Goal: Task Accomplishment & Management: Use online tool/utility

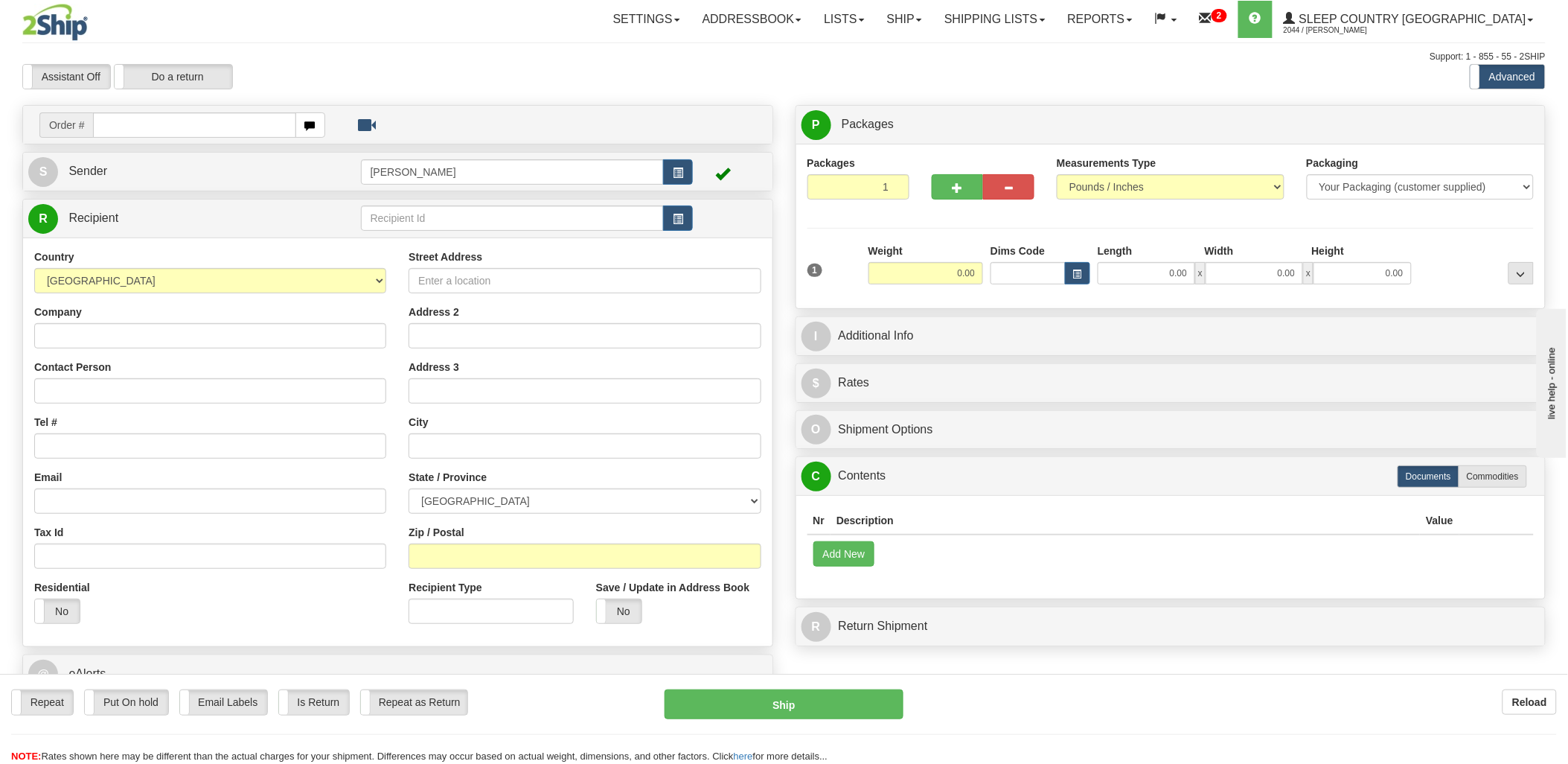
click at [164, 119] on input "text" at bounding box center [194, 125] width 203 height 25
type input "102"
drag, startPoint x: 147, startPoint y: 118, endPoint x: -4, endPoint y: 118, distance: 151.0
click at [0, 118] on html "Training Course Close Toggle navigation Settings Shipping Preferences New Sende…" at bounding box center [784, 382] width 1568 height 764
click at [159, 132] on input "text" at bounding box center [194, 125] width 203 height 25
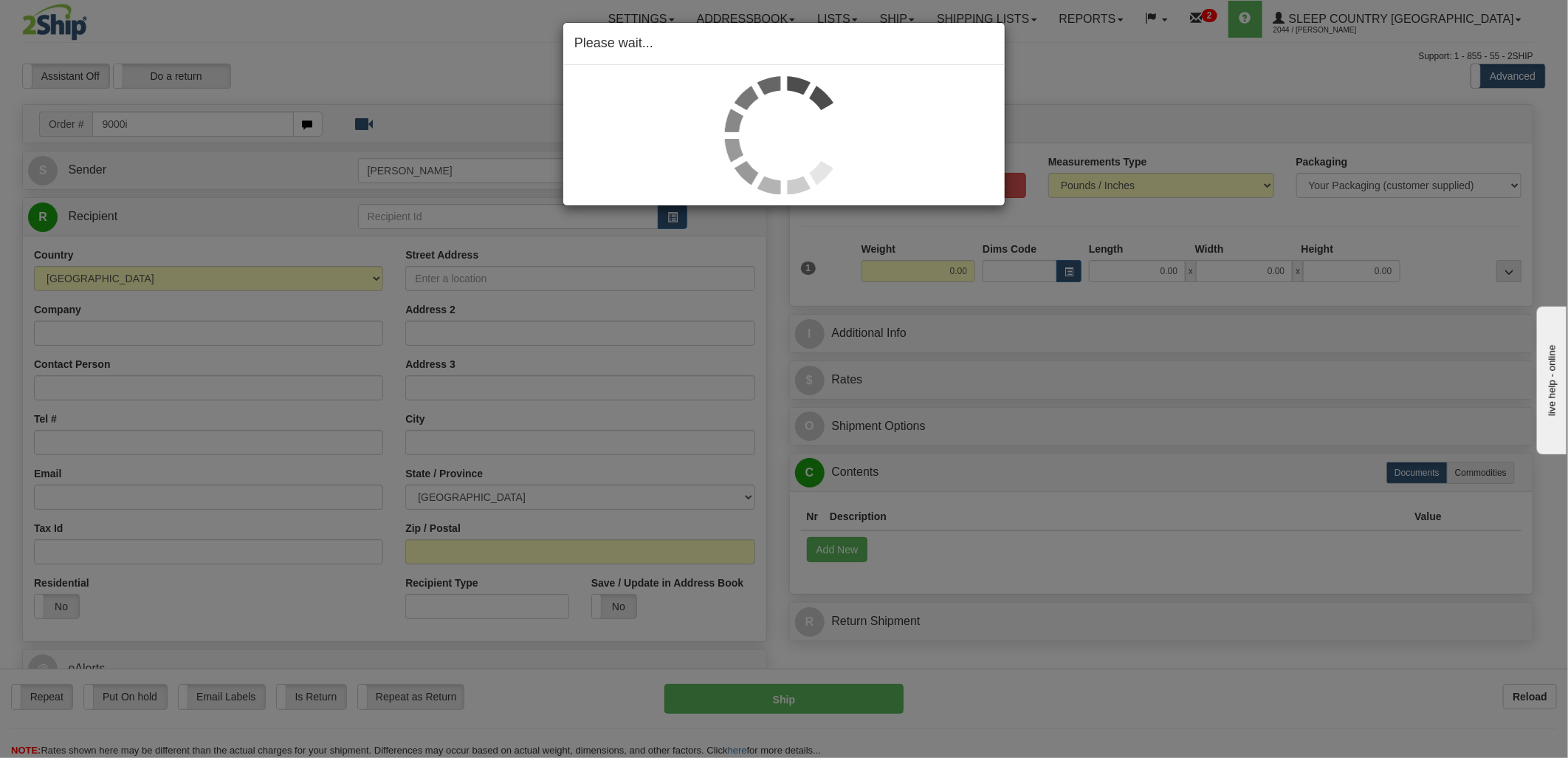
drag, startPoint x: 898, startPoint y: 1, endPoint x: 411, endPoint y: 55, distance: 490.0
click at [406, 61] on div "Please wait..." at bounding box center [784, 379] width 1568 height 758
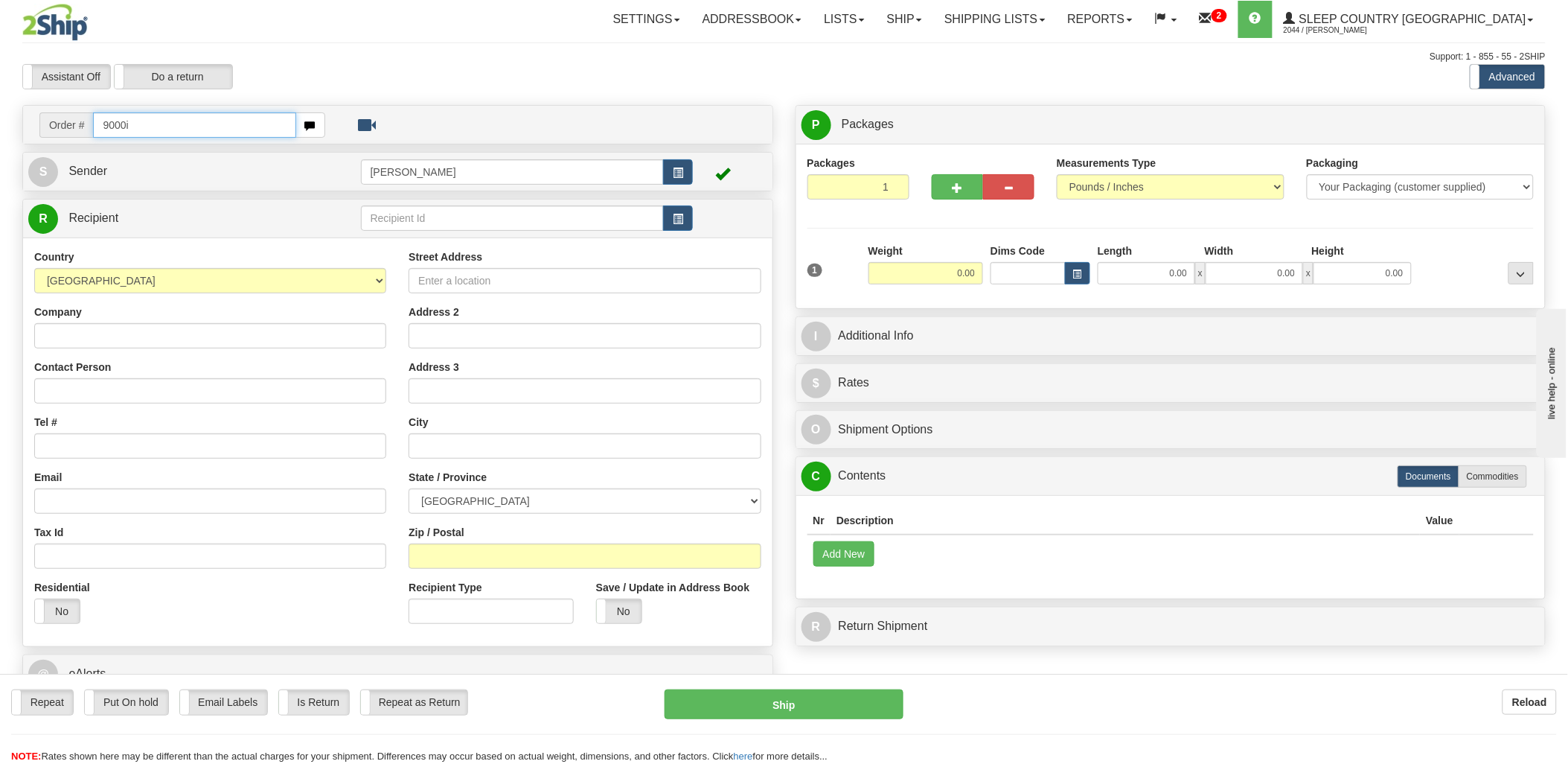
click at [154, 123] on input "9000i" at bounding box center [194, 125] width 203 height 25
click at [165, 126] on input "9000i" at bounding box center [194, 125] width 203 height 25
click at [175, 119] on input "9000i" at bounding box center [194, 125] width 203 height 25
drag, startPoint x: 175, startPoint y: 119, endPoint x: -4, endPoint y: 126, distance: 179.1
click at [0, 126] on html "Training Course Close Toggle navigation Settings Shipping Preferences New Sende…" at bounding box center [784, 382] width 1568 height 764
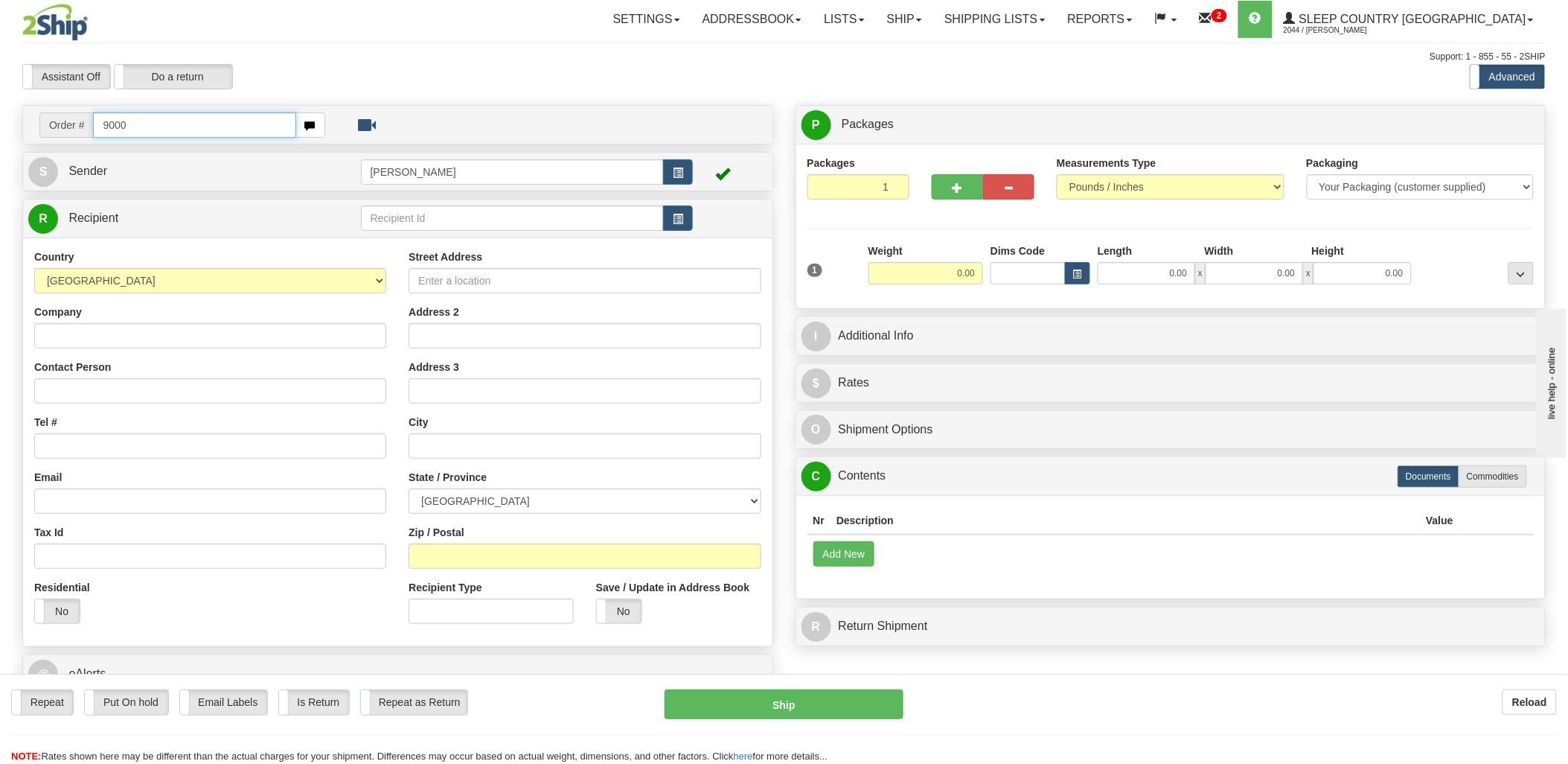
type input "9000i"
click at [309, 125] on span "button" at bounding box center [311, 126] width 11 height 10
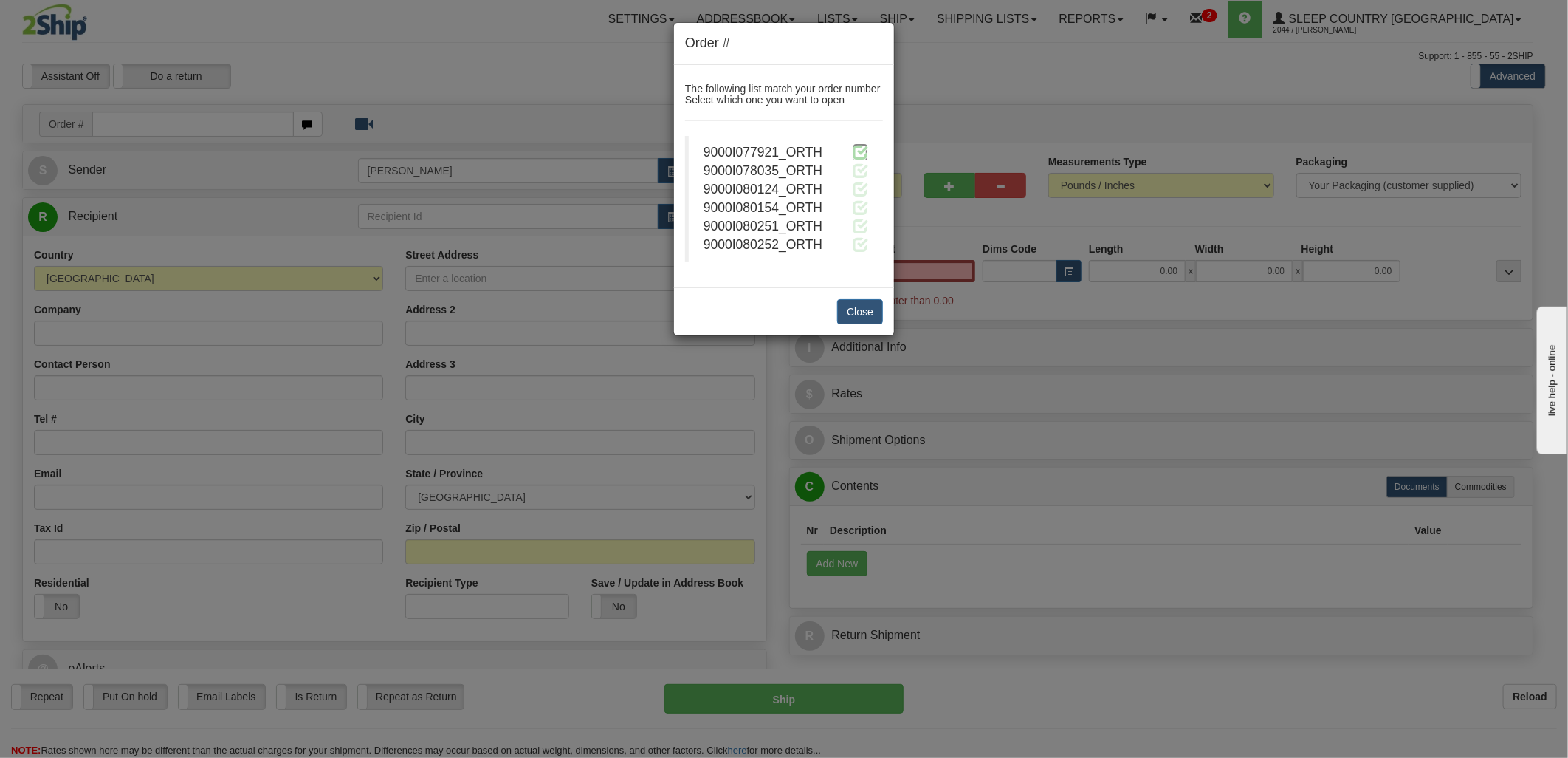
type input "0.00"
click at [861, 146] on span at bounding box center [860, 151] width 16 height 16
click at [860, 150] on span at bounding box center [860, 151] width 16 height 16
click at [864, 318] on button "Close" at bounding box center [860, 311] width 46 height 25
click at [861, 149] on span at bounding box center [860, 151] width 16 height 16
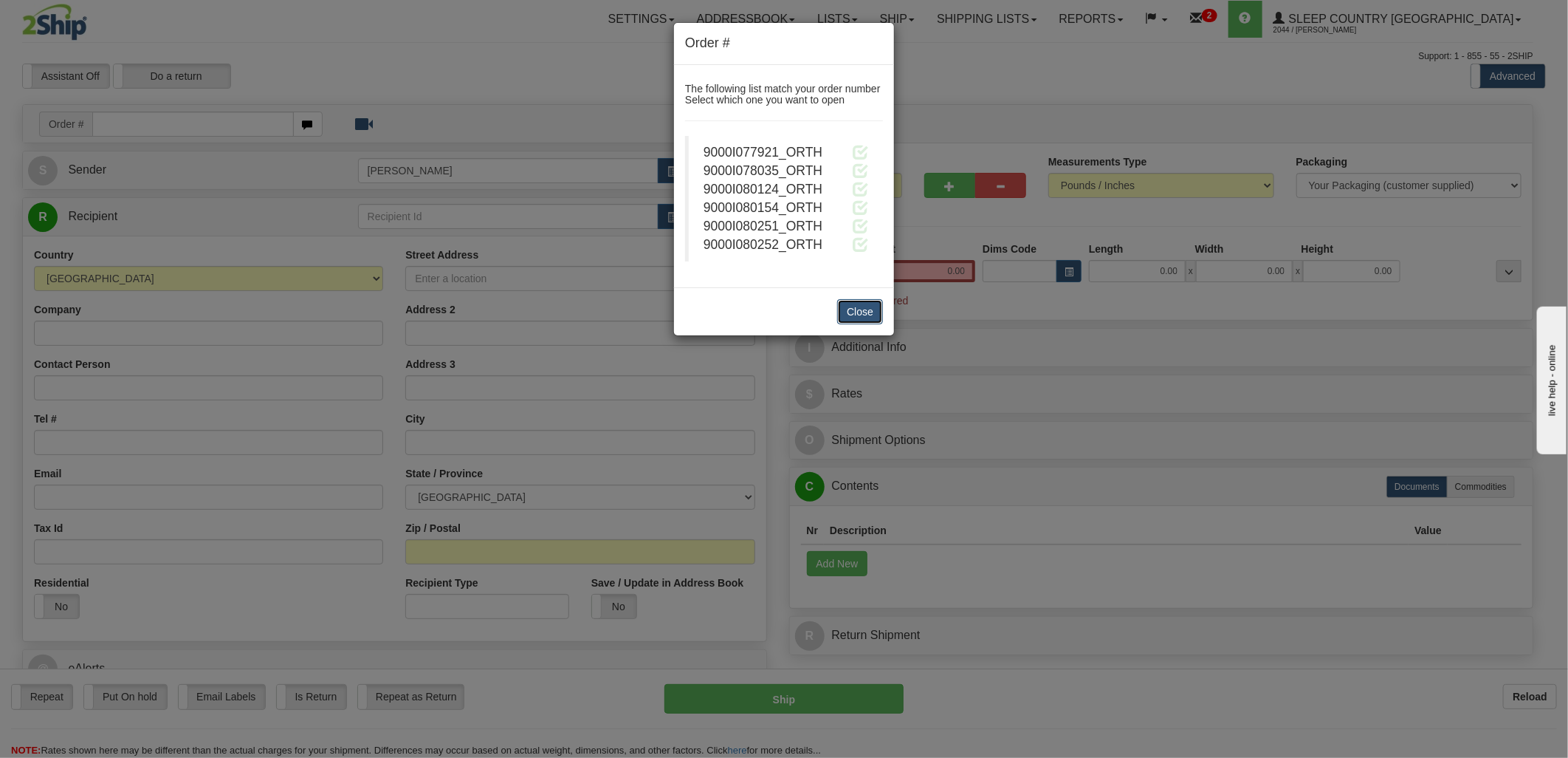
click at [868, 316] on button "Close" at bounding box center [860, 311] width 46 height 25
click at [864, 148] on span at bounding box center [860, 151] width 16 height 16
click at [862, 154] on span at bounding box center [860, 151] width 16 height 16
click at [863, 313] on button "Close" at bounding box center [860, 311] width 46 height 25
click at [857, 152] on span at bounding box center [860, 151] width 16 height 16
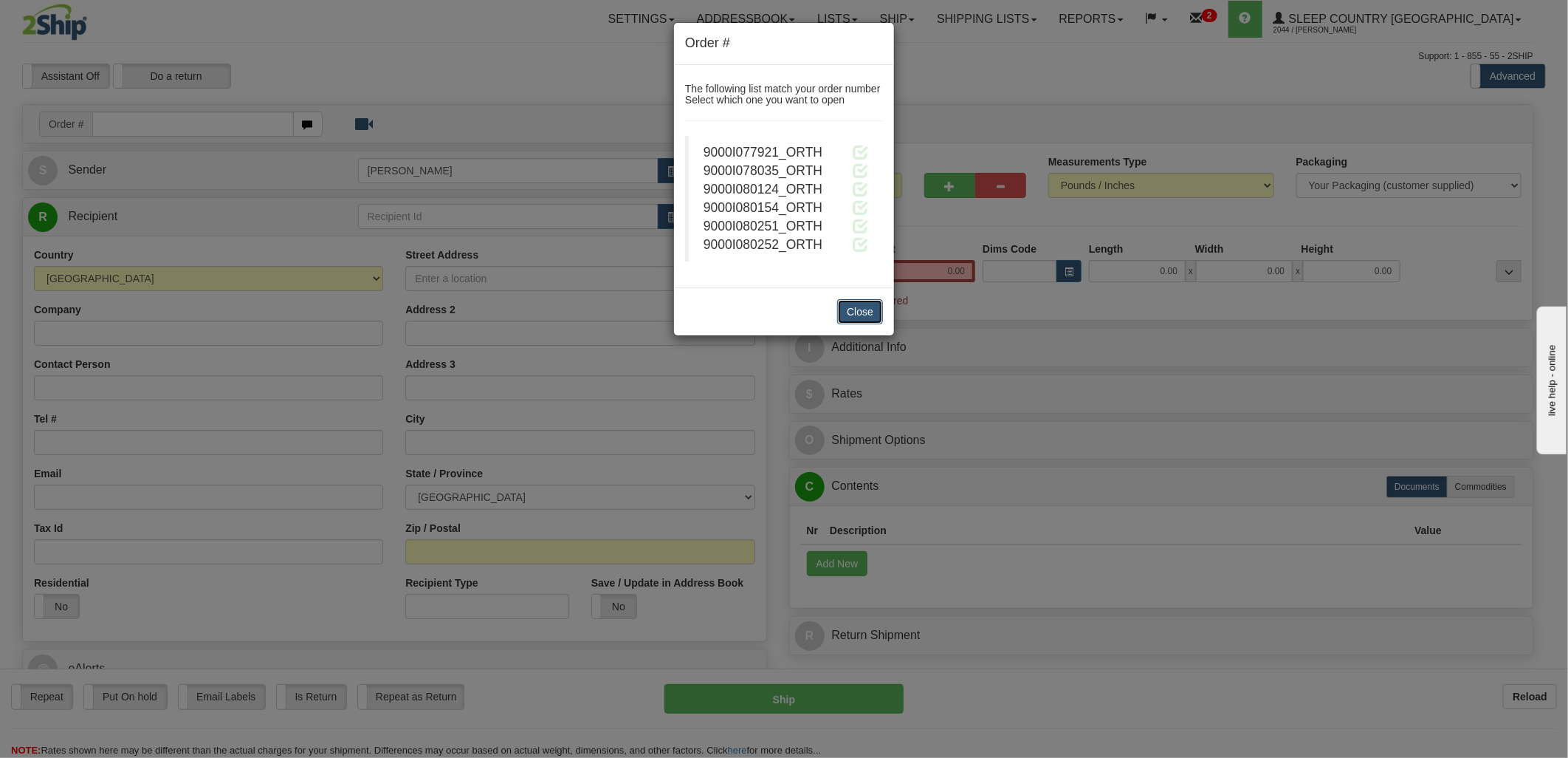
click at [854, 312] on button "Close" at bounding box center [860, 311] width 46 height 25
click at [864, 155] on span at bounding box center [860, 151] width 16 height 16
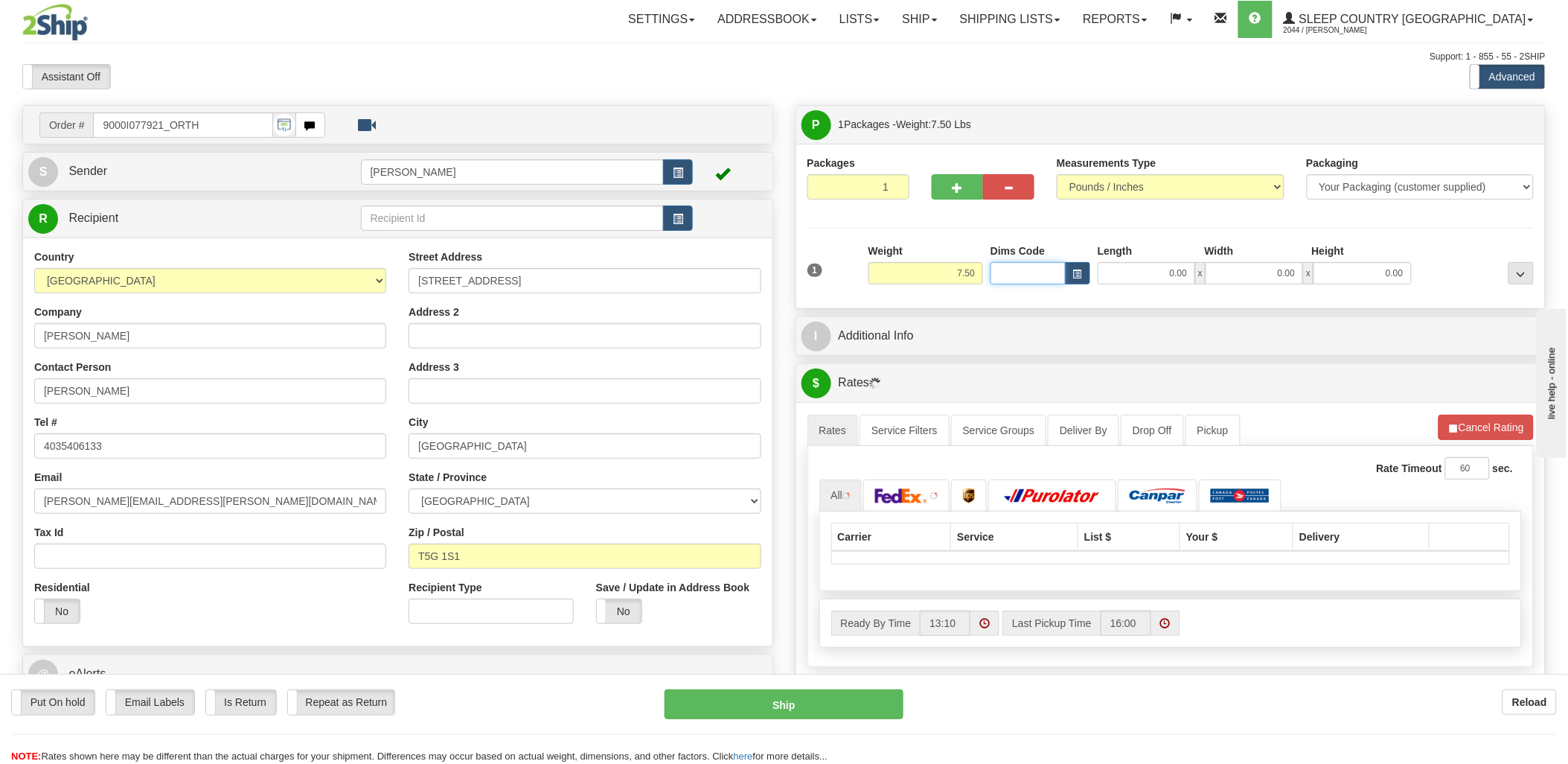
click at [1044, 277] on input "Dims Code" at bounding box center [1028, 274] width 75 height 23
type input "bte"
click button "Delete" at bounding box center [0, 0] width 0 height 0
type input "15.00"
type input "5.00"
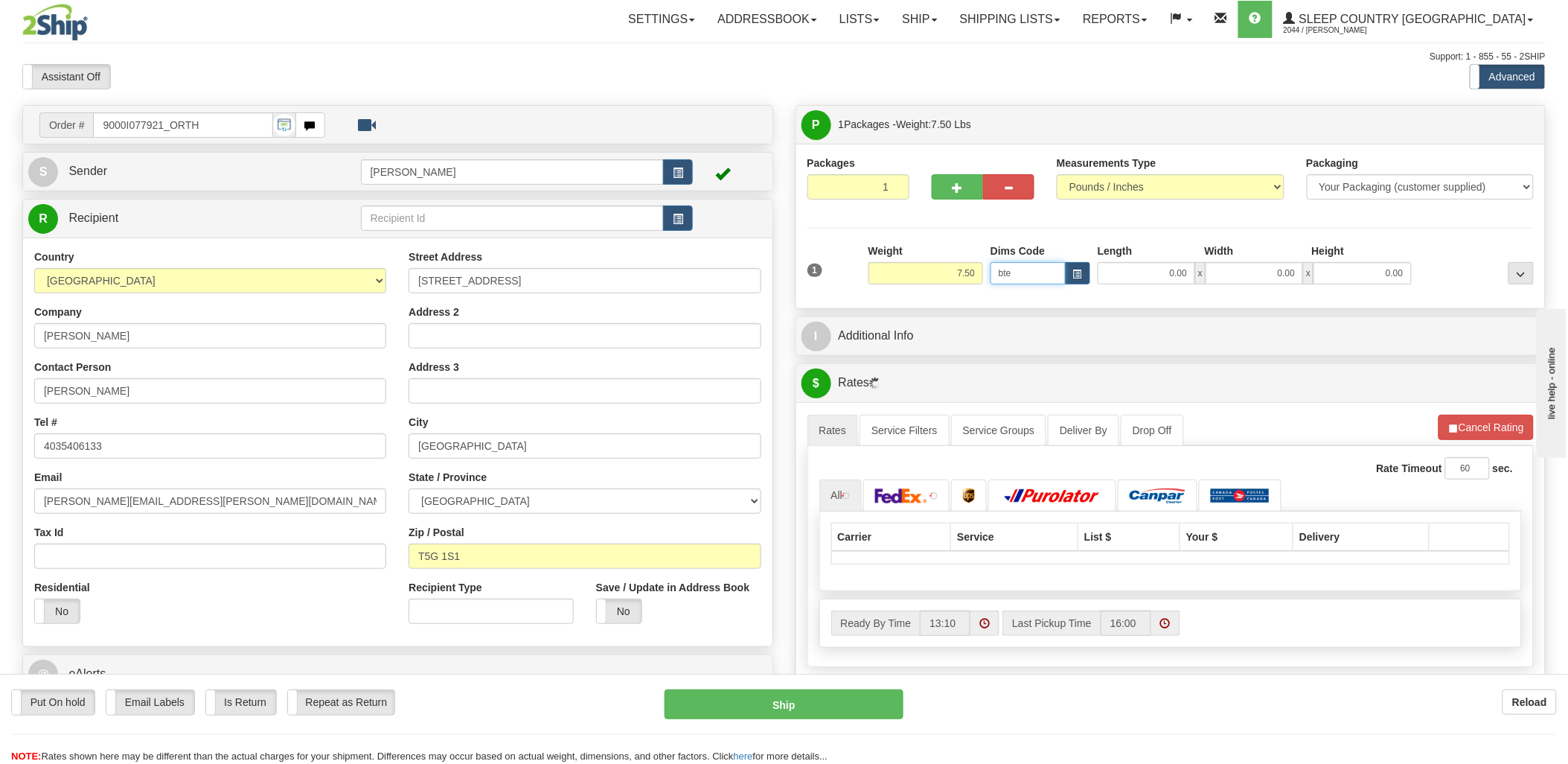
type input "25.00"
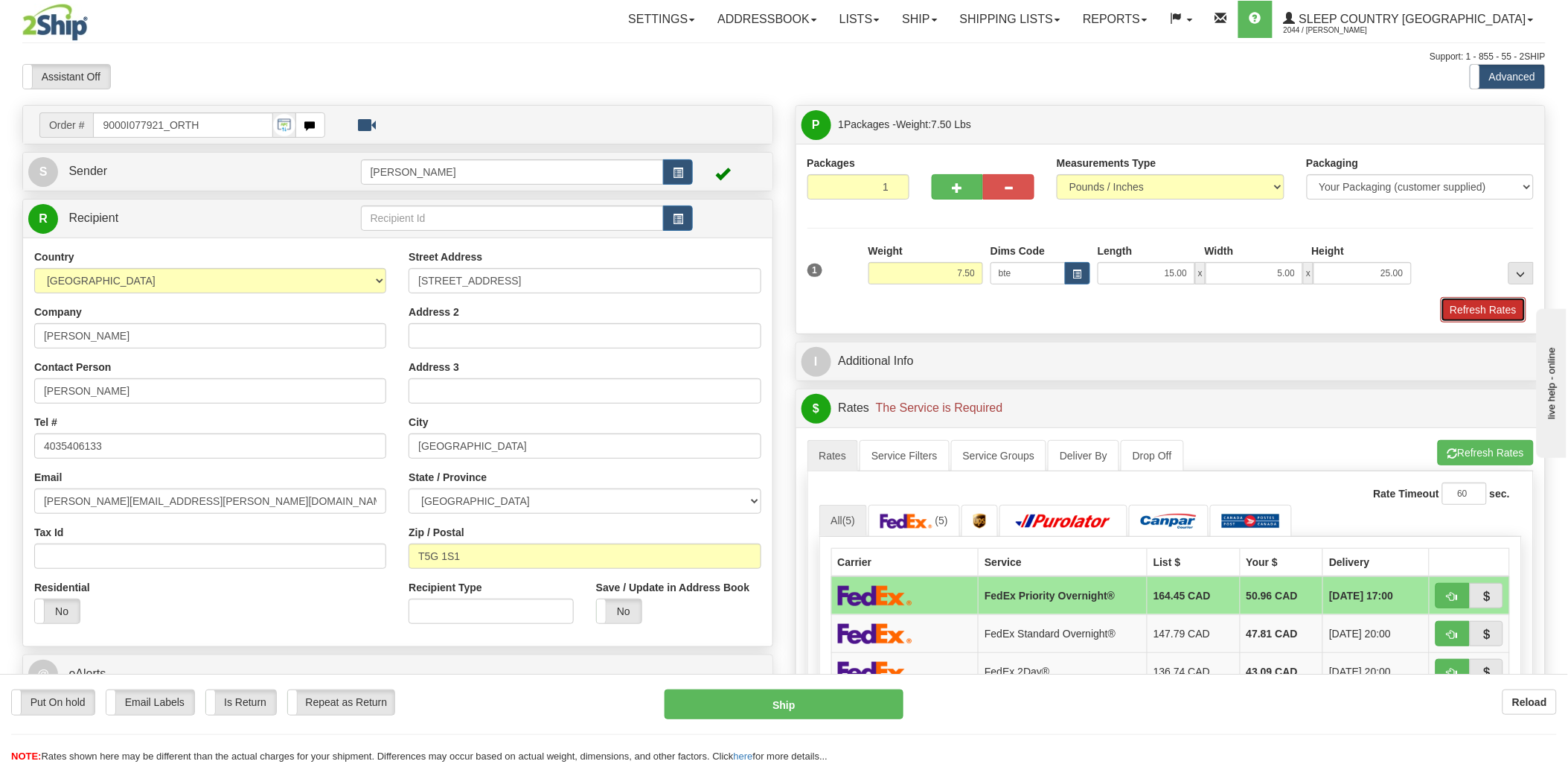
click at [1477, 314] on button "Refresh Rates" at bounding box center [1483, 309] width 85 height 25
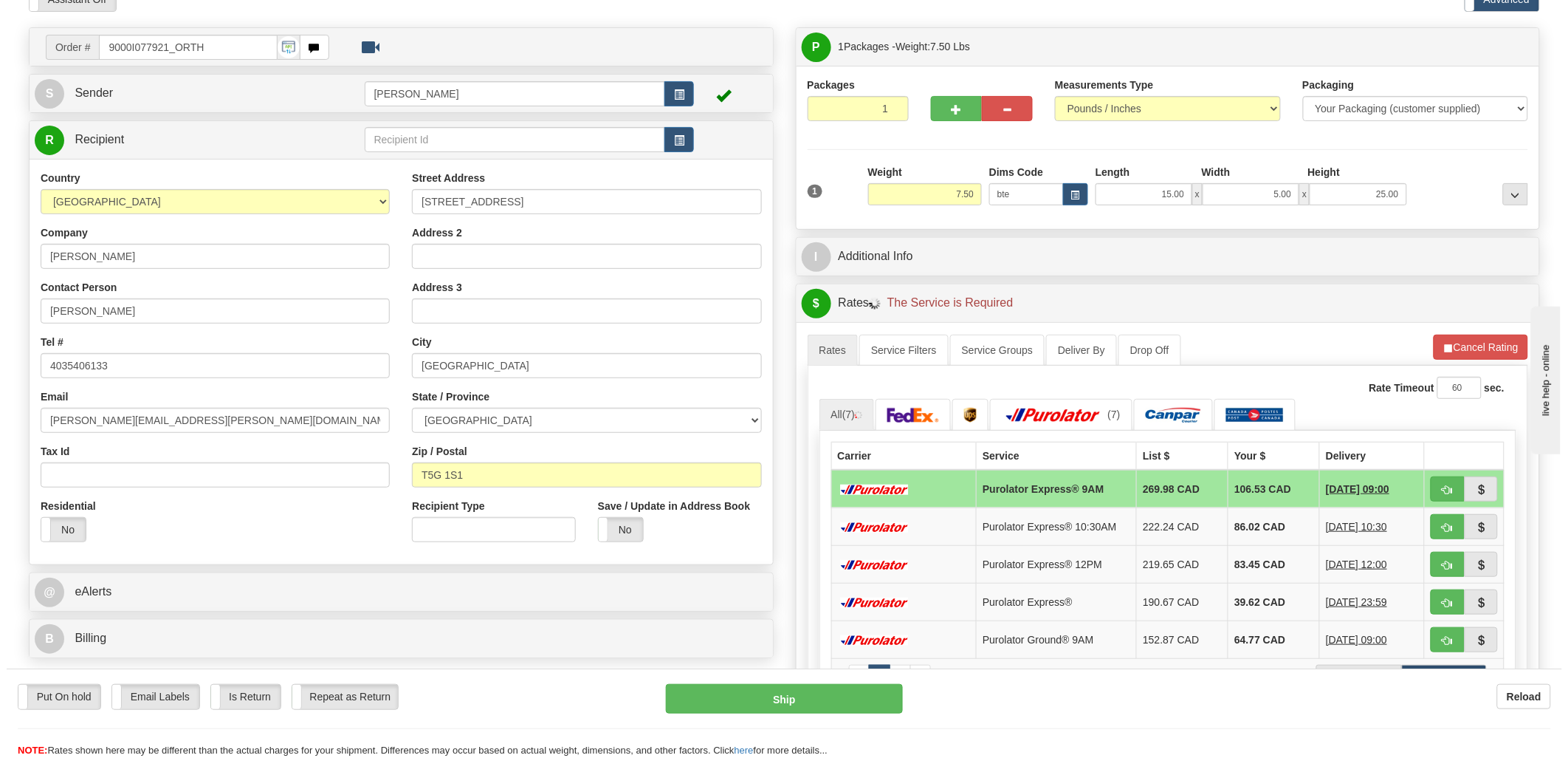
scroll to position [164, 0]
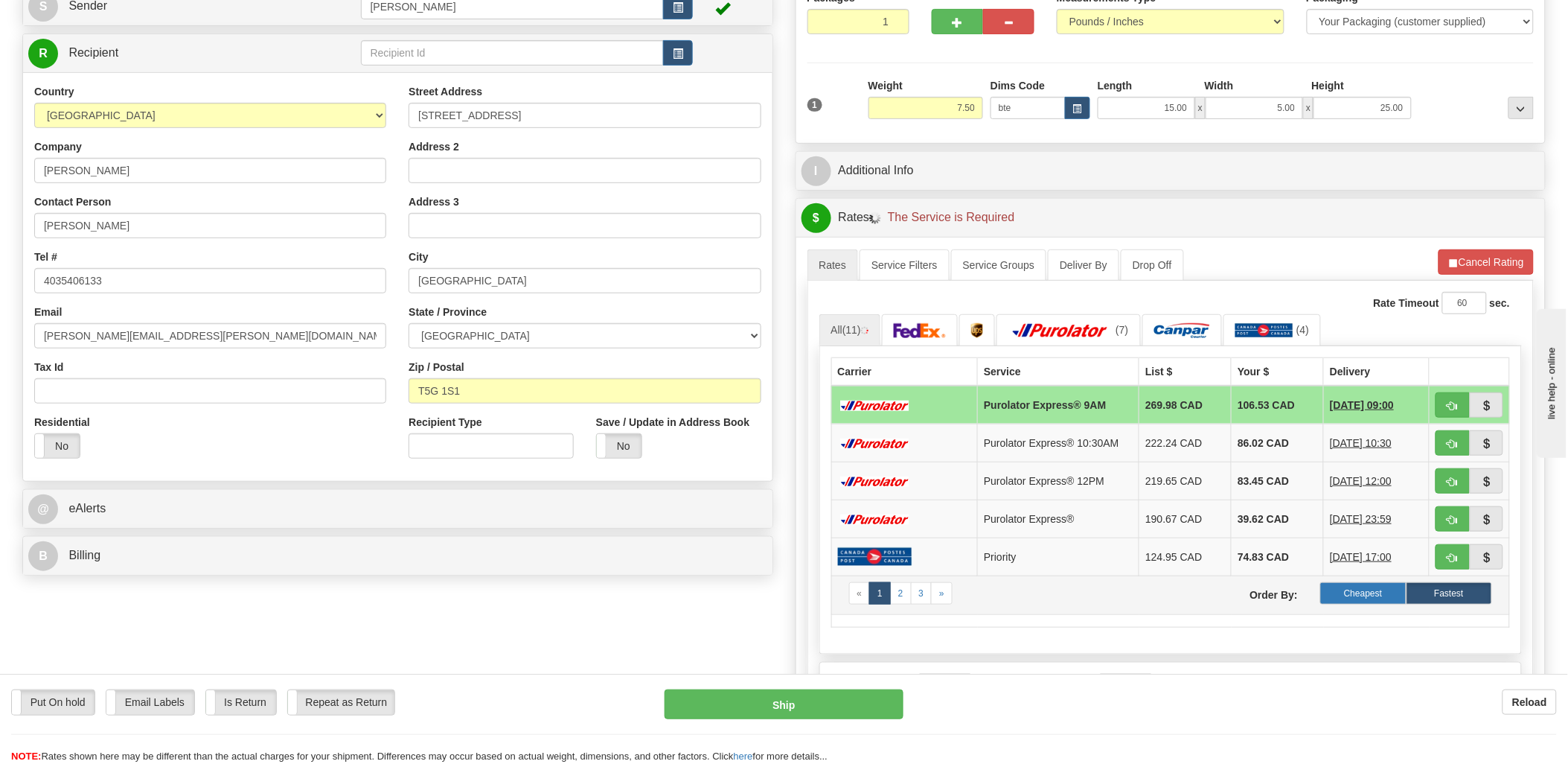
click at [1369, 599] on label "Cheapest" at bounding box center [1362, 593] width 85 height 23
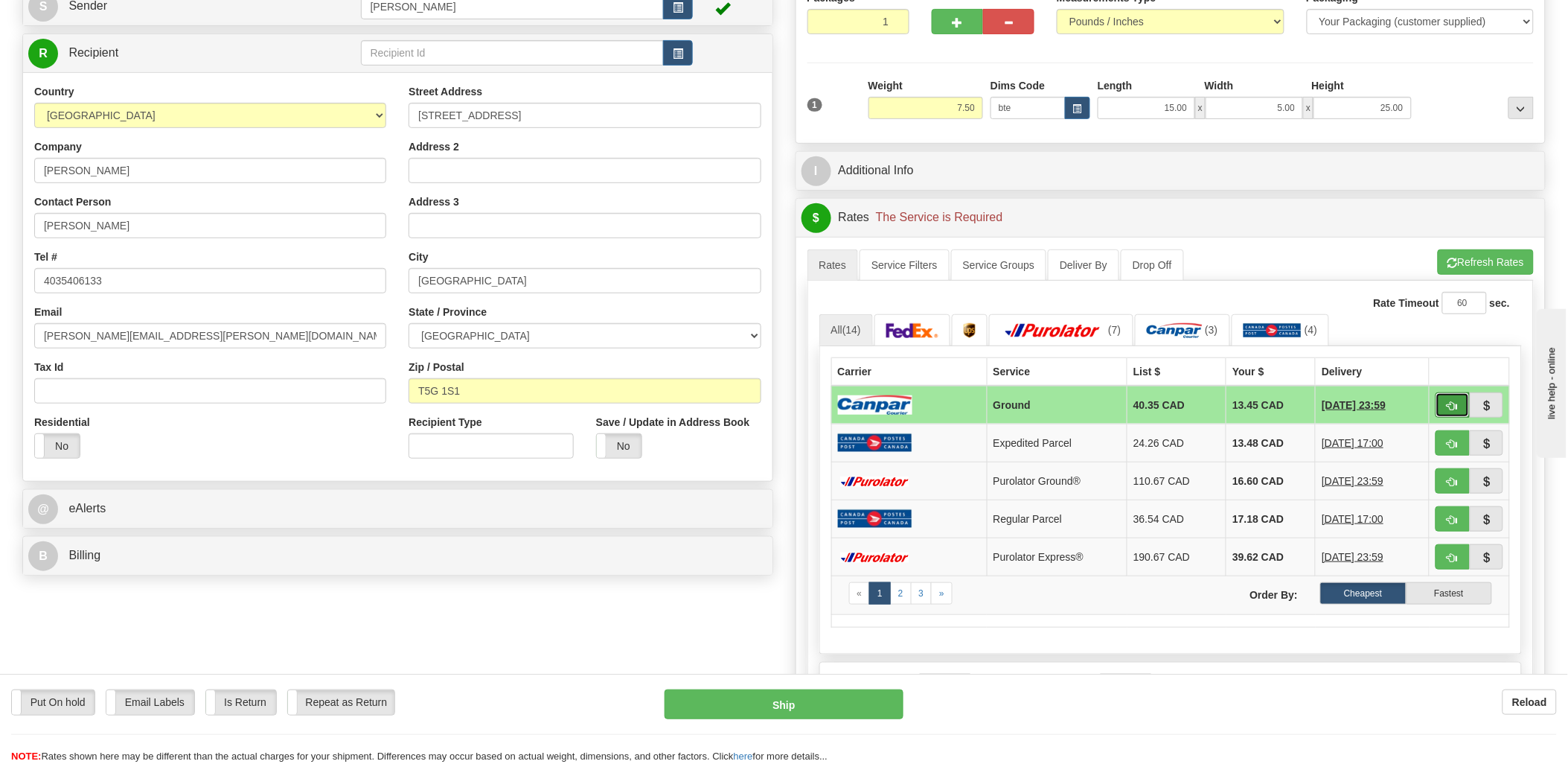
click at [1449, 407] on span "button" at bounding box center [1453, 406] width 11 height 10
type input "1"
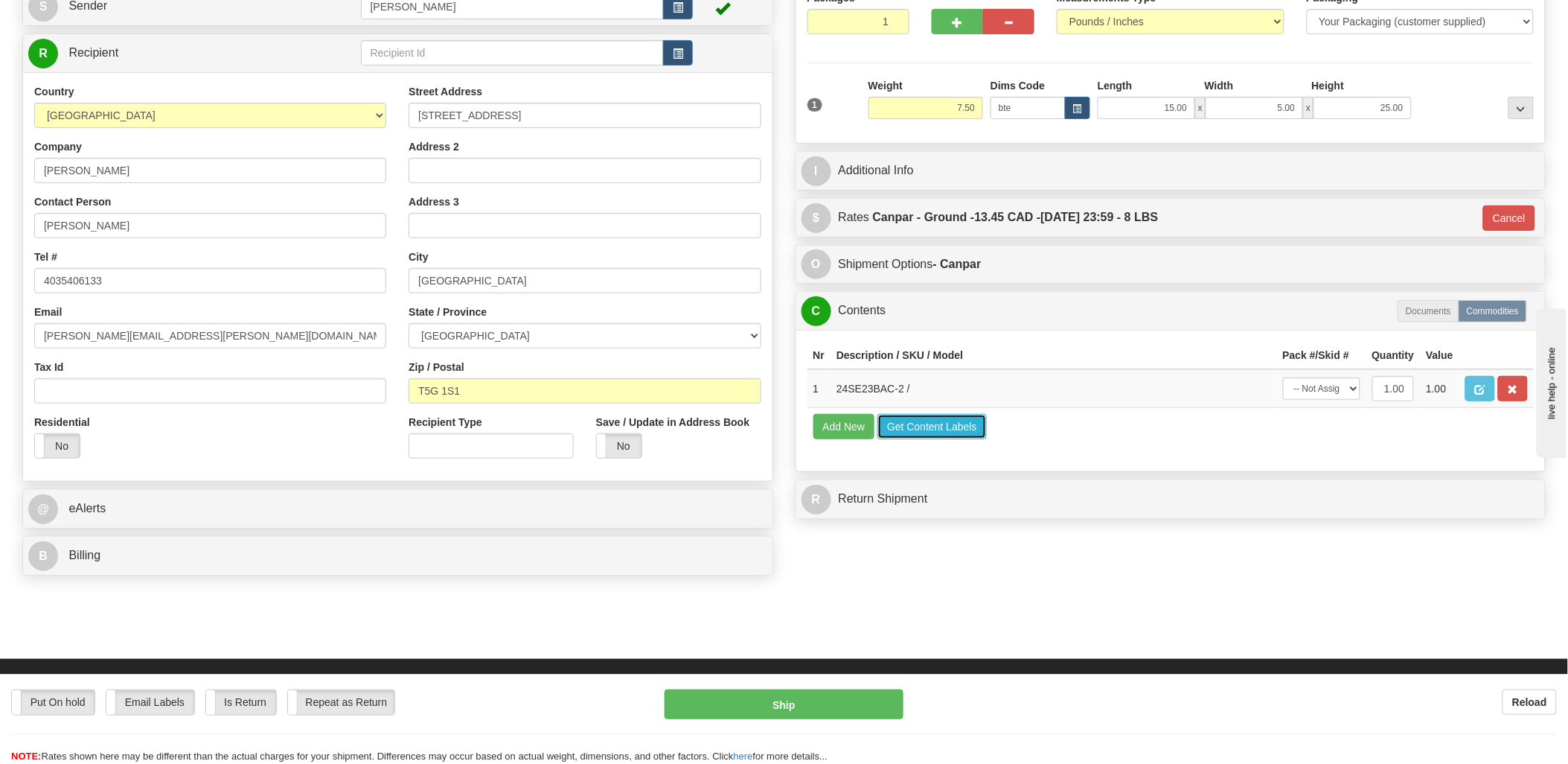
click at [942, 439] on button "Get Content Labels" at bounding box center [932, 426] width 110 height 25
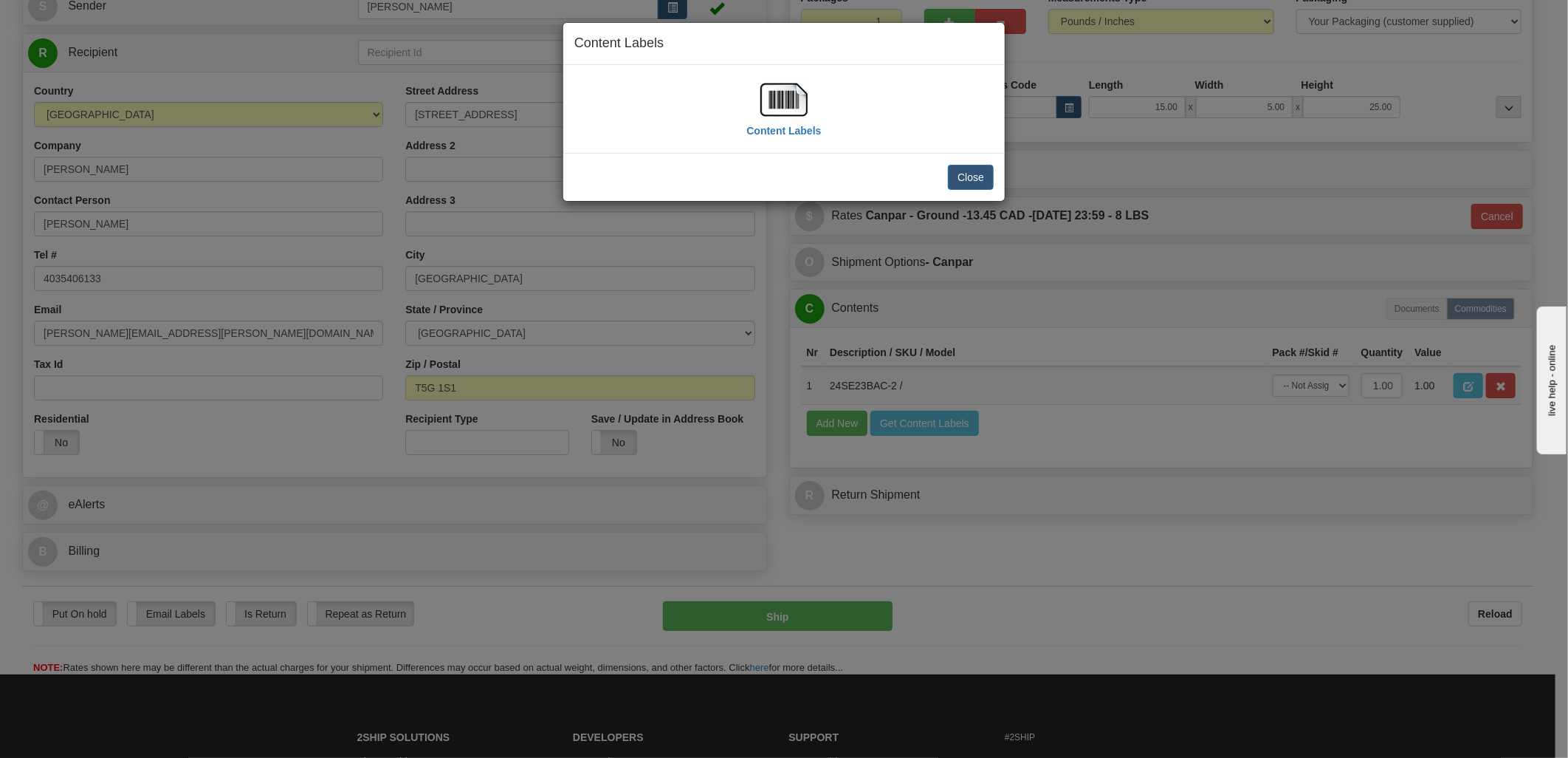
click at [800, 101] on img at bounding box center [783, 99] width 47 height 47
click at [988, 177] on button "Close" at bounding box center [971, 177] width 46 height 25
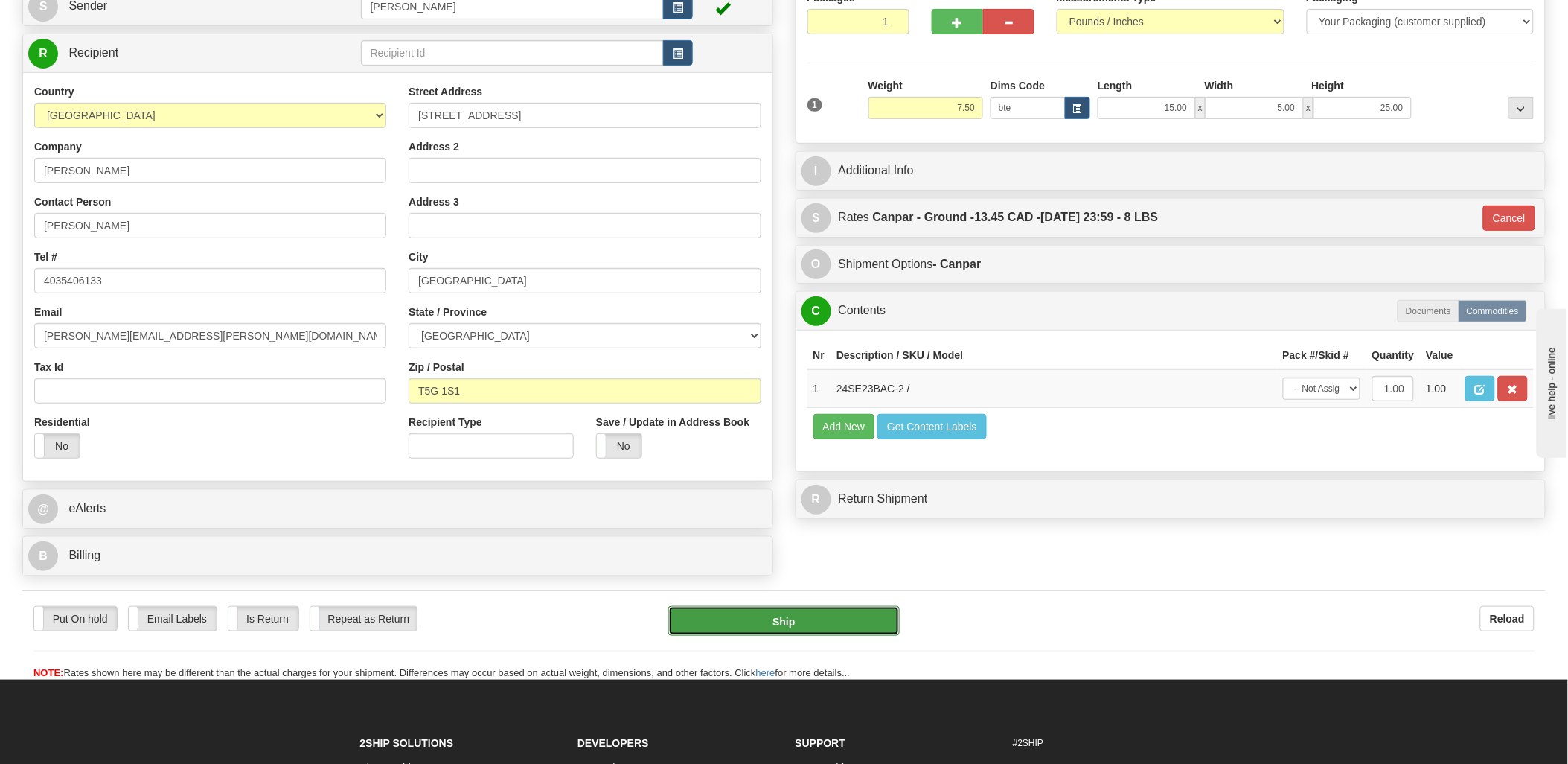
click at [806, 620] on button "Ship" at bounding box center [784, 620] width 231 height 29
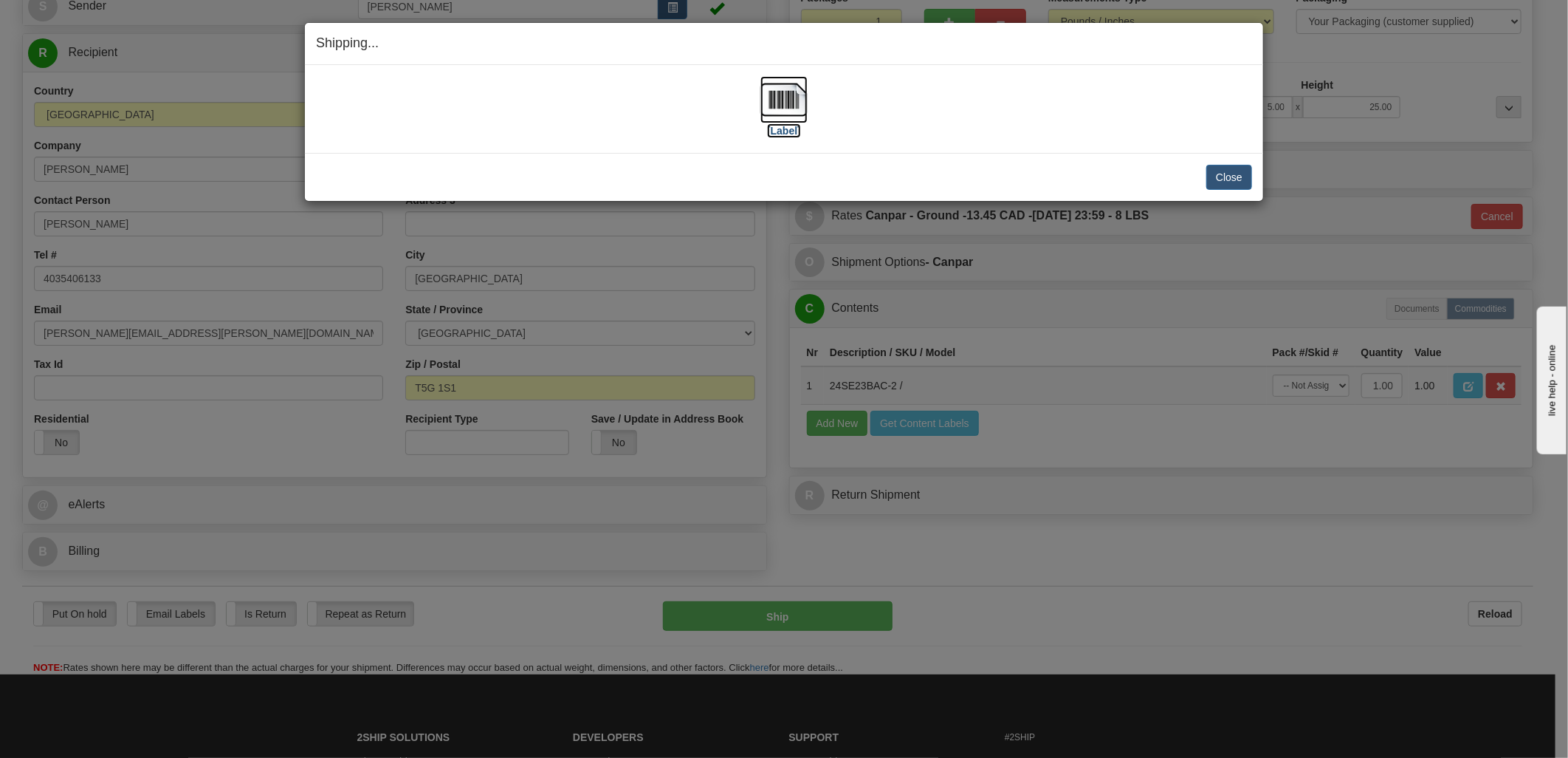
click at [794, 101] on img at bounding box center [783, 99] width 47 height 47
drag, startPoint x: 1049, startPoint y: 139, endPoint x: 1100, endPoint y: 137, distance: 51.0
click at [1046, 137] on div "[Label]" at bounding box center [784, 109] width 936 height 66
click at [1209, 171] on button "Close" at bounding box center [1228, 177] width 46 height 25
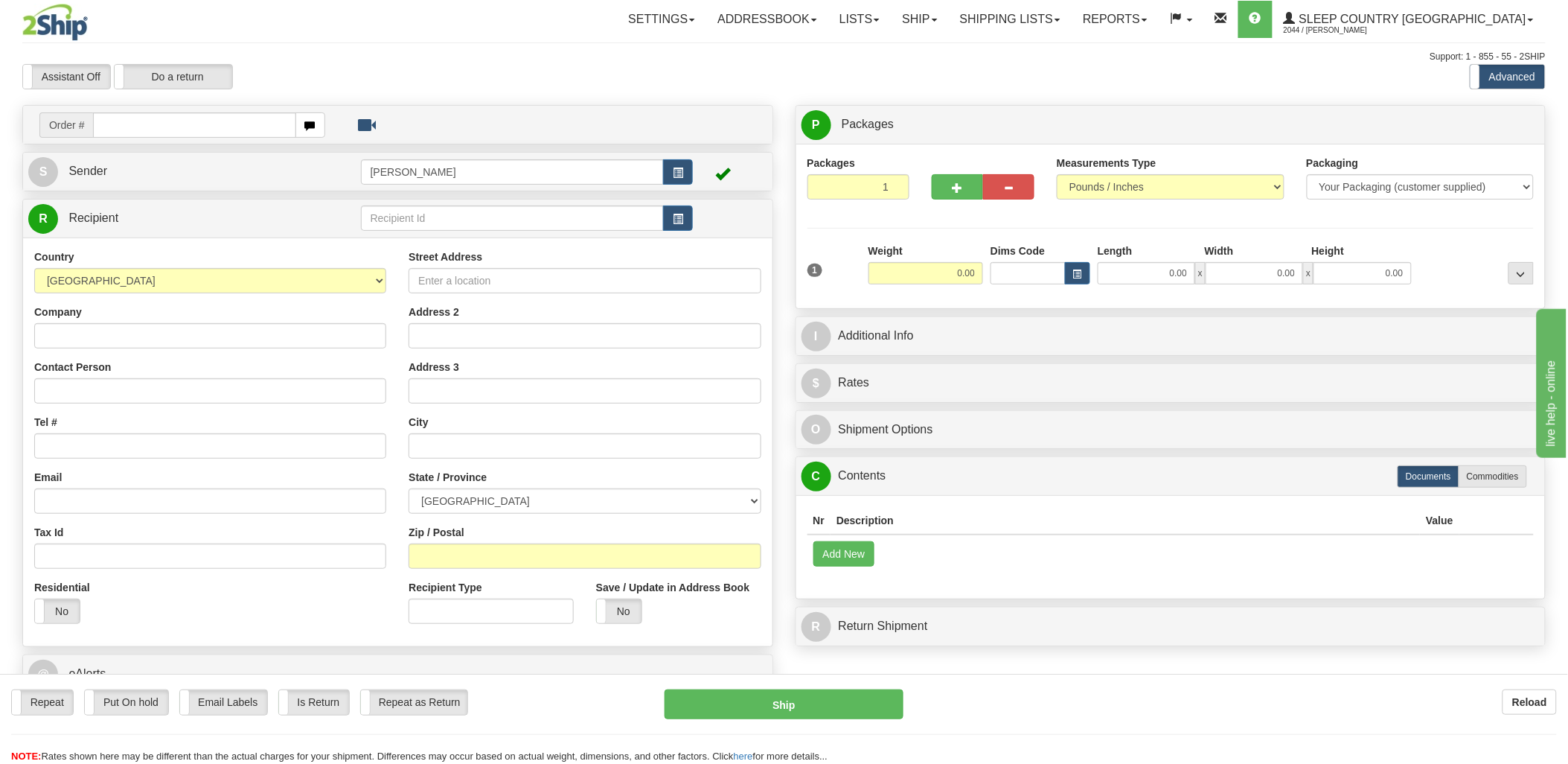
click at [216, 126] on input "text" at bounding box center [194, 125] width 203 height 25
click at [199, 135] on input "text" at bounding box center [194, 125] width 203 height 25
type input "9000i"
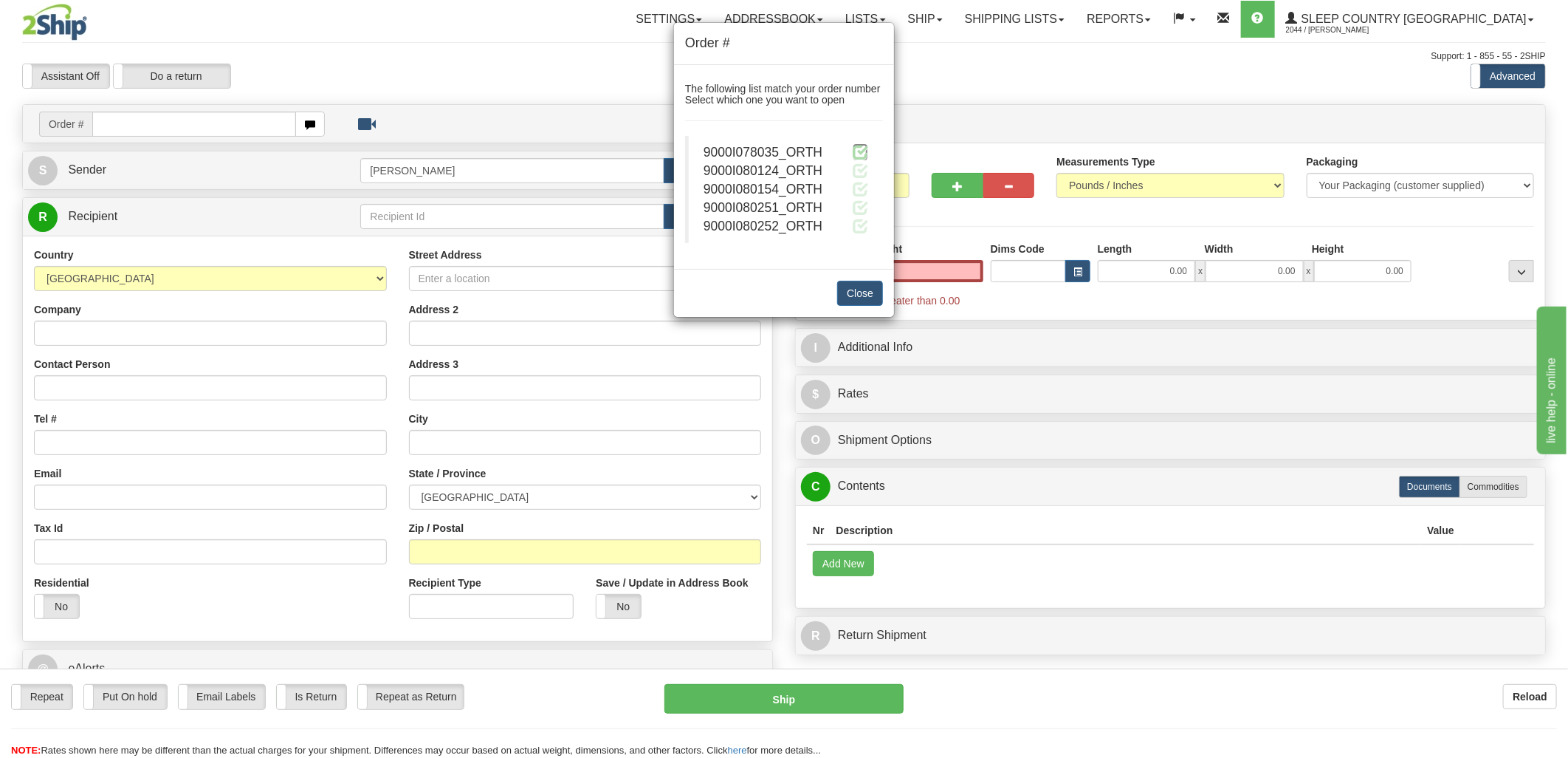
type input "0.00"
click at [860, 154] on span at bounding box center [860, 151] width 16 height 16
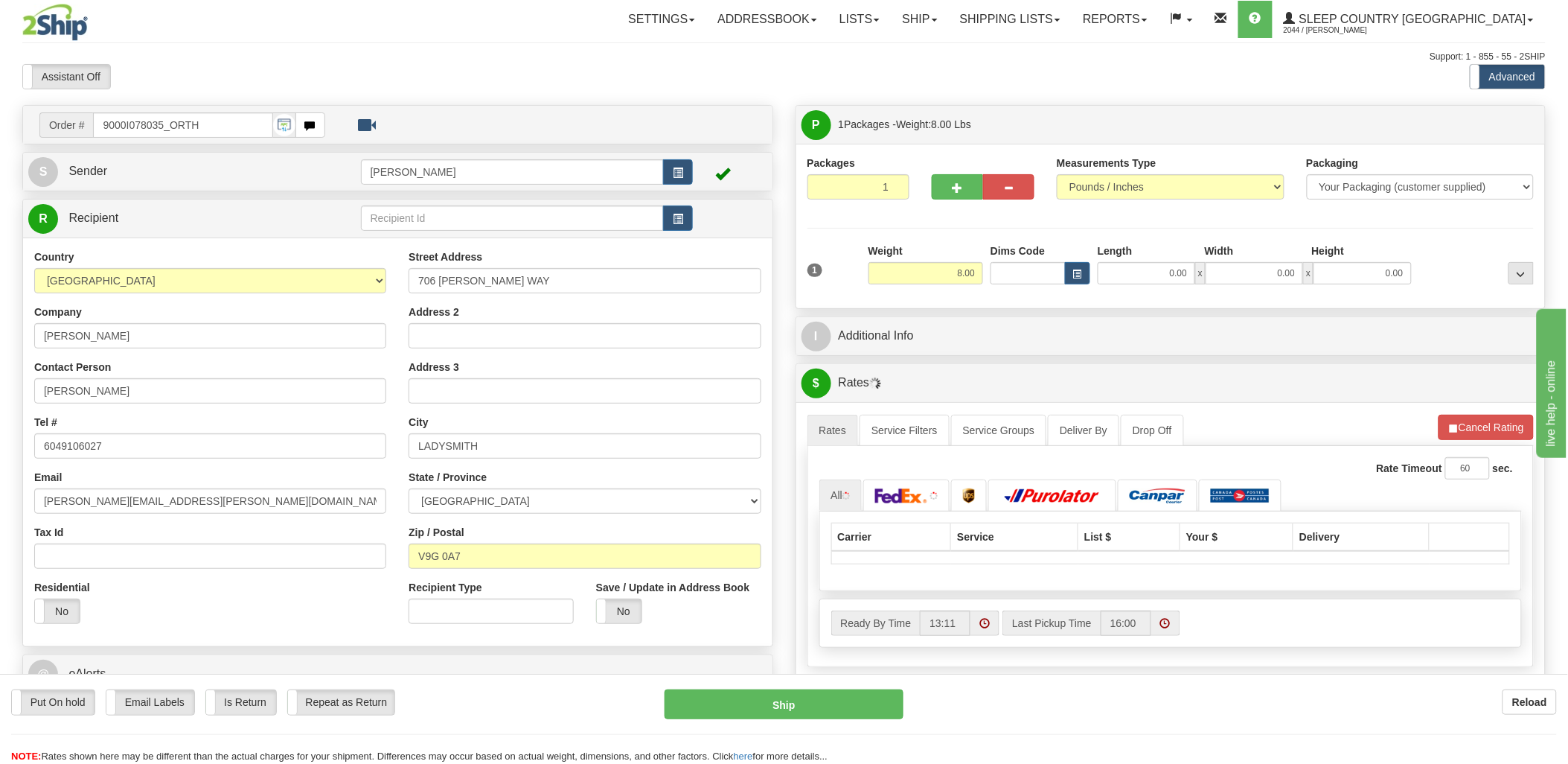
click at [1023, 280] on div "Toggle navigation Settings Shipping Preferences Fields Preferences New" at bounding box center [784, 525] width 1568 height 1051
click at [1022, 278] on input "Dims Code" at bounding box center [1028, 274] width 75 height 23
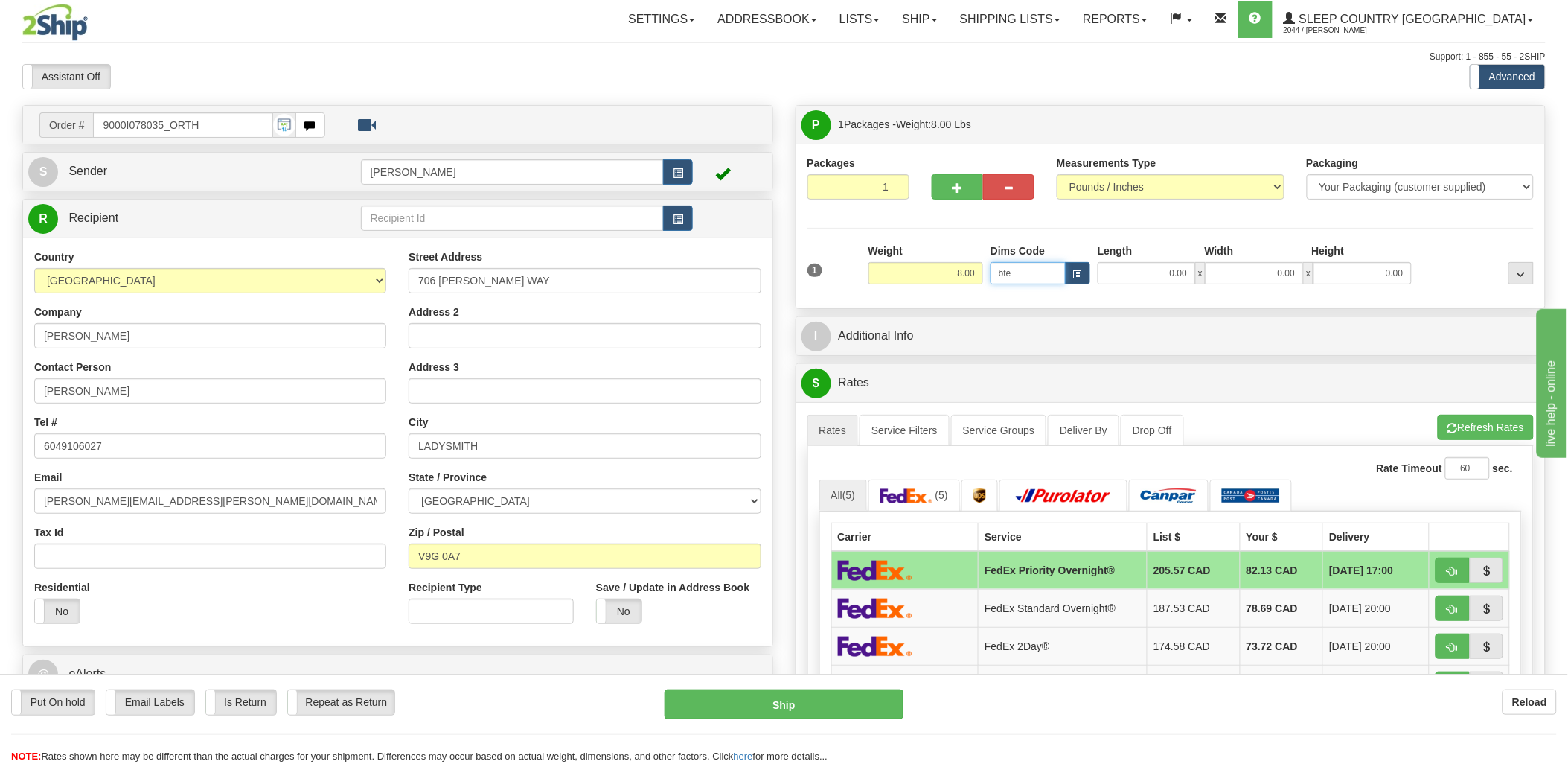
type input "bte"
click button "Delete" at bounding box center [0, 0] width 0 height 0
type input "15.00"
type input "5.00"
type input "25.00"
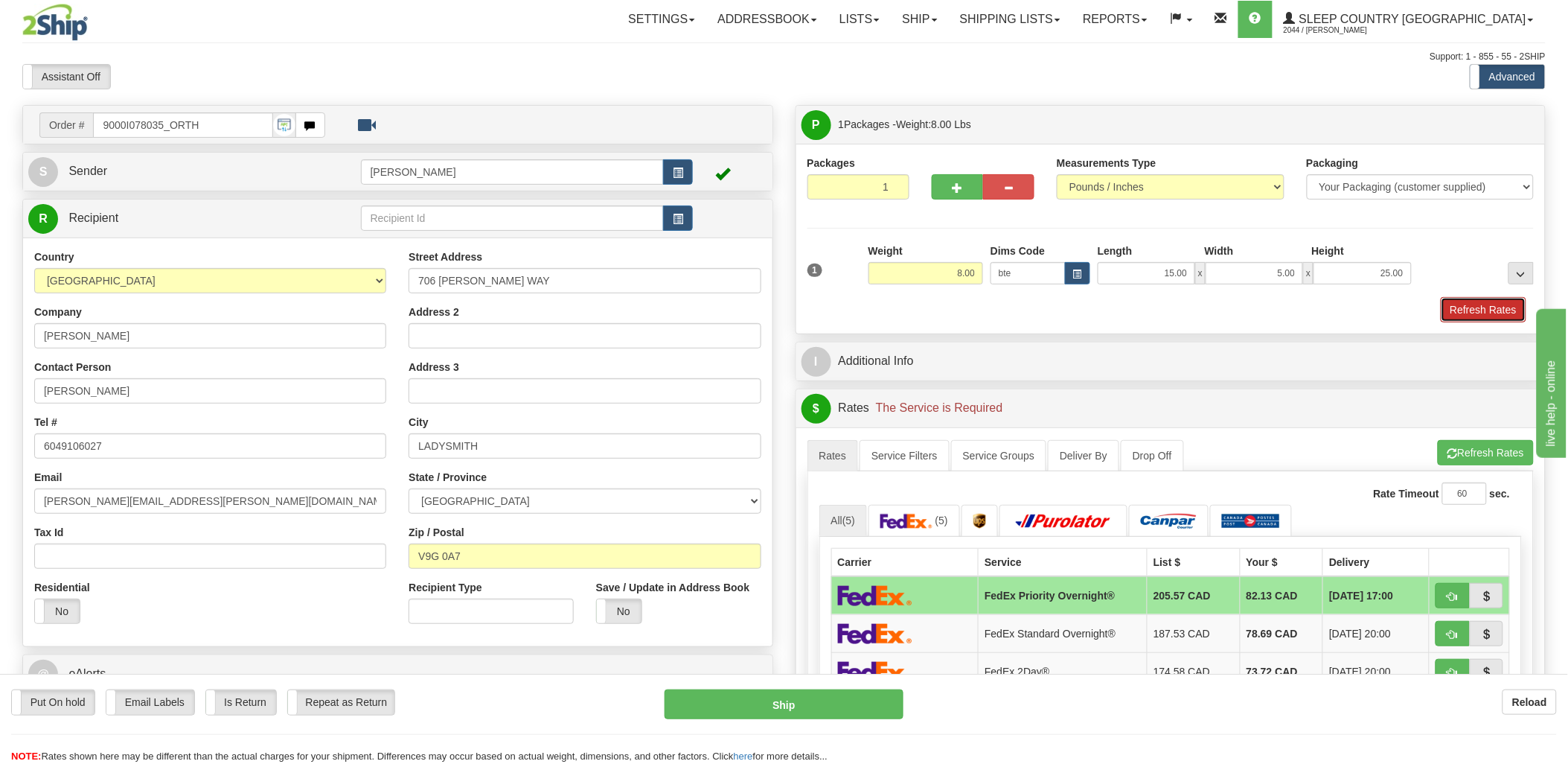
click at [1501, 315] on button "Refresh Rates" at bounding box center [1483, 309] width 85 height 25
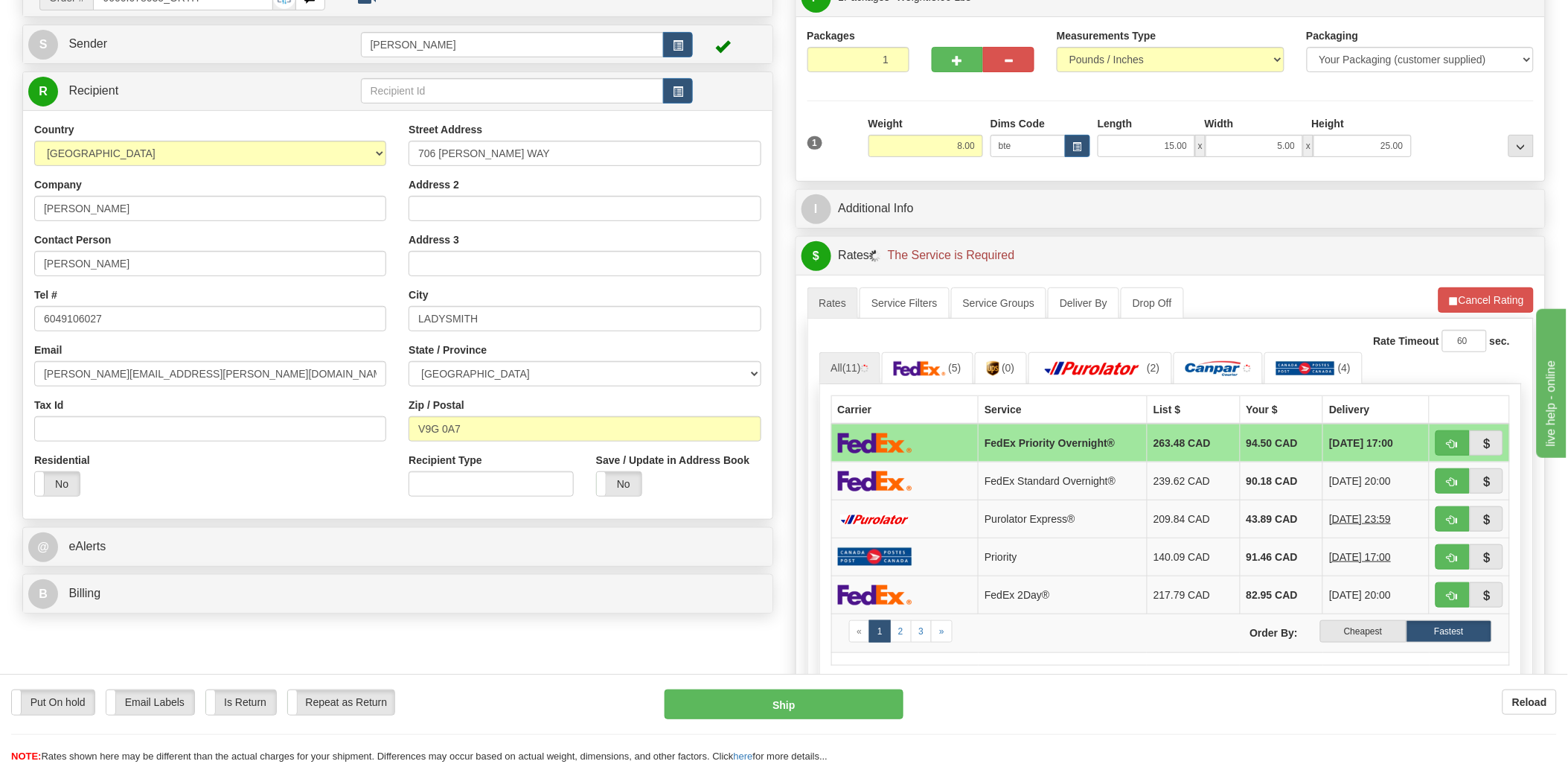
scroll to position [248, 0]
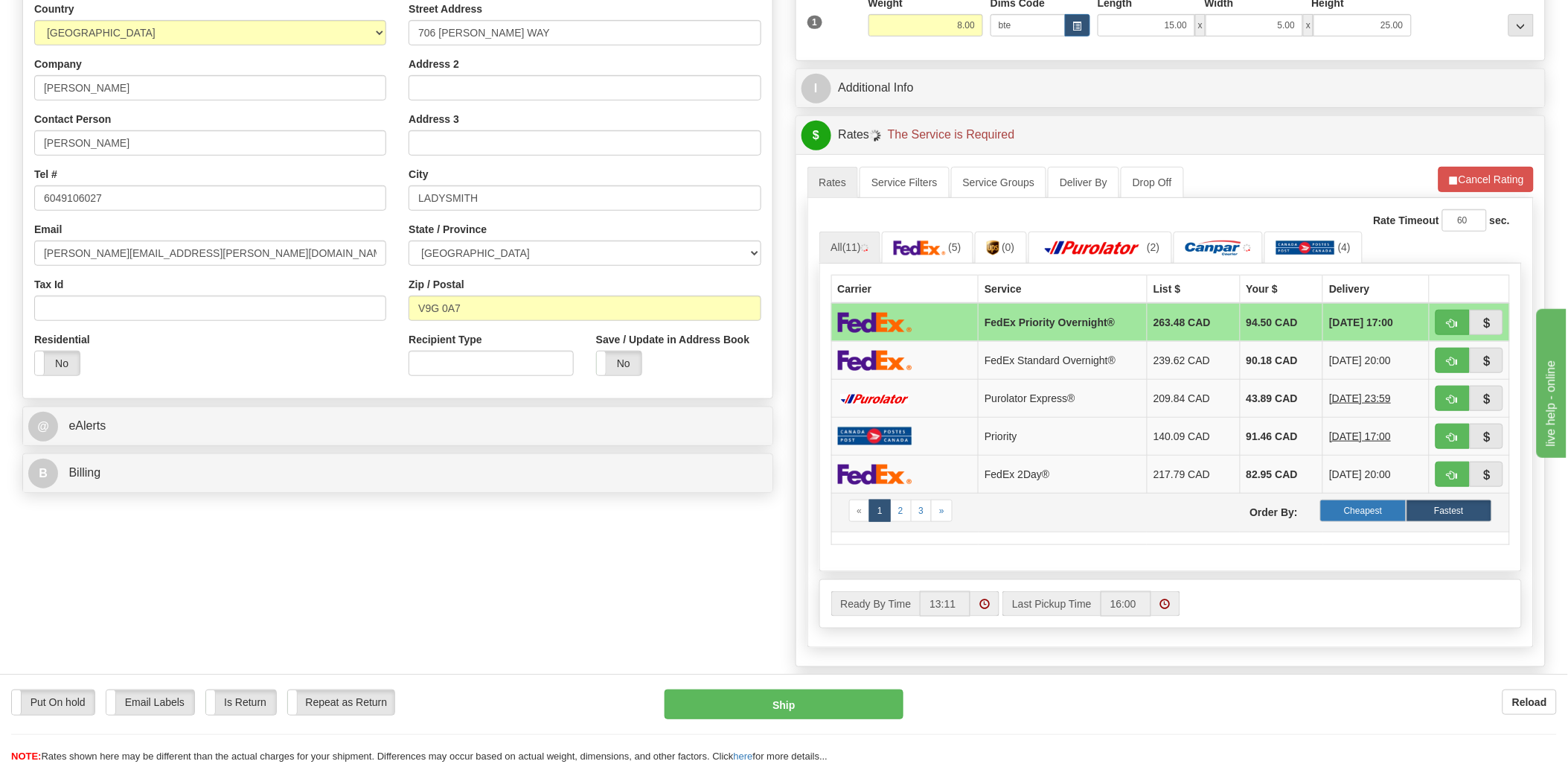
click at [1365, 515] on label "Cheapest" at bounding box center [1362, 511] width 85 height 23
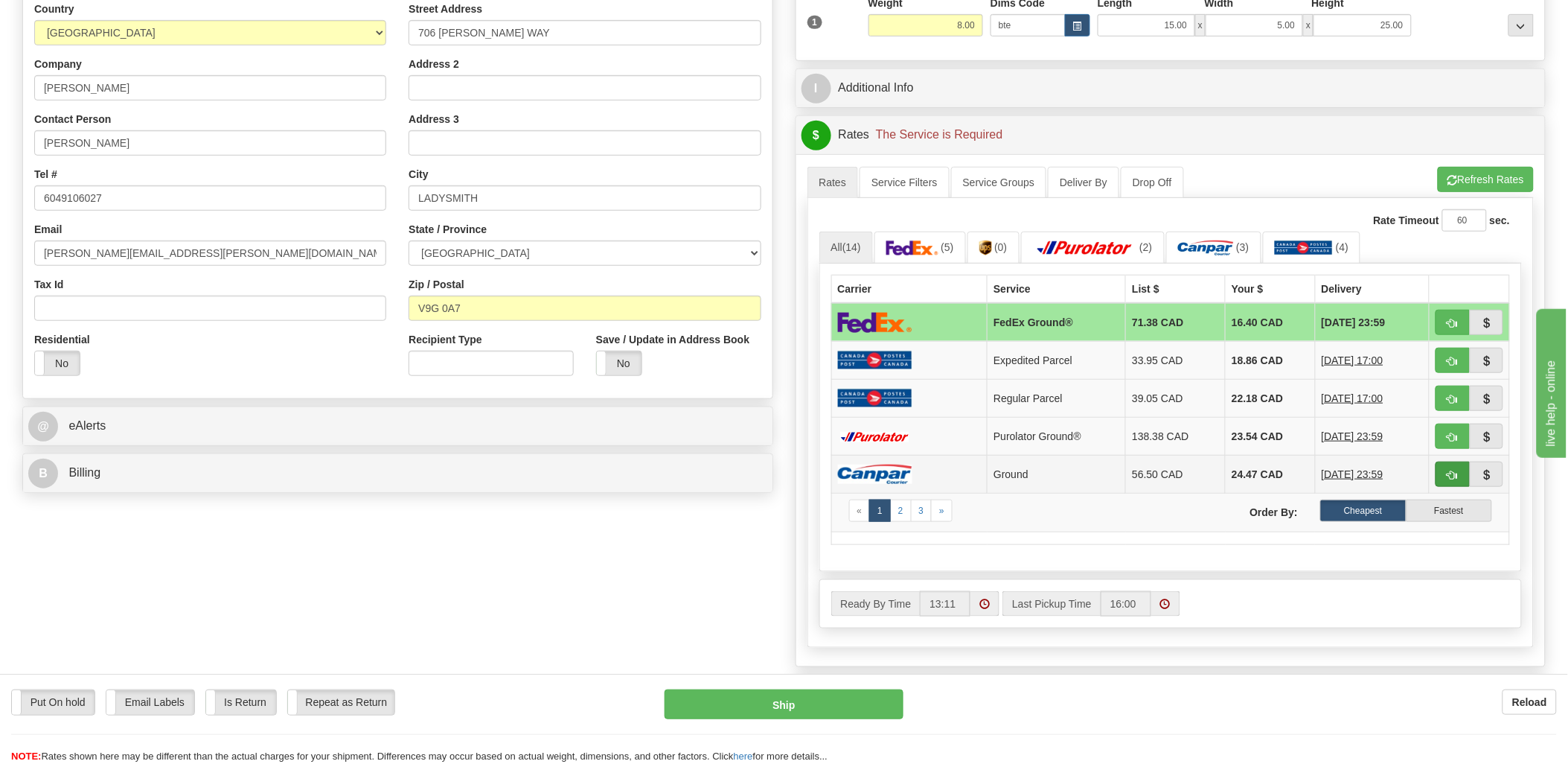
click at [1434, 480] on td at bounding box center [1470, 474] width 80 height 38
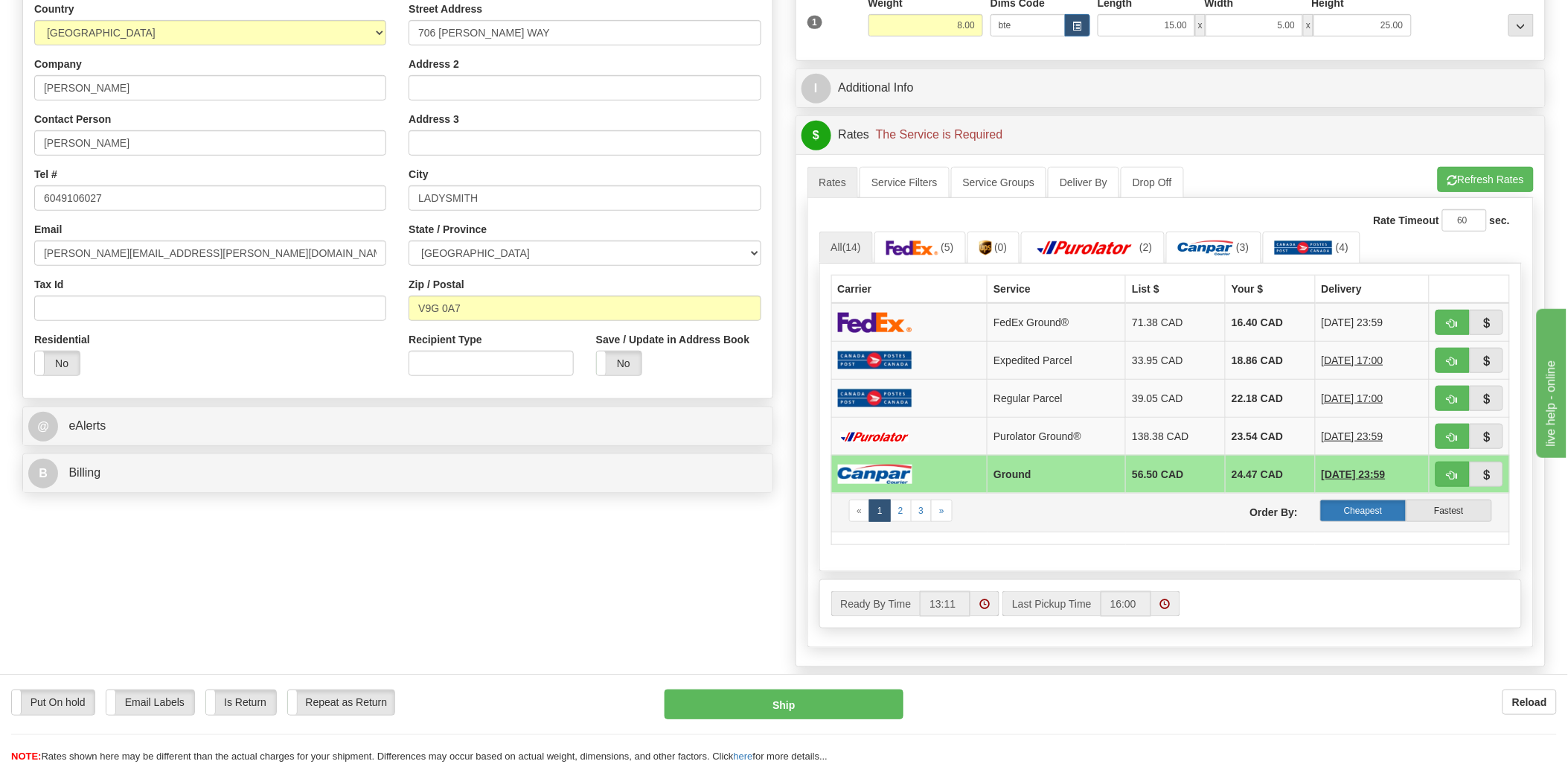
click at [1355, 518] on label "Cheapest" at bounding box center [1362, 511] width 85 height 23
click at [1371, 512] on label "Cheapest" at bounding box center [1362, 511] width 85 height 23
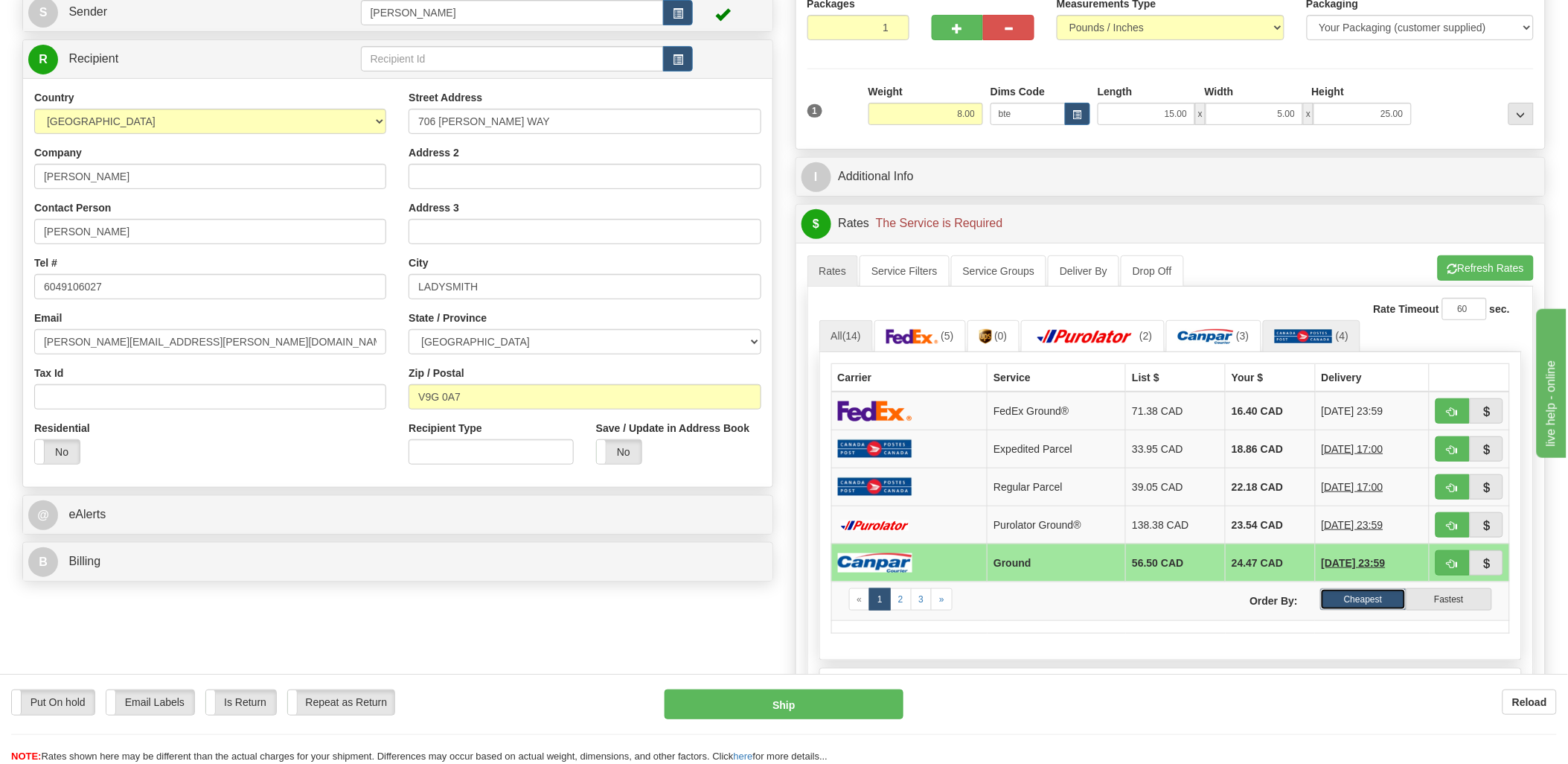
scroll to position [82, 0]
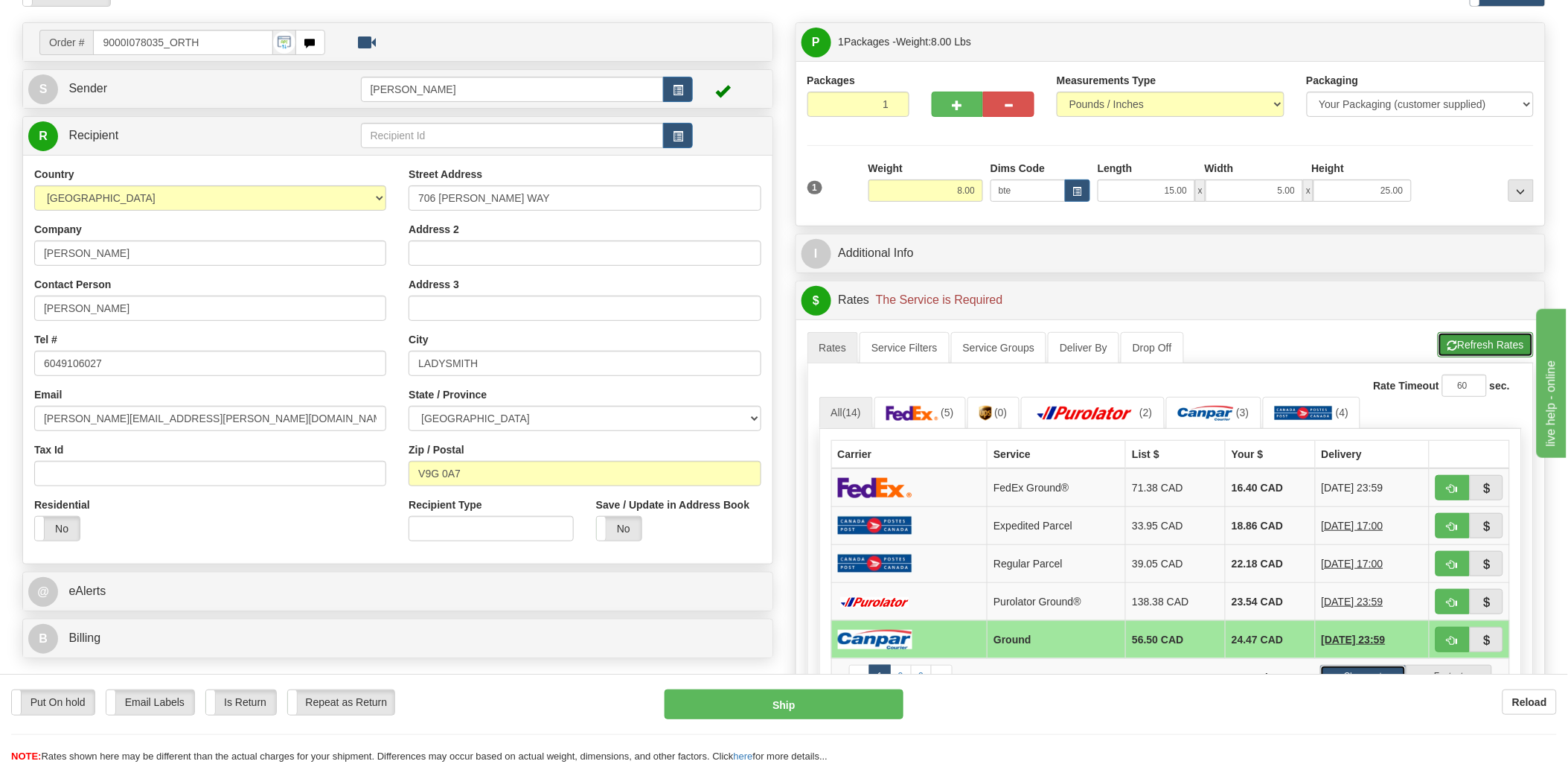
click at [1483, 345] on button "Refresh Rates" at bounding box center [1486, 344] width 96 height 25
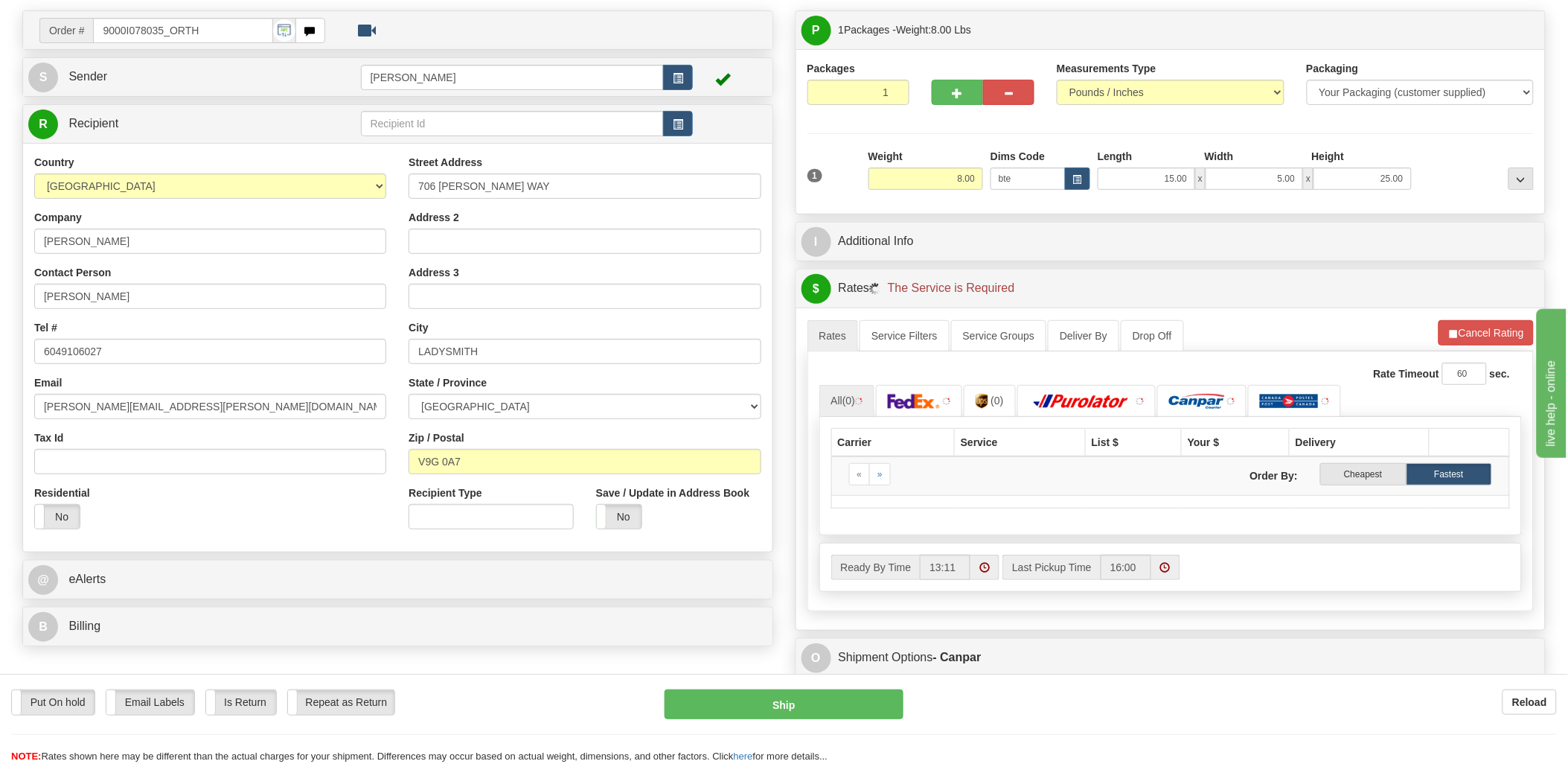
scroll to position [248, 0]
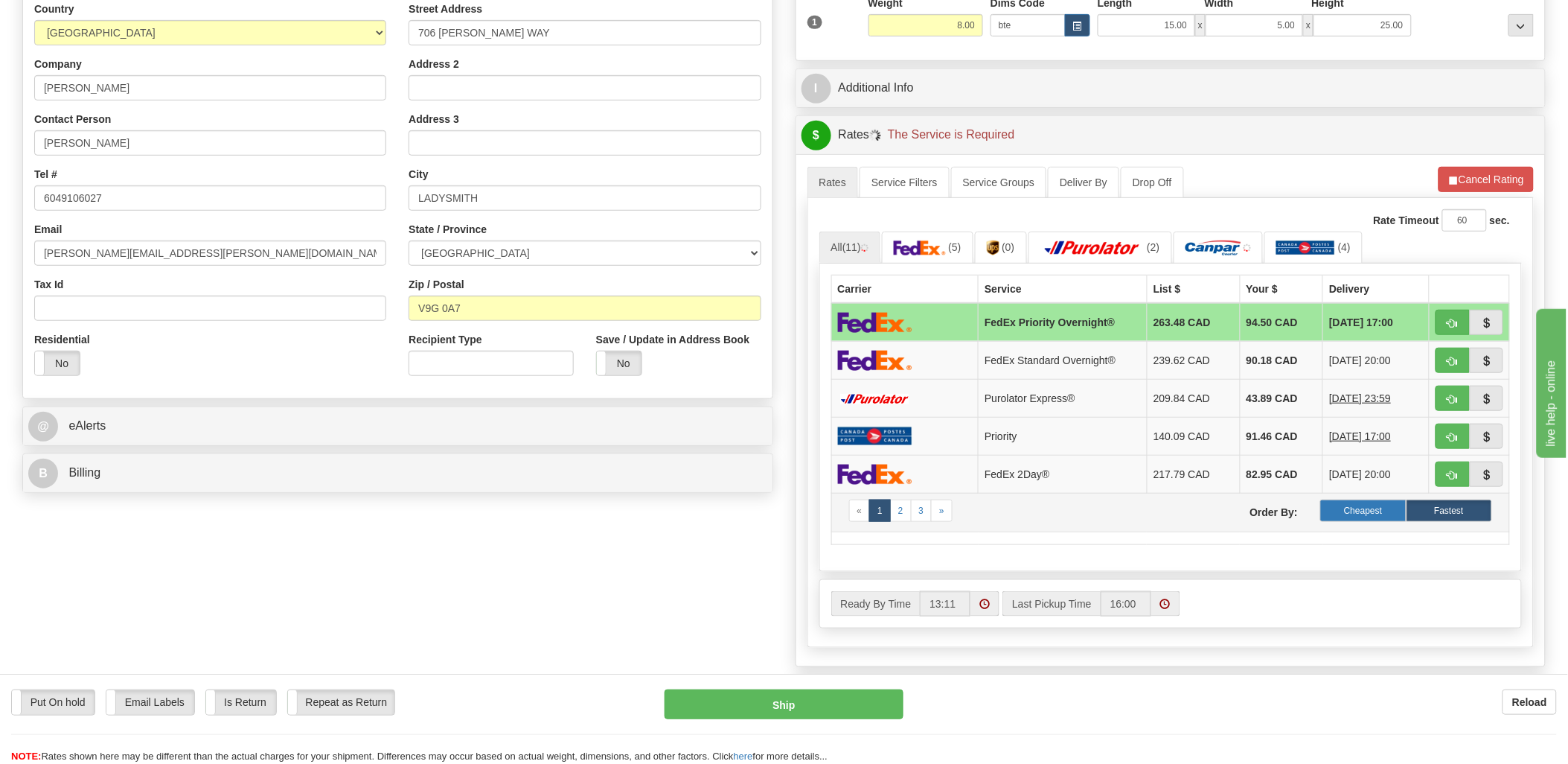
click at [1389, 516] on label "Cheapest" at bounding box center [1362, 511] width 85 height 23
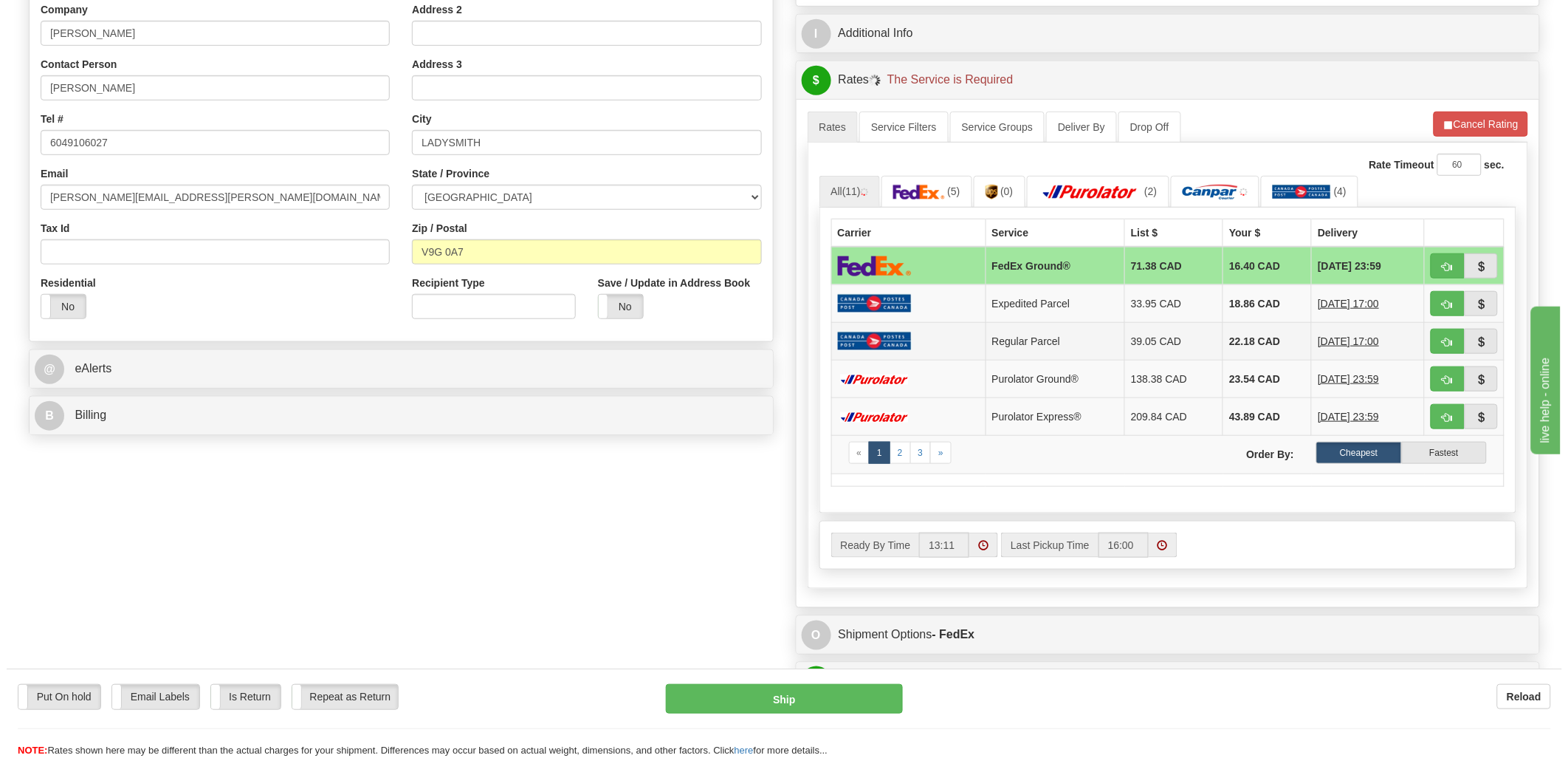
scroll to position [328, 0]
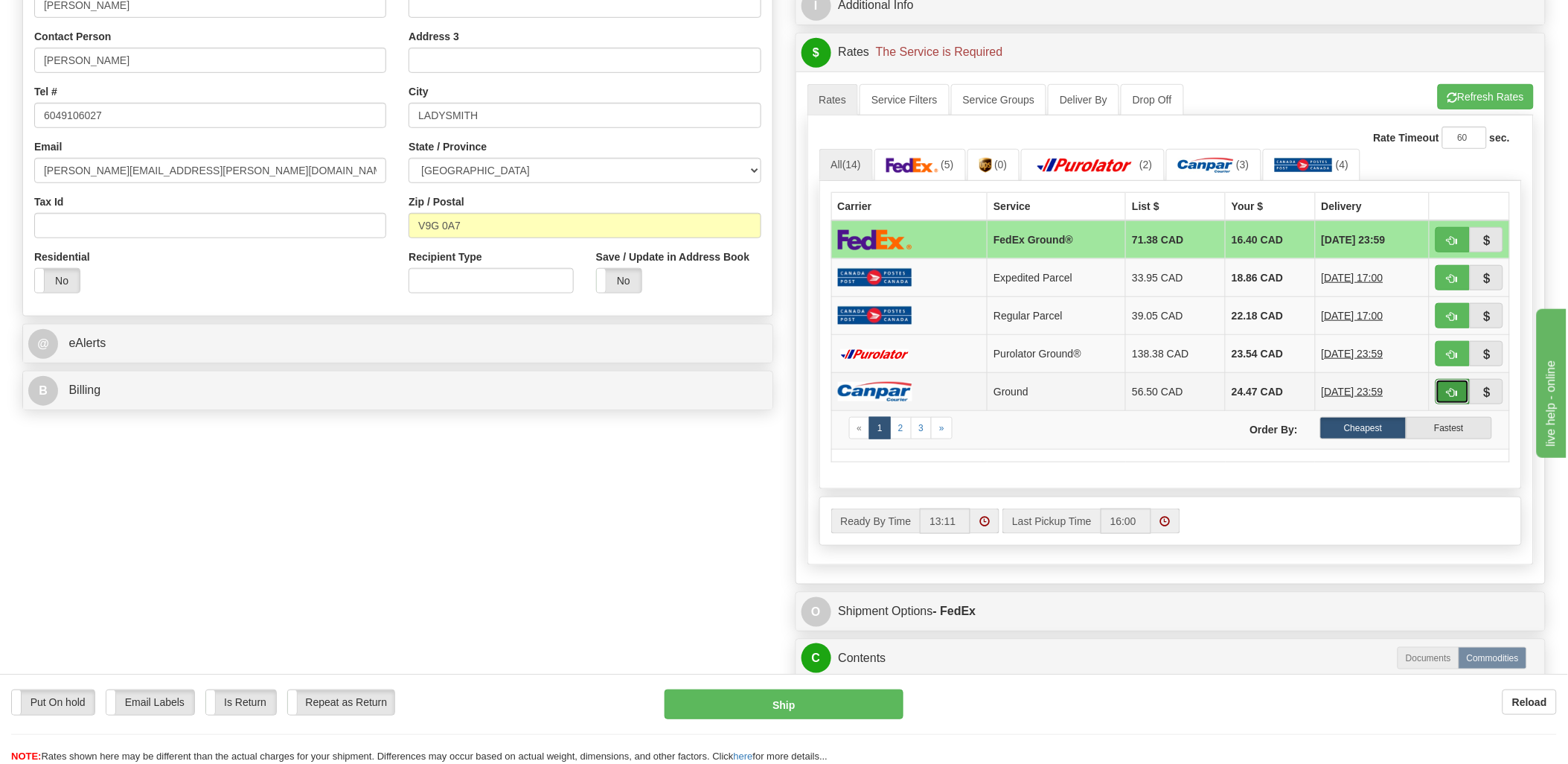
click at [1455, 394] on span "button" at bounding box center [1453, 392] width 11 height 10
type input "1"
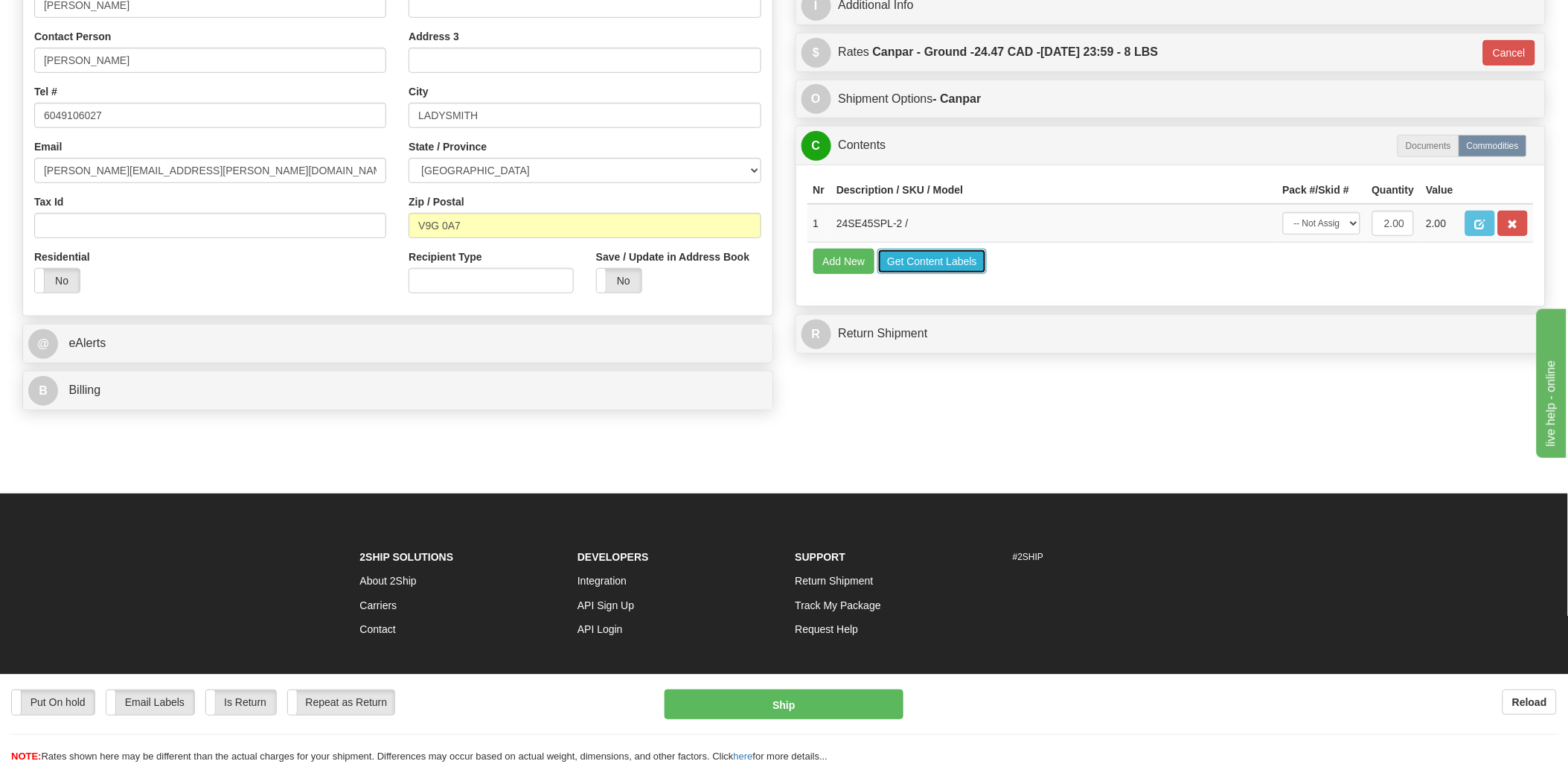
click at [923, 274] on button "Get Content Labels" at bounding box center [932, 261] width 110 height 25
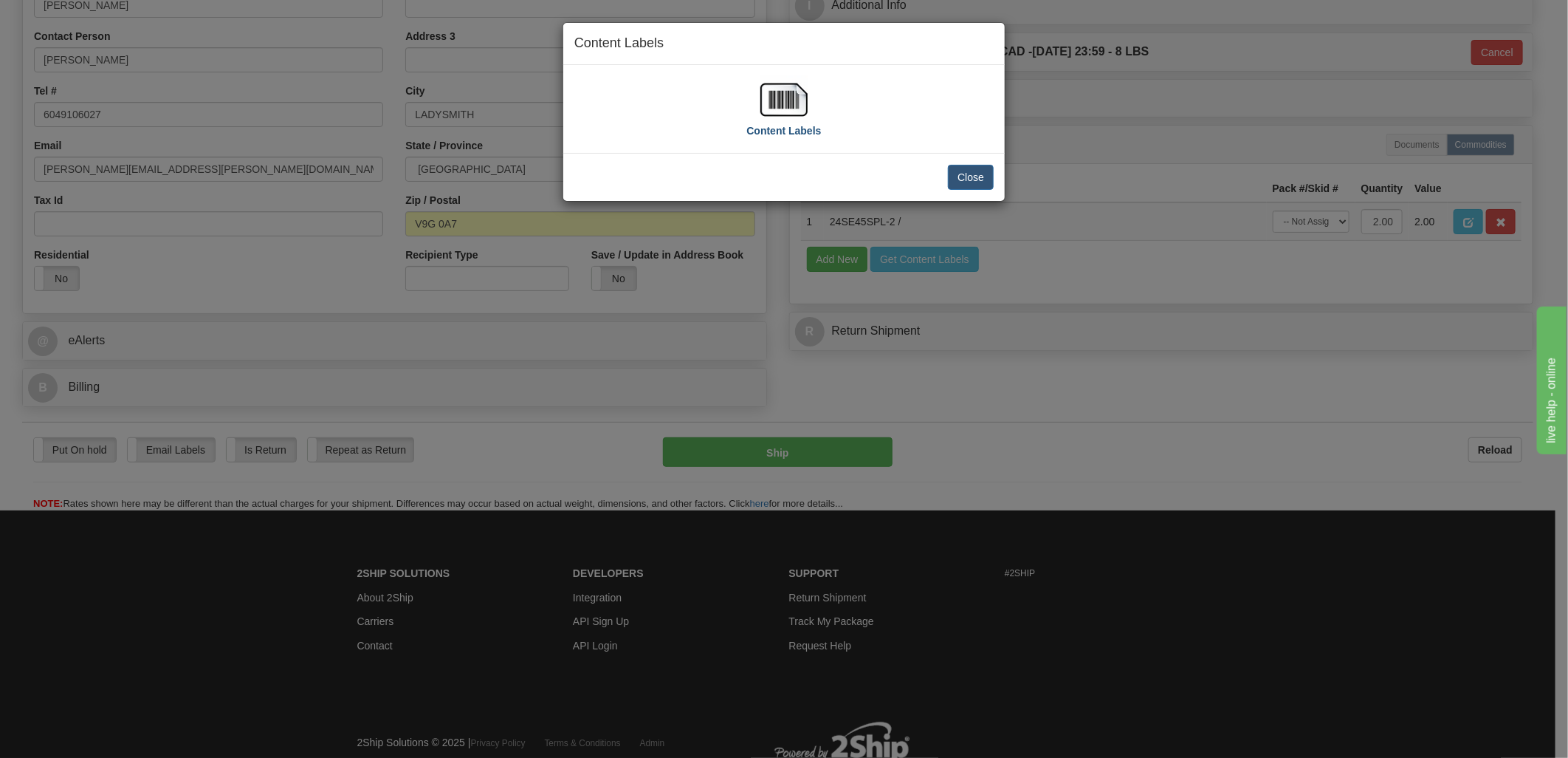
click at [766, 91] on img at bounding box center [783, 99] width 47 height 47
click at [960, 172] on button "Close" at bounding box center [971, 177] width 46 height 25
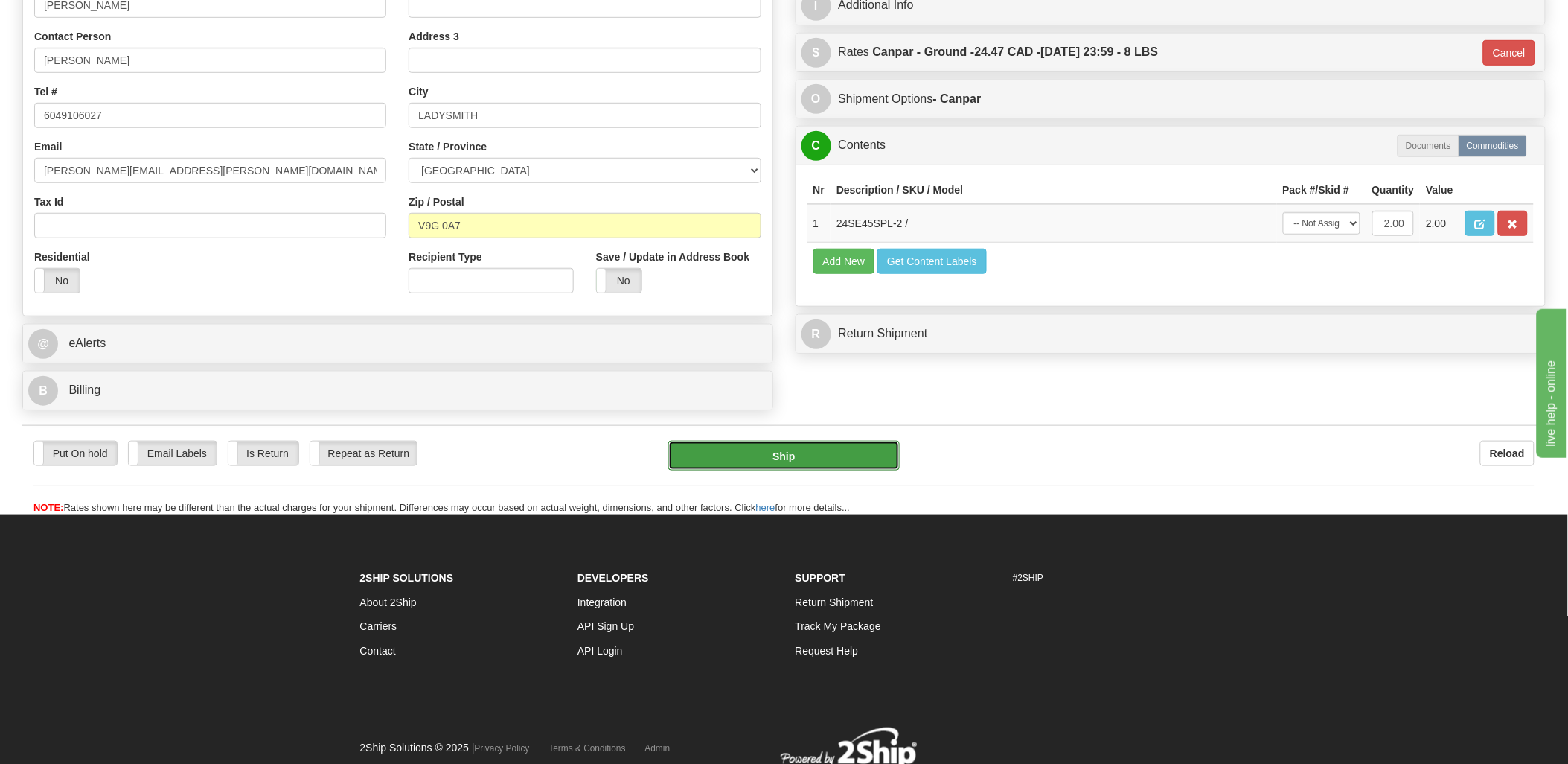
click at [813, 449] on button "Ship" at bounding box center [784, 455] width 231 height 29
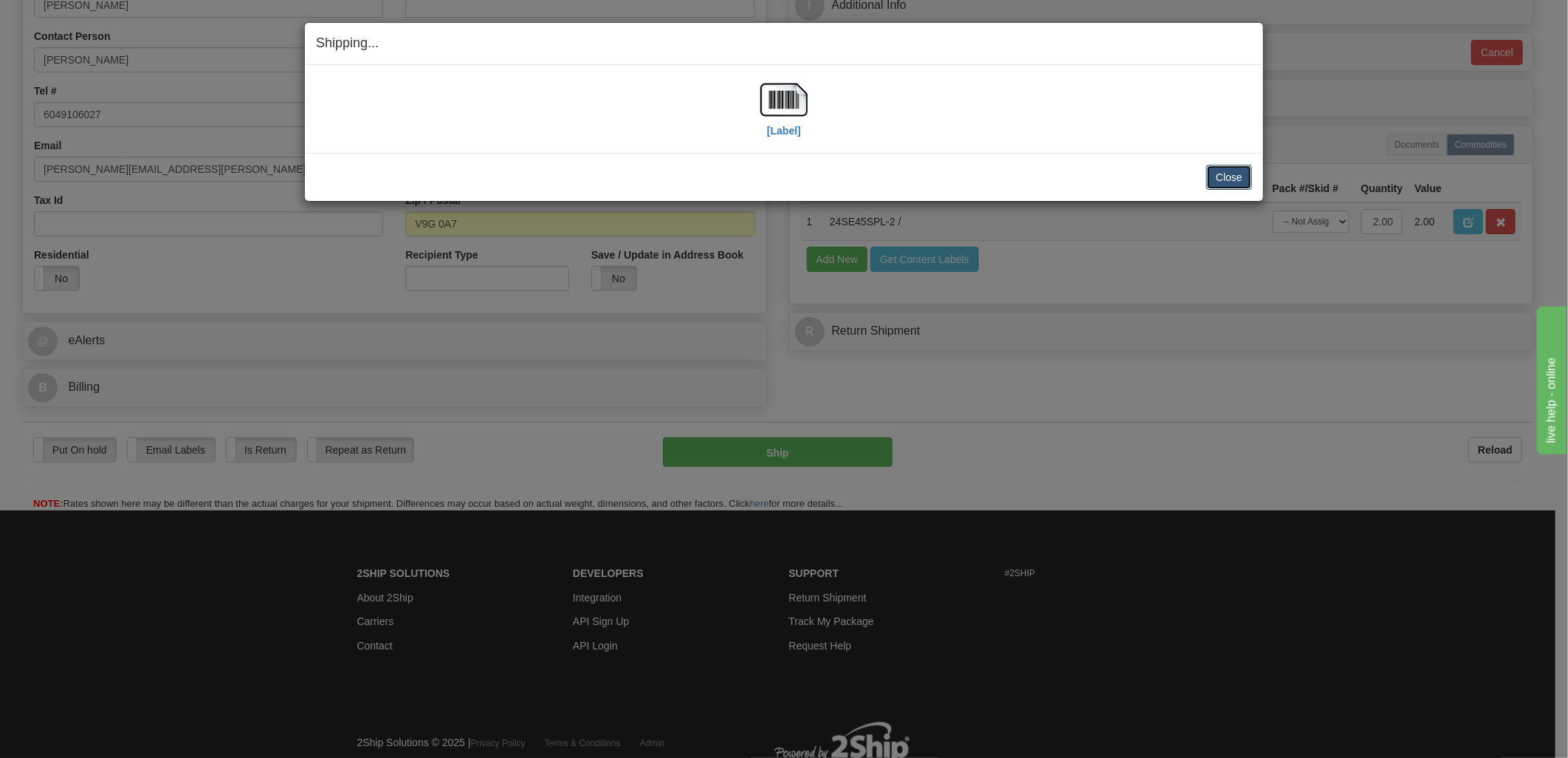
click at [1225, 177] on button "Close" at bounding box center [1228, 177] width 46 height 25
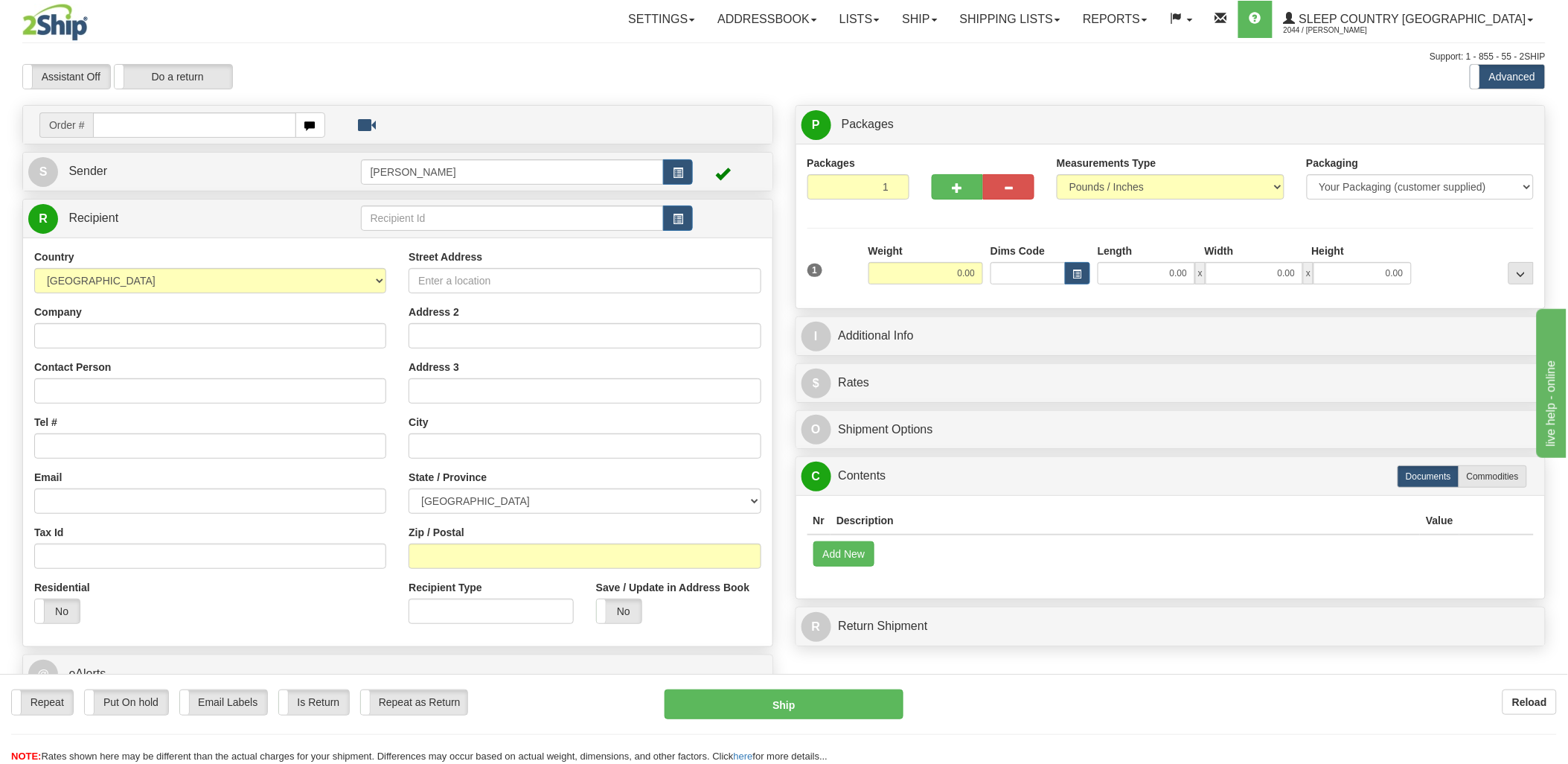
click at [196, 122] on input "text" at bounding box center [194, 125] width 203 height 25
type input "90002i"
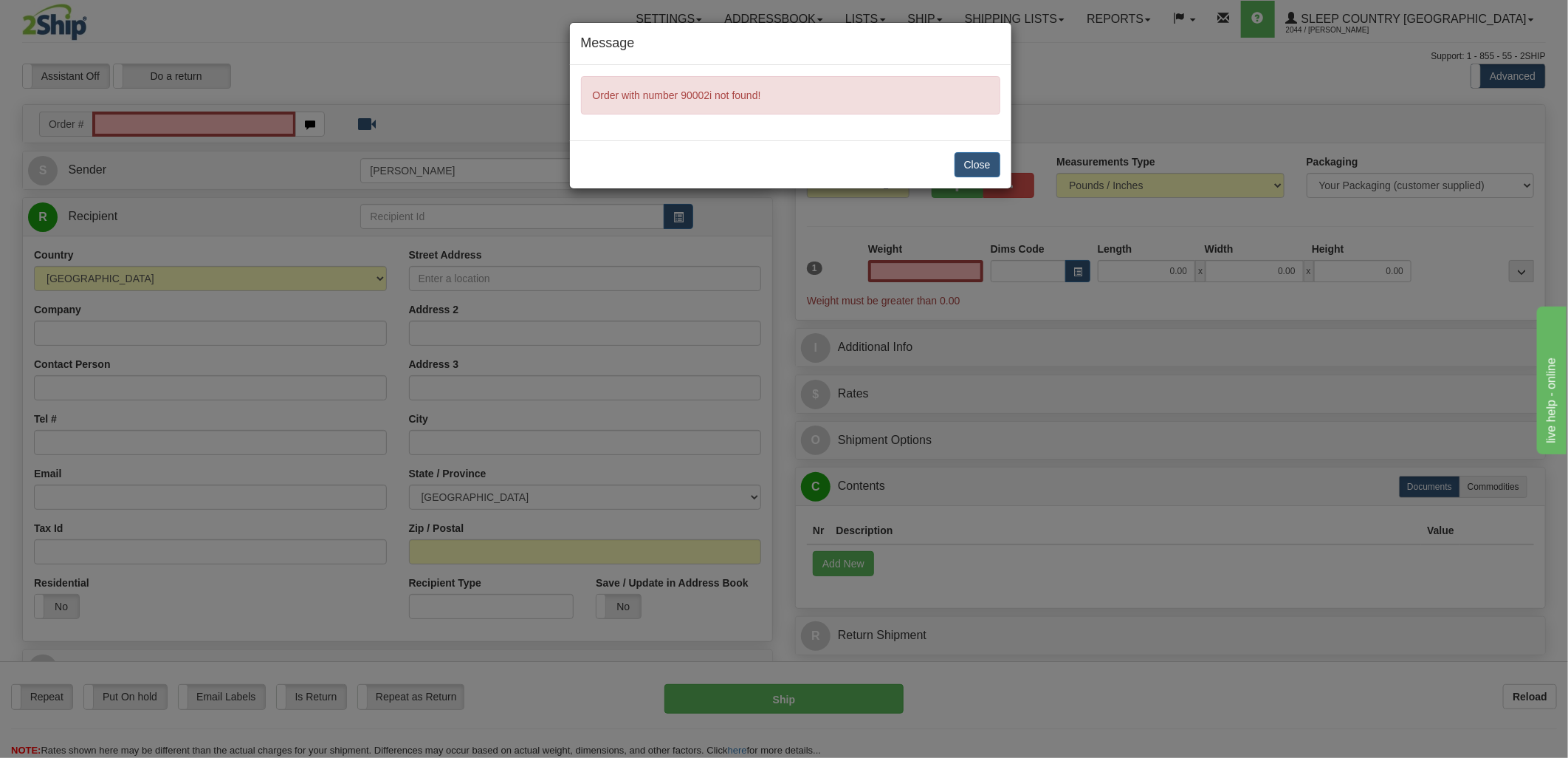
type input "0.00"
click at [989, 171] on button "Close" at bounding box center [977, 164] width 46 height 25
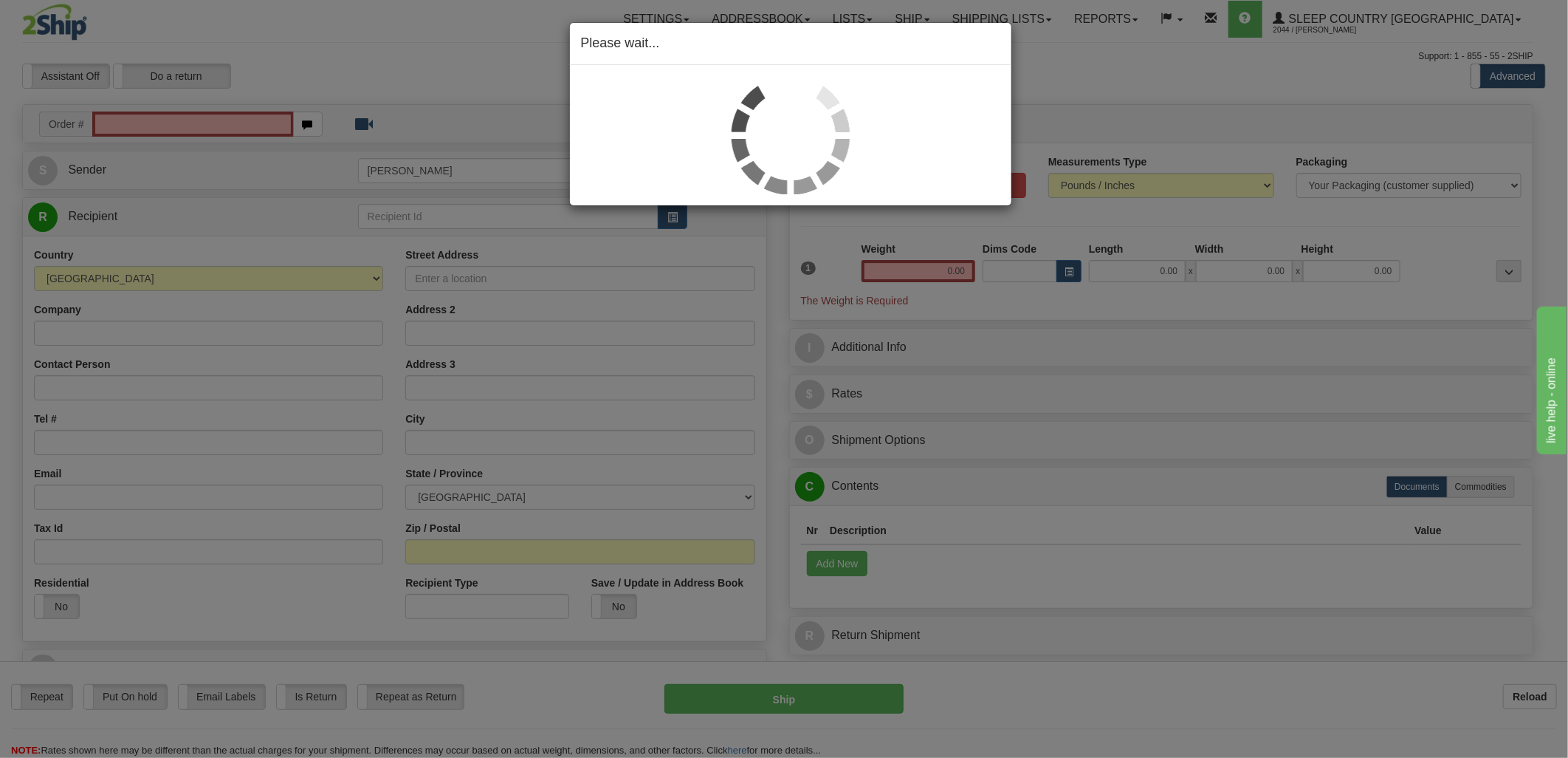
click at [164, 118] on div "Please wait..." at bounding box center [784, 379] width 1568 height 758
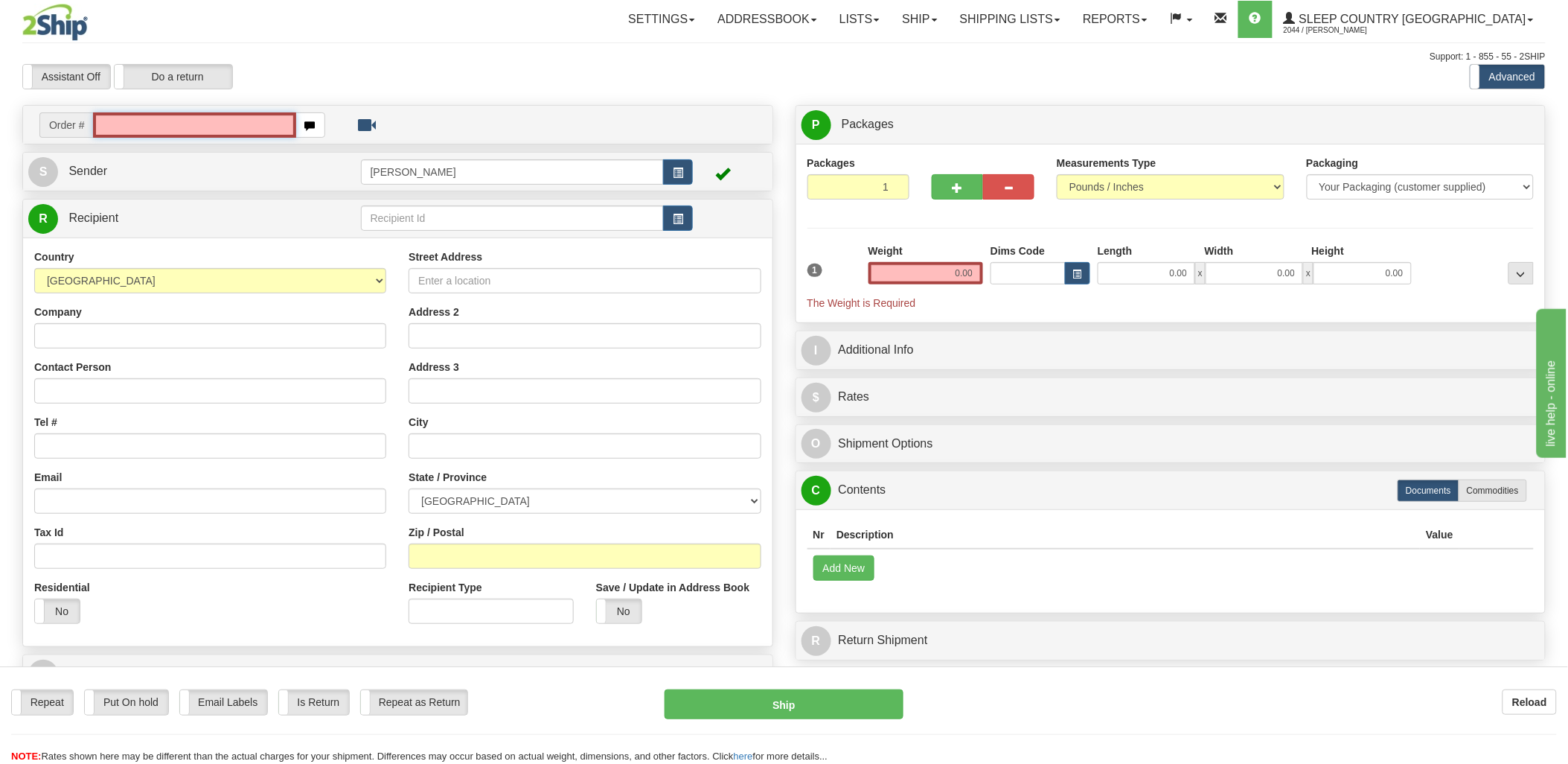
click at [165, 123] on input "text" at bounding box center [194, 125] width 203 height 25
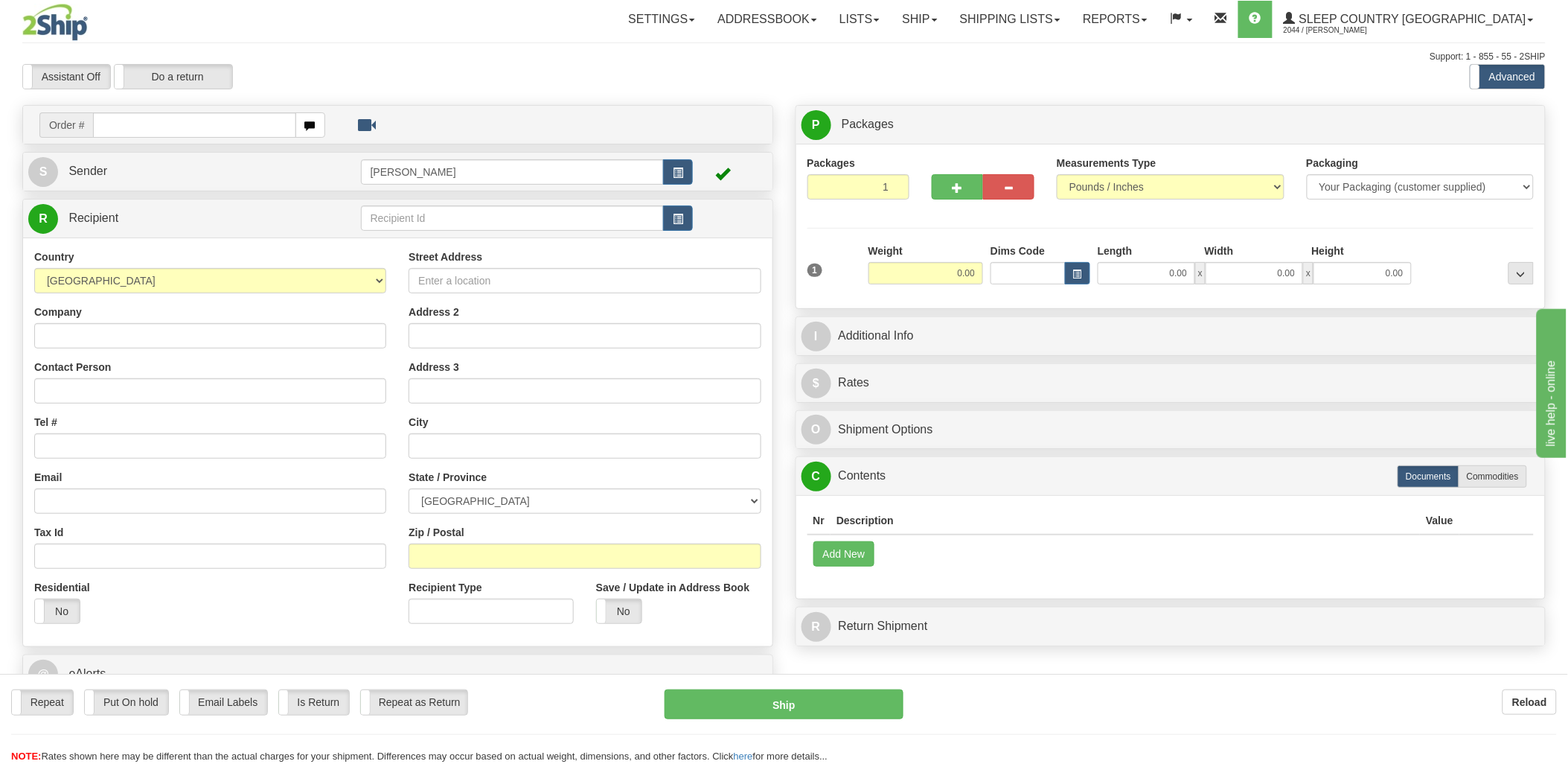
click at [175, 124] on div "Toggle navigation Settings Shipping Preferences Fields Preferences New" at bounding box center [784, 412] width 1568 height 824
click at [175, 124] on input "text" at bounding box center [194, 125] width 203 height 25
type input "9002i"
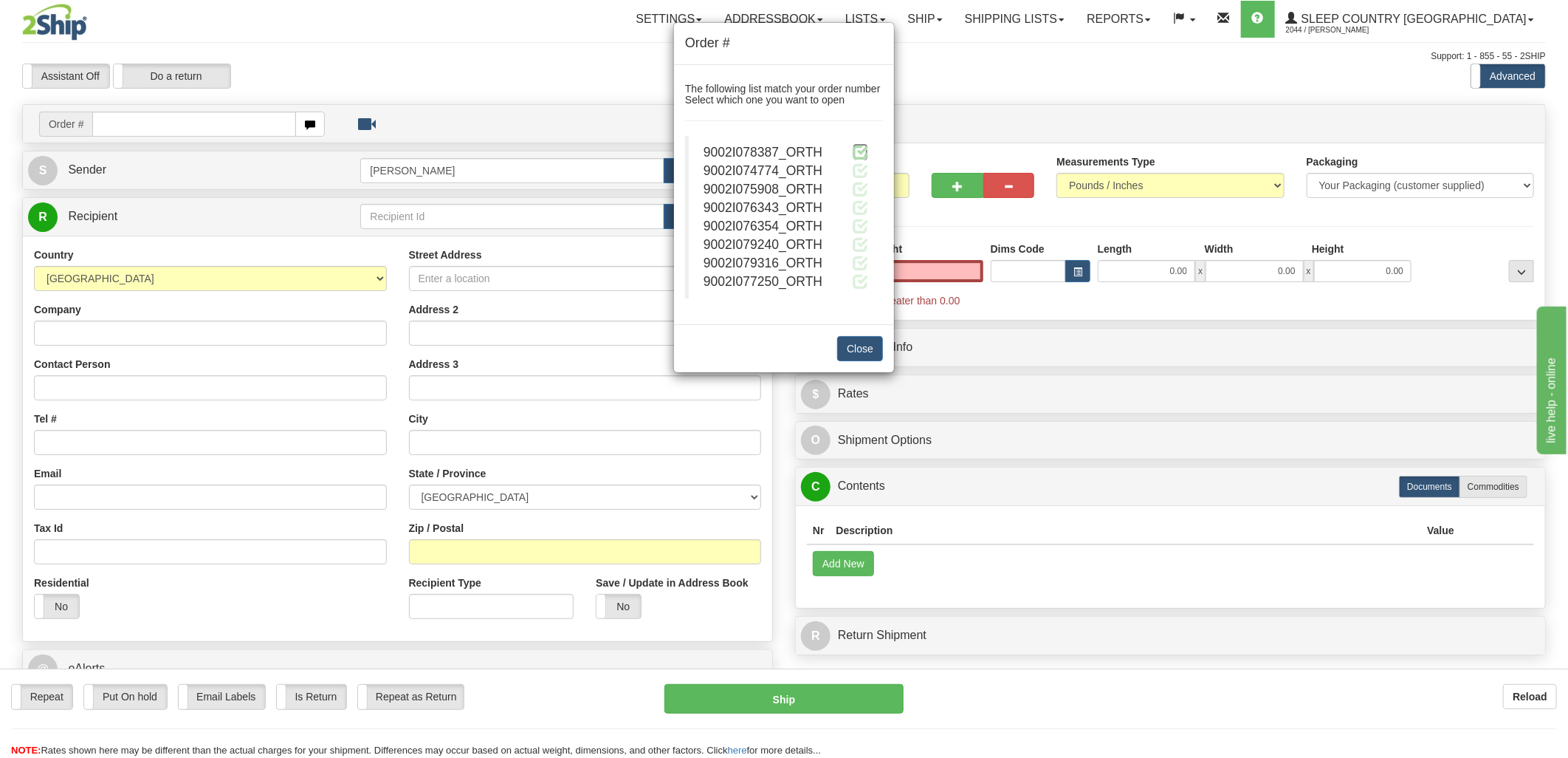
type input "0.00"
click at [857, 149] on span at bounding box center [860, 151] width 16 height 16
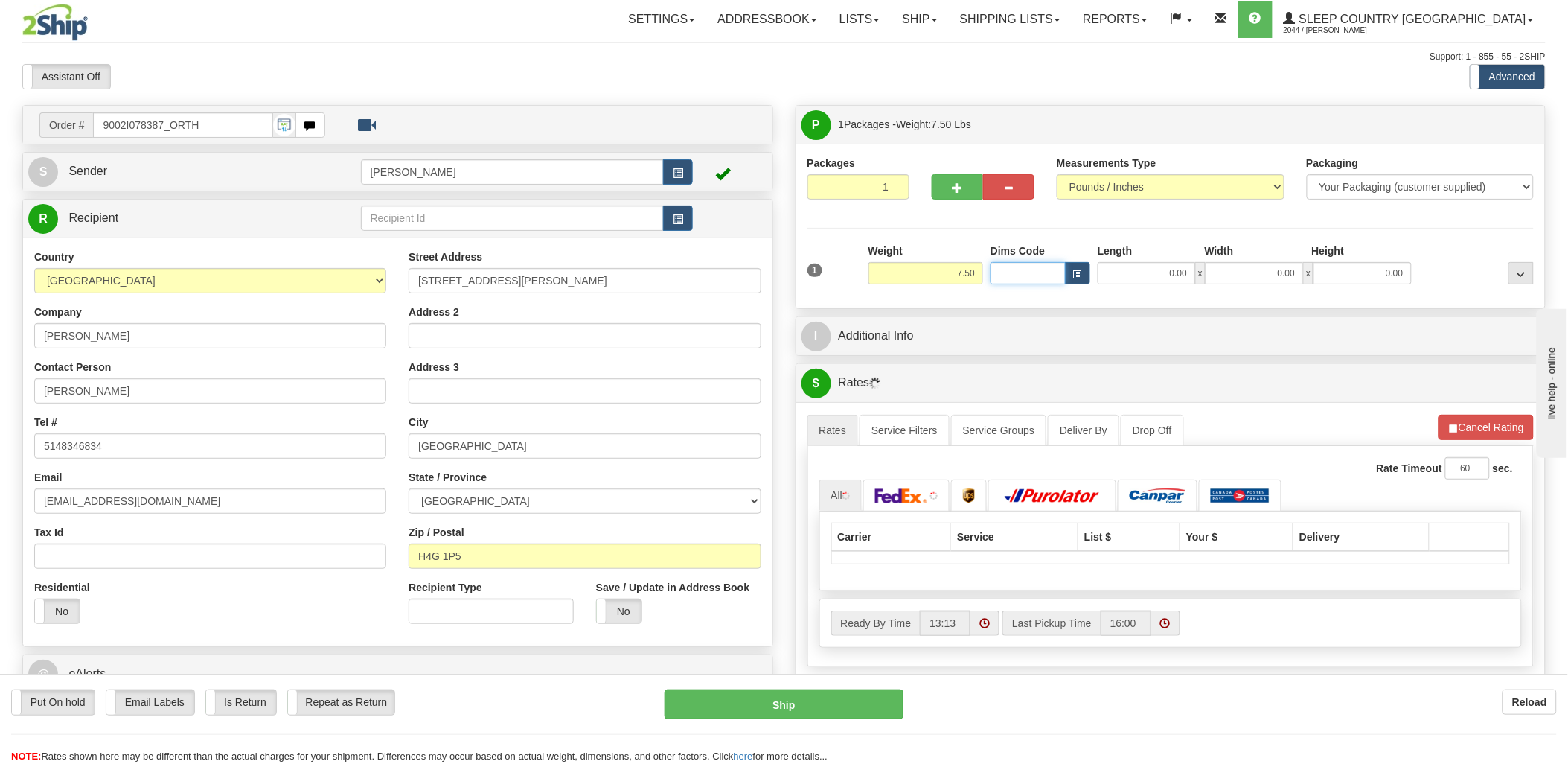
click at [1033, 266] on input "Dims Code" at bounding box center [1028, 274] width 75 height 23
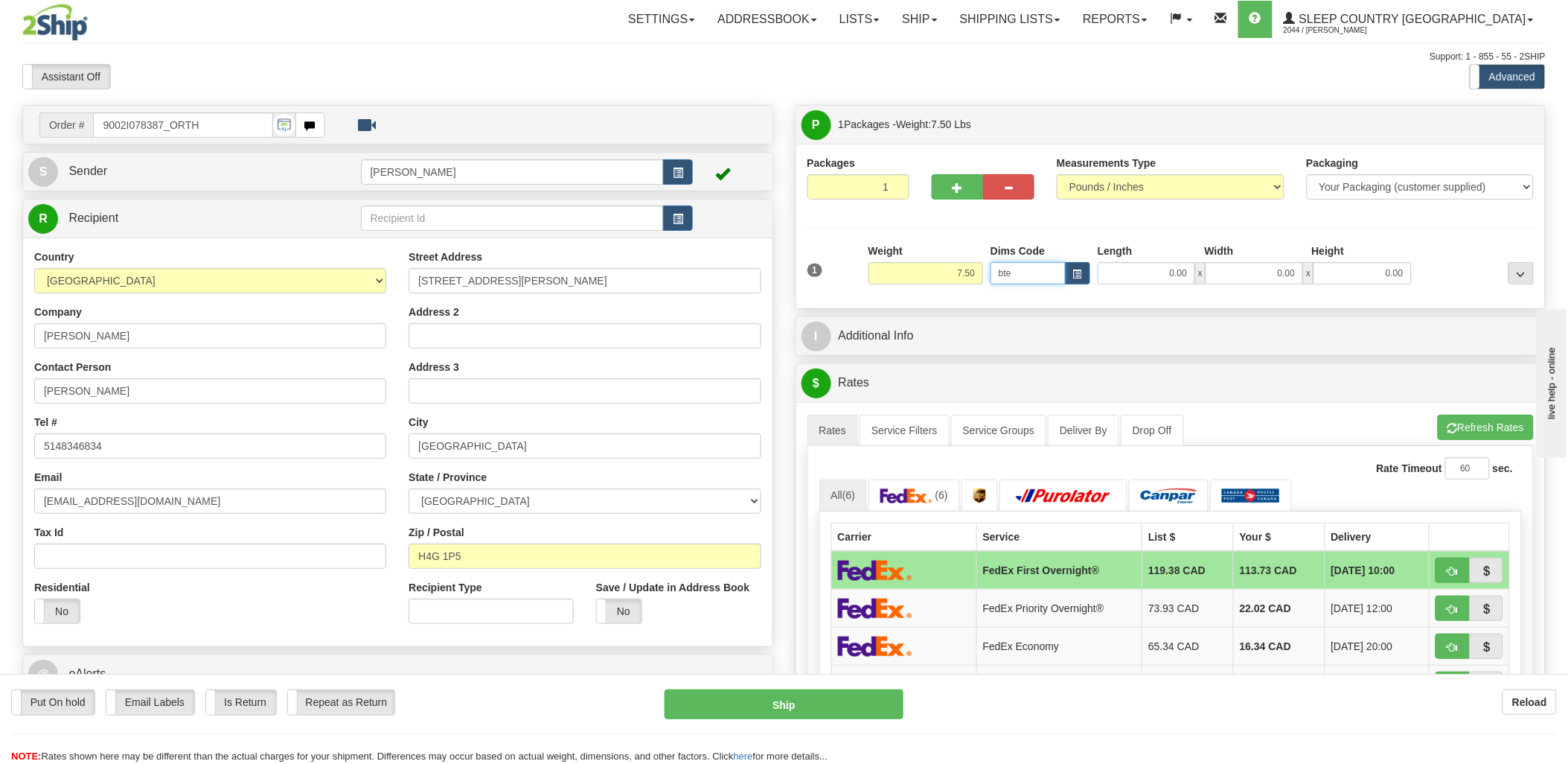
type input "bte"
click button "Delete" at bounding box center [0, 0] width 0 height 0
type input "15.00"
type input "5.00"
type input "25.00"
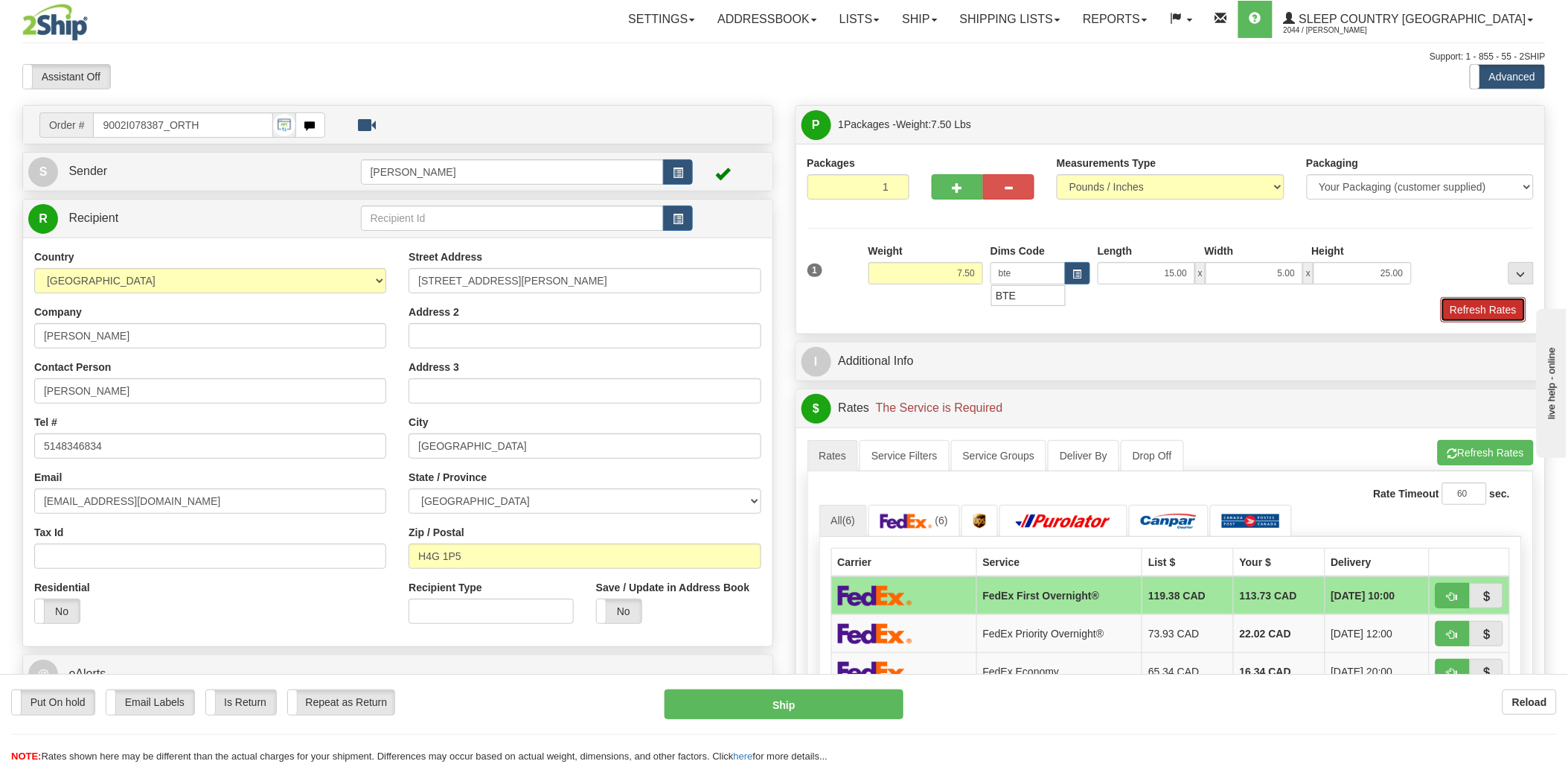
click at [1483, 306] on button "Refresh Rates" at bounding box center [1483, 309] width 85 height 25
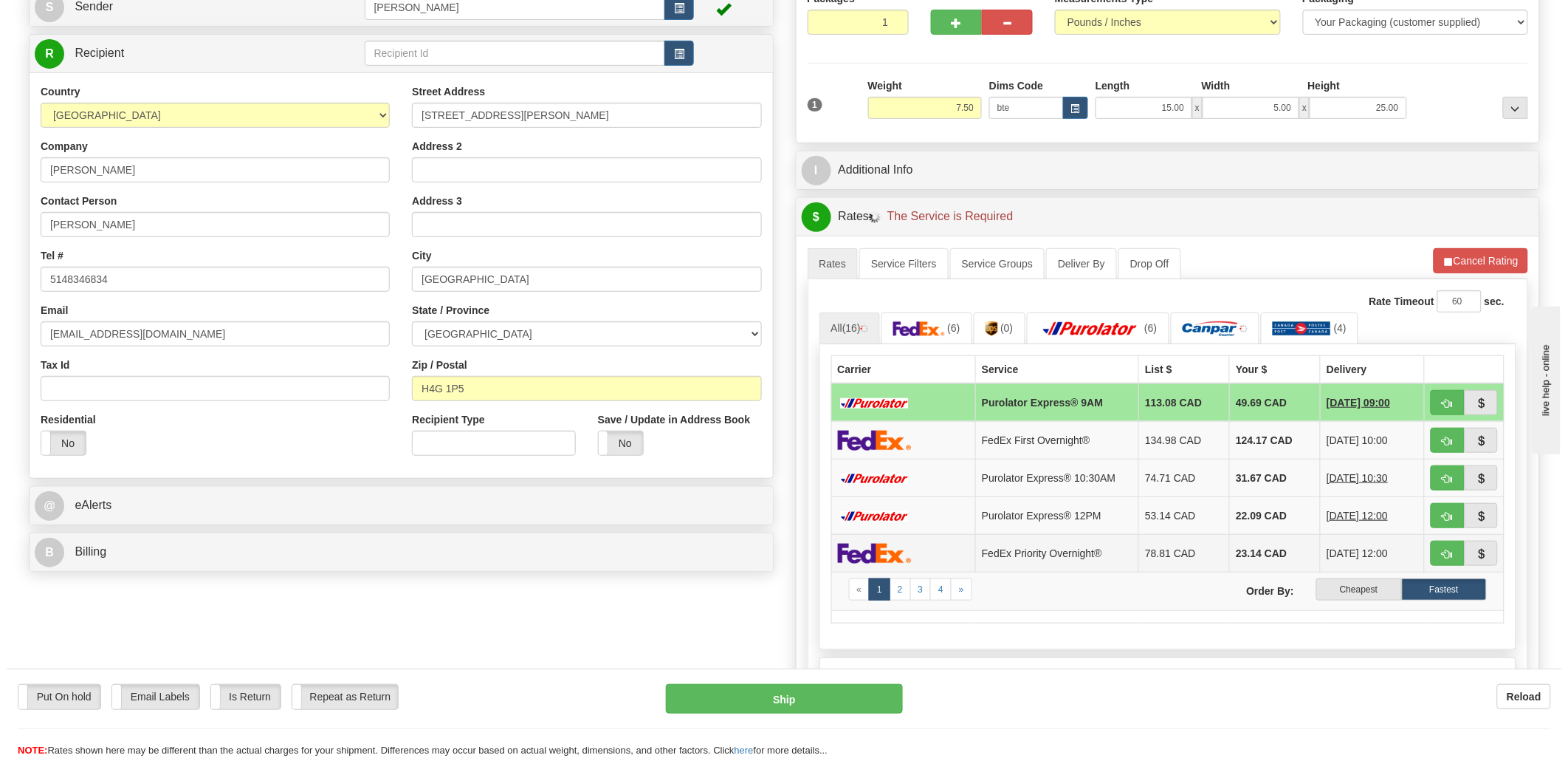
scroll to position [164, 0]
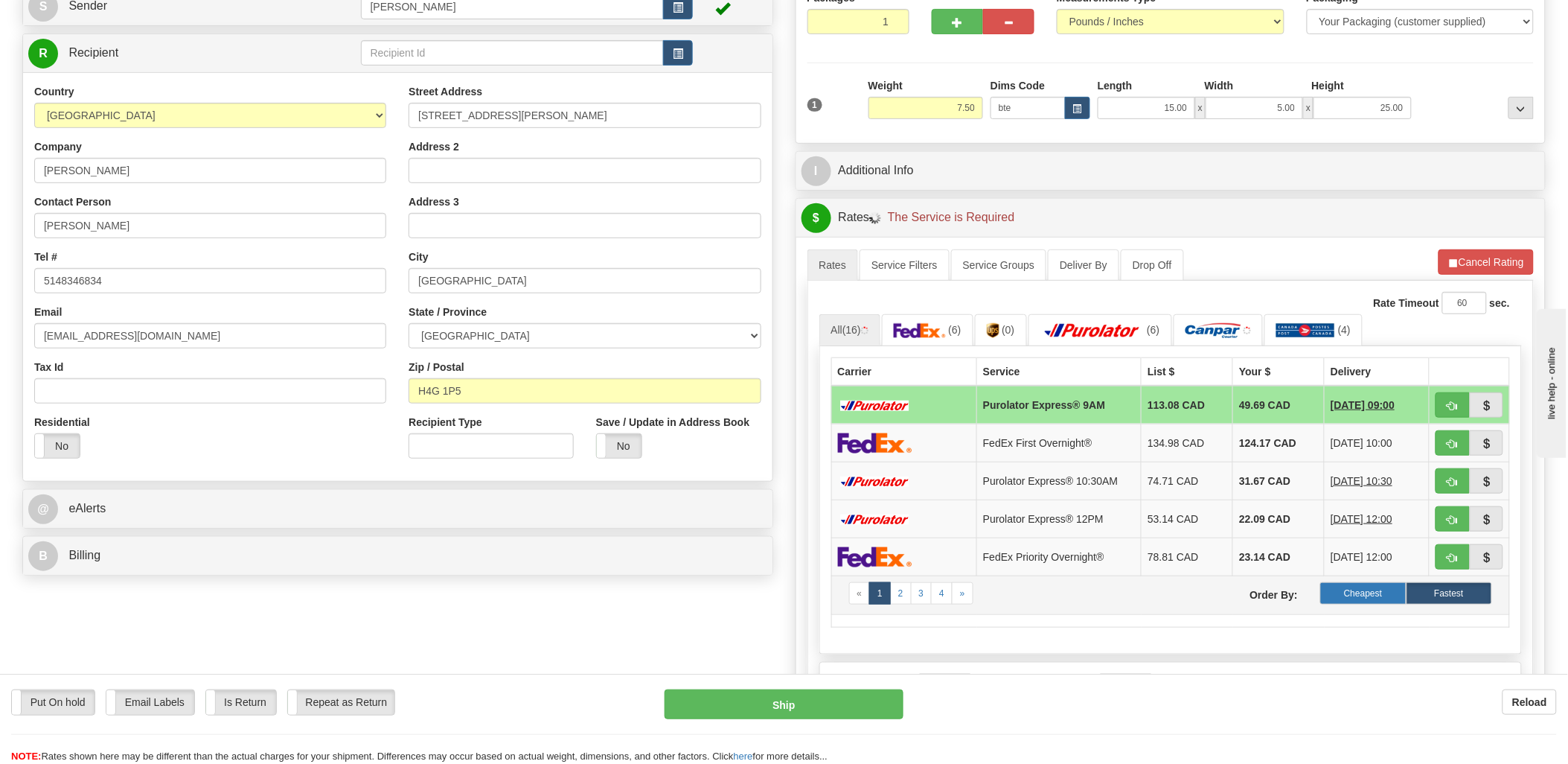
click at [1380, 598] on label "Cheapest" at bounding box center [1362, 593] width 85 height 23
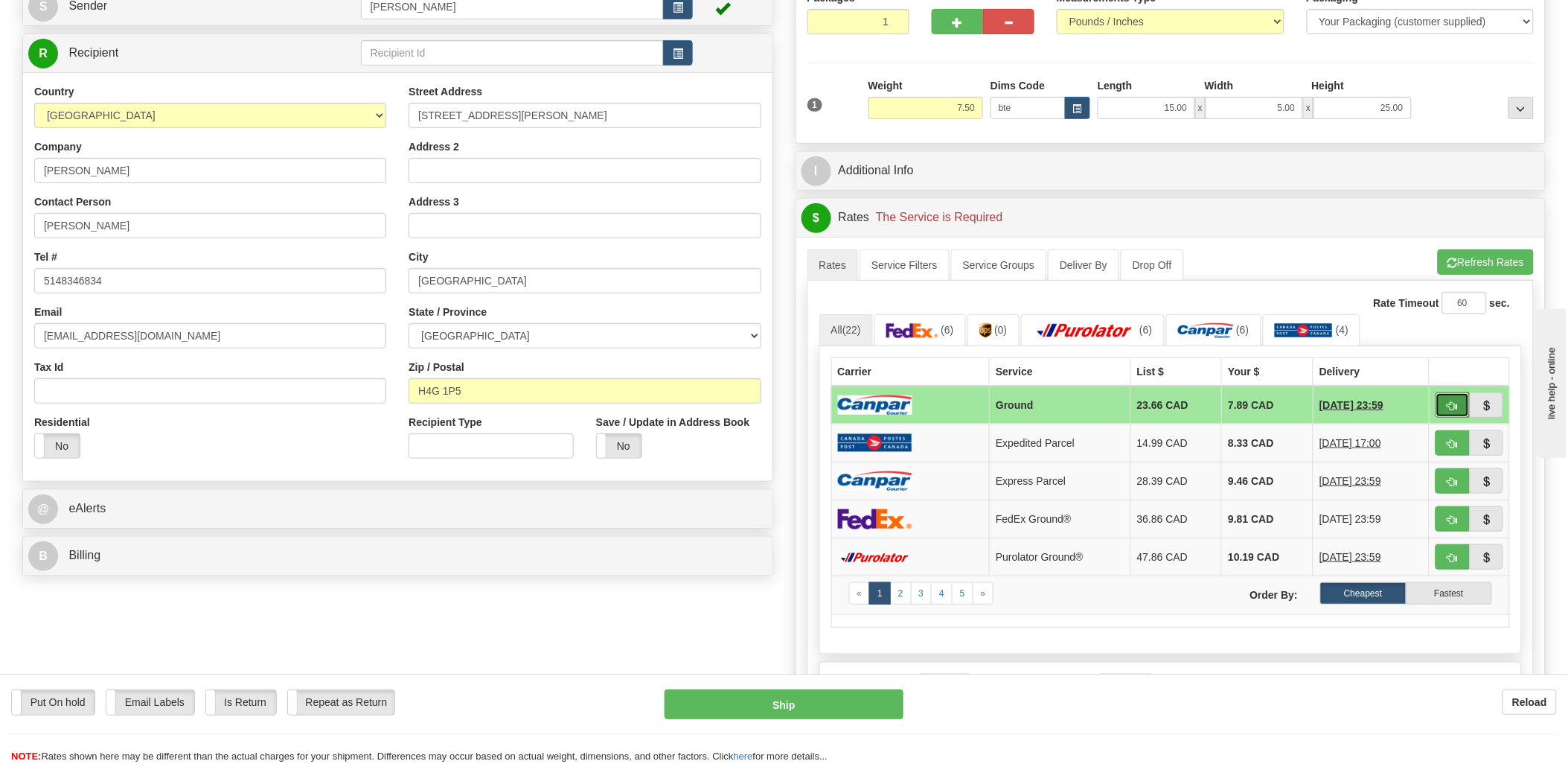
click at [1440, 404] on button "button" at bounding box center [1452, 404] width 34 height 25
type input "1"
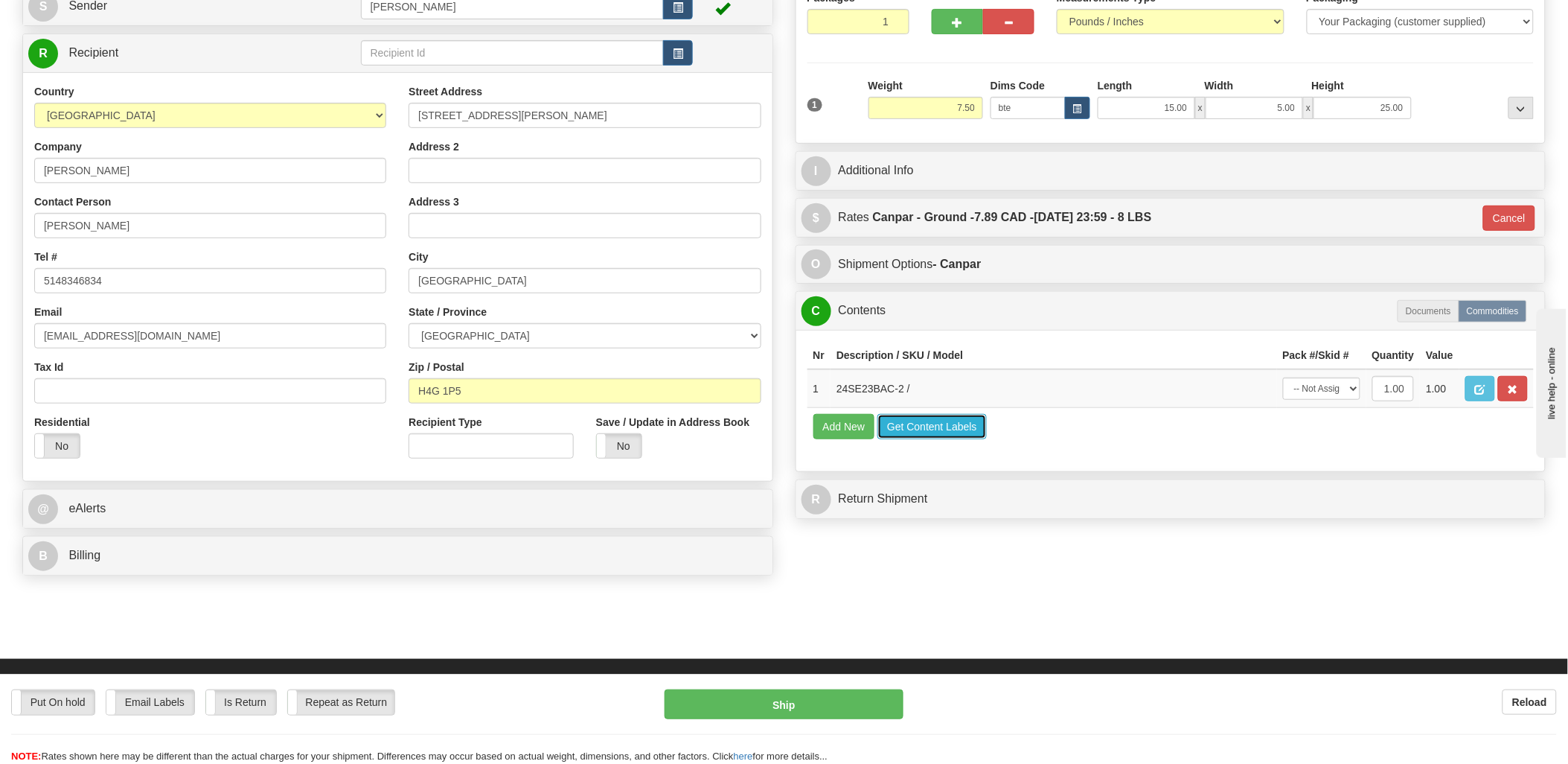
click at [926, 439] on button "Get Content Labels" at bounding box center [932, 426] width 110 height 25
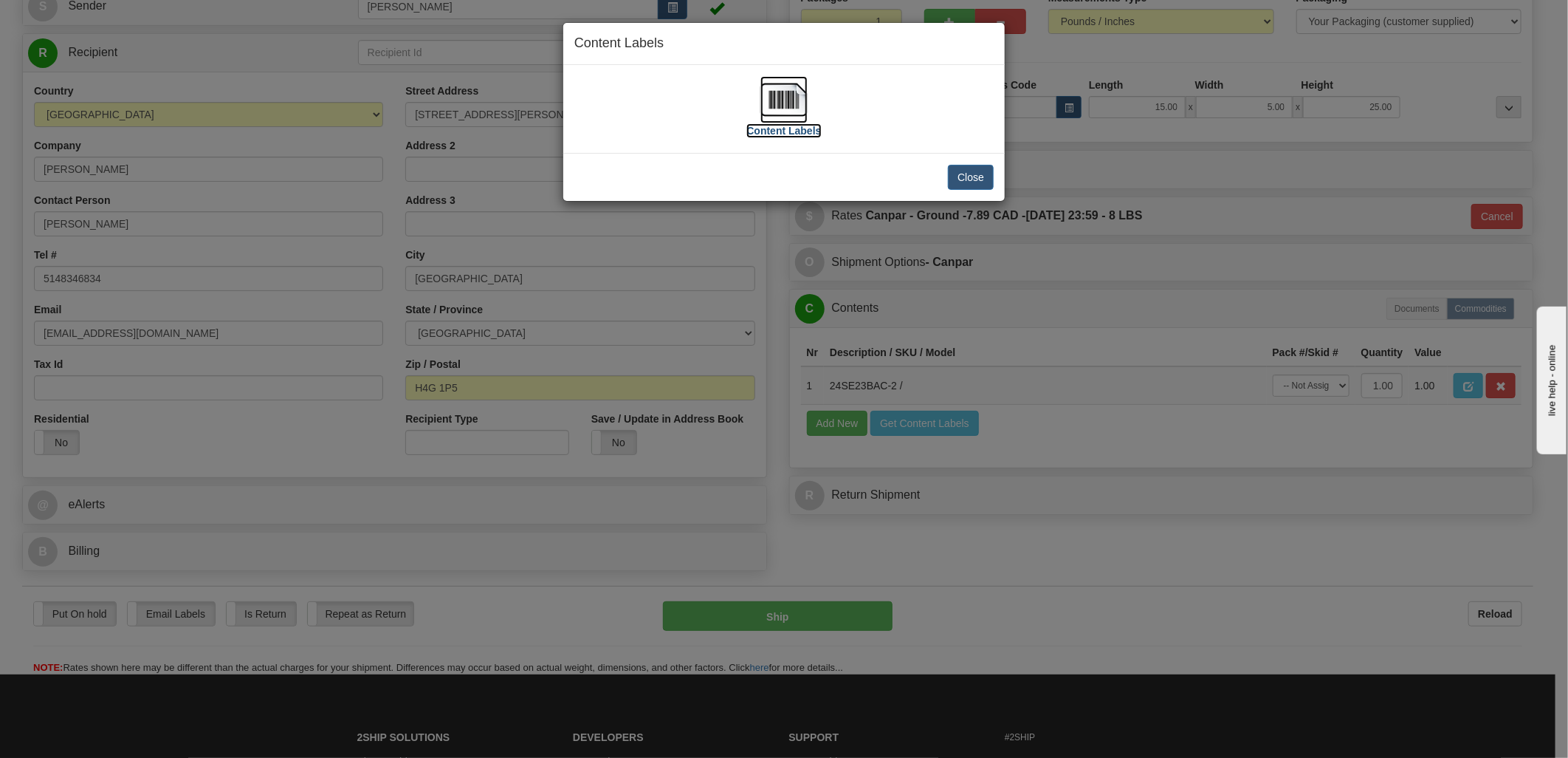
click at [774, 104] on img at bounding box center [783, 99] width 47 height 47
click at [968, 175] on button "Close" at bounding box center [971, 177] width 46 height 25
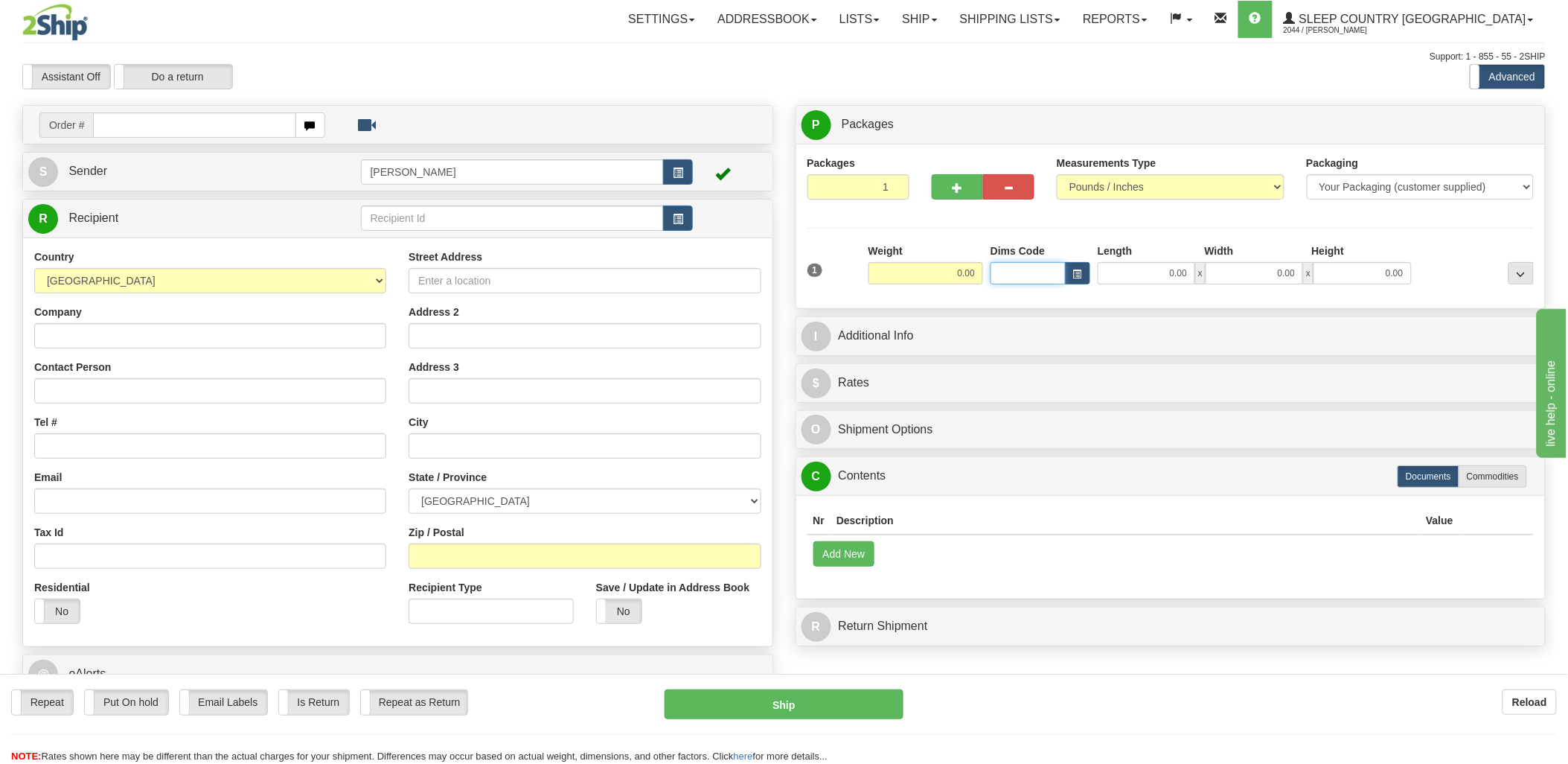
click at [1012, 280] on input "Dims Code" at bounding box center [1028, 274] width 75 height 23
click at [243, 127] on input "text" at bounding box center [194, 125] width 203 height 25
type input "9002i"
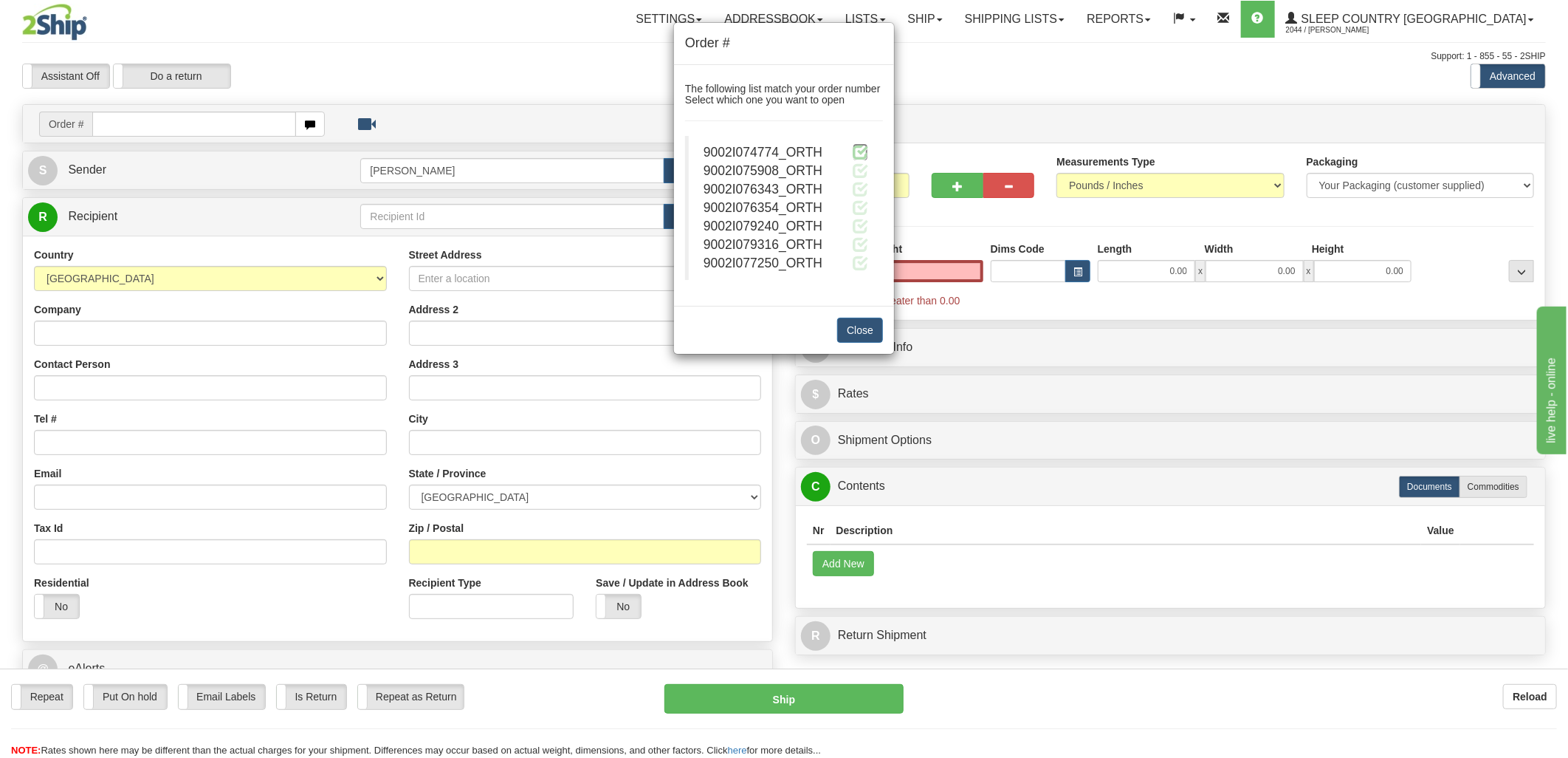
type input "0.00"
click at [859, 155] on span at bounding box center [860, 151] width 16 height 16
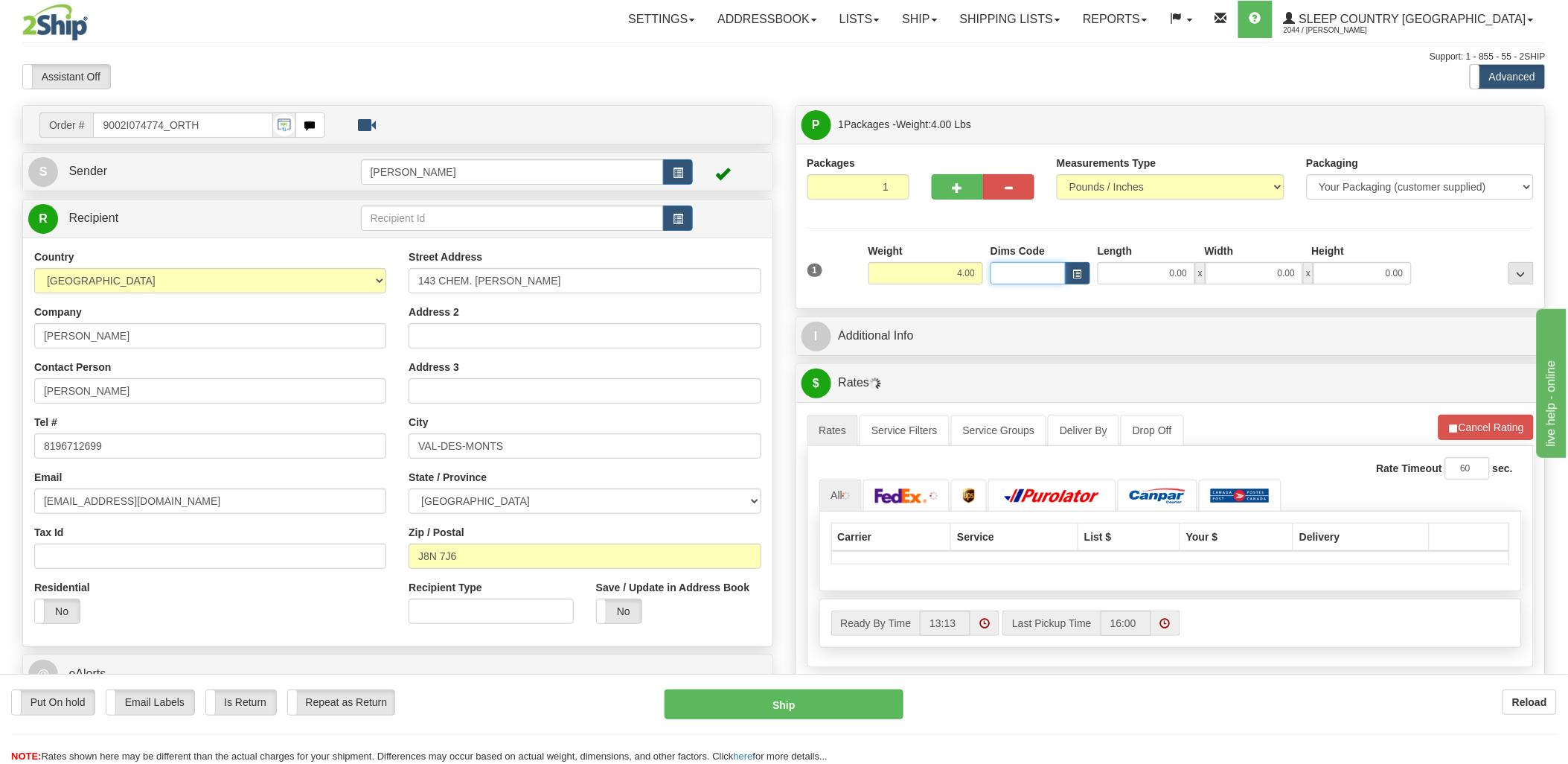
click at [1011, 275] on input "Dims Code" at bounding box center [1028, 274] width 75 height 23
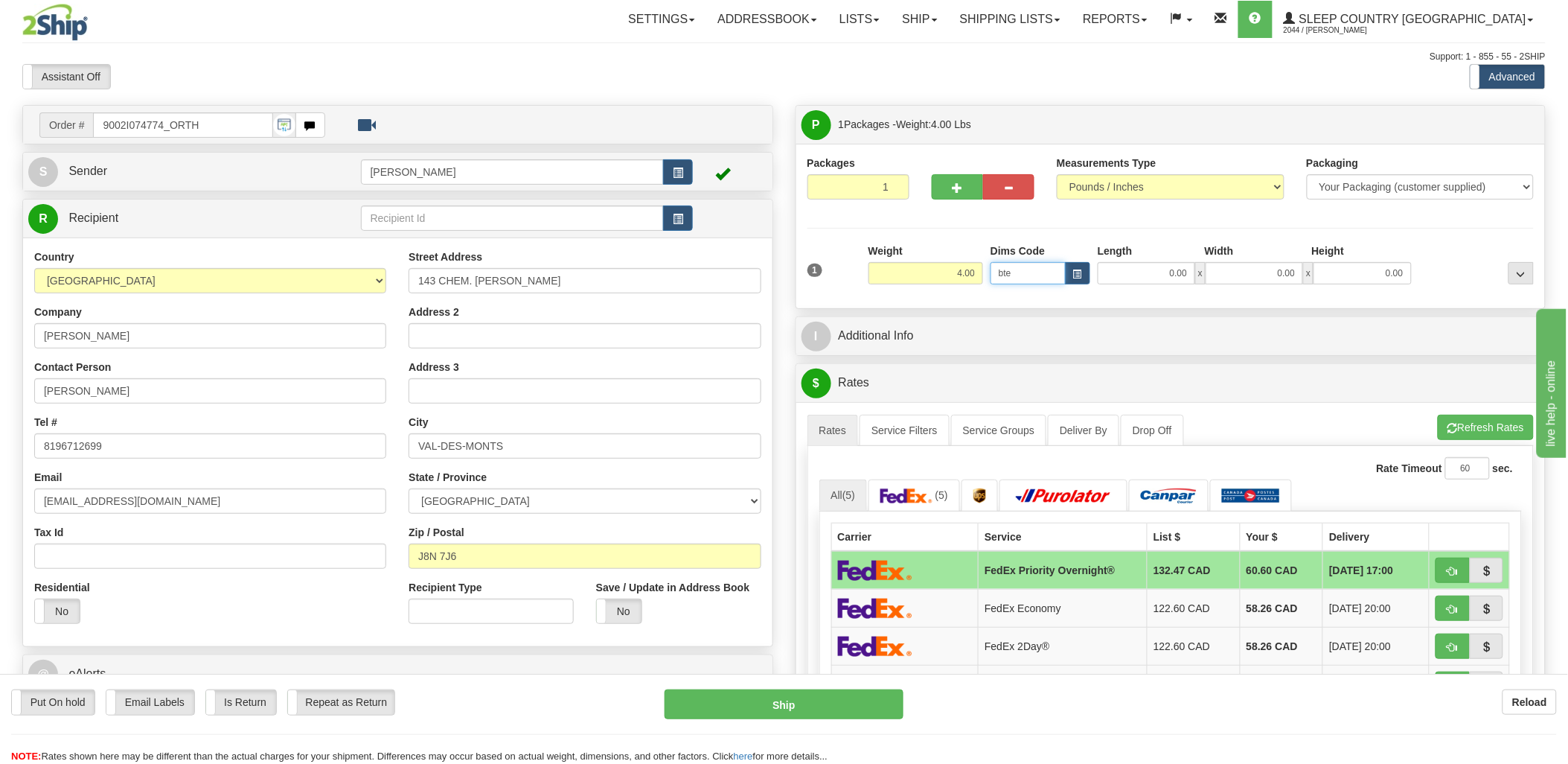
type input "bte"
click button "Delete" at bounding box center [0, 0] width 0 height 0
type input "15.00"
type input "5.00"
type input "25.00"
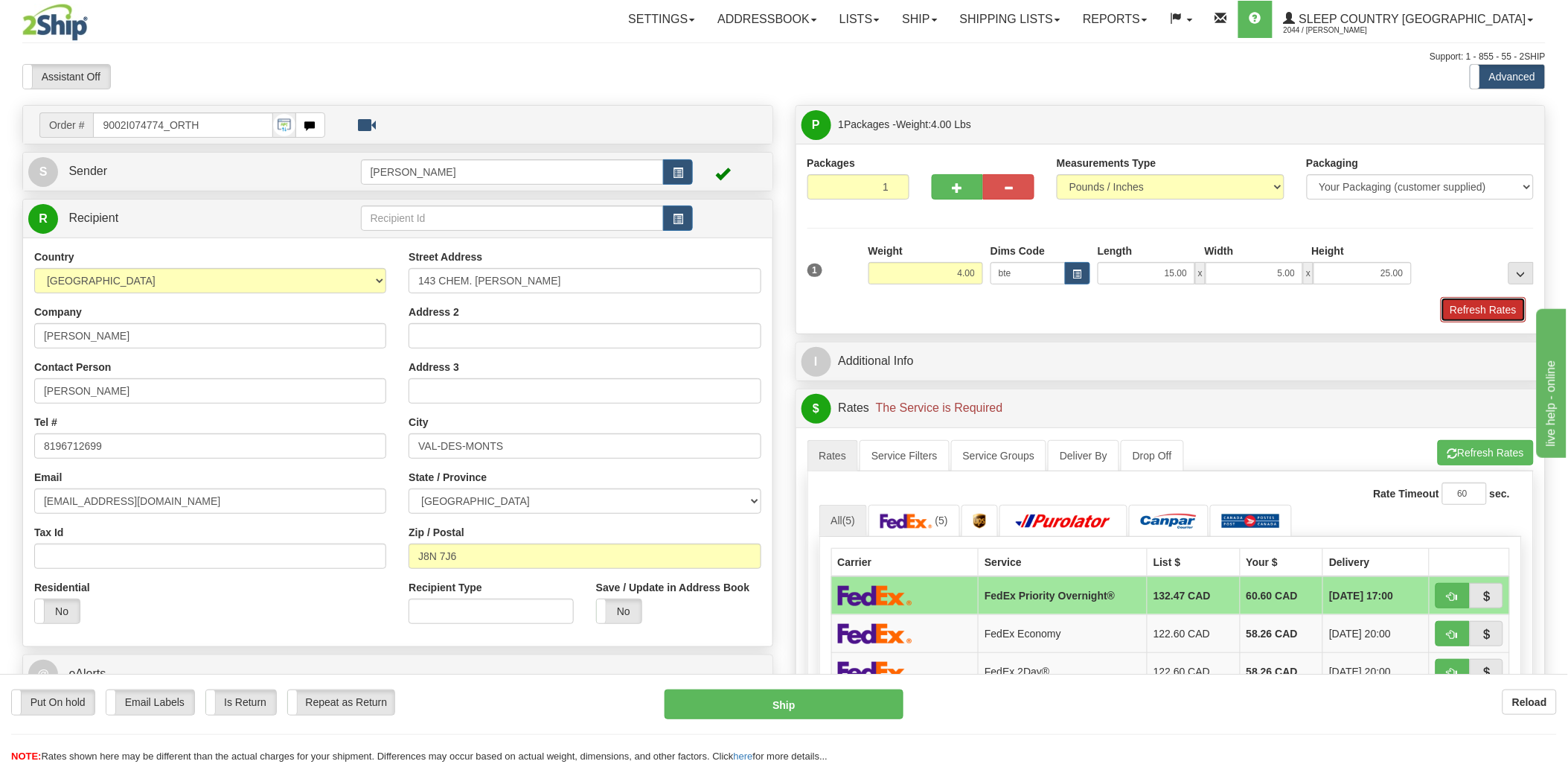
click at [1478, 298] on button "Refresh Rates" at bounding box center [1483, 309] width 85 height 25
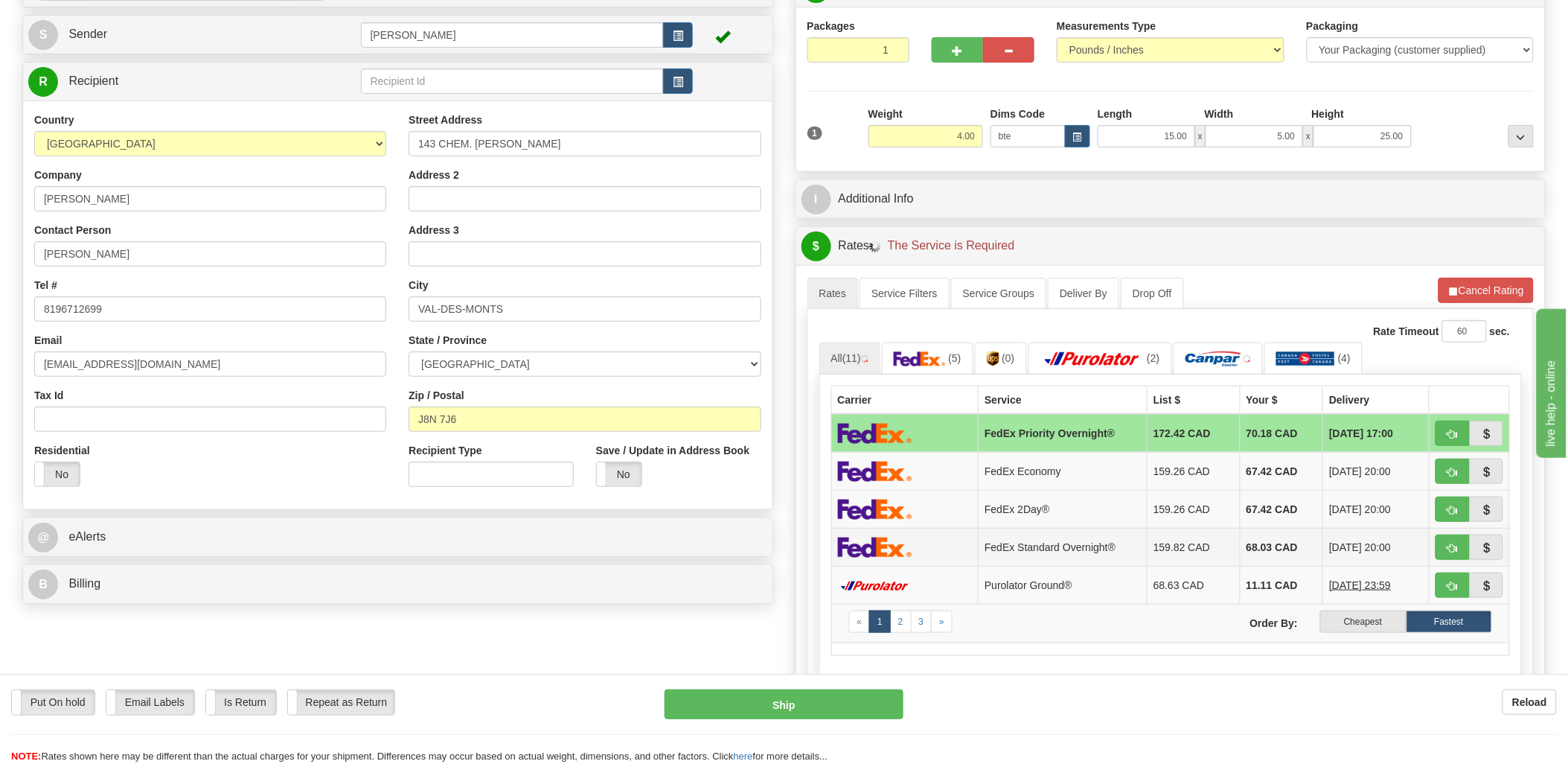
scroll to position [165, 0]
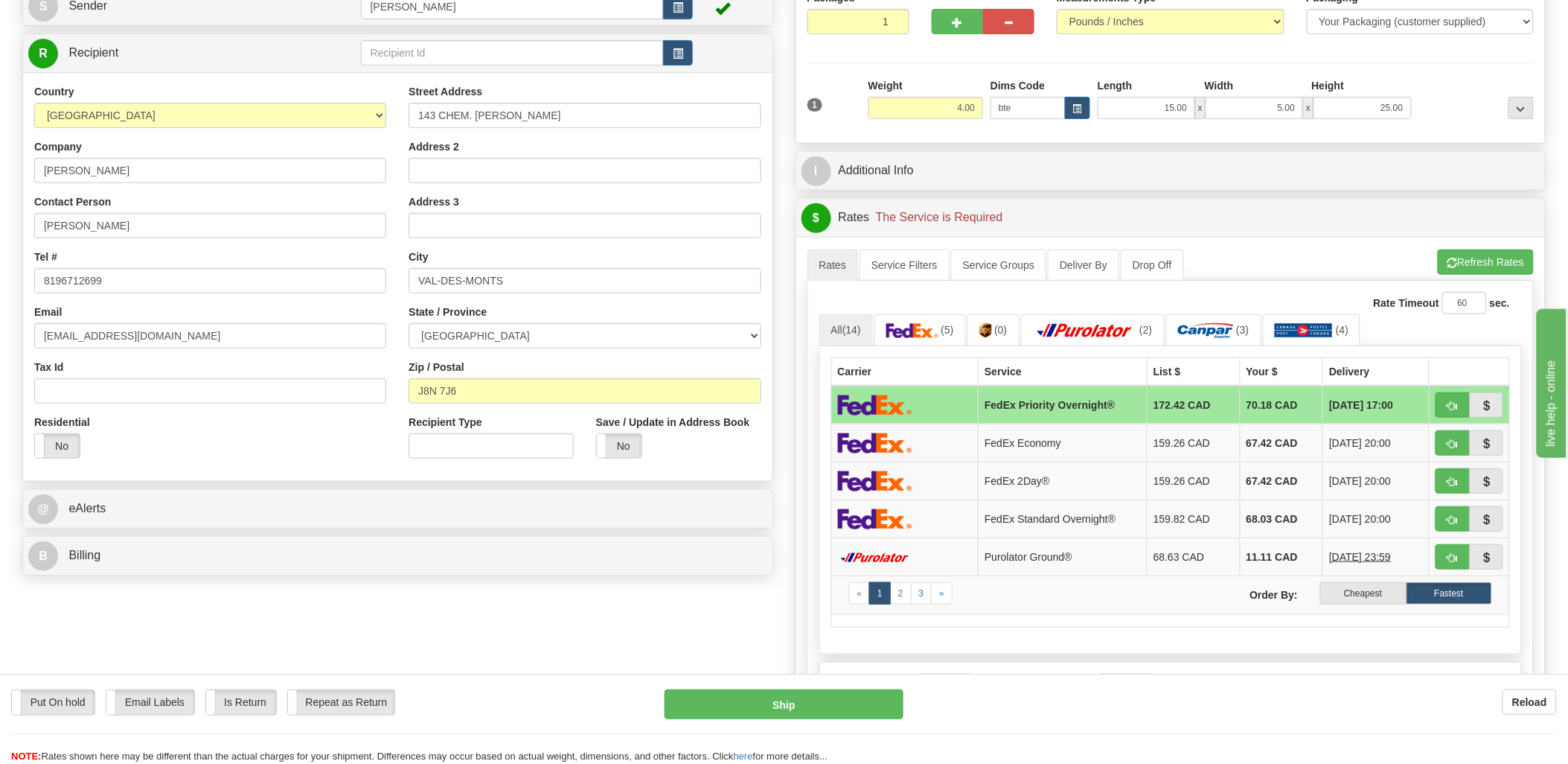
click at [1346, 599] on label "Cheapest" at bounding box center [1362, 593] width 85 height 23
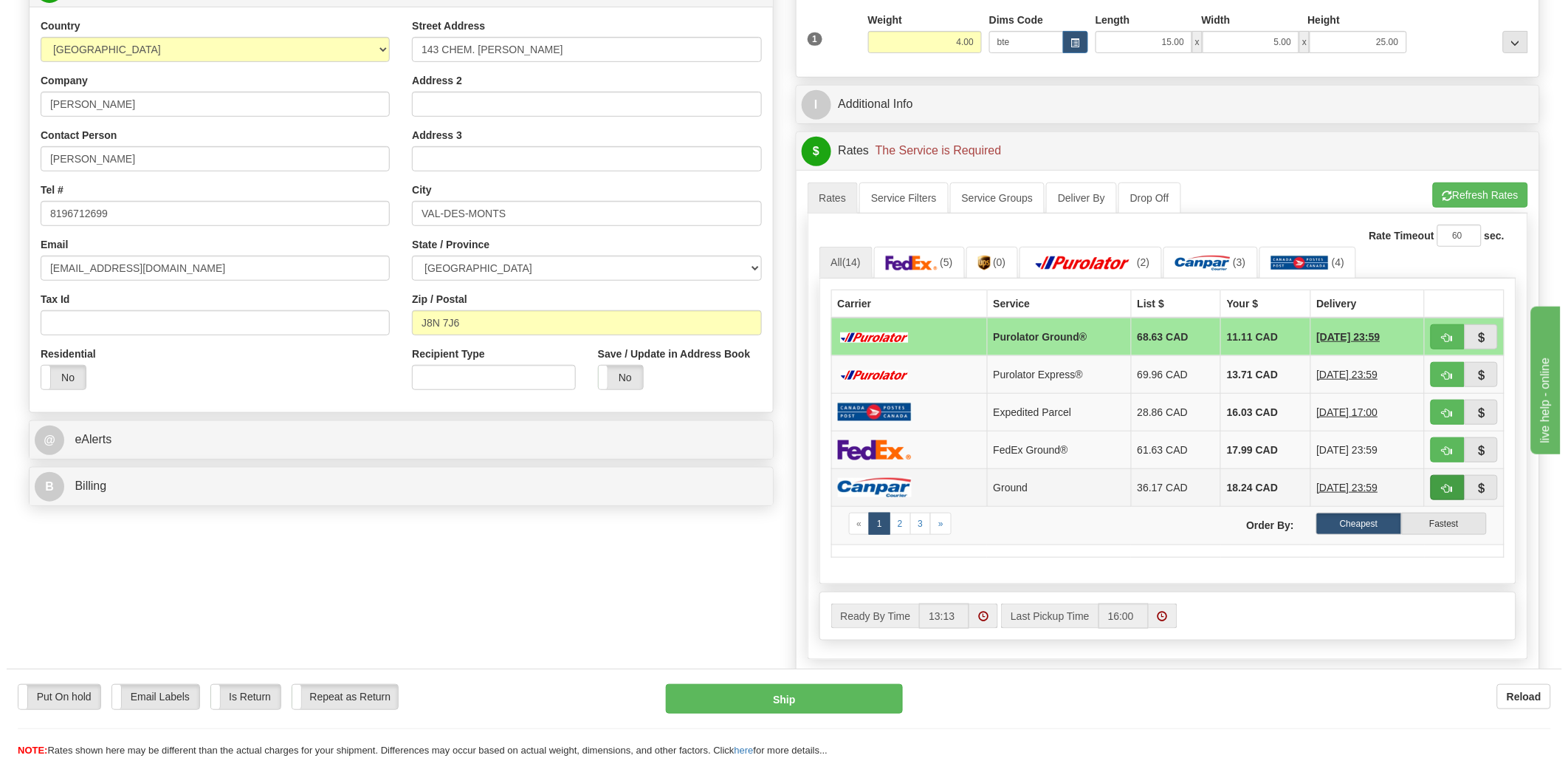
scroll to position [246, 0]
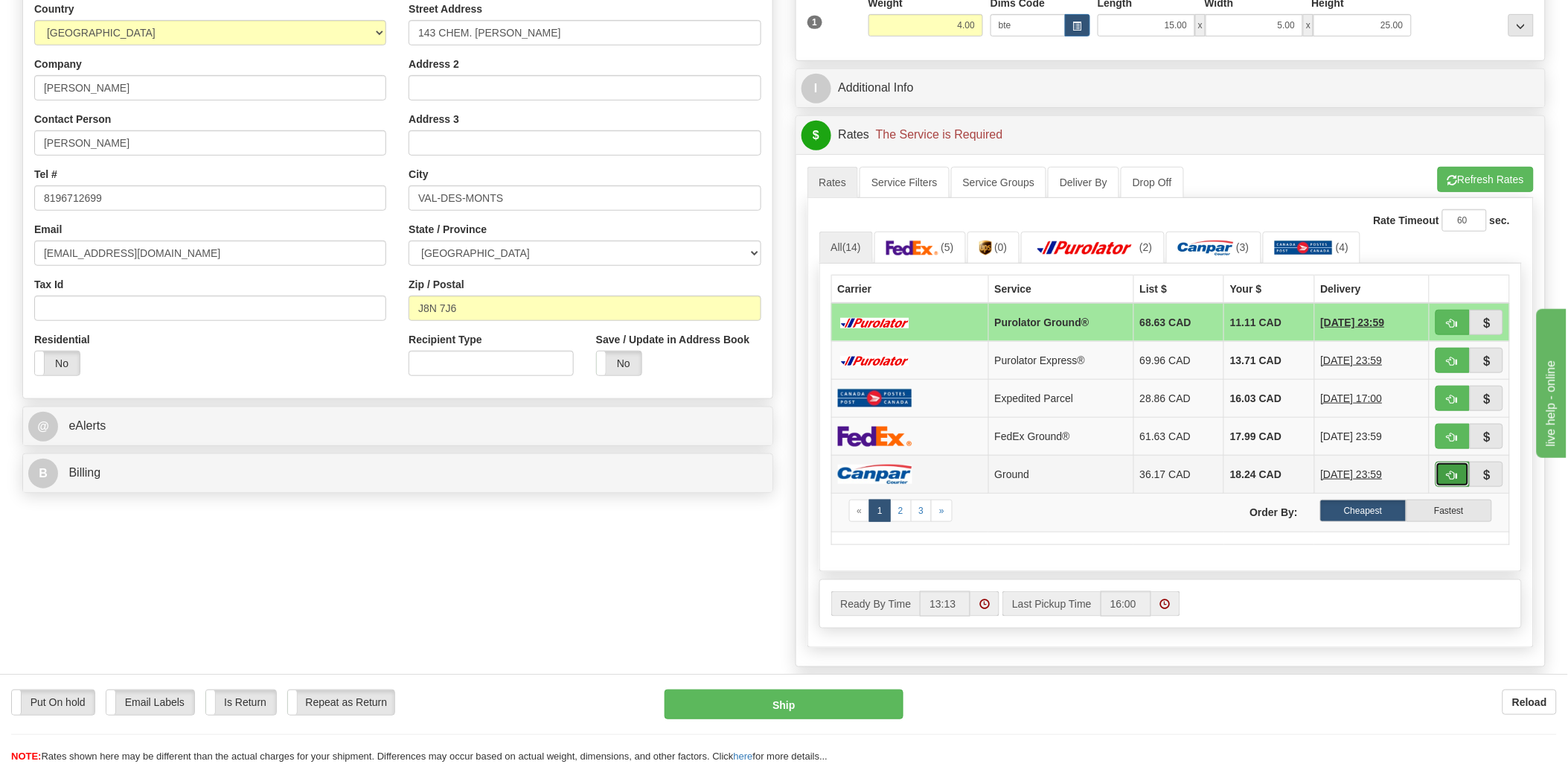
click at [1459, 477] on button "button" at bounding box center [1452, 474] width 34 height 25
type input "1"
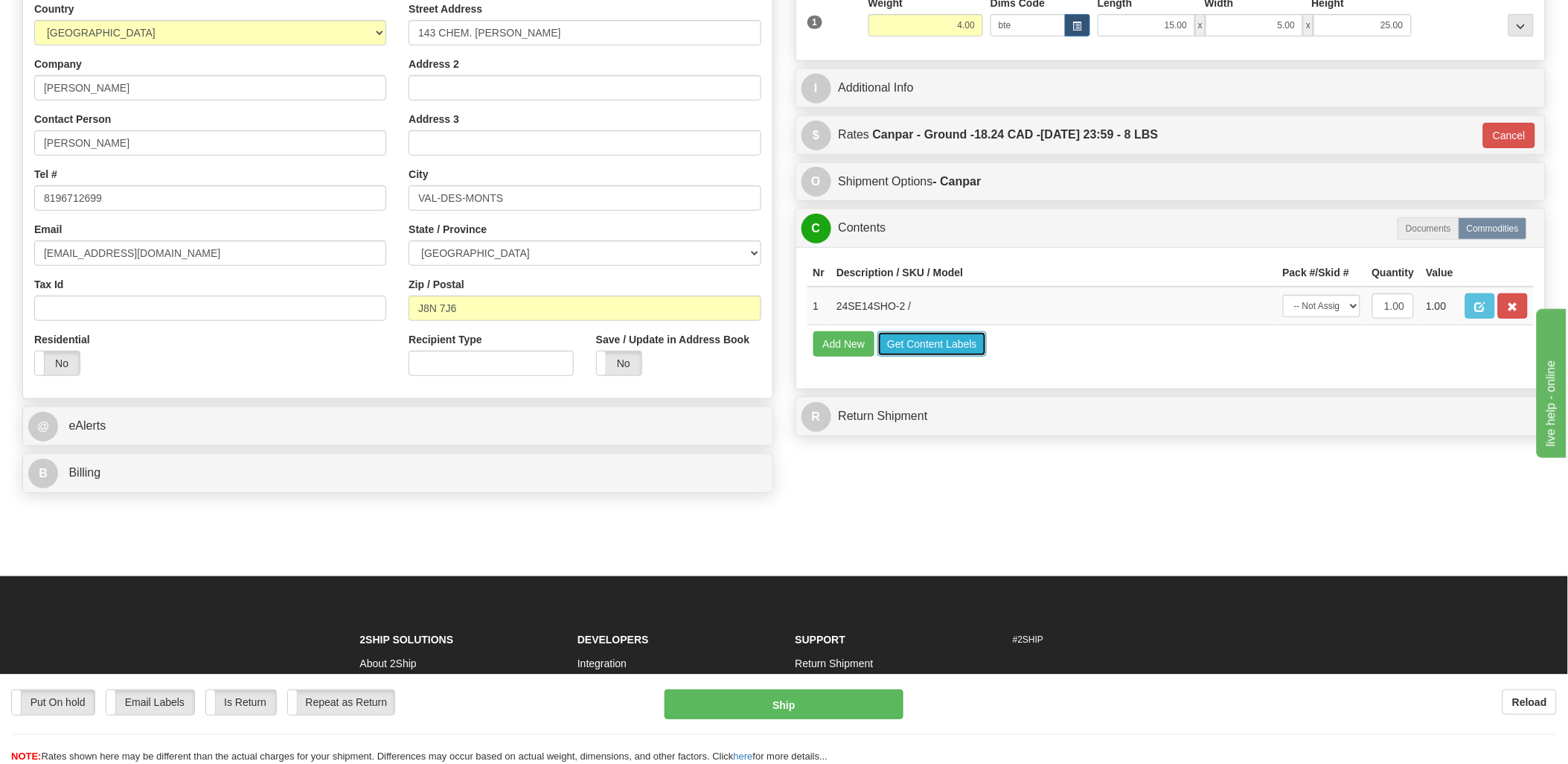
click at [938, 357] on button "Get Content Labels" at bounding box center [932, 343] width 110 height 25
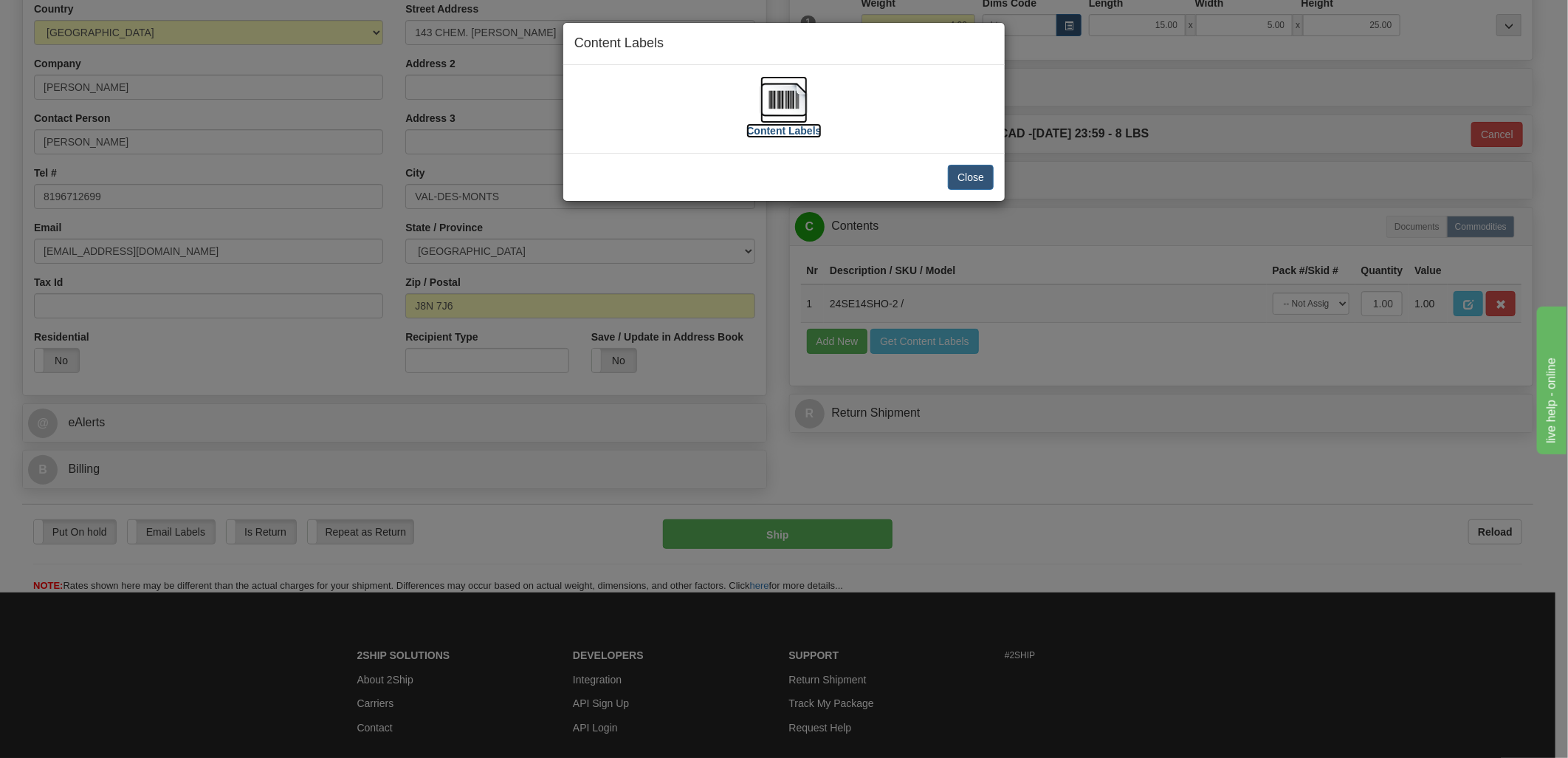
click at [778, 96] on img at bounding box center [783, 99] width 47 height 47
click at [972, 175] on button "Close" at bounding box center [971, 177] width 46 height 25
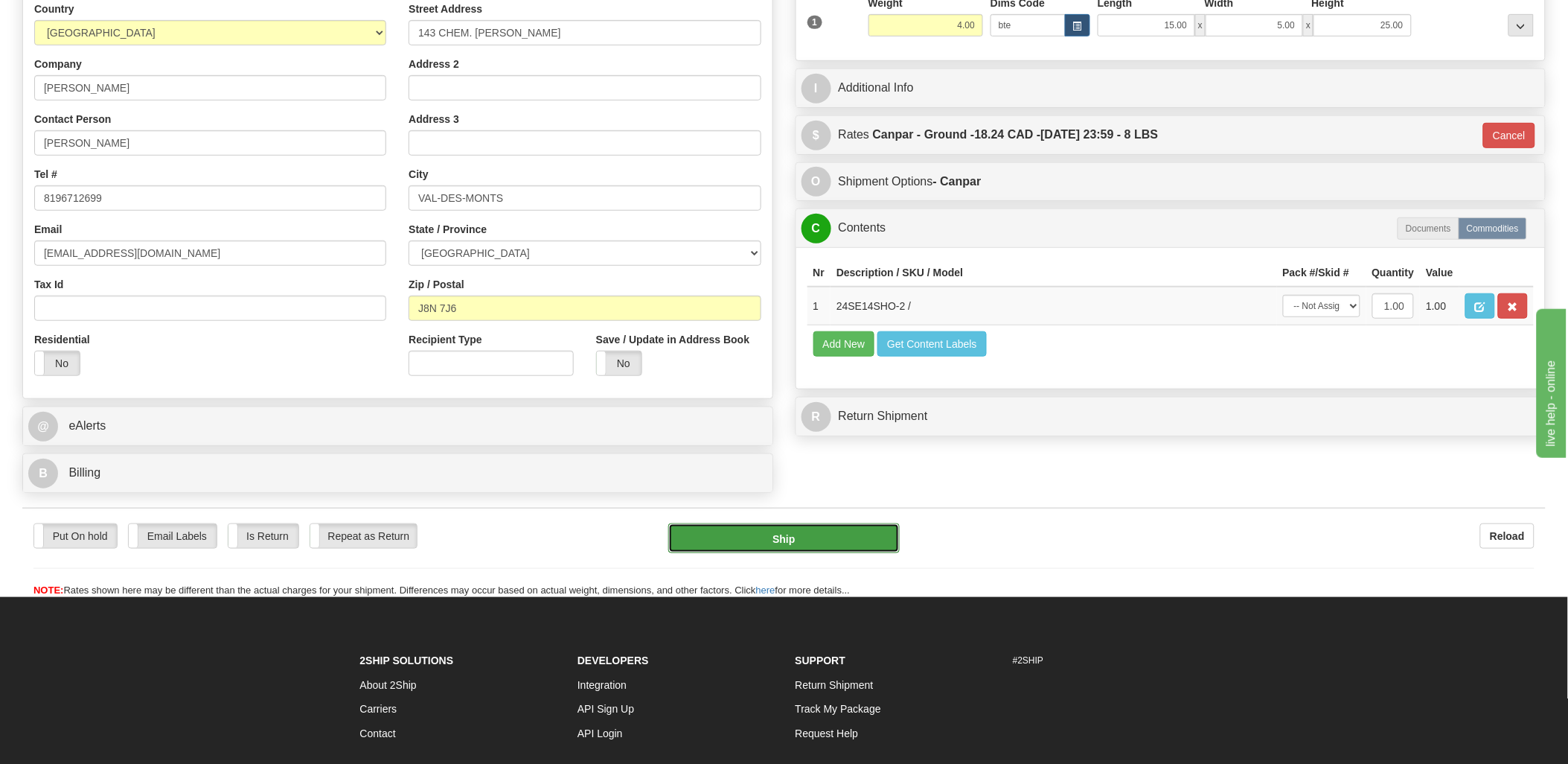
click at [837, 531] on button "Ship" at bounding box center [784, 537] width 231 height 29
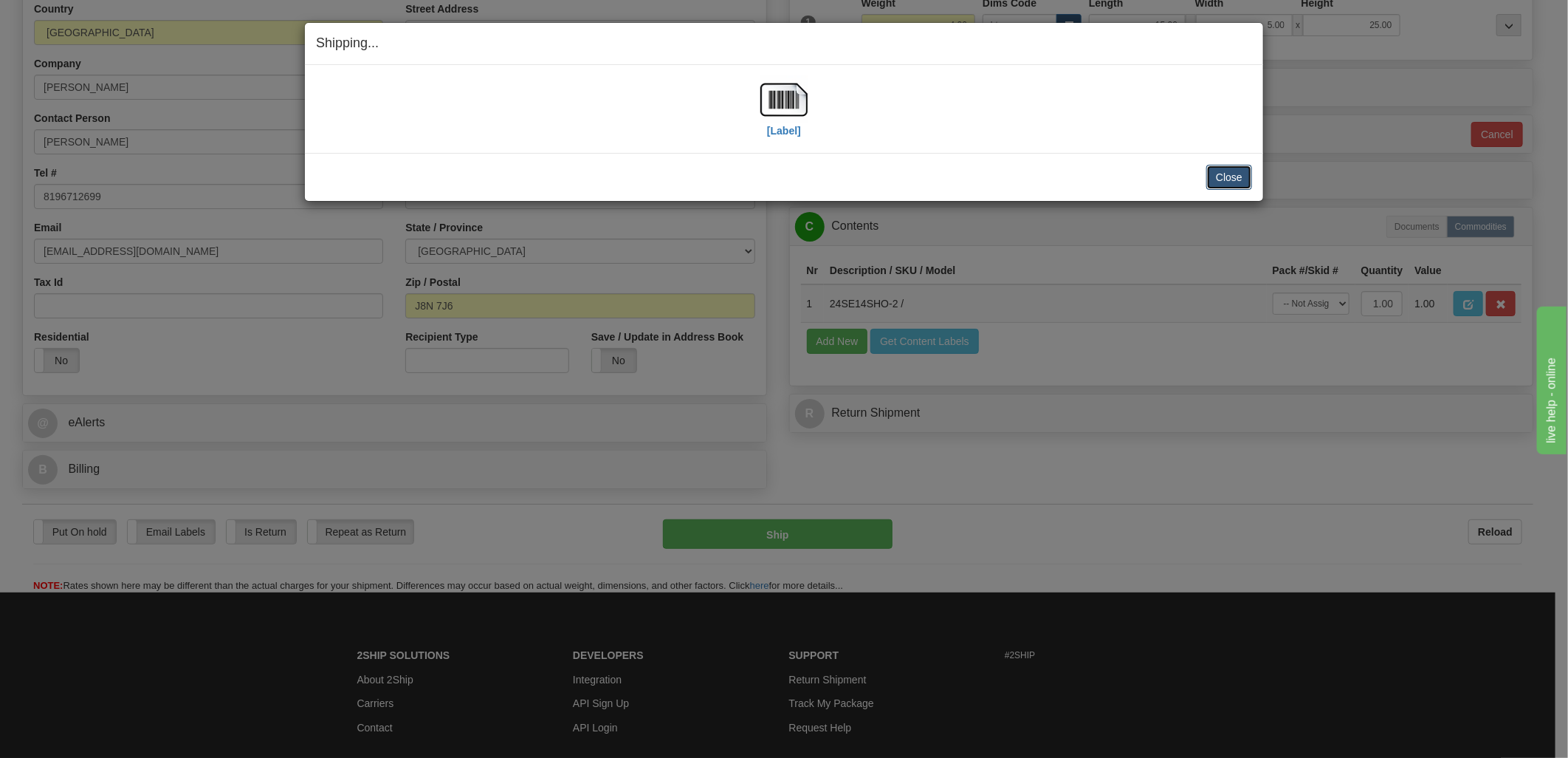
click at [1228, 178] on button "Close" at bounding box center [1228, 177] width 46 height 25
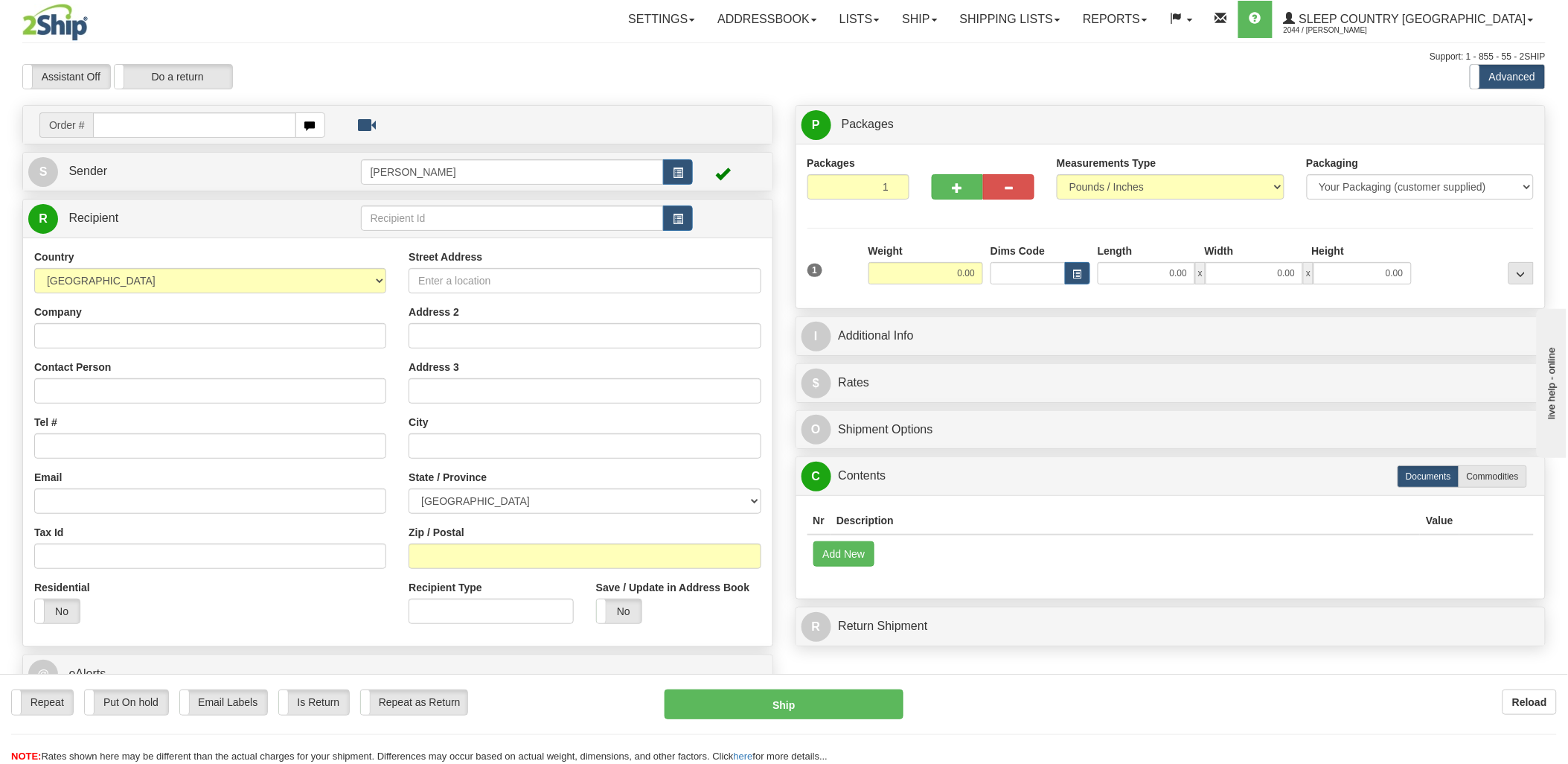
click at [222, 124] on input "text" at bounding box center [194, 125] width 203 height 25
type input "9002"
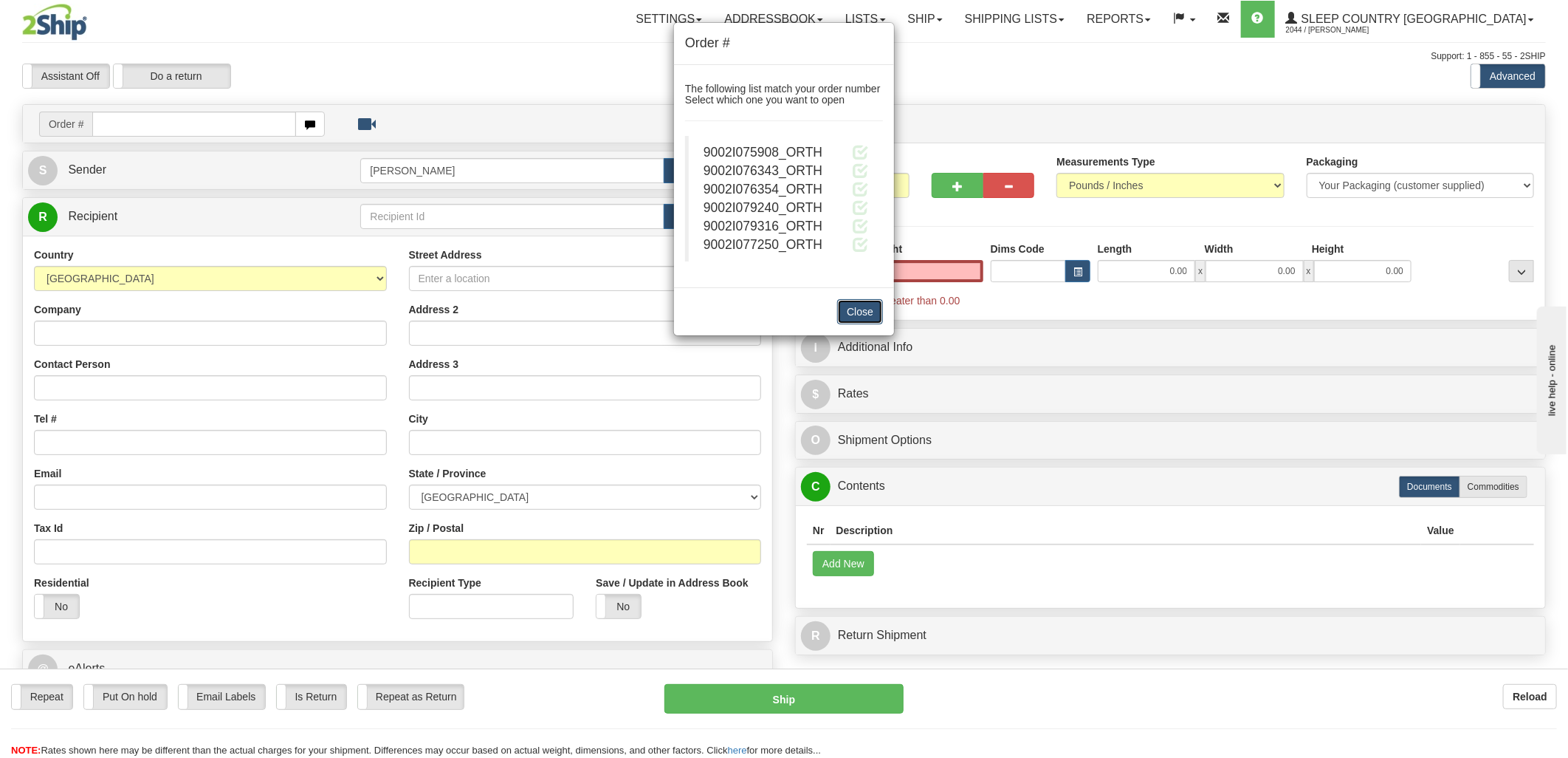
type input "0.00"
click at [866, 312] on button "Close" at bounding box center [860, 311] width 46 height 25
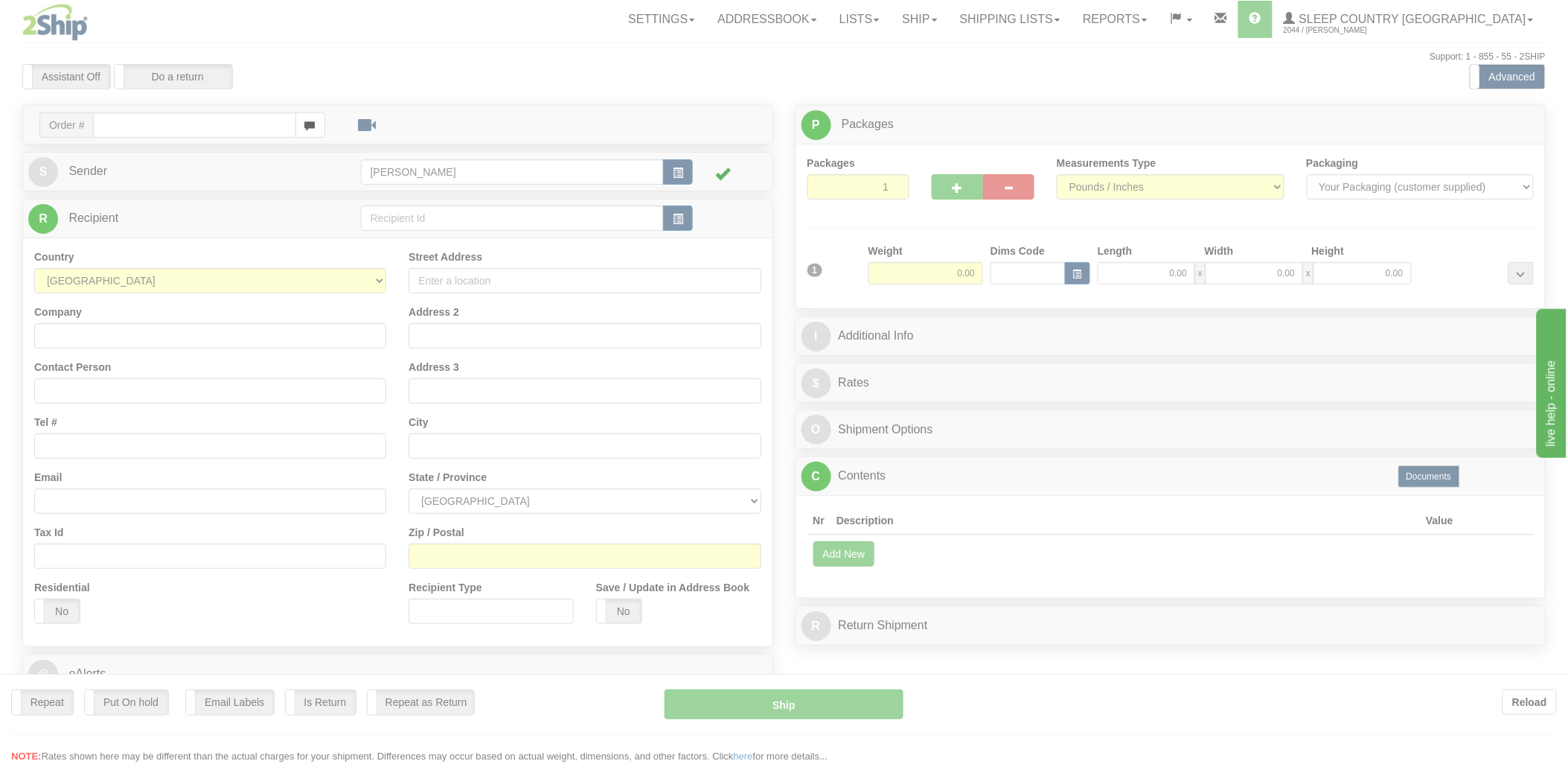
click at [195, 128] on div at bounding box center [784, 382] width 1568 height 764
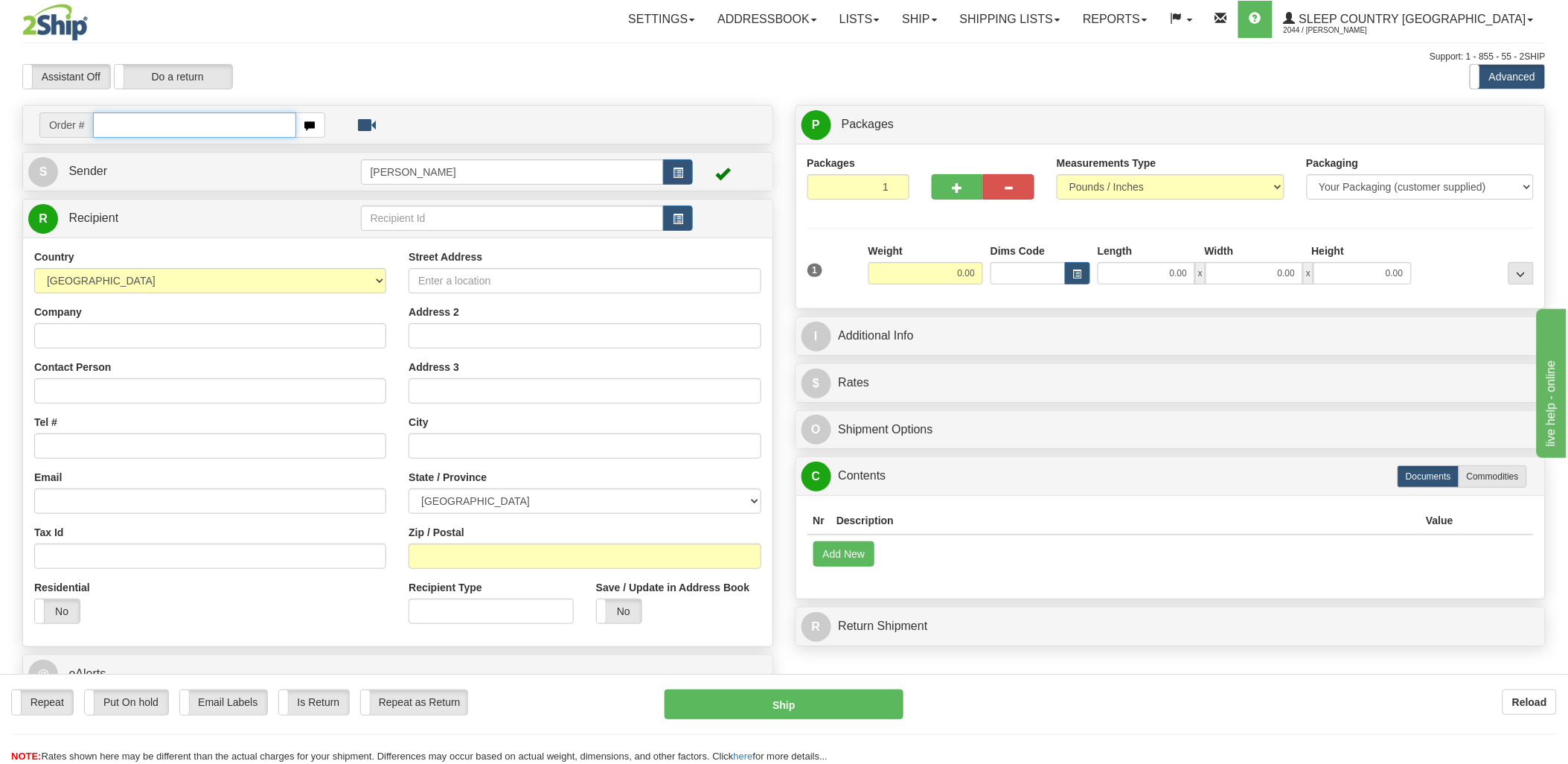
click at [194, 123] on input "text" at bounding box center [194, 125] width 203 height 25
type input "9002i07"
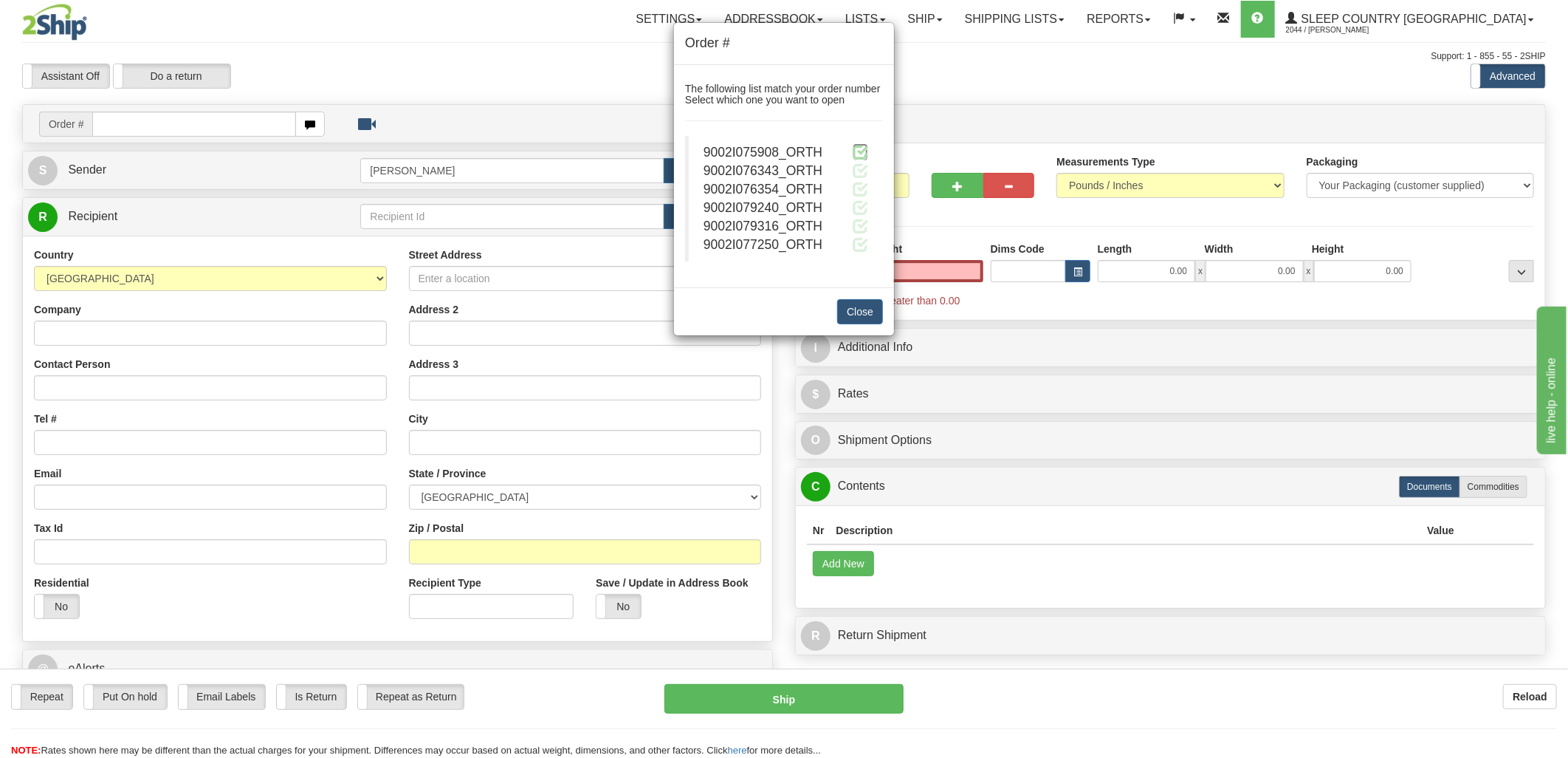
type input "0.00"
click at [857, 153] on span at bounding box center [860, 151] width 16 height 16
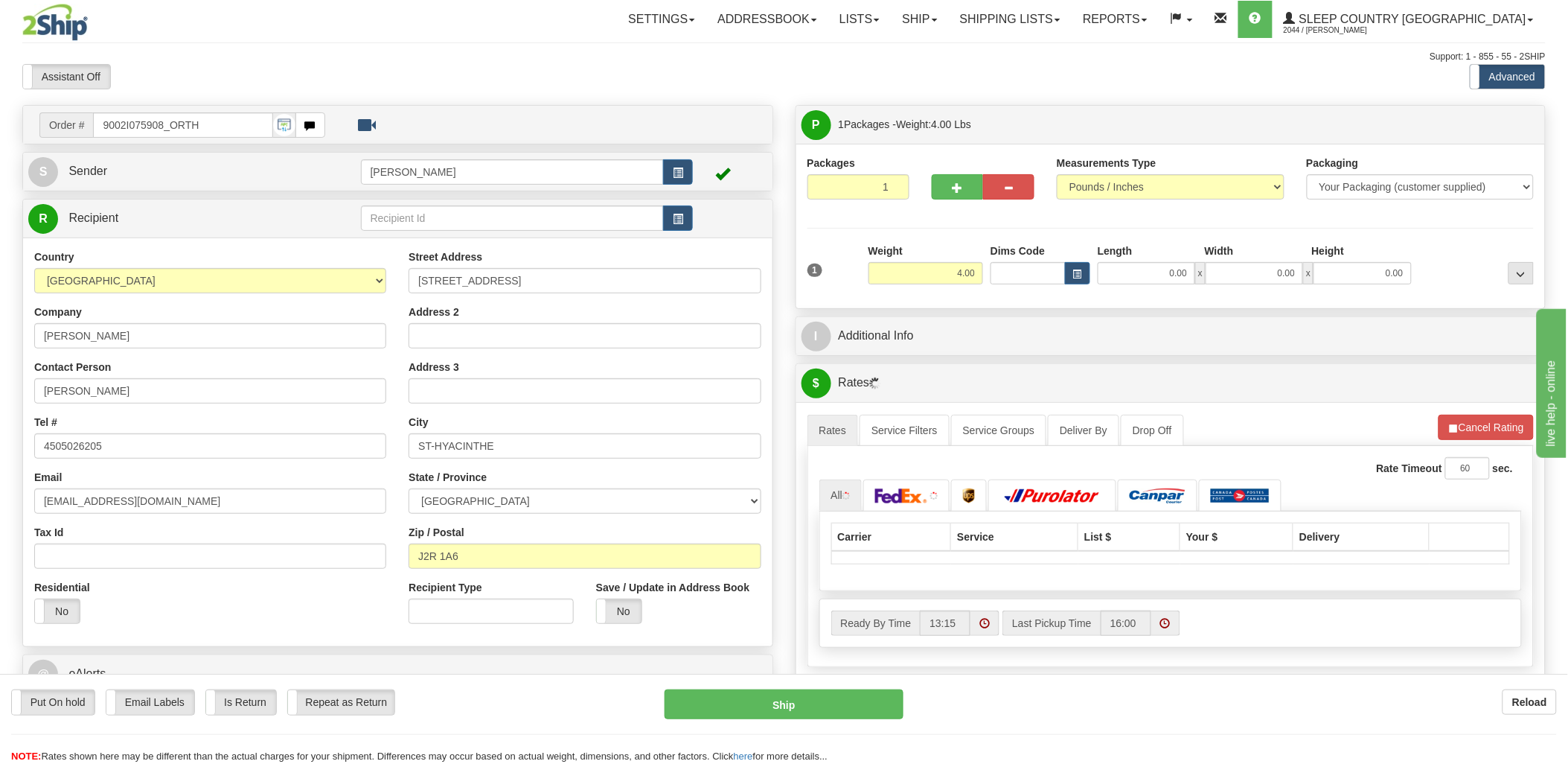
click at [1013, 279] on div "Toggle navigation Settings Shipping Preferences Fields Preferences New" at bounding box center [784, 525] width 1568 height 1051
click at [1013, 279] on input "Dims Code" at bounding box center [1028, 274] width 75 height 23
type input "bte"
click button "Delete" at bounding box center [0, 0] width 0 height 0
type input "15.00"
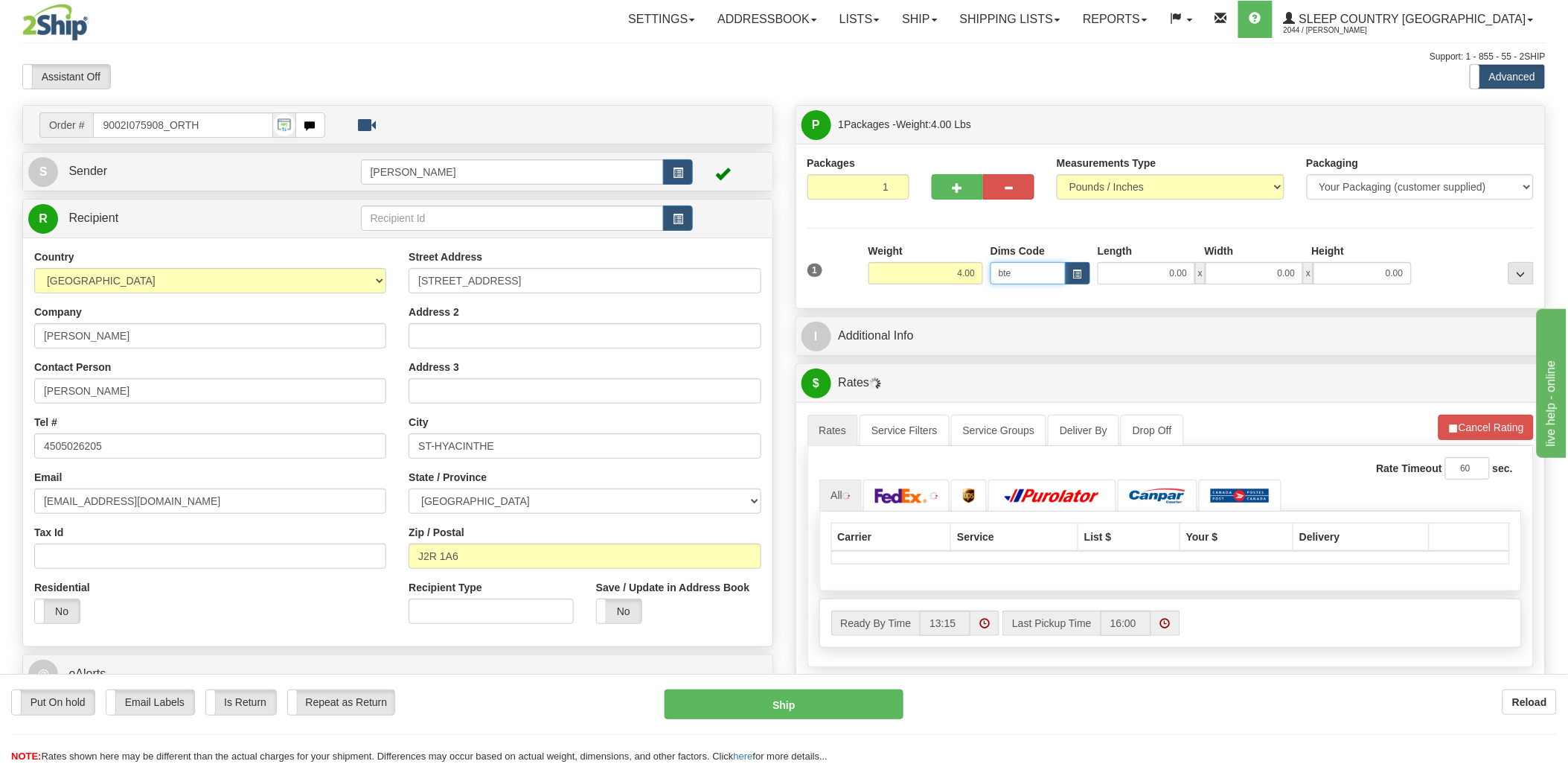
type input "5.00"
type input "25.00"
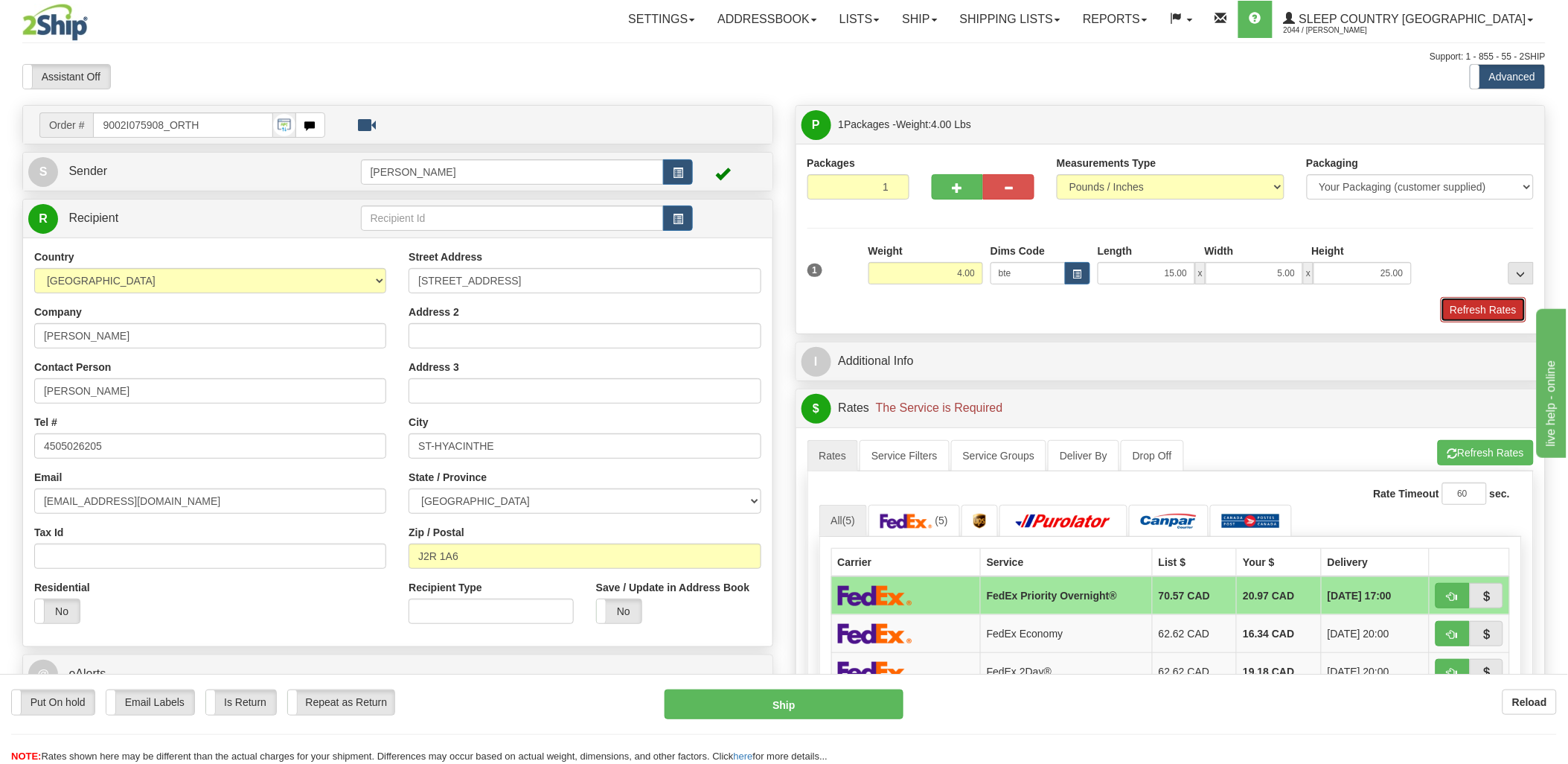
click at [1505, 302] on button "Refresh Rates" at bounding box center [1483, 309] width 85 height 25
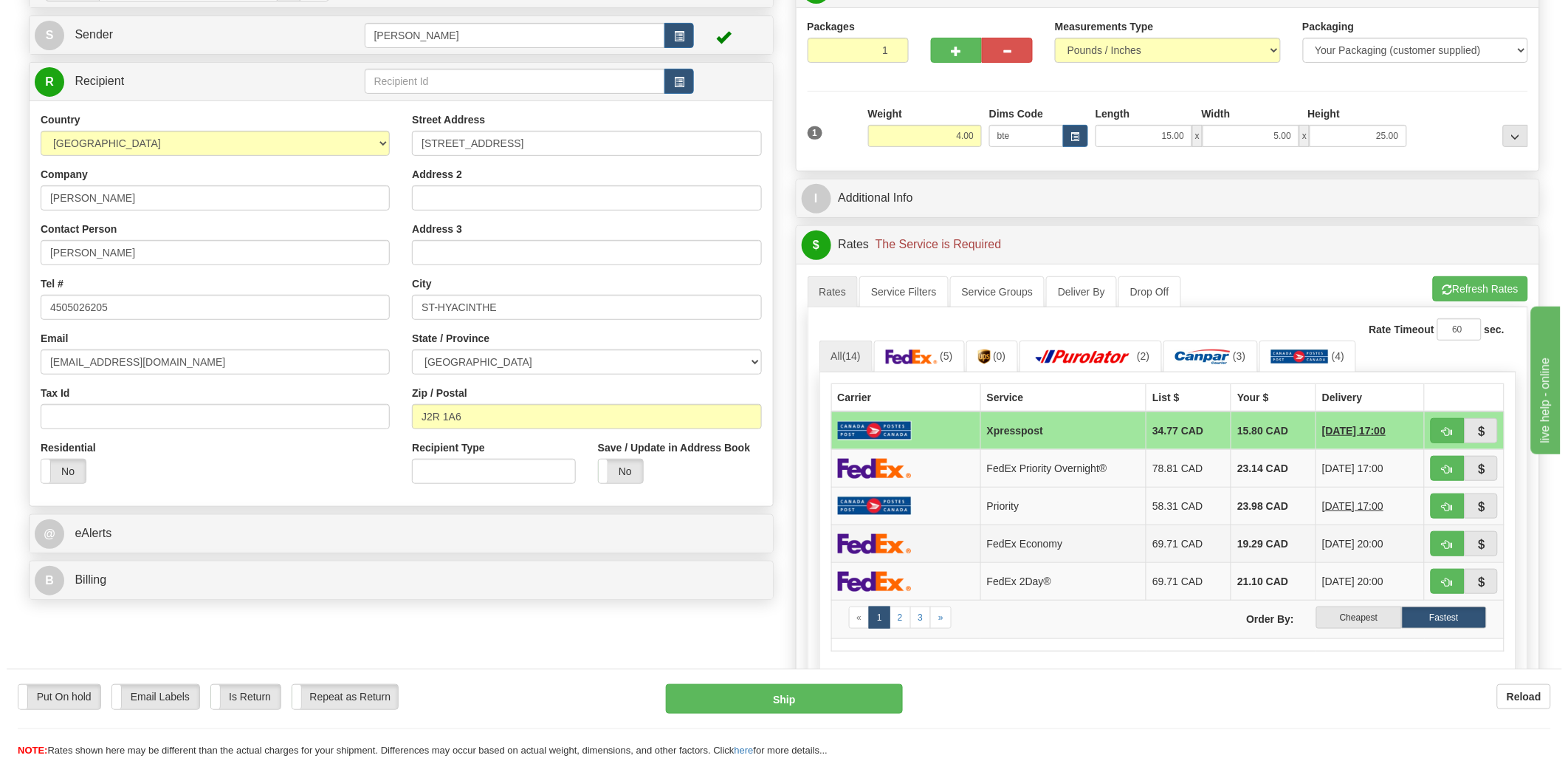
scroll to position [164, 0]
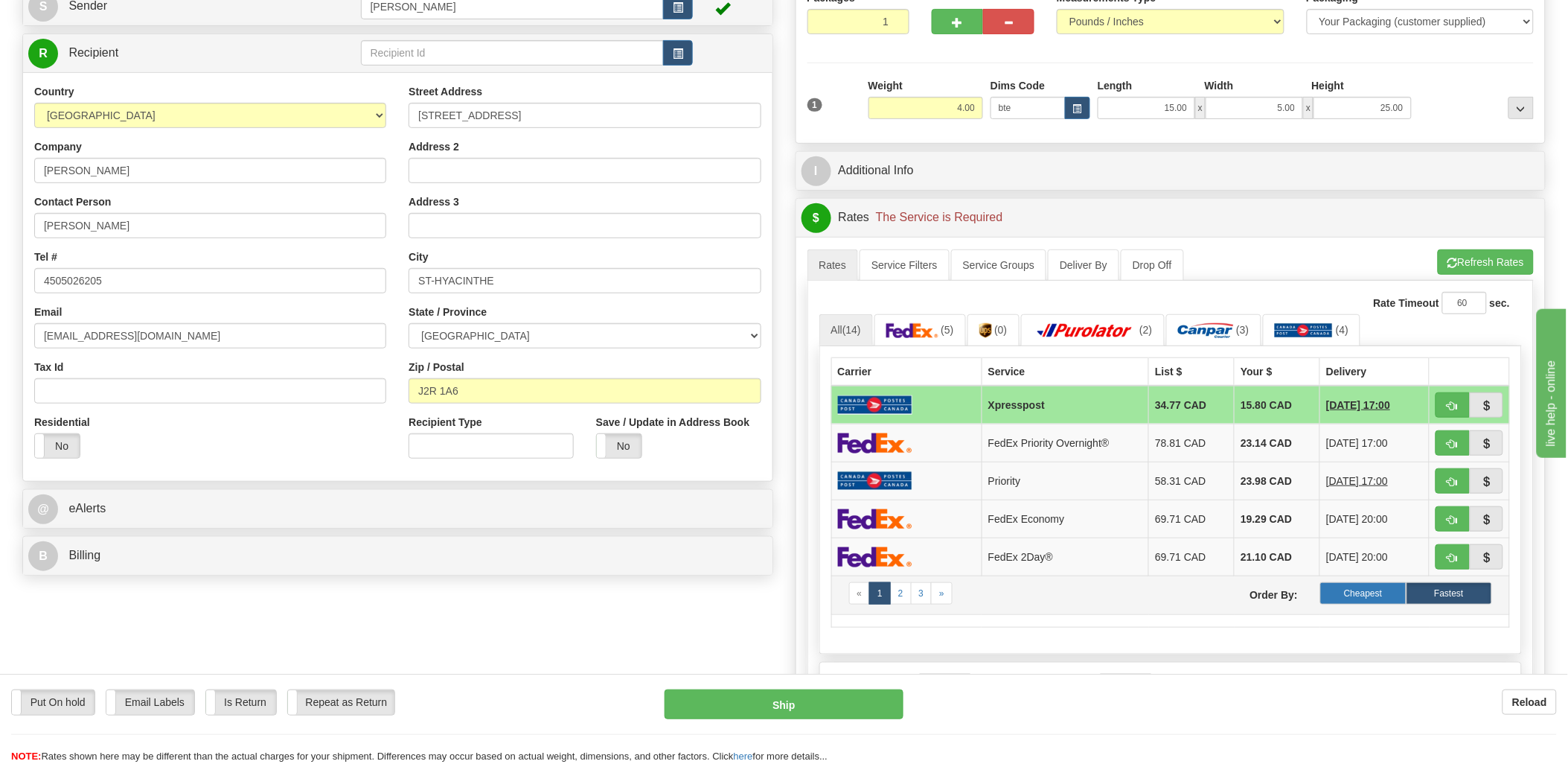
click at [1375, 591] on label "Cheapest" at bounding box center [1362, 593] width 85 height 23
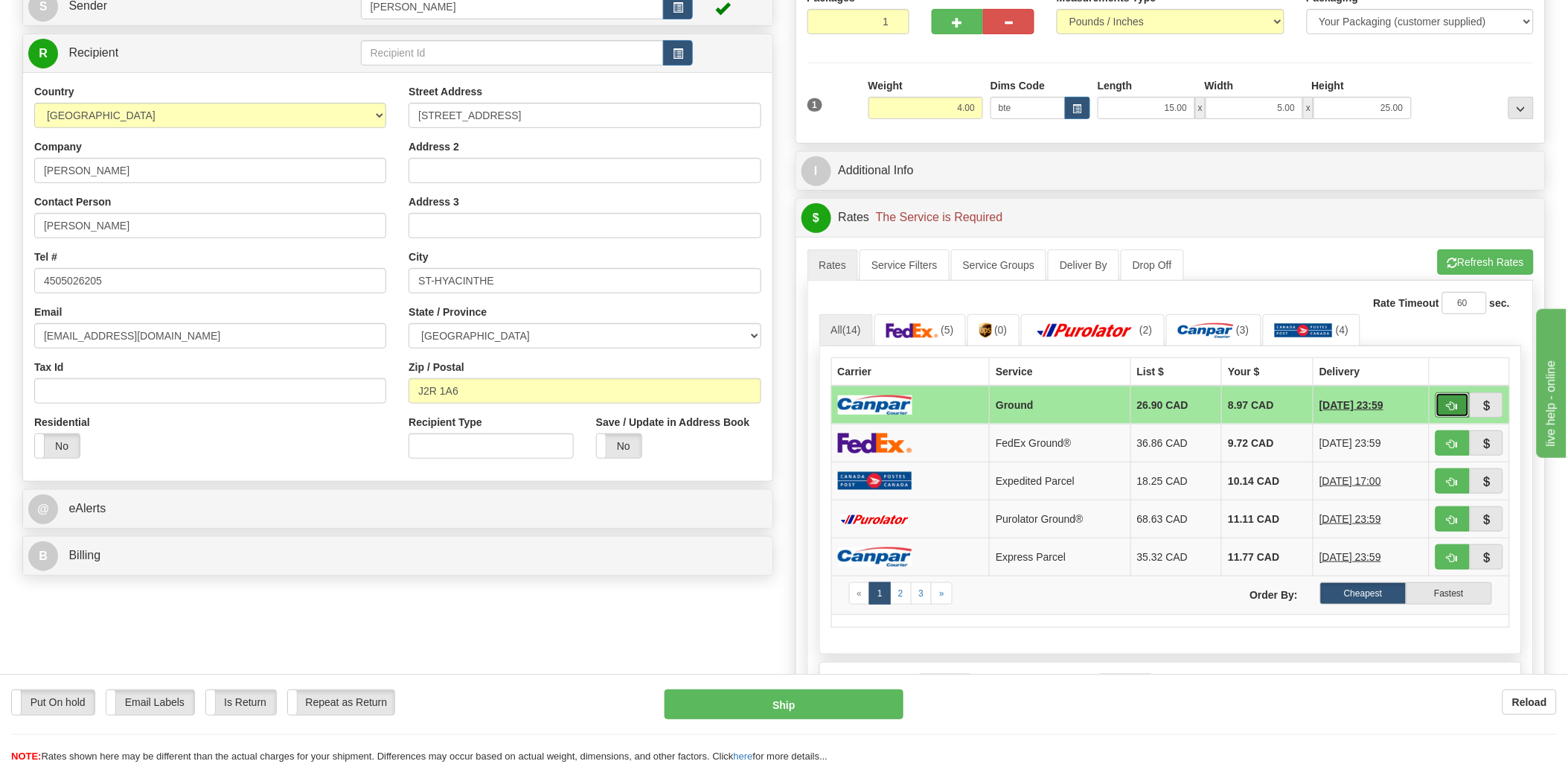
click at [1452, 410] on span "button" at bounding box center [1453, 406] width 11 height 10
type input "1"
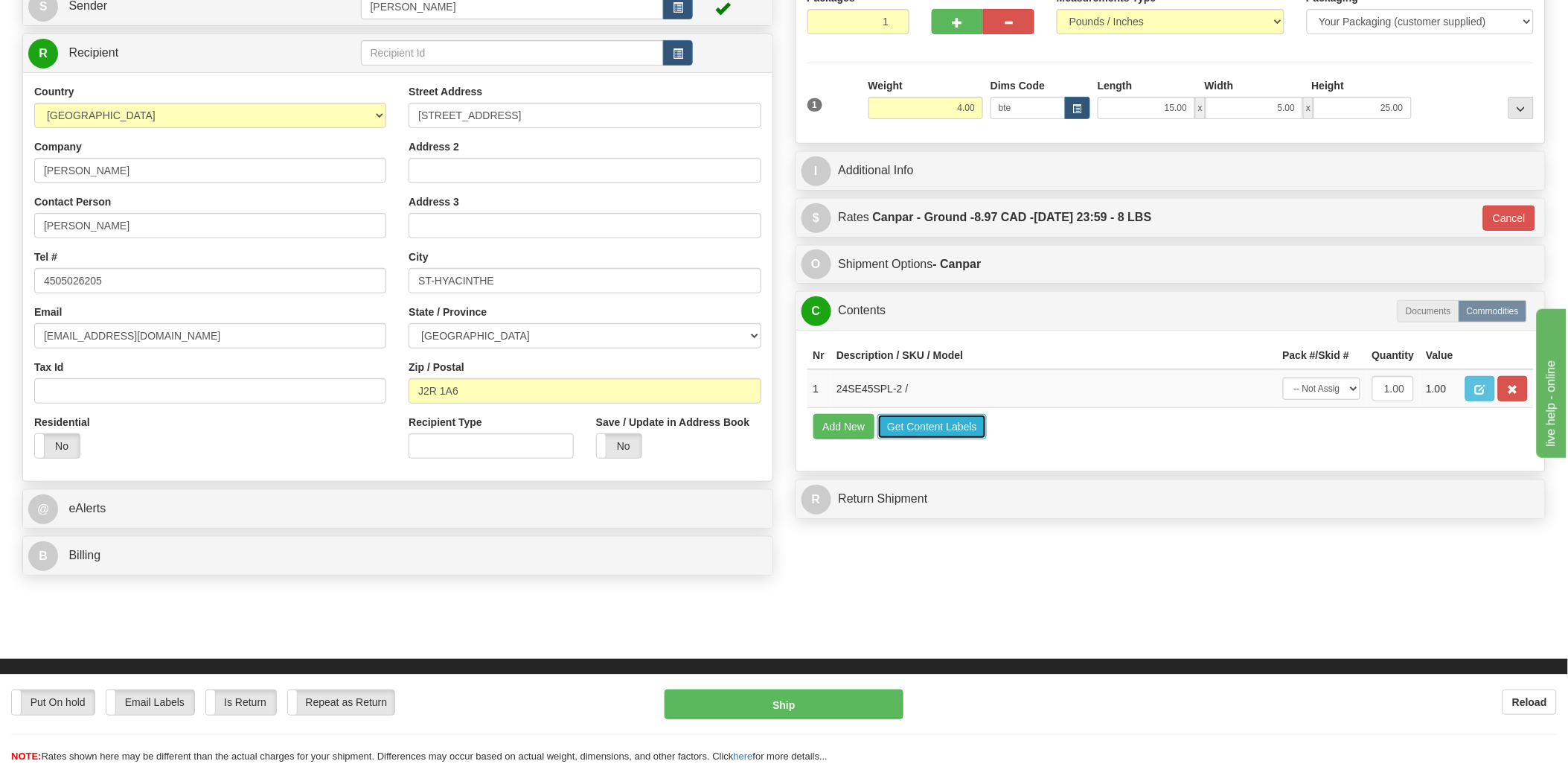
click at [925, 439] on button "Get Content Labels" at bounding box center [932, 426] width 110 height 25
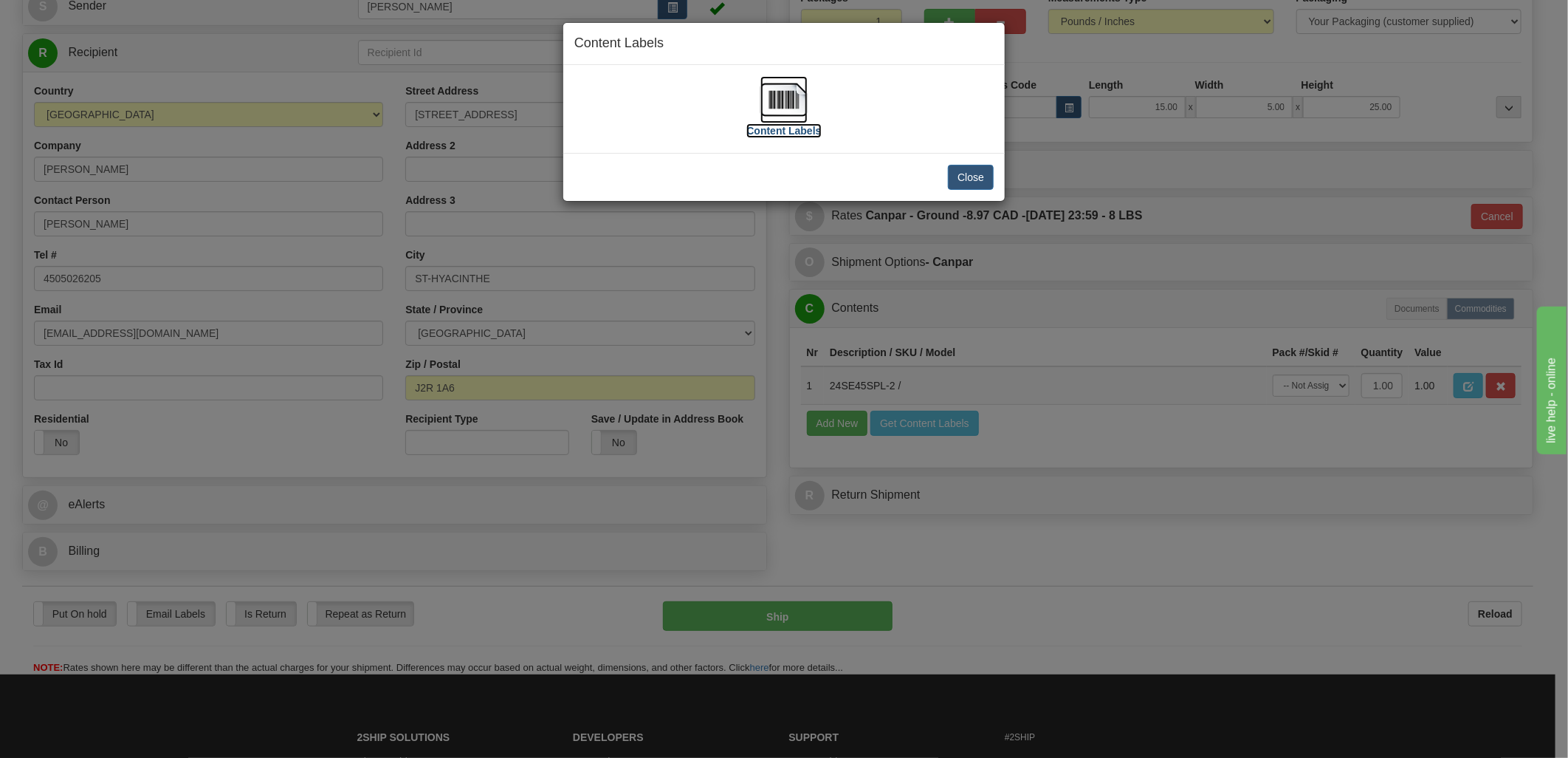
click at [777, 105] on img at bounding box center [783, 99] width 47 height 47
click at [960, 187] on button "Close" at bounding box center [971, 177] width 46 height 25
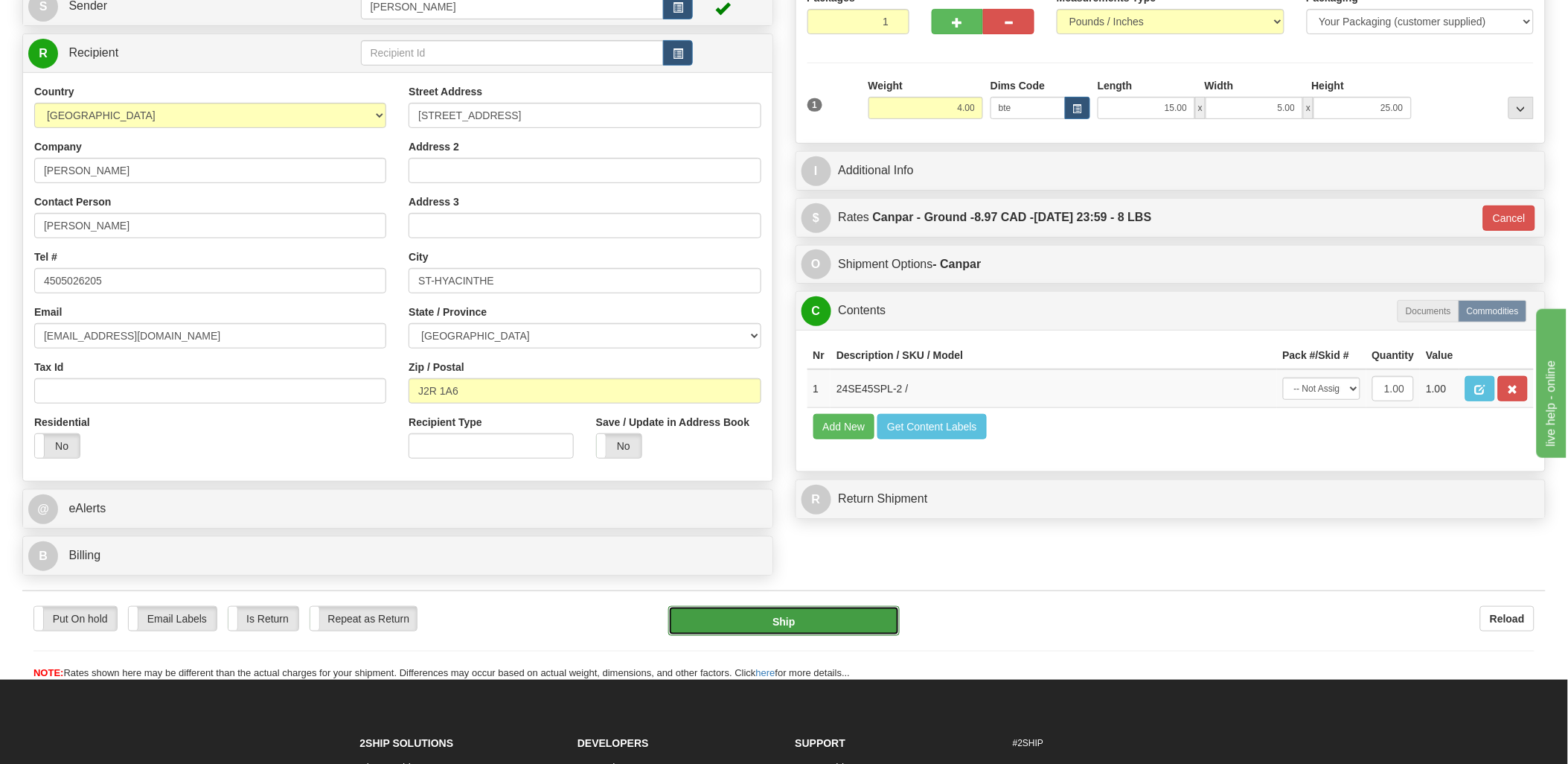
click at [824, 625] on button "Ship" at bounding box center [784, 620] width 231 height 29
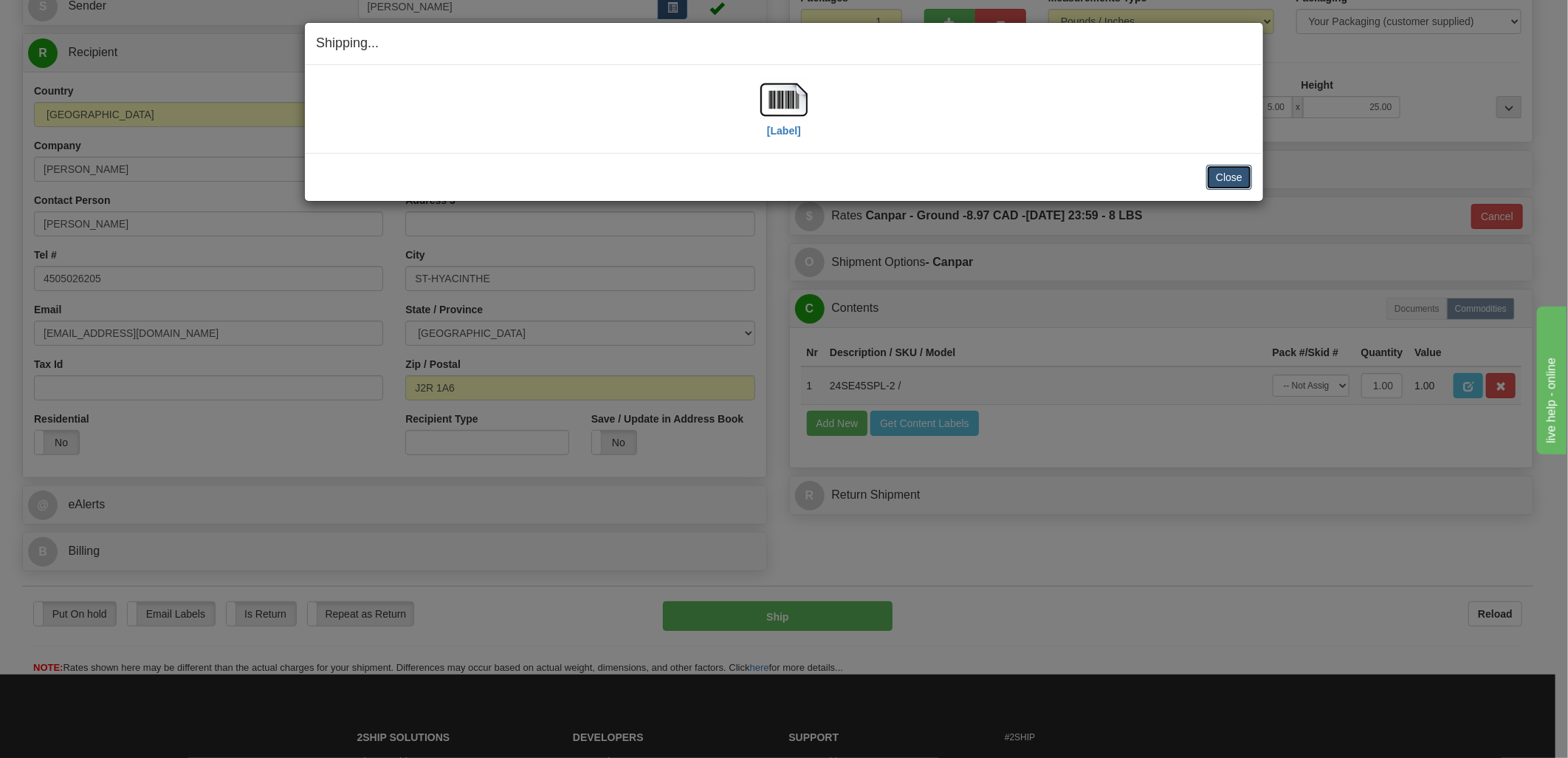
click at [1231, 175] on button "Close" at bounding box center [1228, 177] width 46 height 25
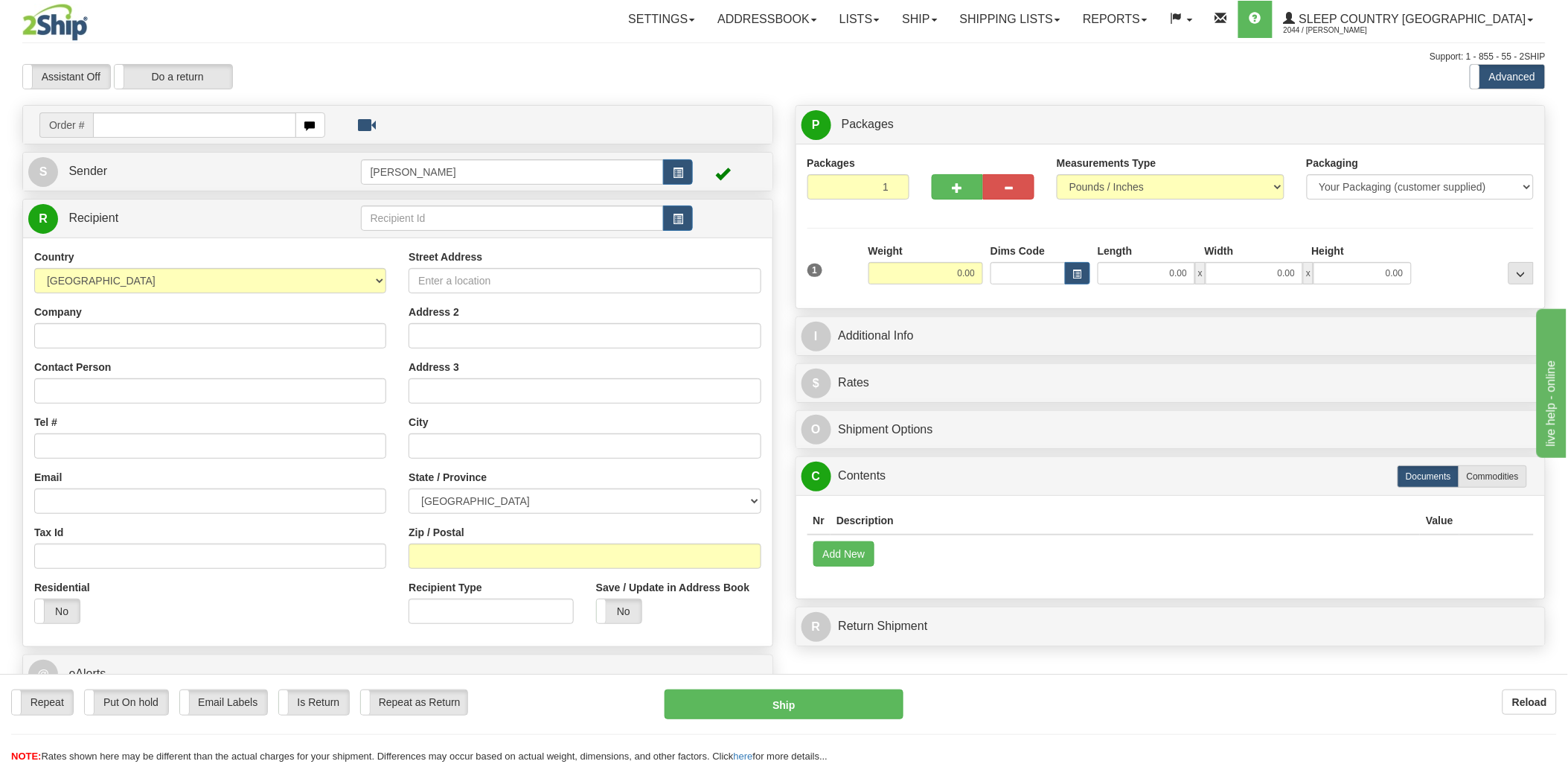
click at [184, 134] on input "text" at bounding box center [194, 125] width 203 height 25
click at [217, 124] on input "text" at bounding box center [194, 125] width 203 height 25
type input "9002i07"
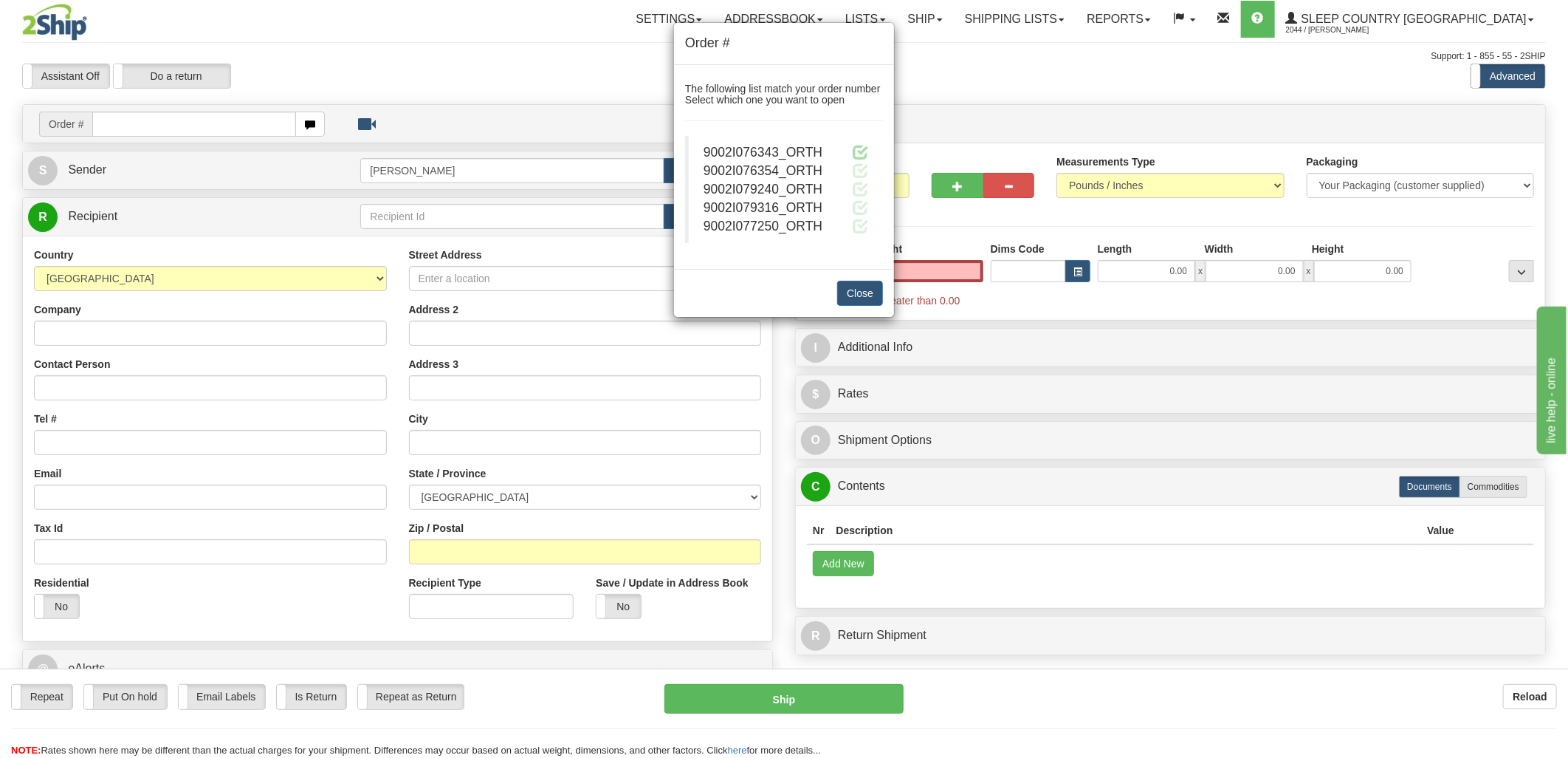
type input "0.00"
click at [868, 149] on blockquote "9002I076343_ORTH 9002I076354_ORTH 9002I079240_ORTH" at bounding box center [784, 189] width 198 height 107
click at [865, 149] on span at bounding box center [860, 151] width 16 height 16
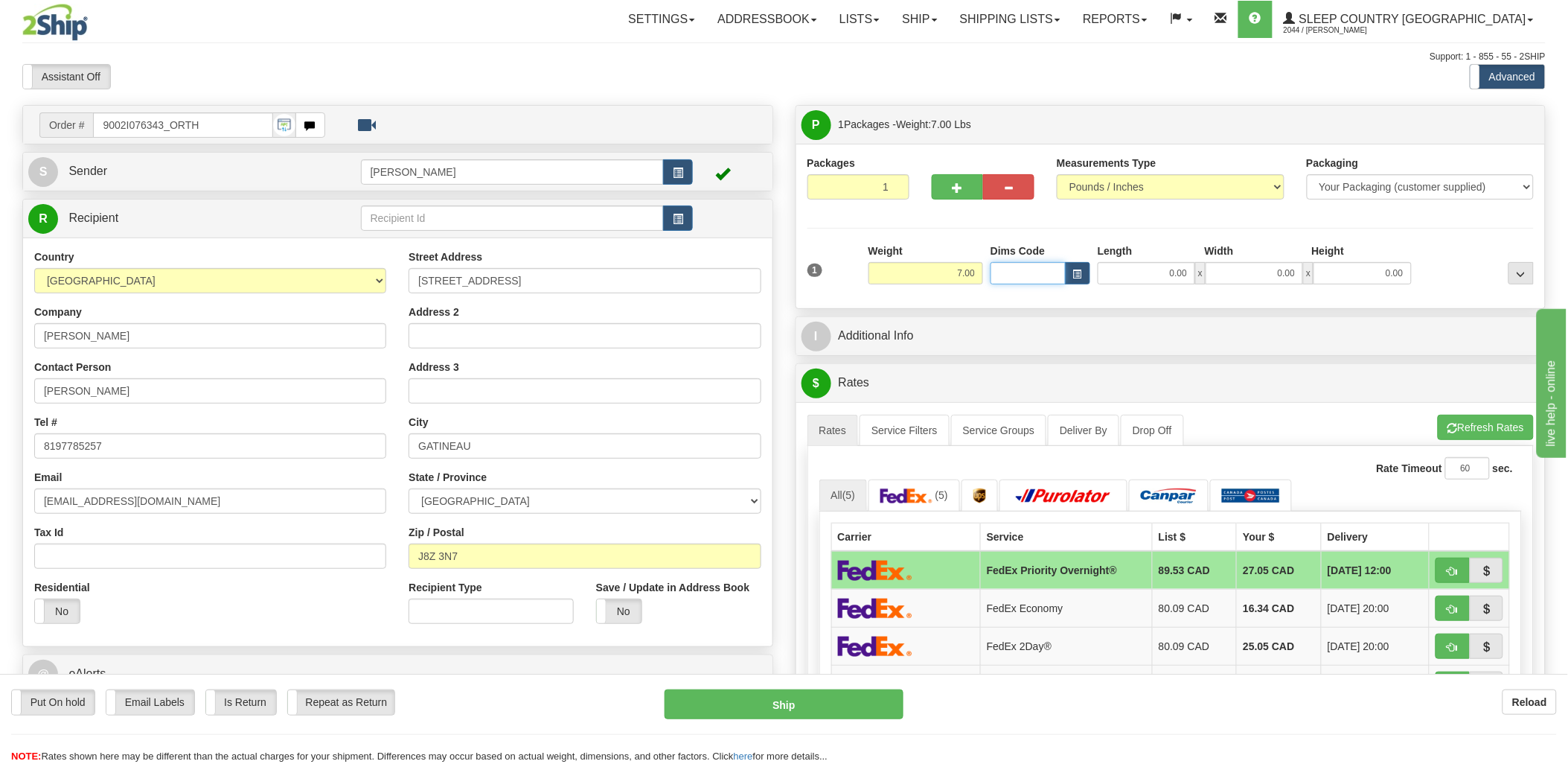
click at [1048, 274] on input "Dims Code" at bounding box center [1028, 274] width 75 height 23
type input "bte"
click button "Delete" at bounding box center [0, 0] width 0 height 0
type input "15.00"
type input "5.00"
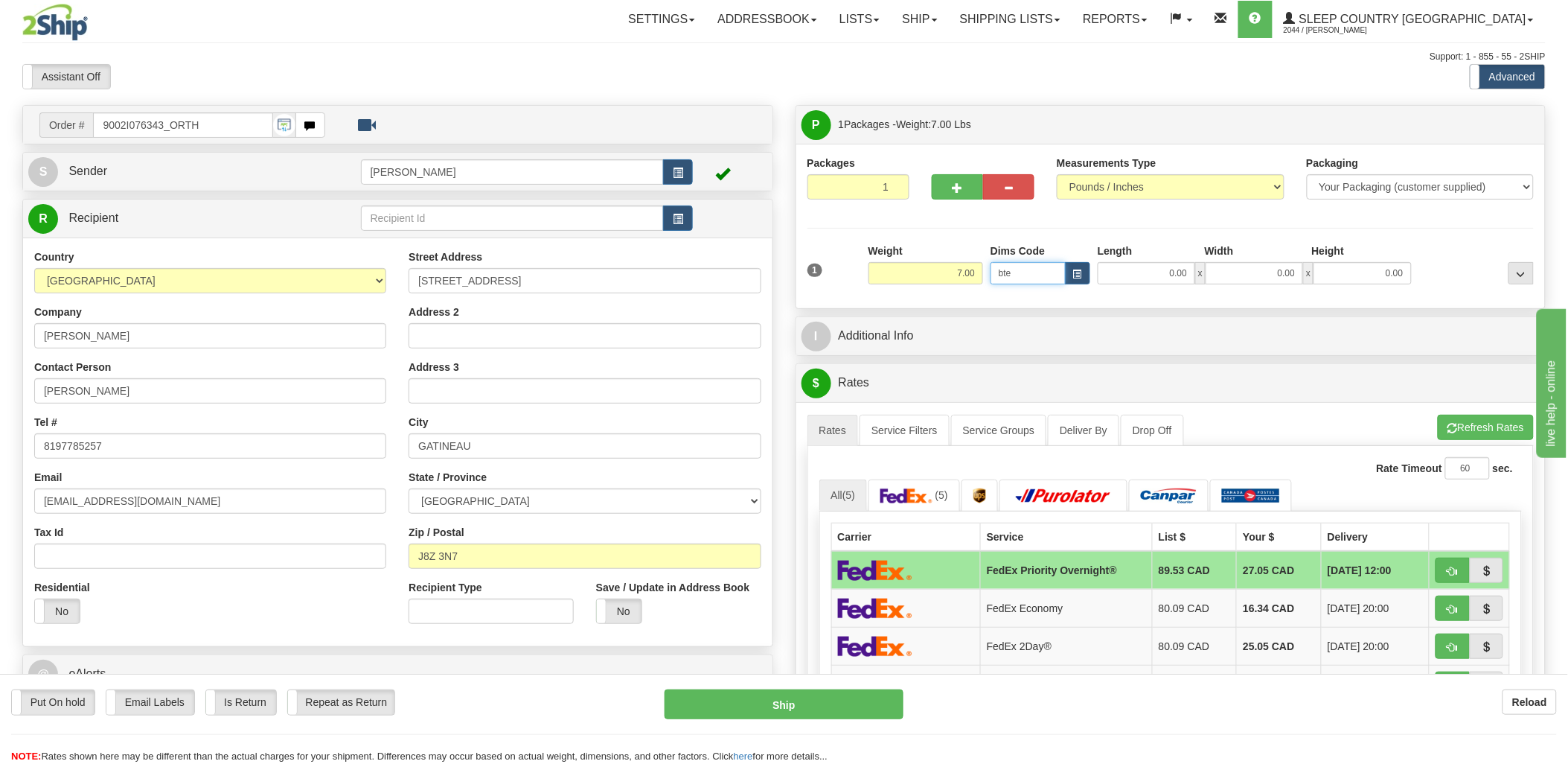
type input "25.00"
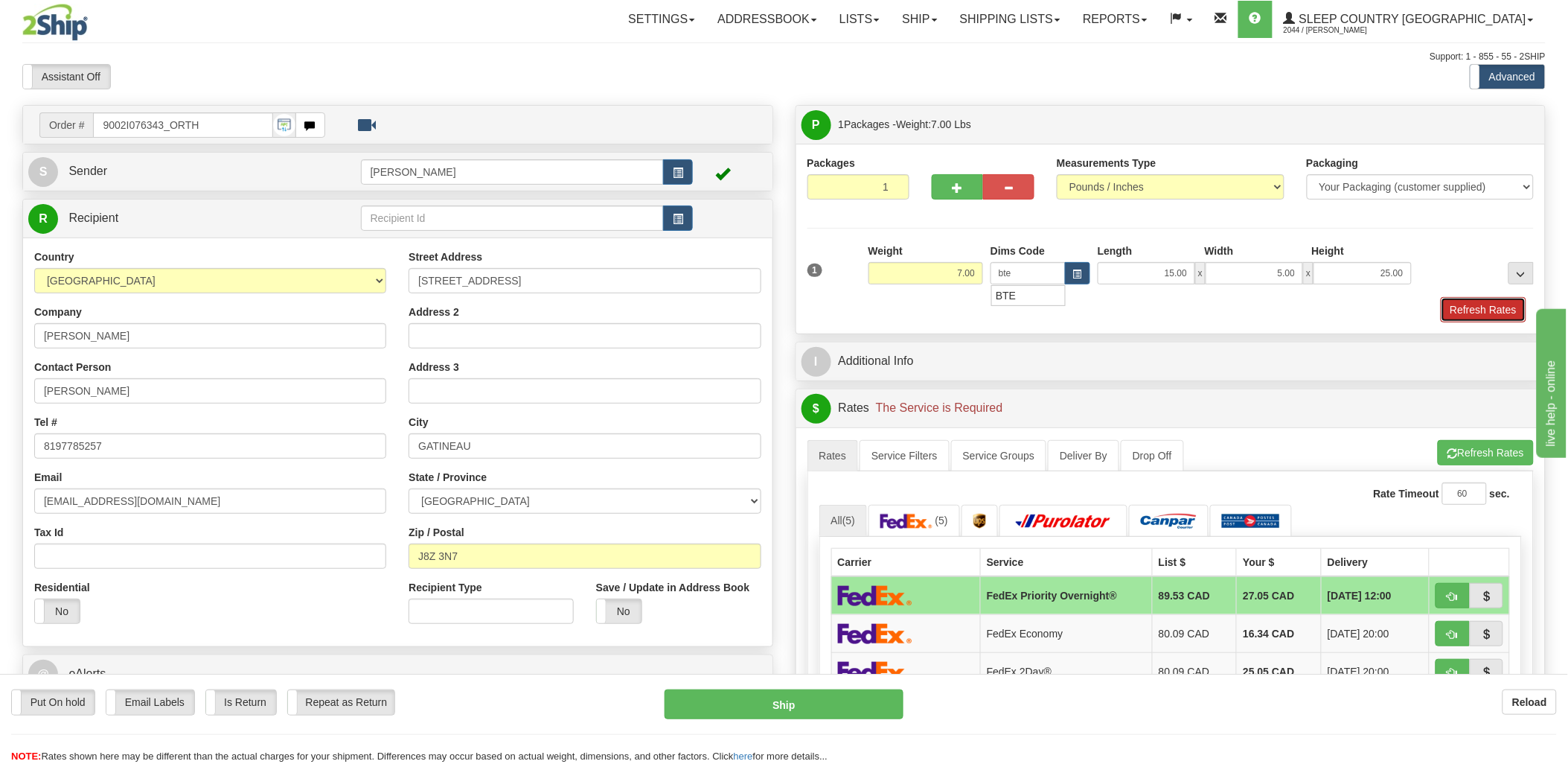
click at [1496, 308] on button "Refresh Rates" at bounding box center [1483, 309] width 85 height 25
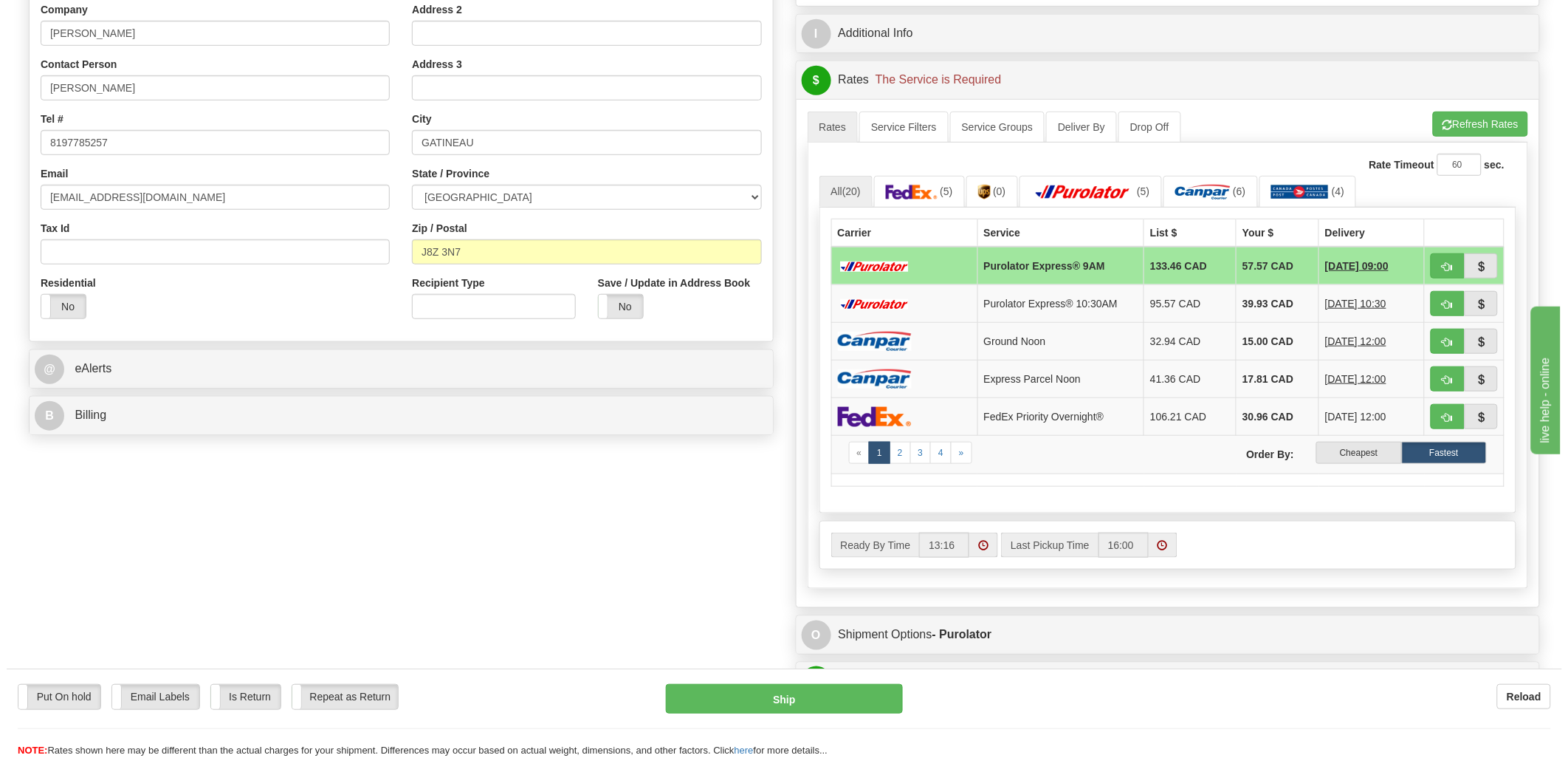
scroll to position [328, 0]
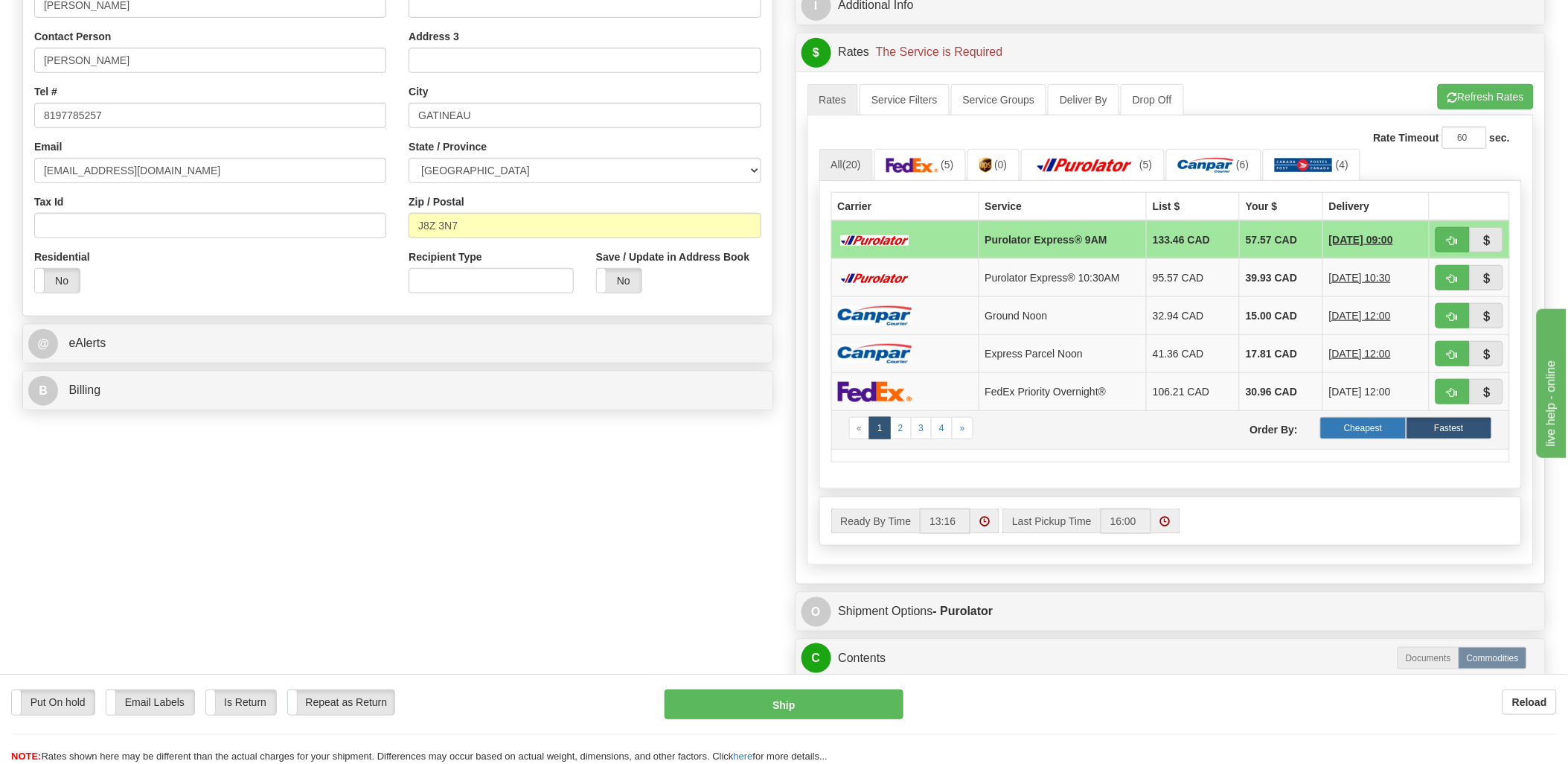
click at [1350, 428] on label "Cheapest" at bounding box center [1362, 428] width 85 height 23
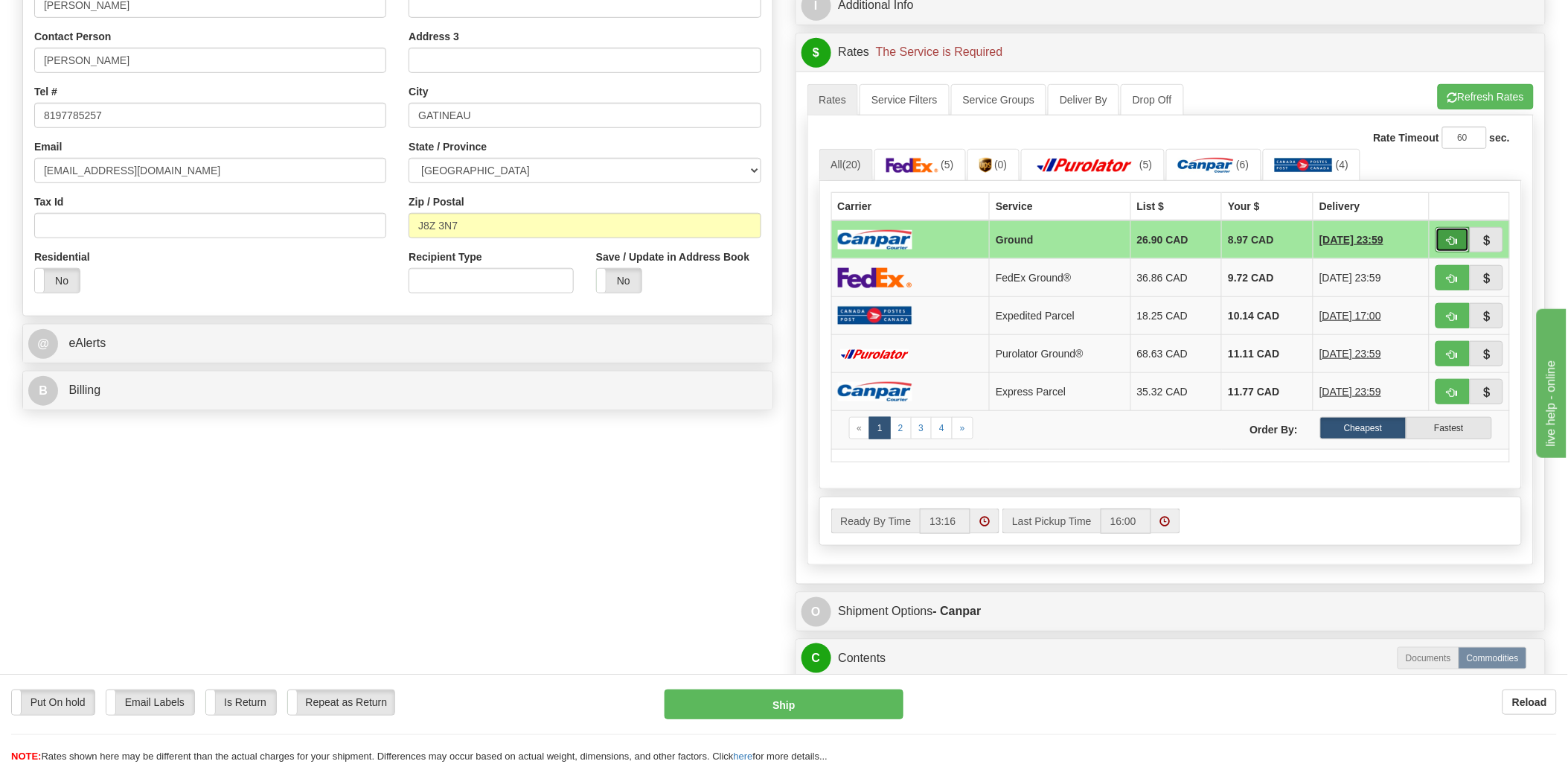
click at [1453, 232] on button "button" at bounding box center [1452, 239] width 34 height 25
type input "1"
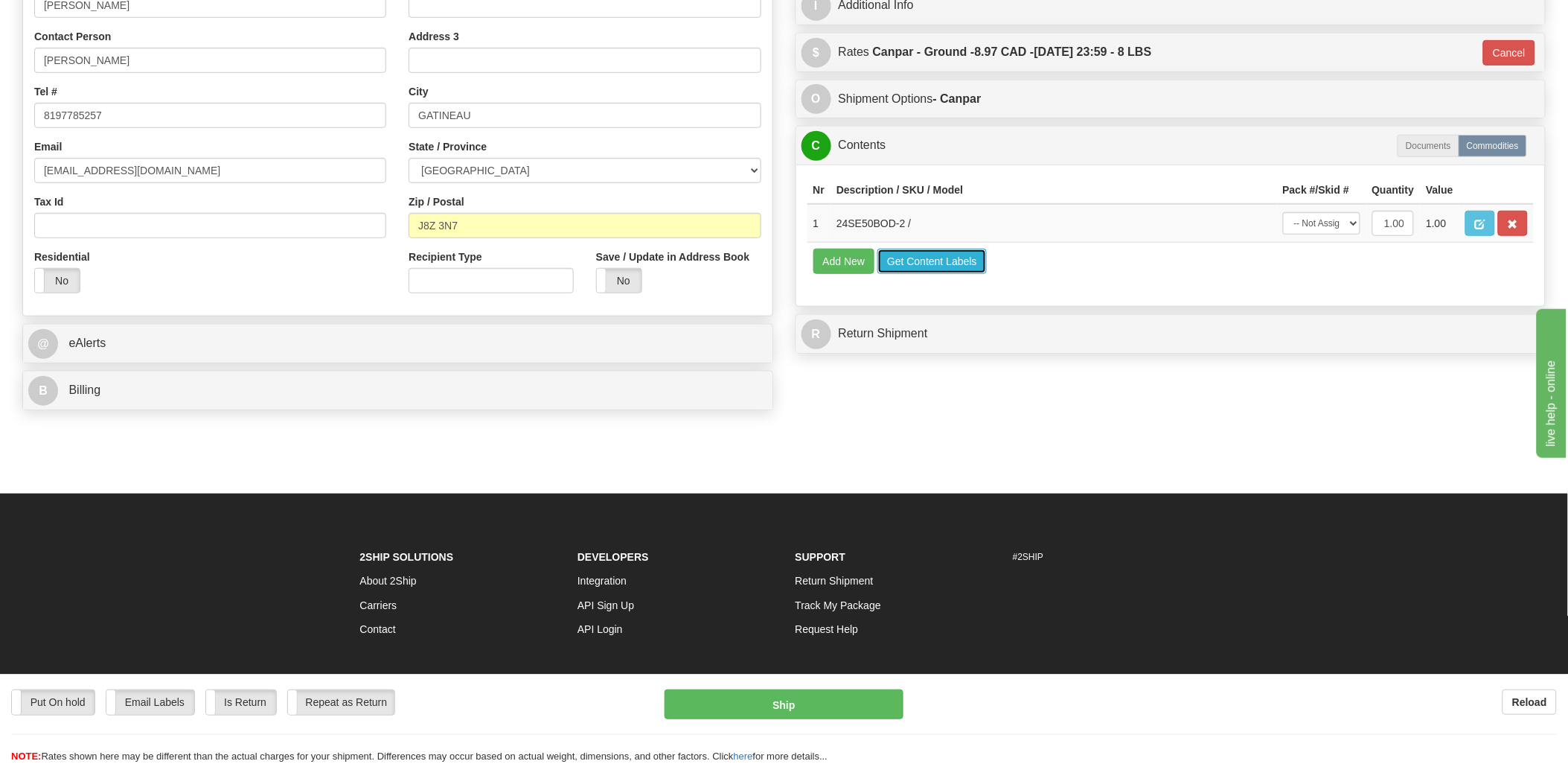
click at [921, 274] on button "Get Content Labels" at bounding box center [932, 261] width 110 height 25
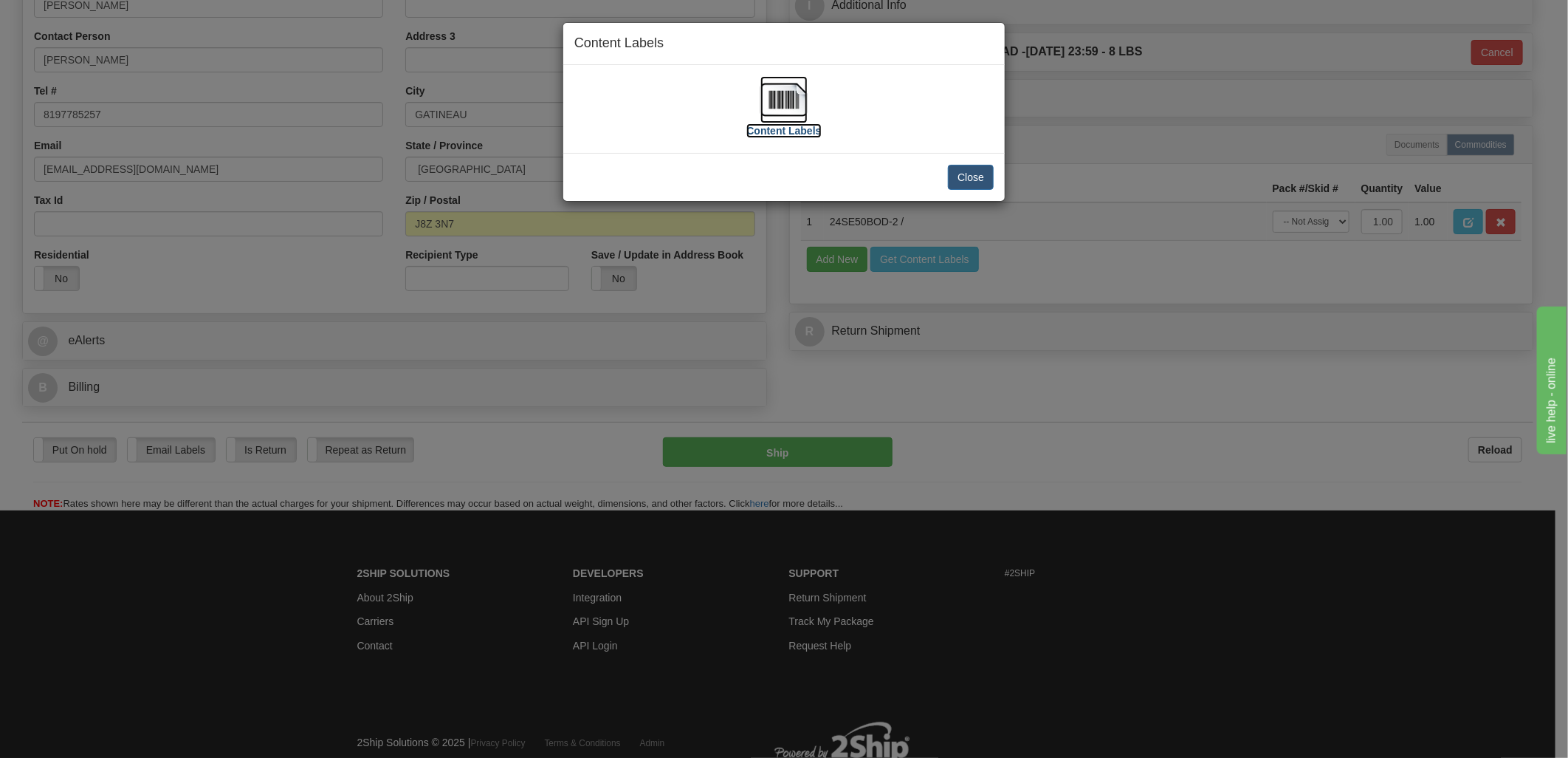
click at [795, 97] on img at bounding box center [783, 99] width 47 height 47
click at [957, 170] on button "Close" at bounding box center [971, 177] width 46 height 25
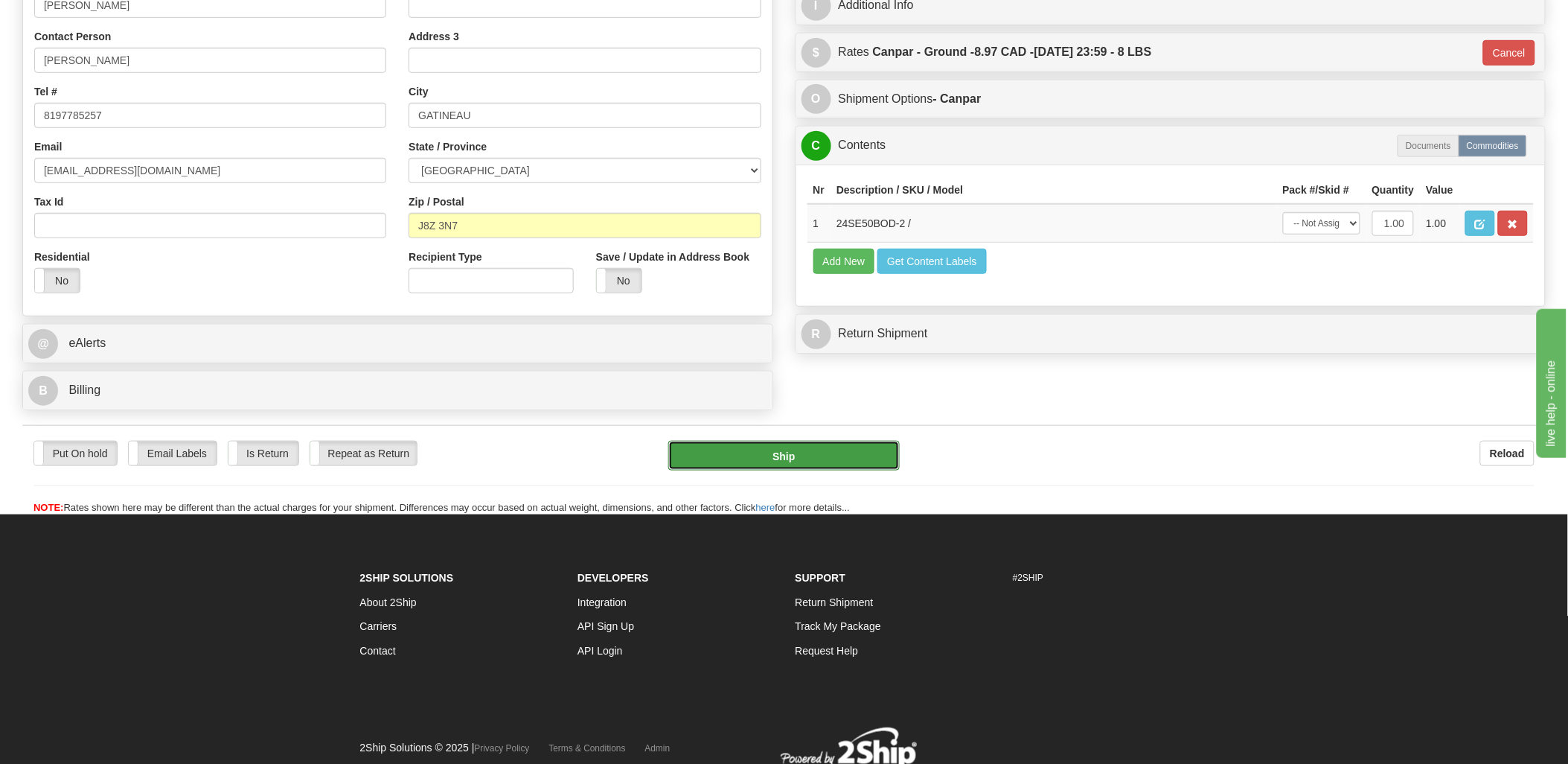
click at [837, 443] on button "Ship" at bounding box center [784, 455] width 231 height 29
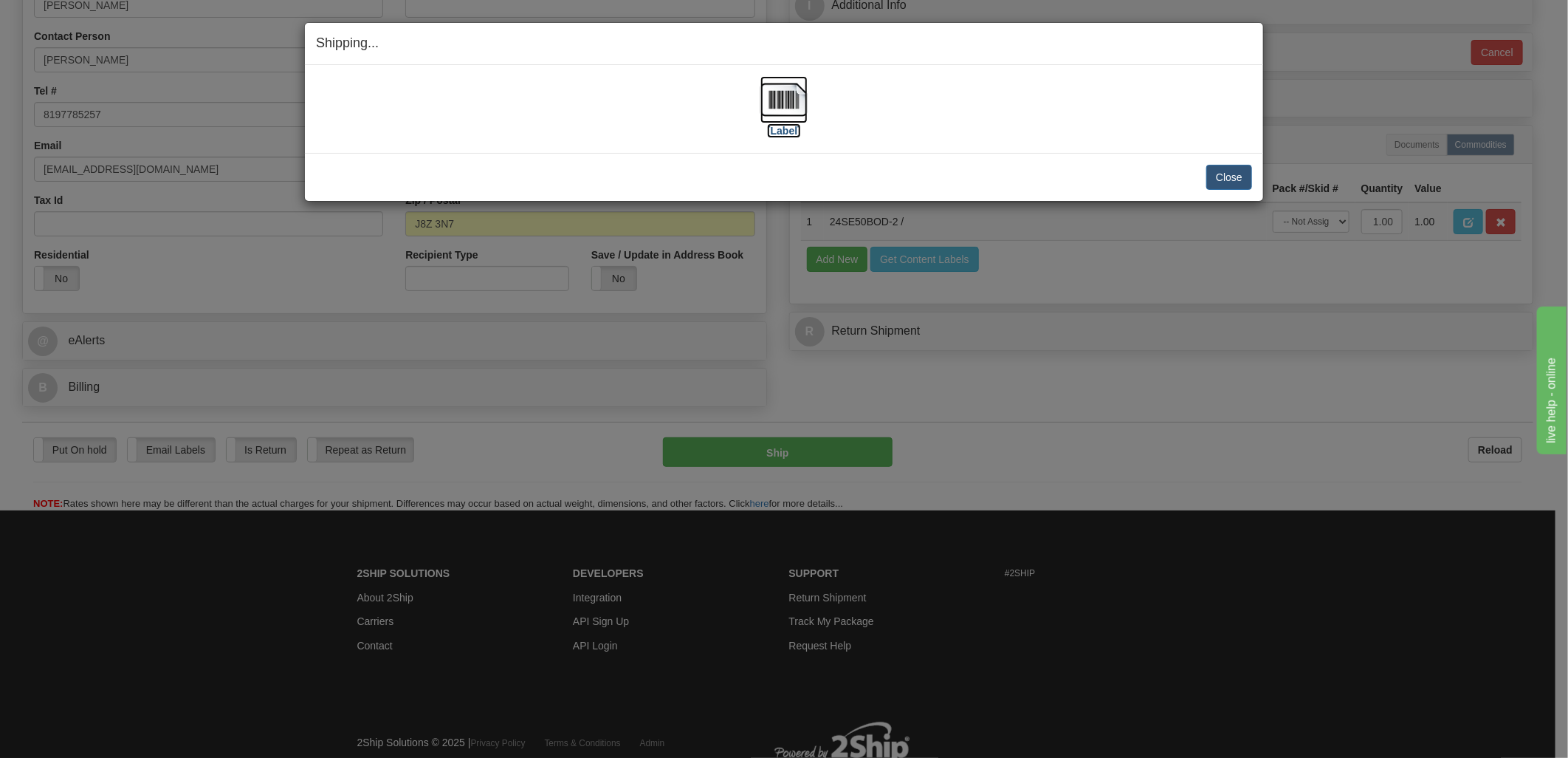
click at [794, 101] on img at bounding box center [783, 99] width 47 height 47
click at [1243, 181] on button "Close" at bounding box center [1228, 177] width 46 height 25
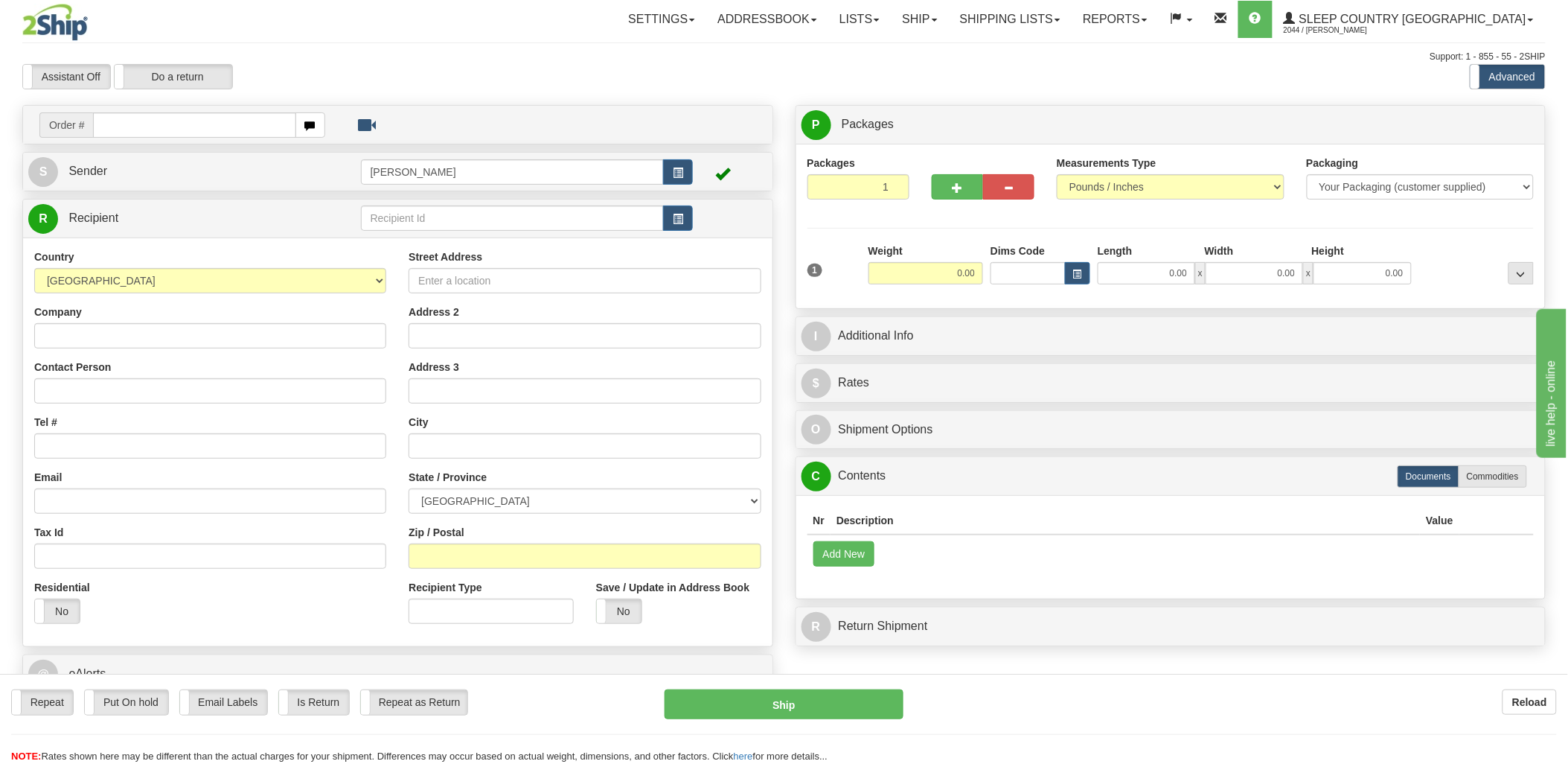
click at [130, 127] on div "Toggle navigation Settings Shipping Preferences Fields Preferences New" at bounding box center [784, 412] width 1568 height 824
click at [129, 126] on input "text" at bounding box center [194, 125] width 203 height 25
type input "90002i07"
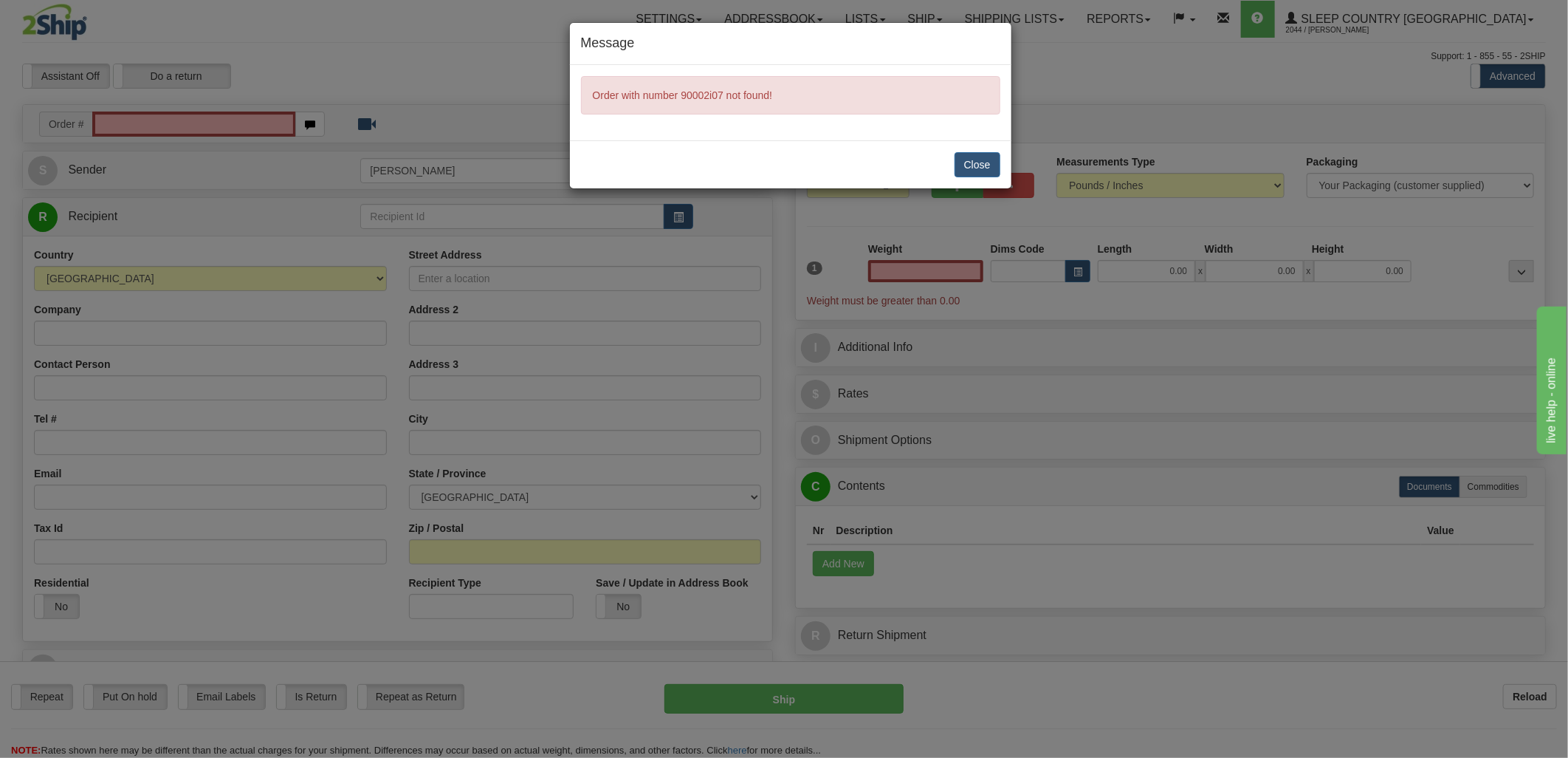
type input "0.00"
click at [989, 163] on button "Close" at bounding box center [977, 164] width 46 height 25
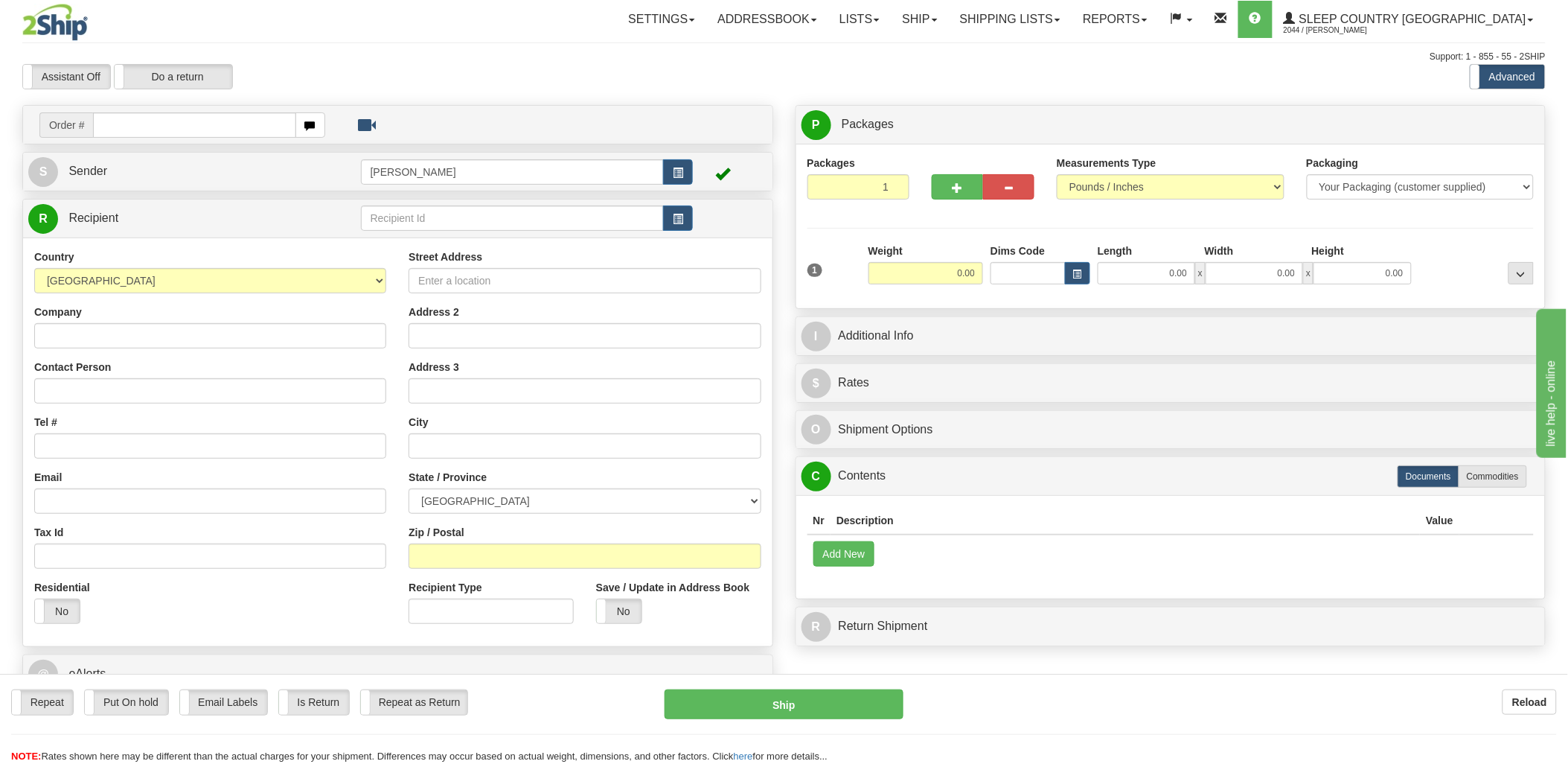
click at [264, 128] on input "text" at bounding box center [194, 125] width 203 height 25
click at [197, 113] on input "text" at bounding box center [194, 125] width 203 height 25
click at [209, 115] on input "text" at bounding box center [194, 125] width 203 height 25
type input "90002i"
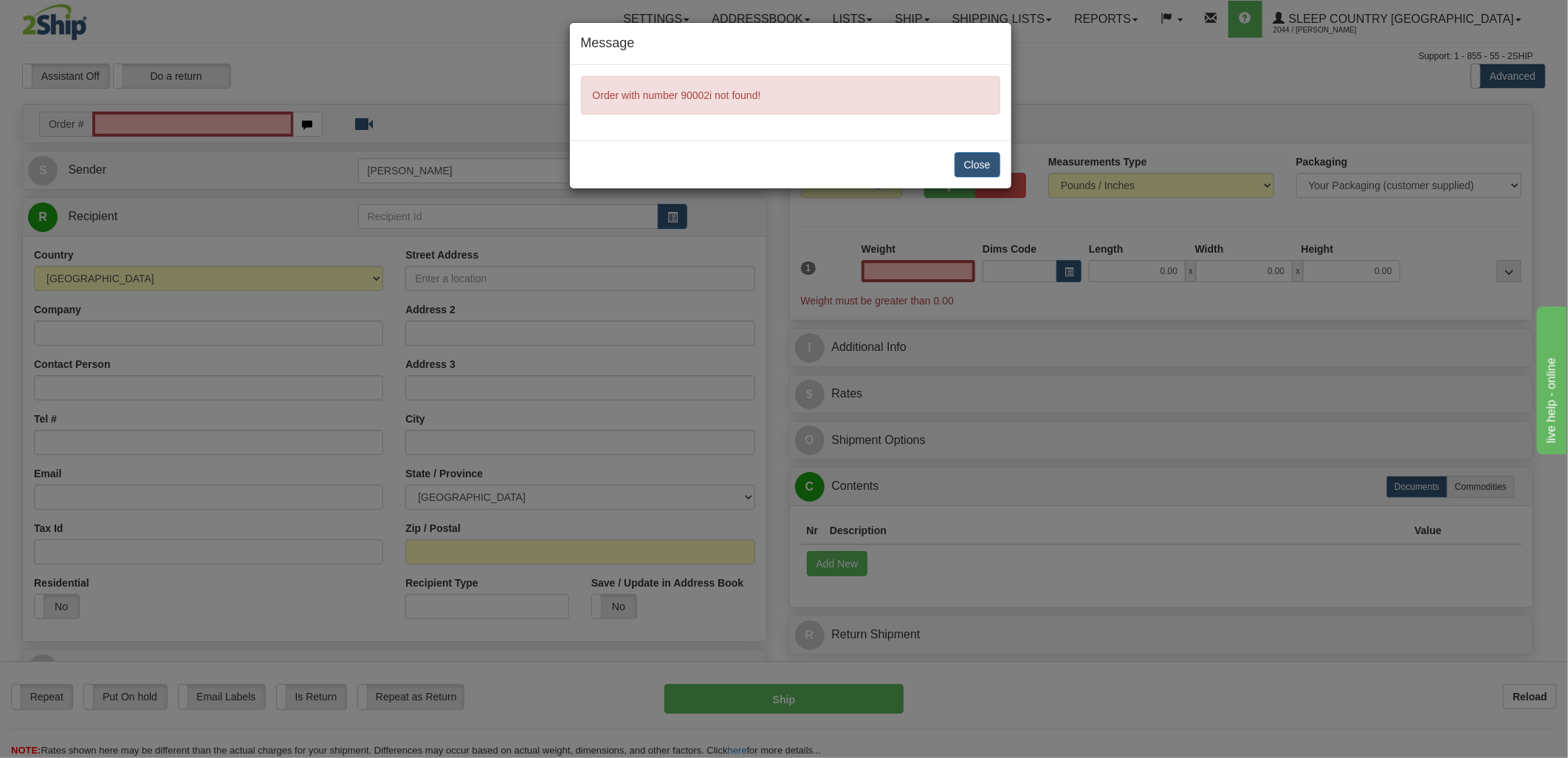
type input "0.00"
click at [984, 166] on button "Close" at bounding box center [977, 164] width 46 height 25
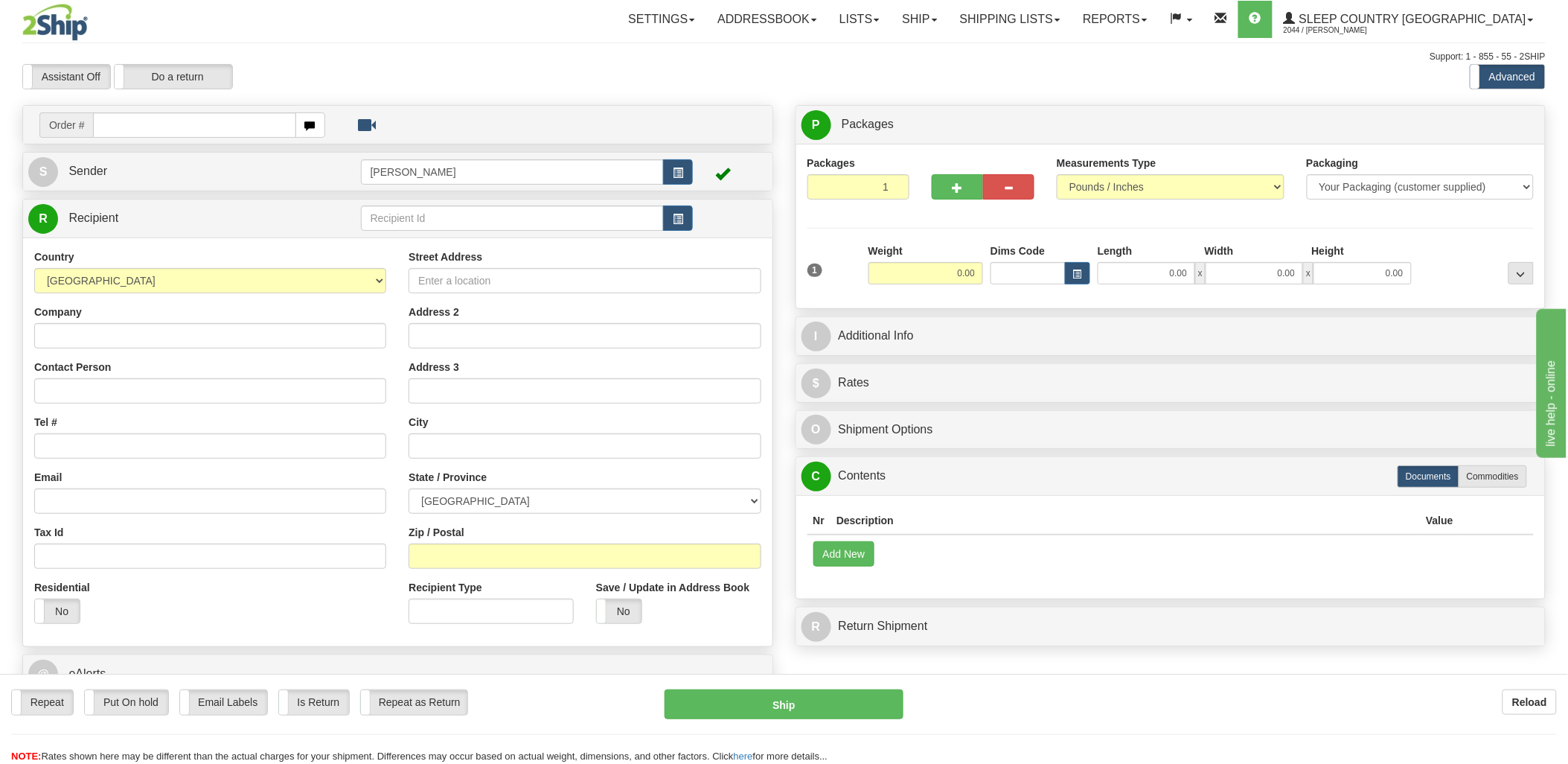
click at [203, 115] on input "text" at bounding box center [194, 125] width 203 height 25
click at [283, 138] on td "Order #" at bounding box center [397, 125] width 739 height 30
click at [275, 128] on input "text" at bounding box center [194, 125] width 203 height 25
type input "9000i07"
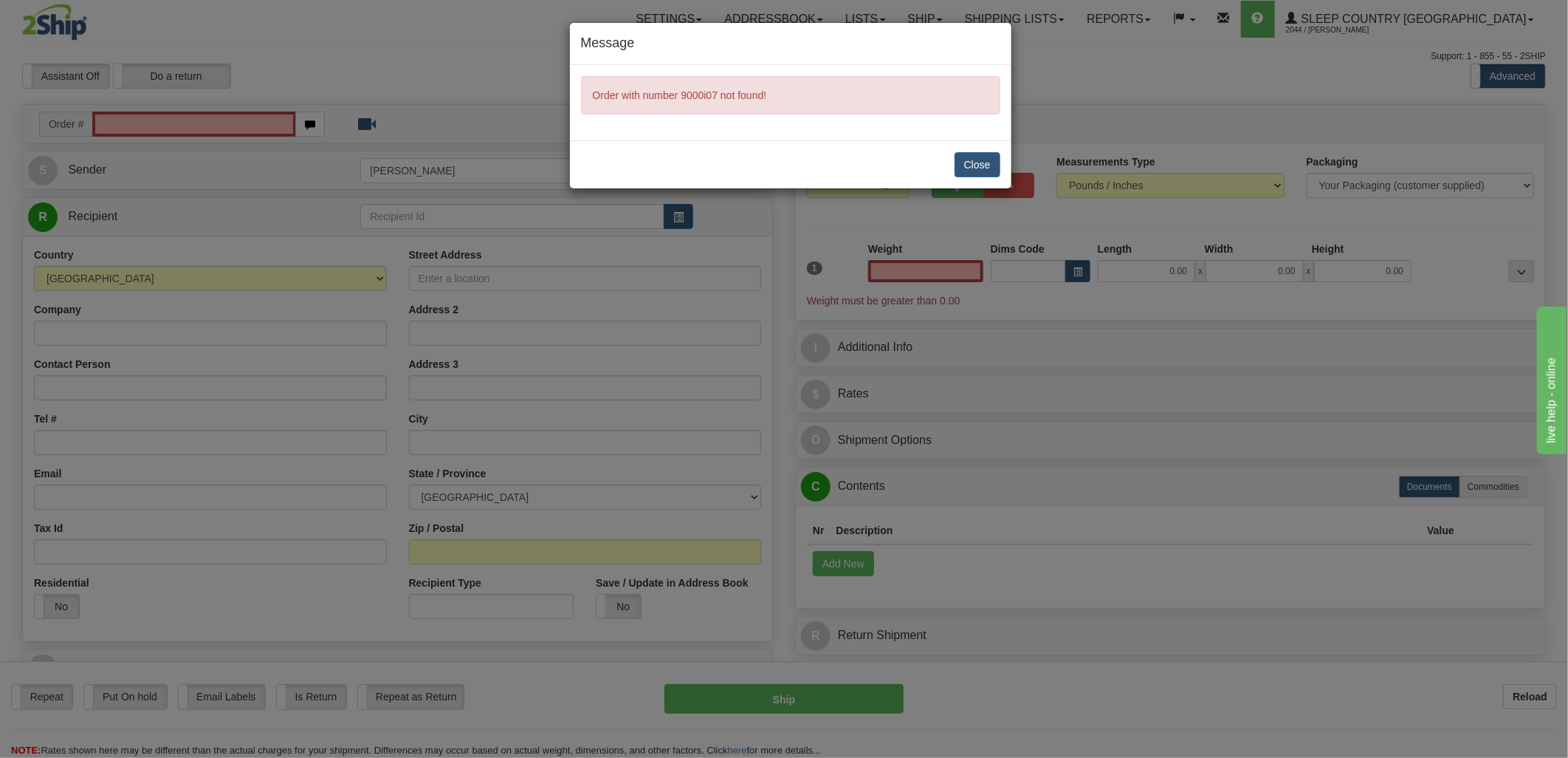
type input "0.00"
click at [964, 159] on button "Close" at bounding box center [977, 164] width 46 height 25
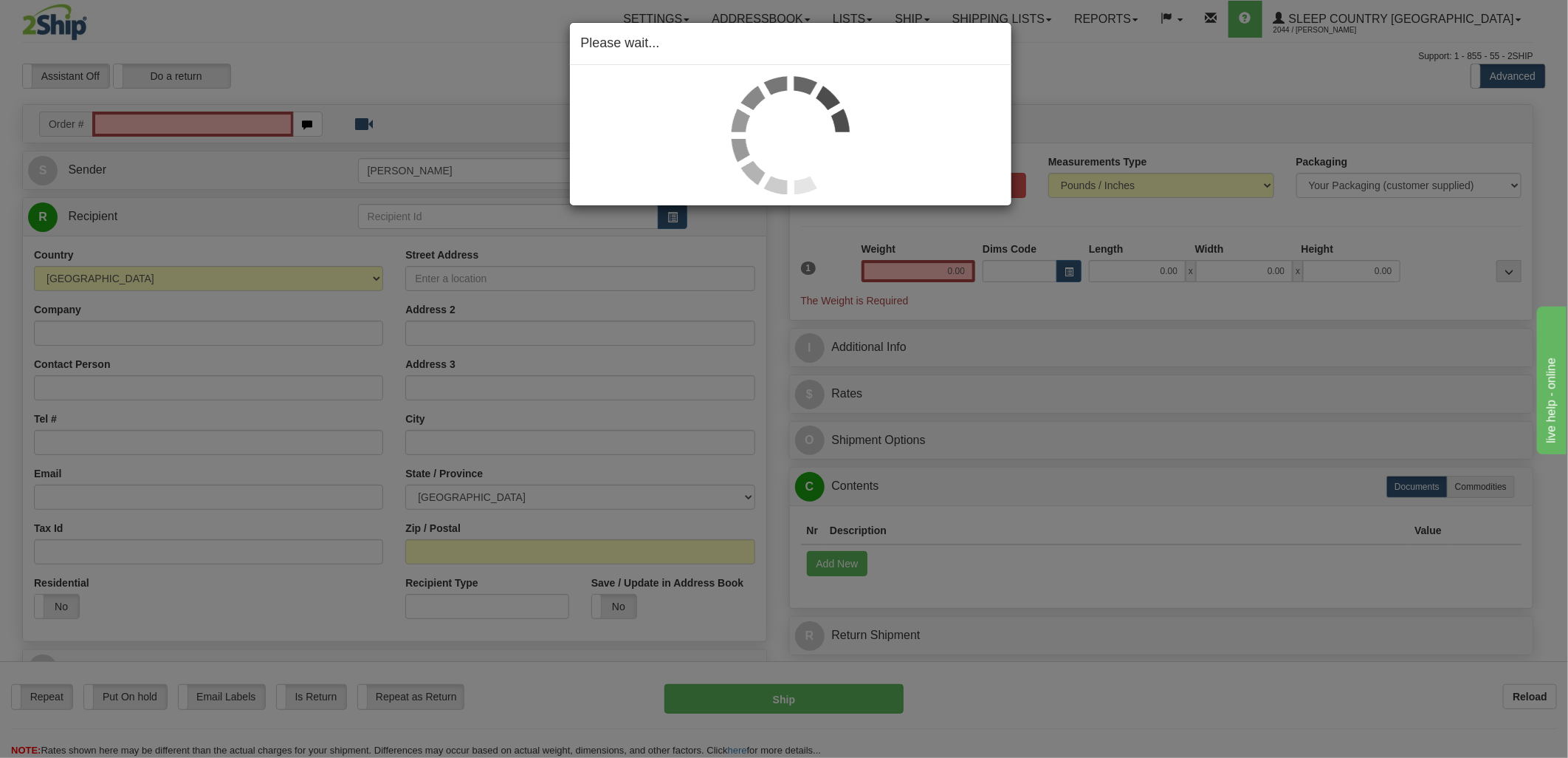
click at [201, 127] on div "Please wait..." at bounding box center [784, 379] width 1568 height 758
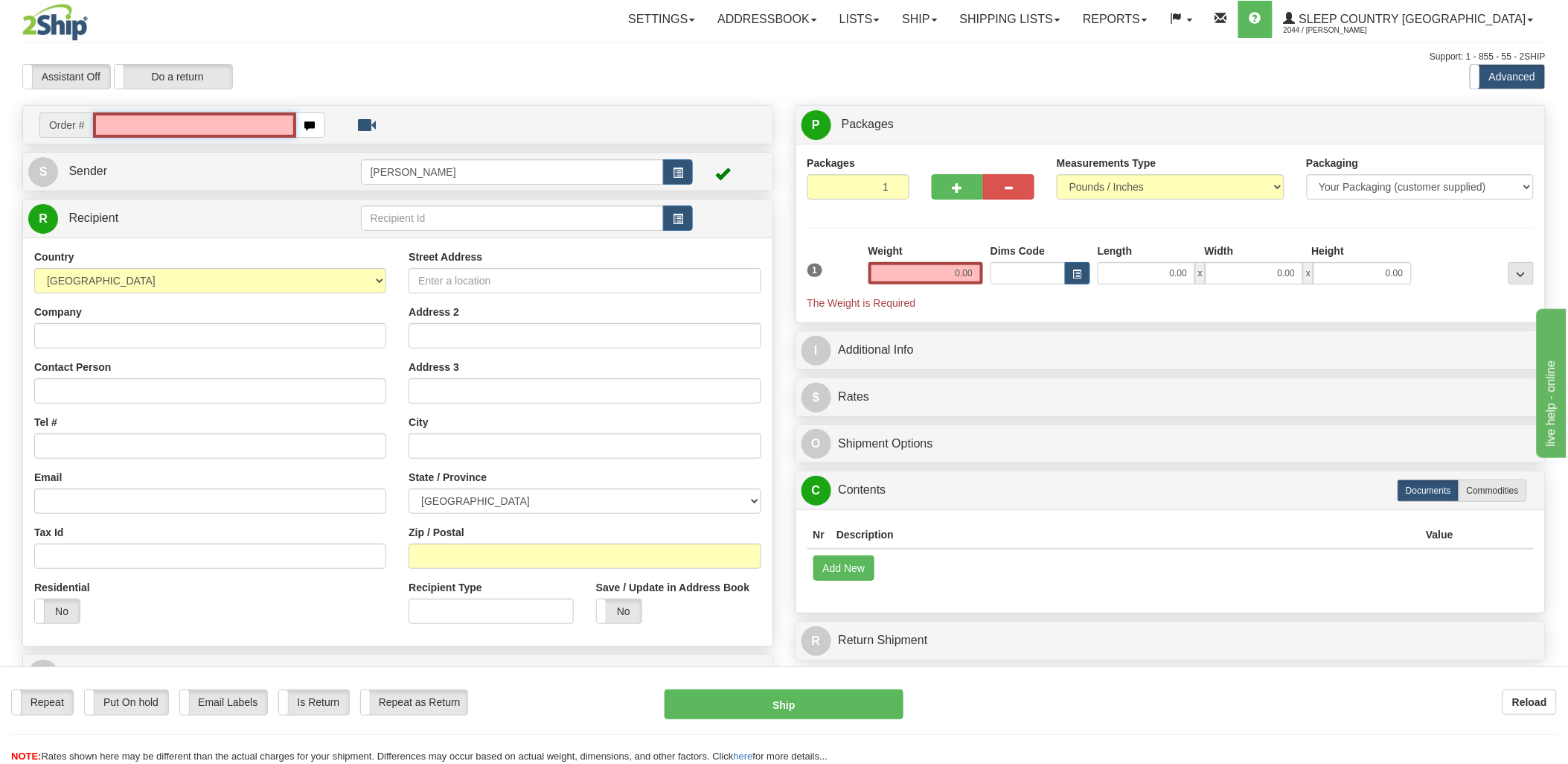
click at [181, 124] on input "text" at bounding box center [194, 125] width 203 height 25
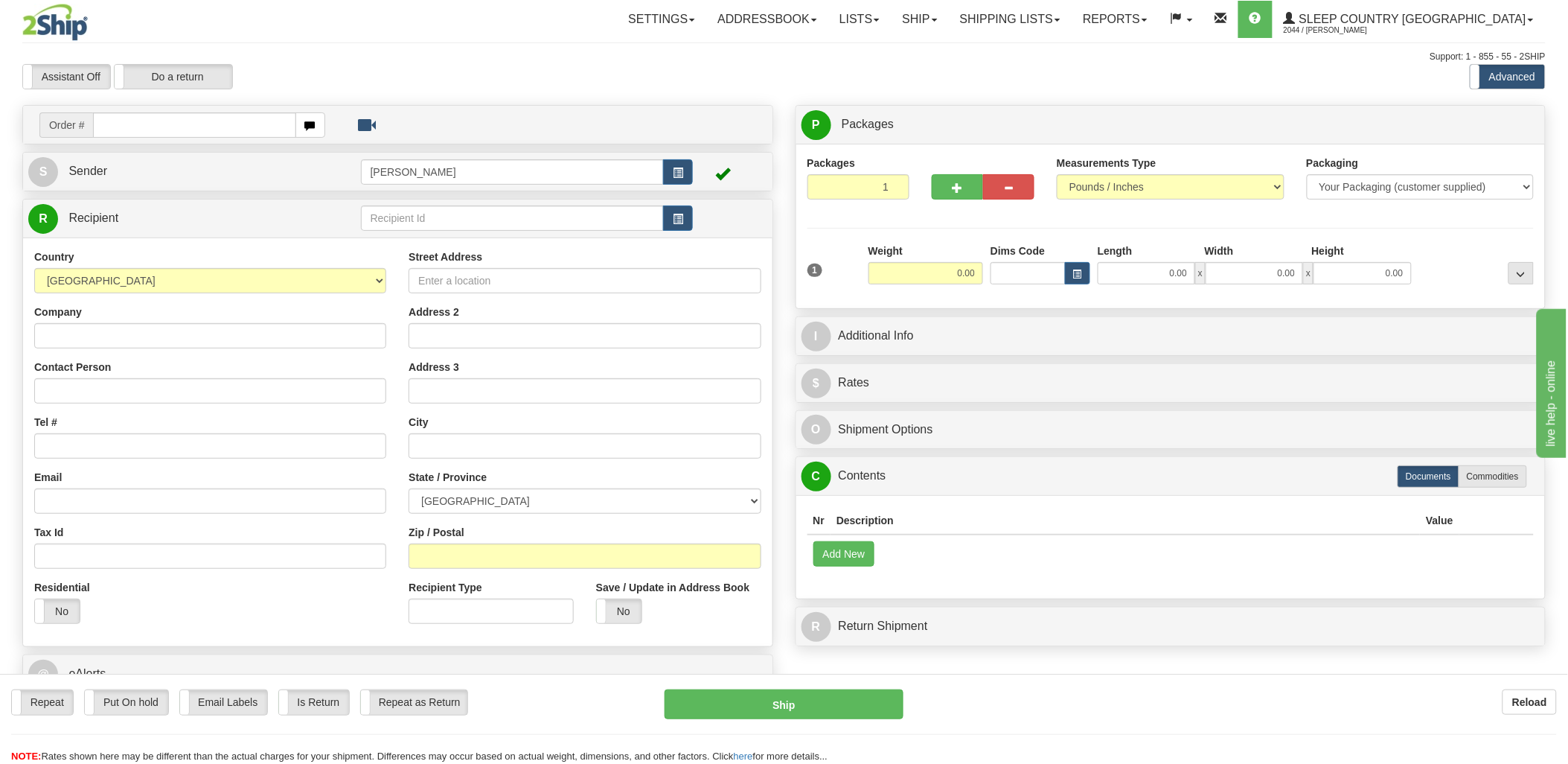
drag, startPoint x: 164, startPoint y: 122, endPoint x: 174, endPoint y: 124, distance: 10.2
click at [169, 123] on input "text" at bounding box center [194, 125] width 203 height 25
type input "9002i"
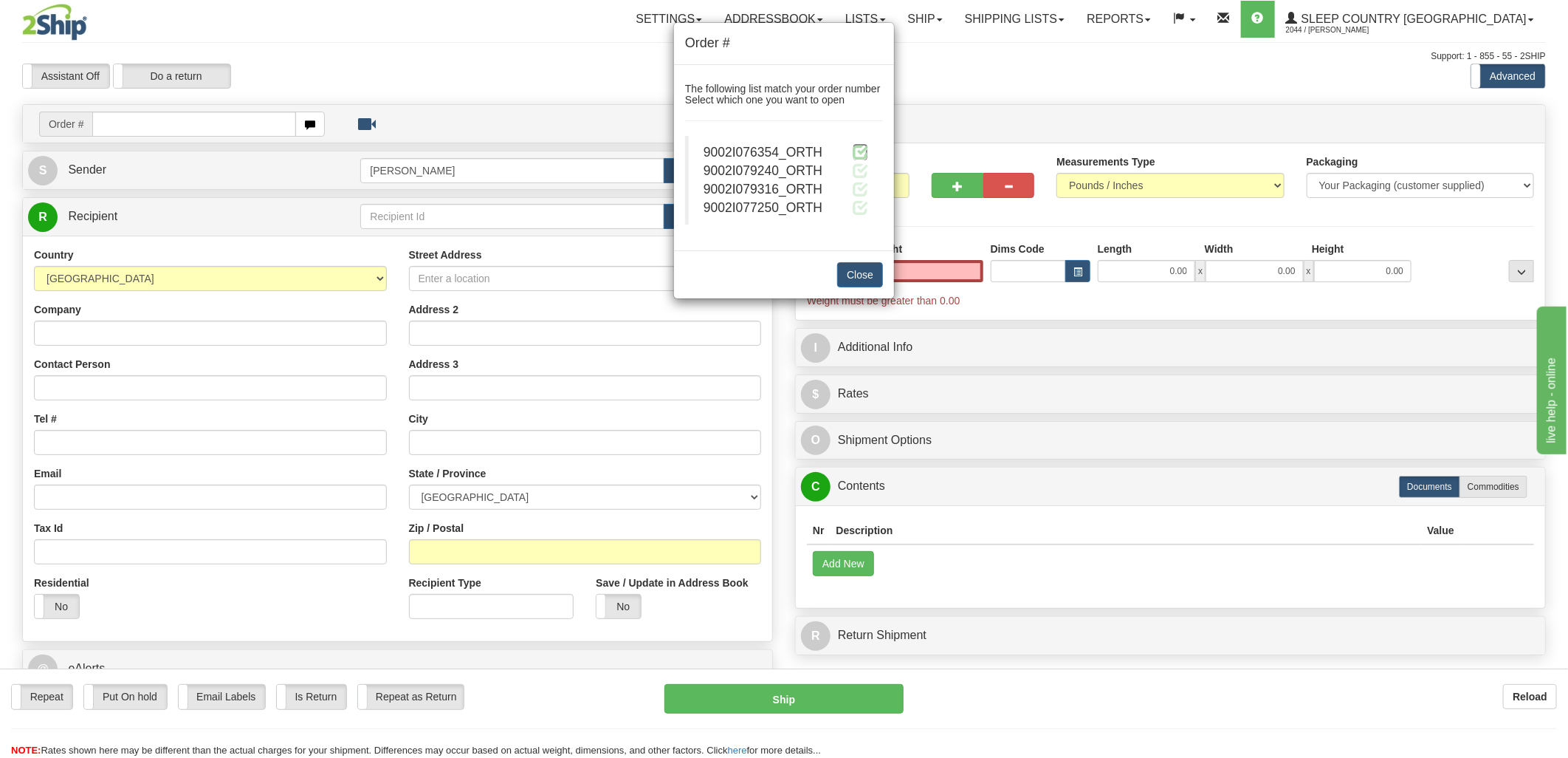
type input "0.00"
click at [859, 151] on span at bounding box center [860, 151] width 16 height 16
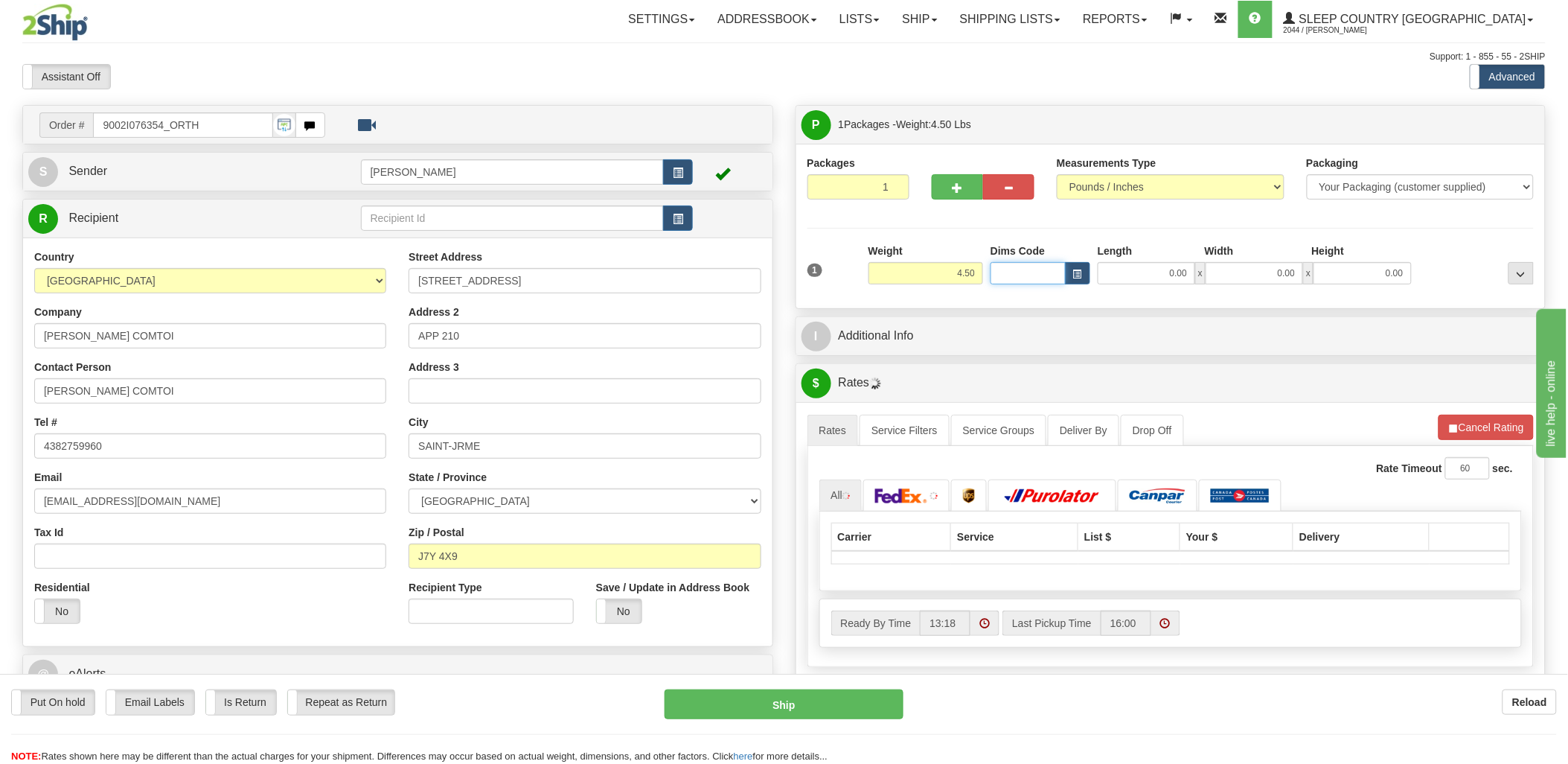
click at [1008, 271] on input "Dims Code" at bounding box center [1028, 274] width 75 height 23
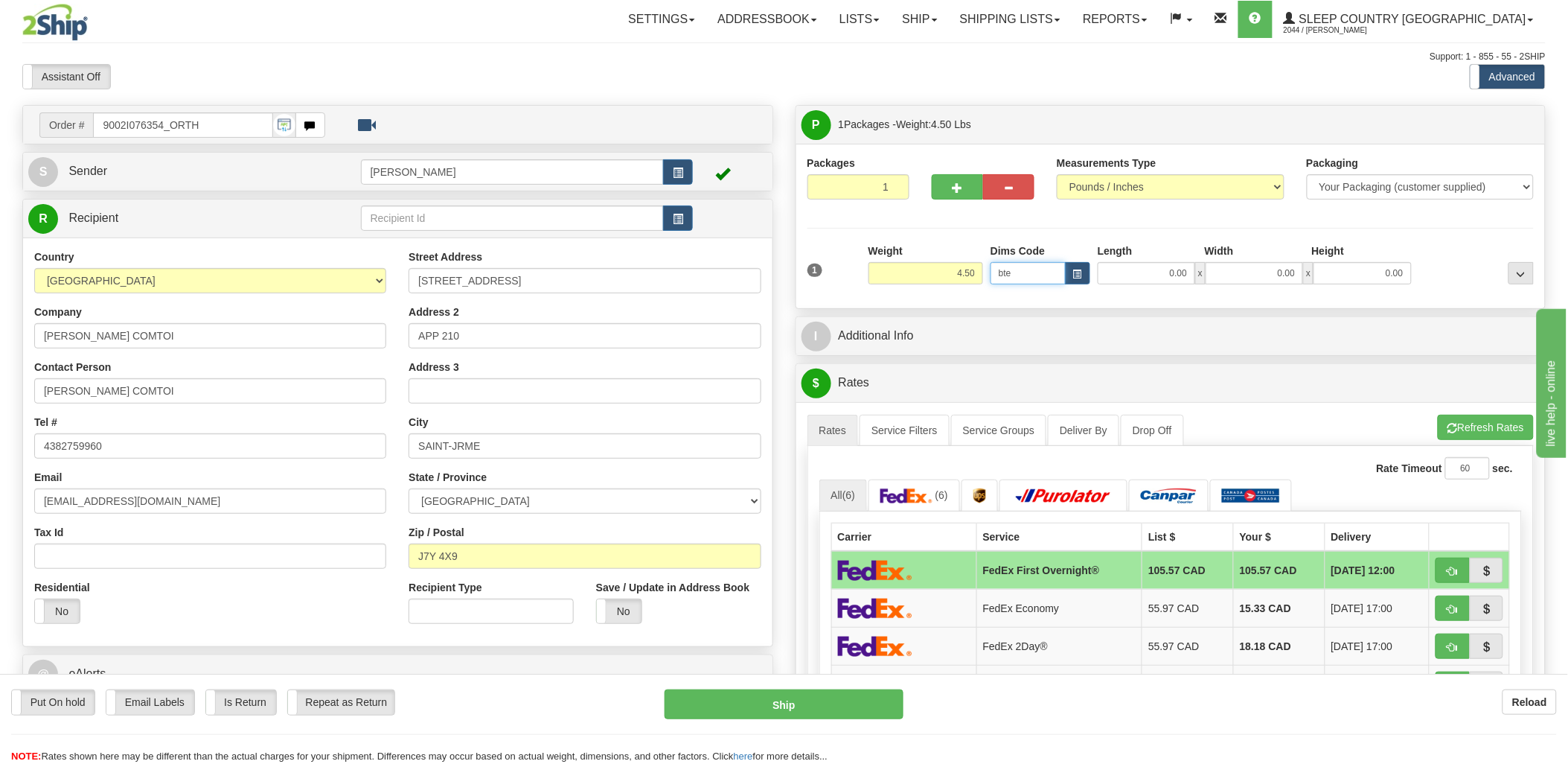
type input "bte"
click button "Delete" at bounding box center [0, 0] width 0 height 0
type input "15.00"
type input "5.00"
type input "25.00"
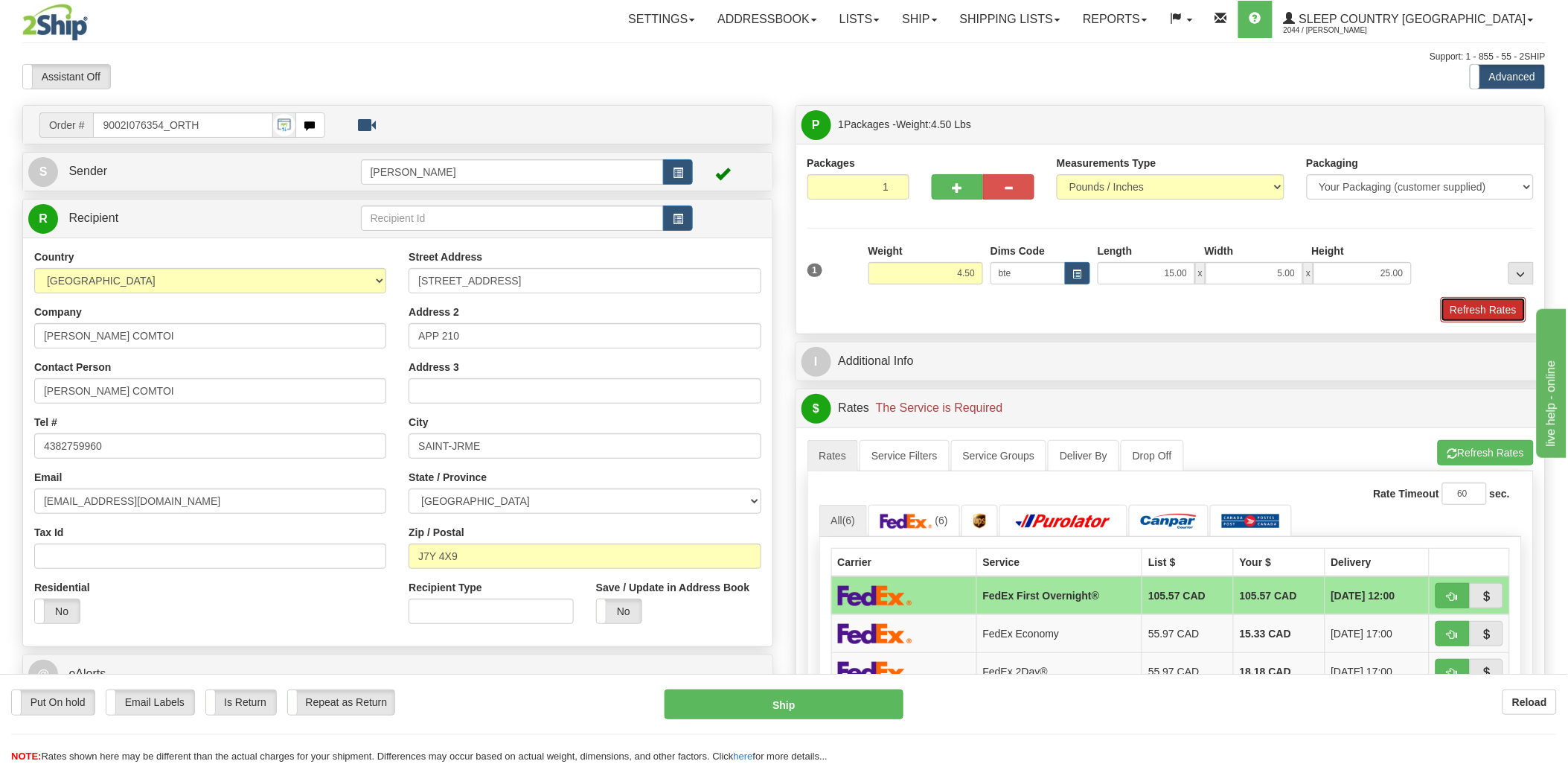
click at [1492, 304] on button "Refresh Rates" at bounding box center [1483, 309] width 85 height 25
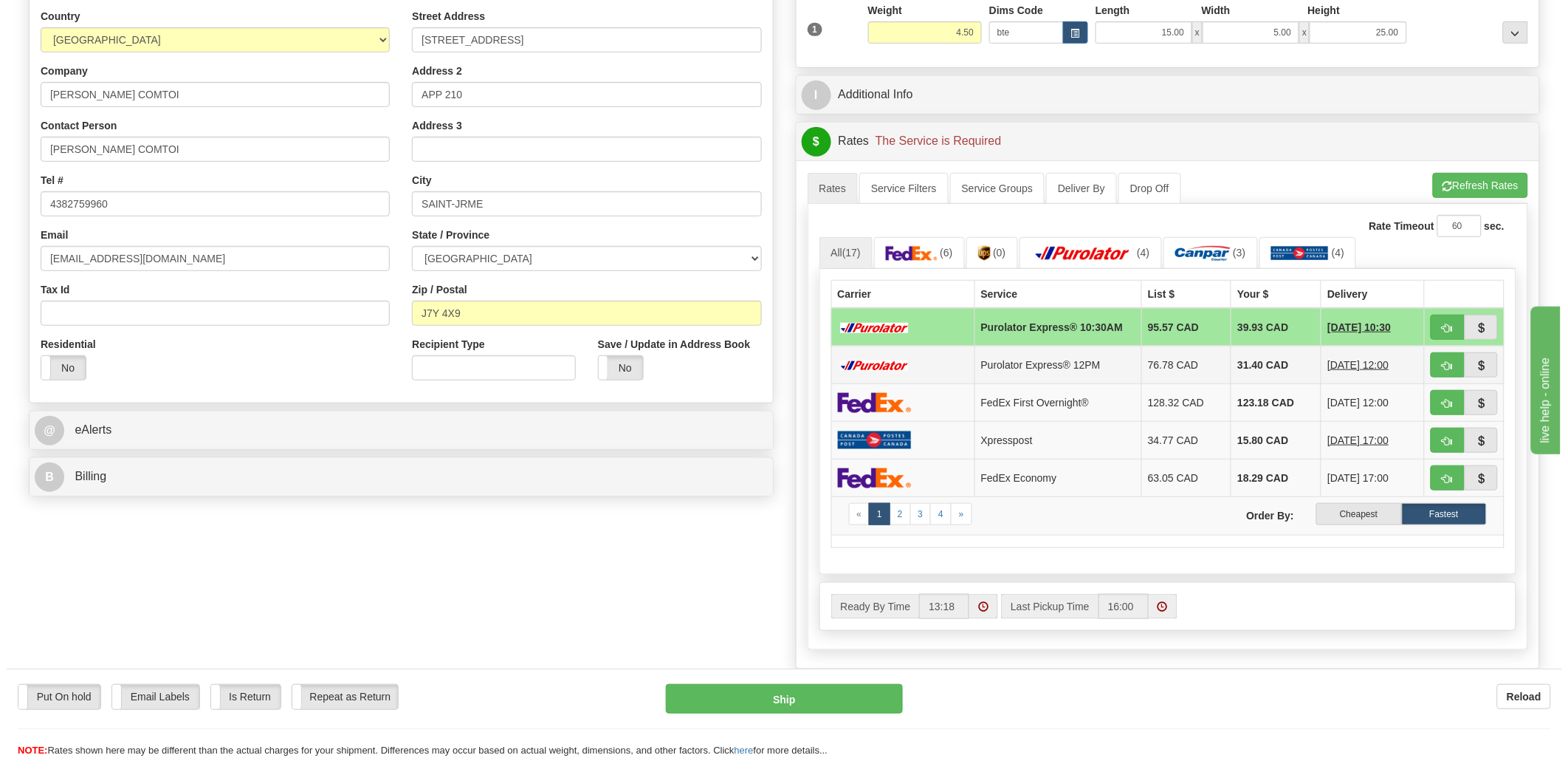
scroll to position [246, 0]
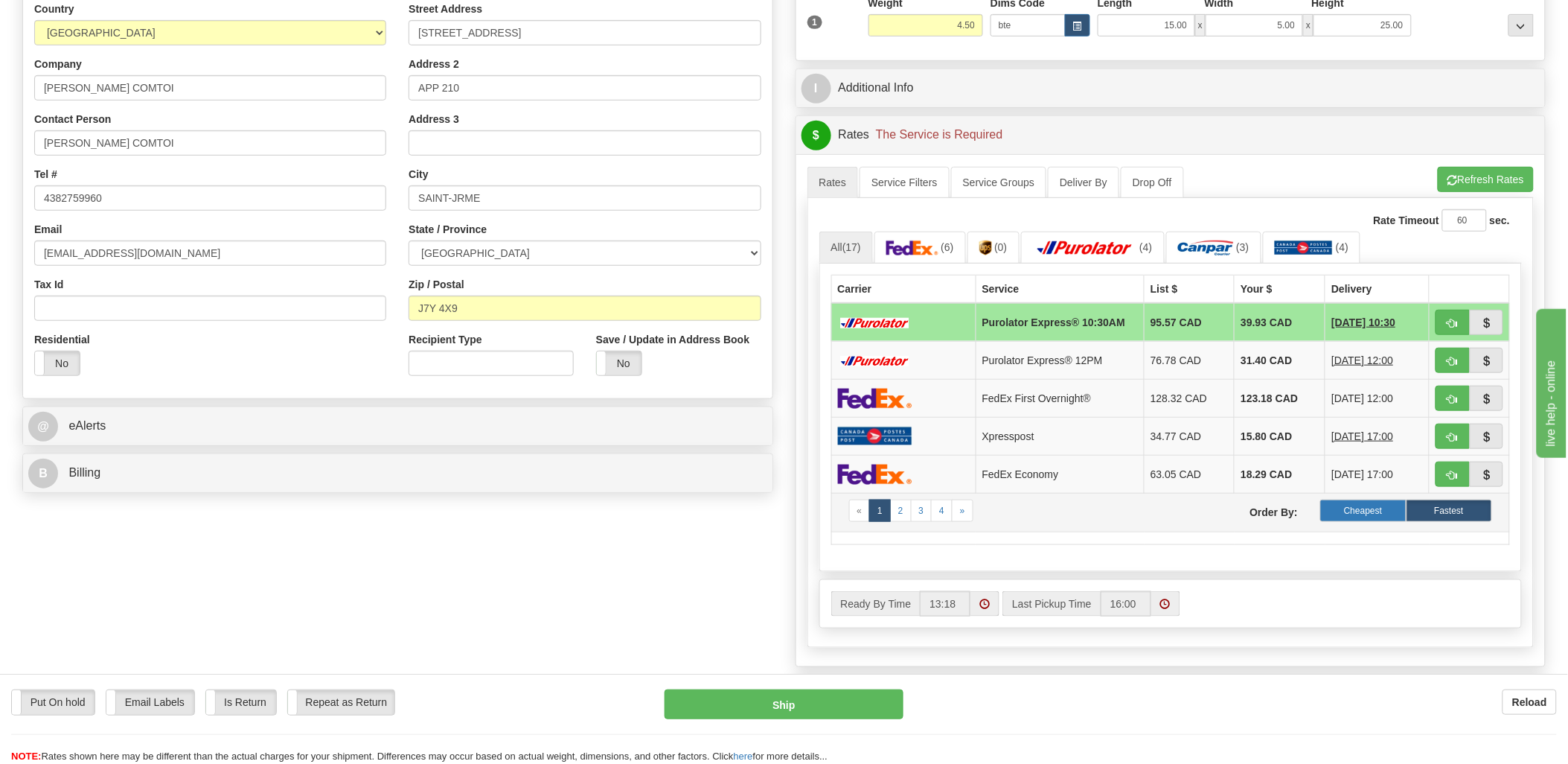
click at [1380, 517] on label "Cheapest" at bounding box center [1362, 511] width 85 height 23
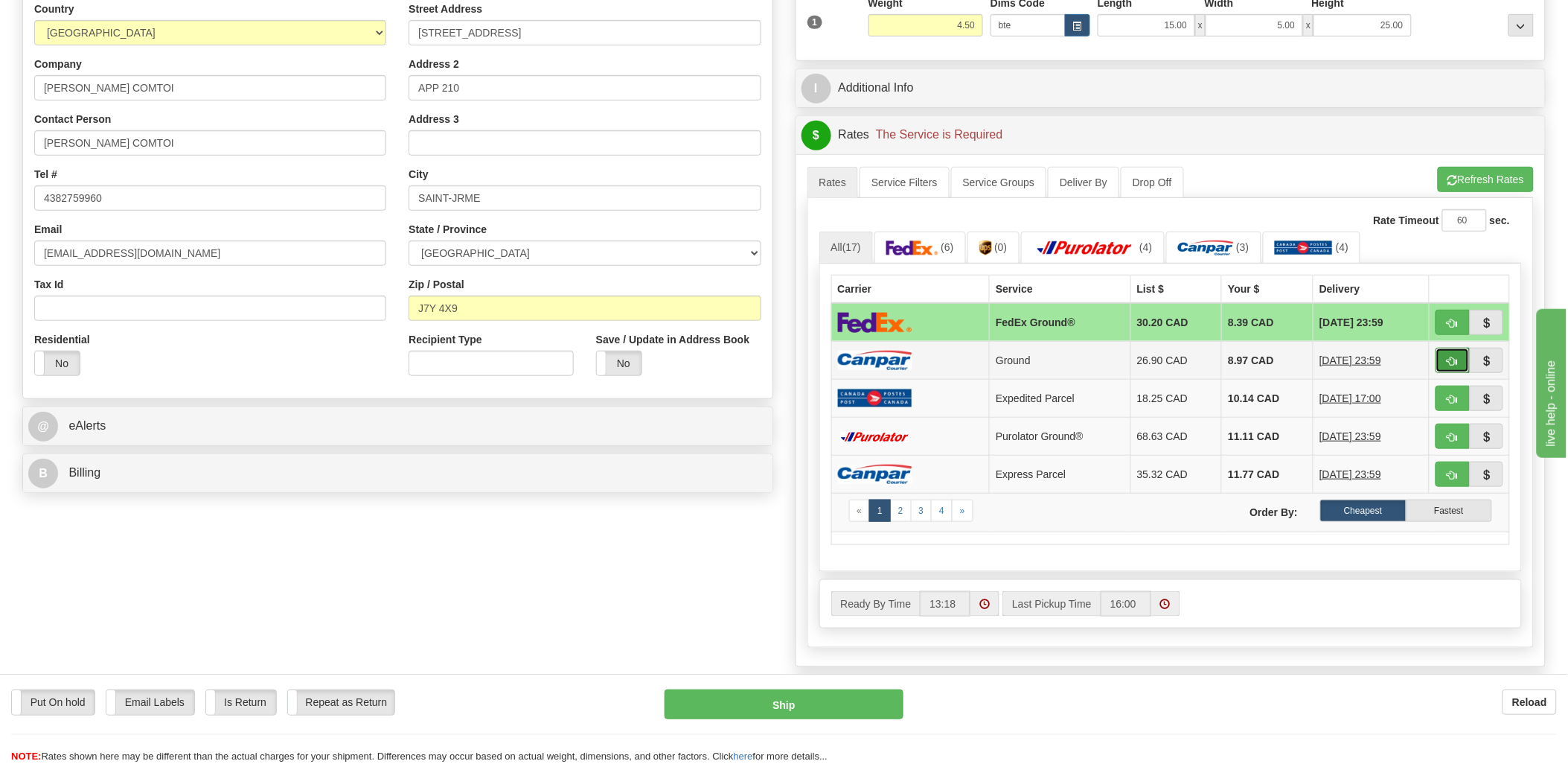
click at [1456, 367] on button "button" at bounding box center [1452, 360] width 34 height 25
type input "1"
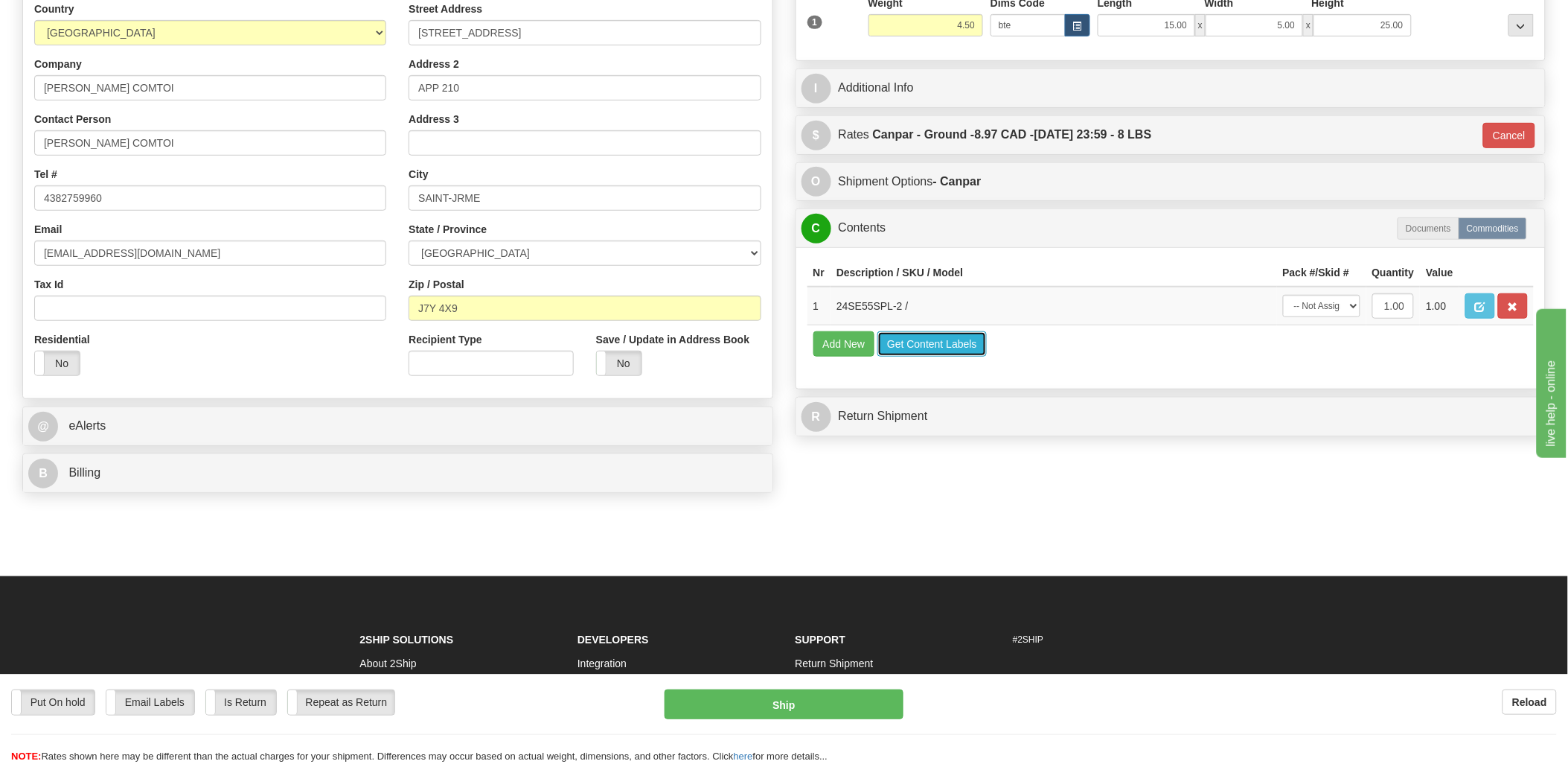
click at [929, 357] on button "Get Content Labels" at bounding box center [932, 343] width 110 height 25
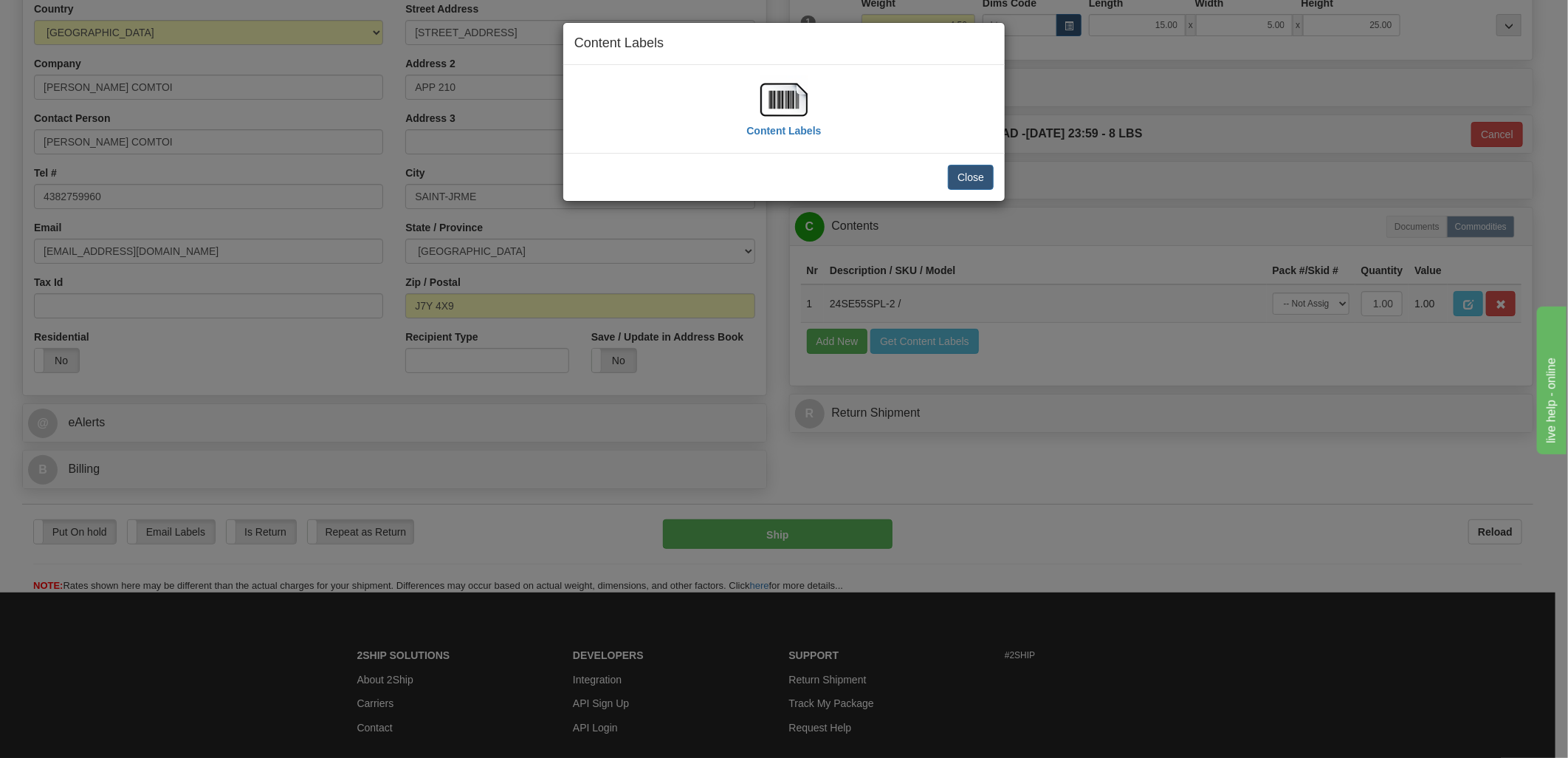
click at [791, 94] on img at bounding box center [783, 99] width 47 height 47
click at [971, 164] on div "Close" at bounding box center [783, 177] width 441 height 48
click at [972, 171] on button "Close" at bounding box center [971, 177] width 46 height 25
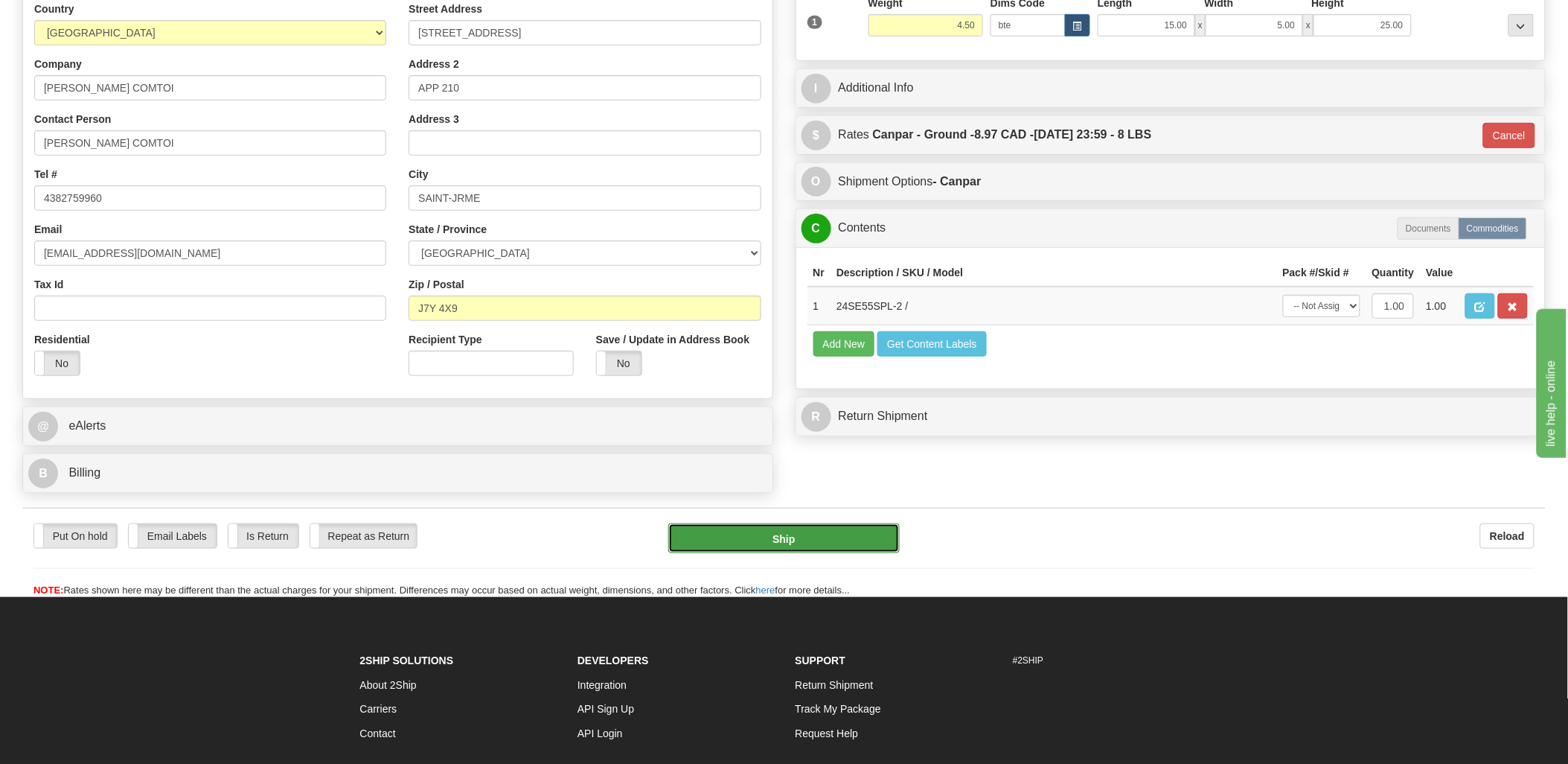
click at [858, 553] on button "Ship" at bounding box center [784, 537] width 231 height 29
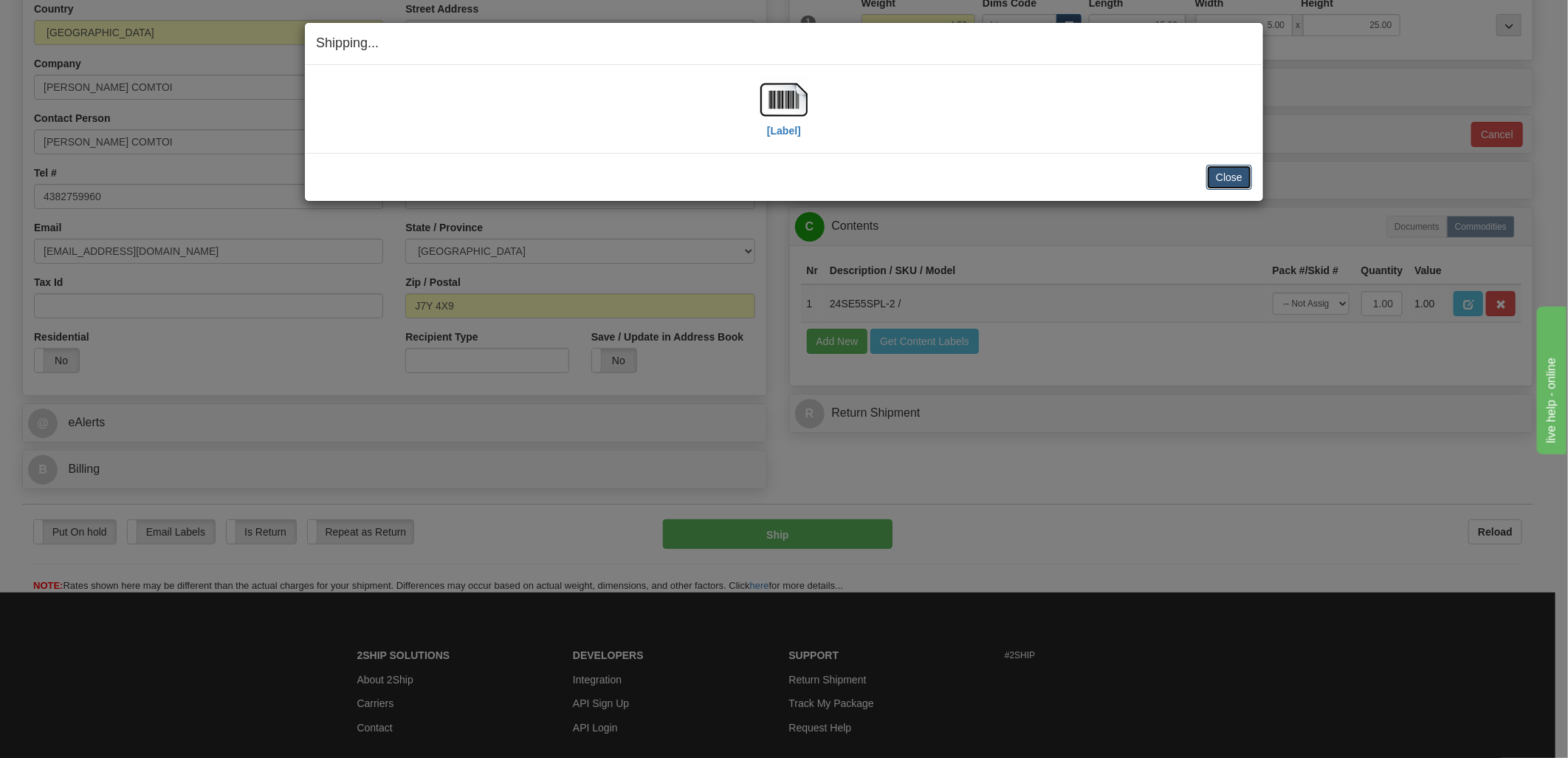
click at [1236, 177] on button "Close" at bounding box center [1228, 177] width 46 height 25
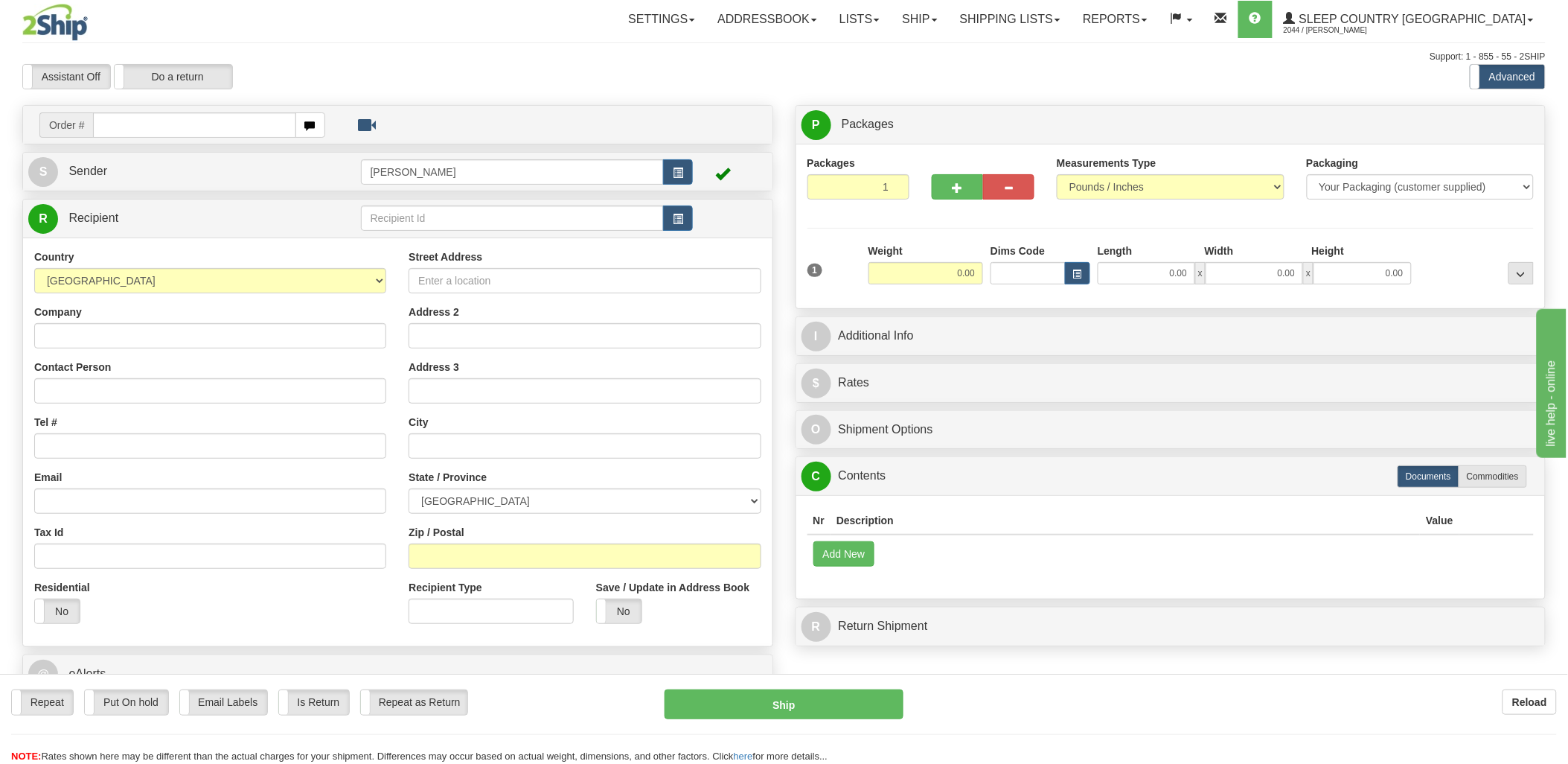
click at [146, 122] on div "Toggle navigation Settings Shipping Preferences Fields Preferences New" at bounding box center [784, 412] width 1568 height 824
click at [146, 122] on input "text" at bounding box center [194, 125] width 203 height 25
type input "90002i"
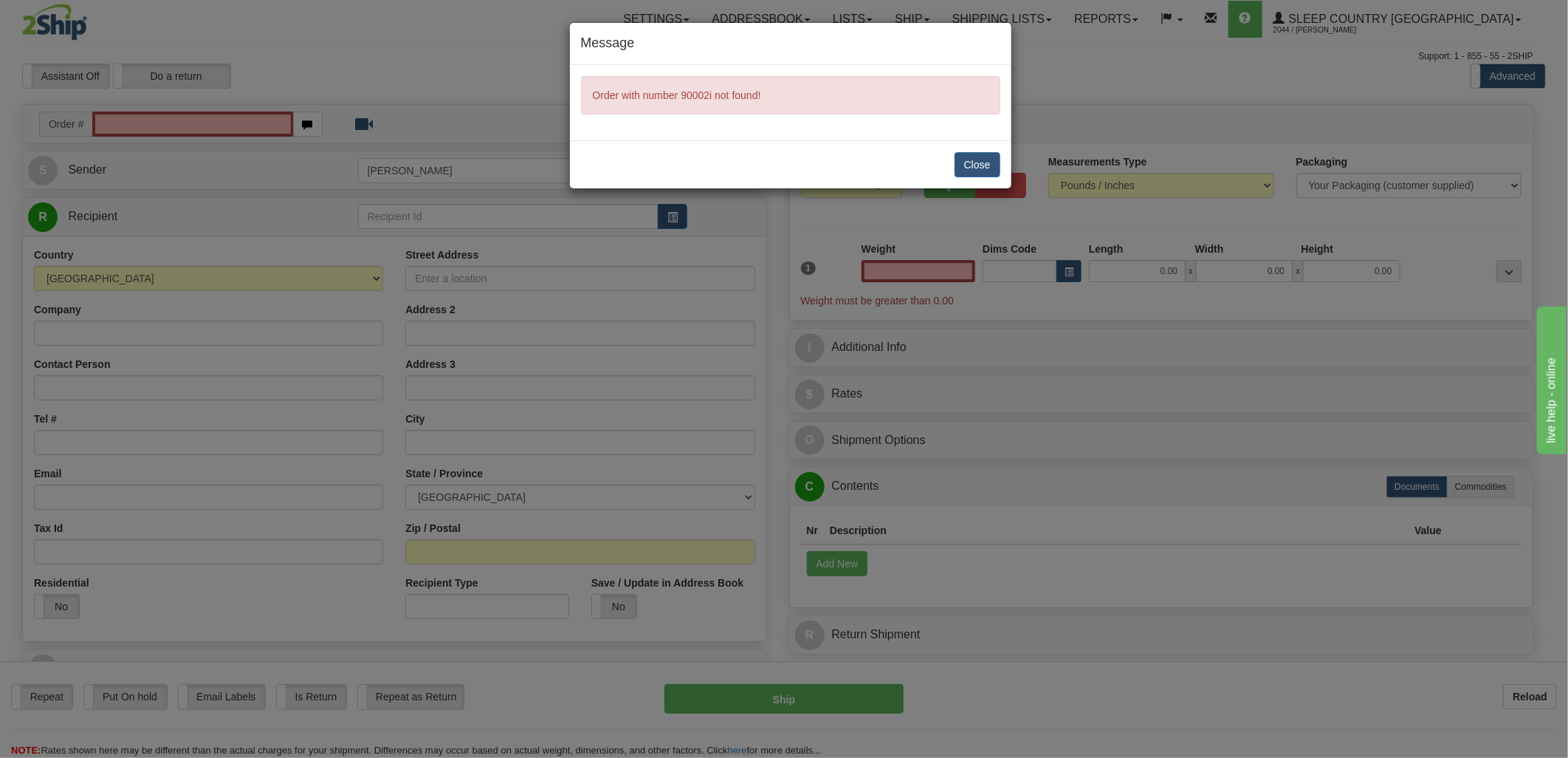
type input "0.00"
click at [977, 170] on button "Close" at bounding box center [977, 164] width 46 height 25
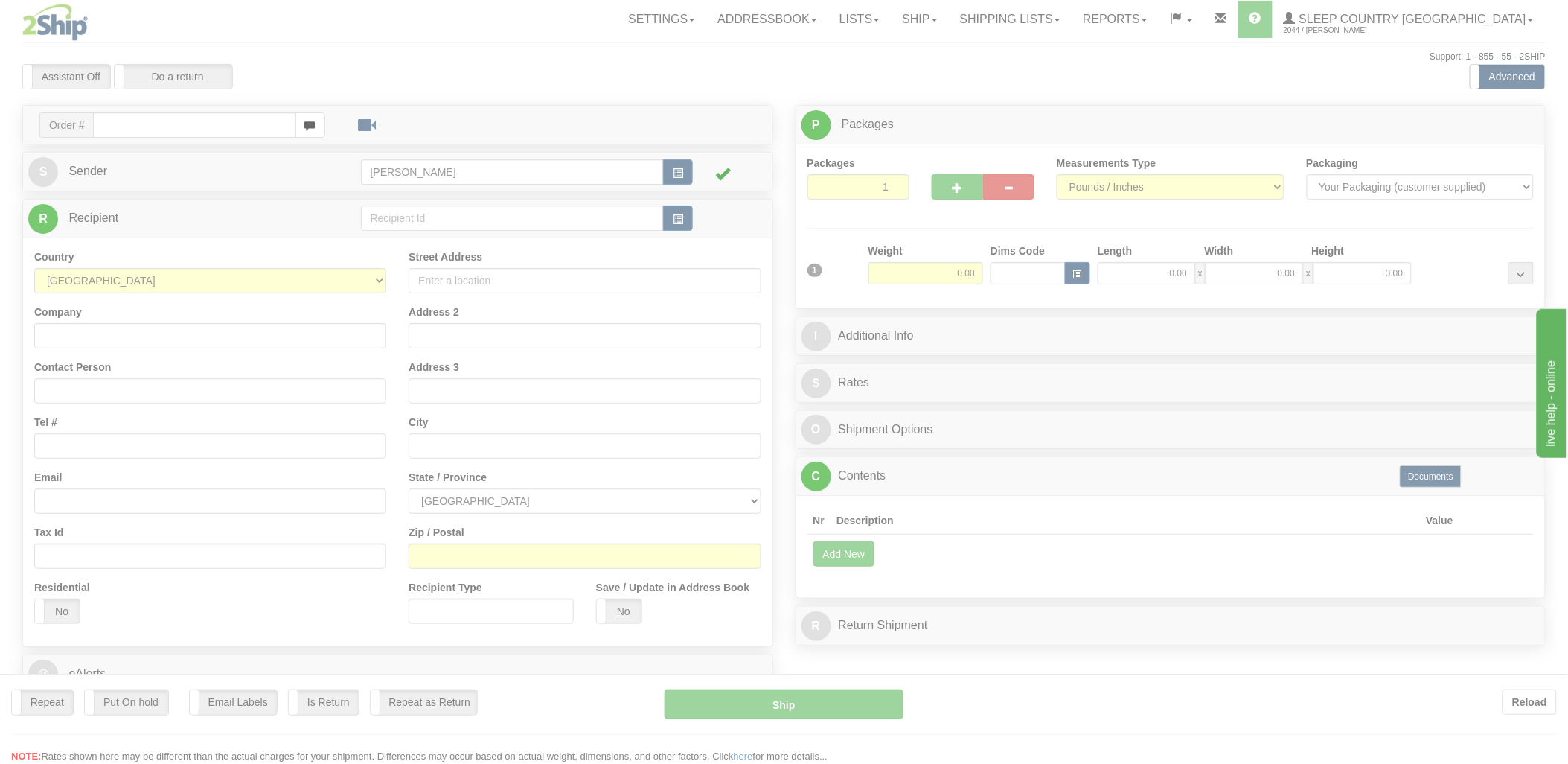
click at [189, 124] on div at bounding box center [784, 382] width 1568 height 764
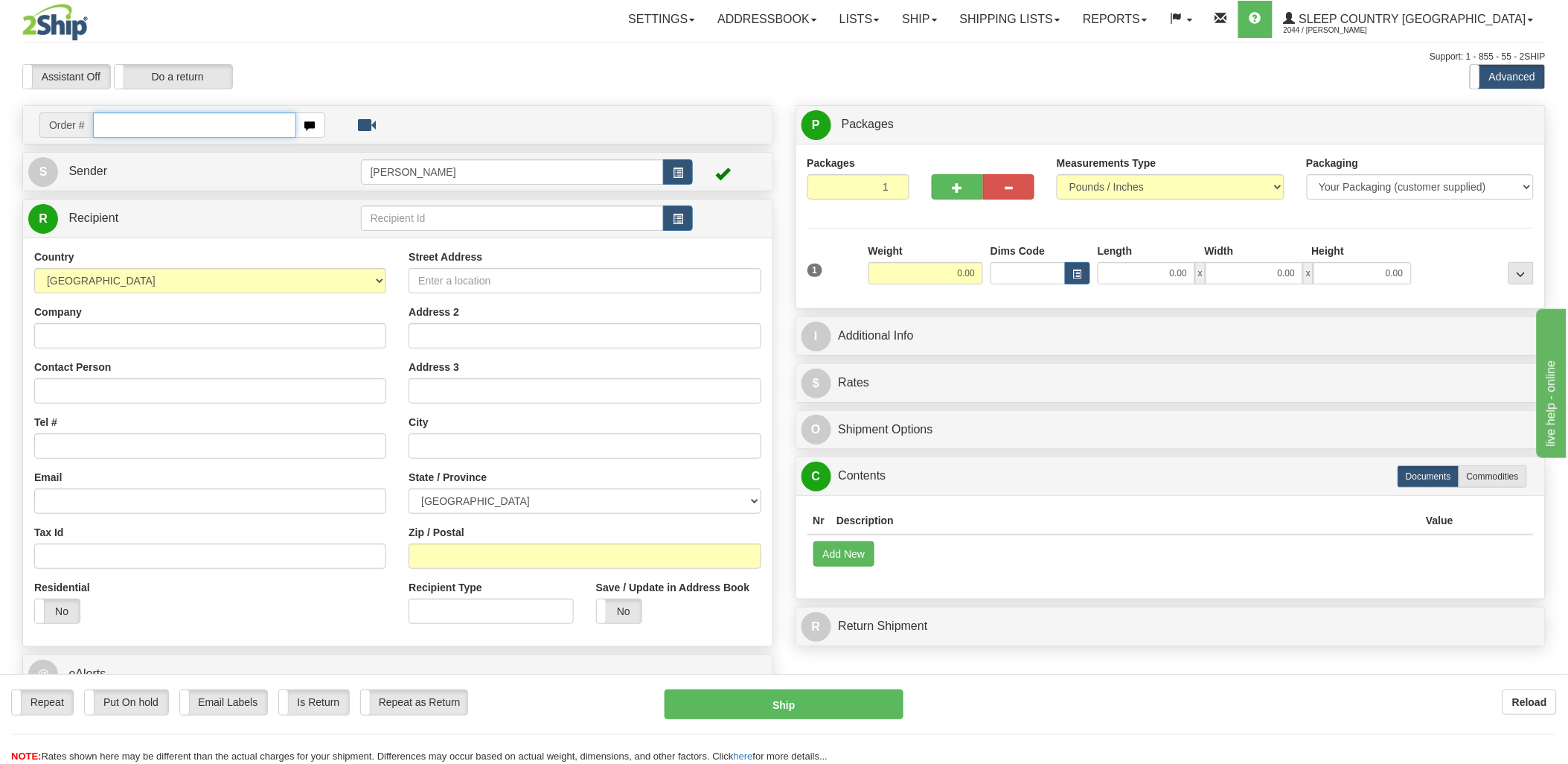
click at [189, 124] on input "text" at bounding box center [194, 125] width 203 height 25
type input "90002i"
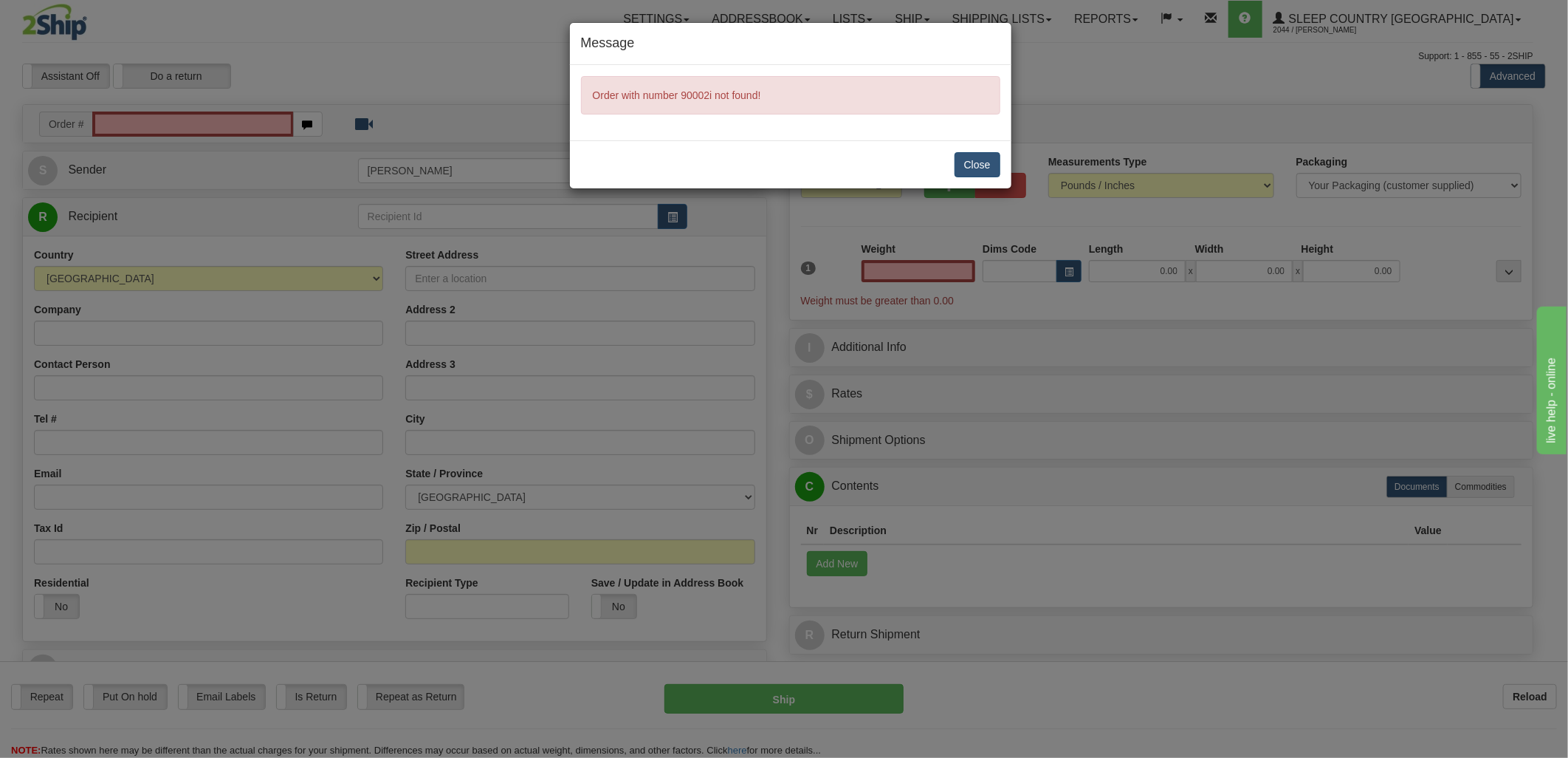
type input "0.00"
click at [984, 166] on button "Close" at bounding box center [977, 164] width 46 height 25
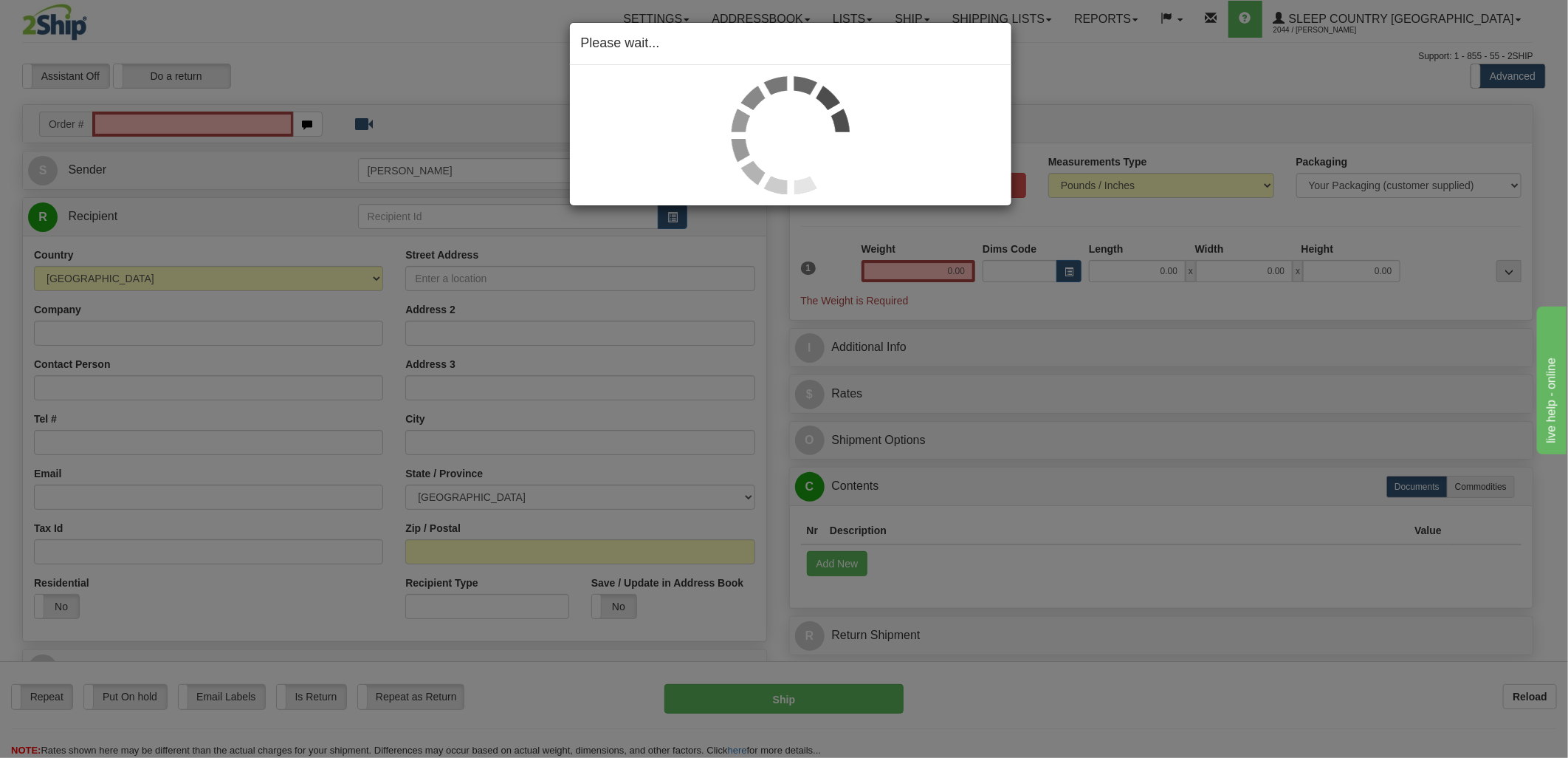
click at [233, 127] on div "Please wait..." at bounding box center [784, 379] width 1568 height 758
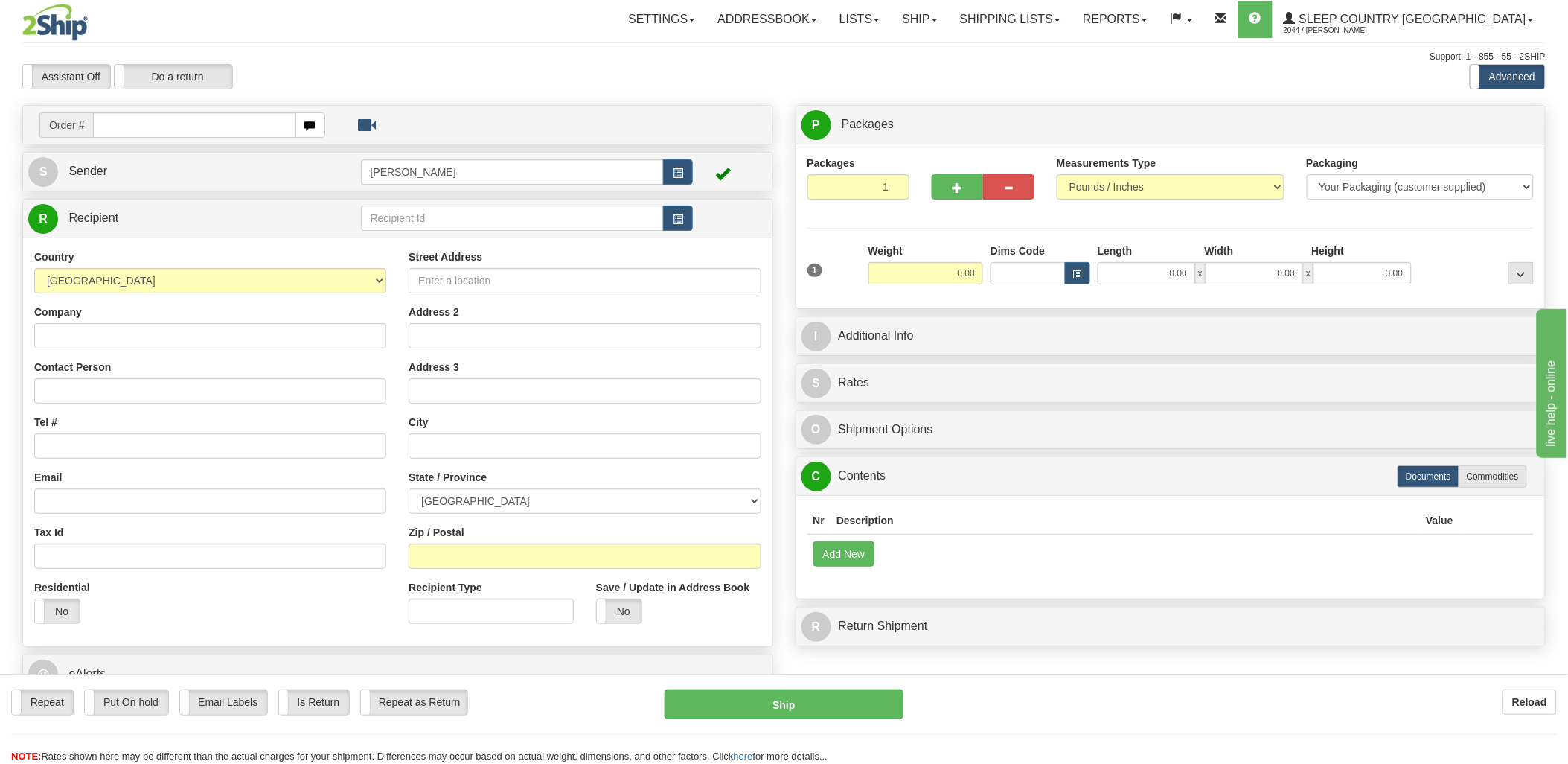
click at [229, 126] on div "Toggle navigation Settings Shipping Preferences Fields Preferences New" at bounding box center [784, 412] width 1568 height 824
click at [226, 126] on input "text" at bounding box center [194, 125] width 203 height 25
type input "9002i"
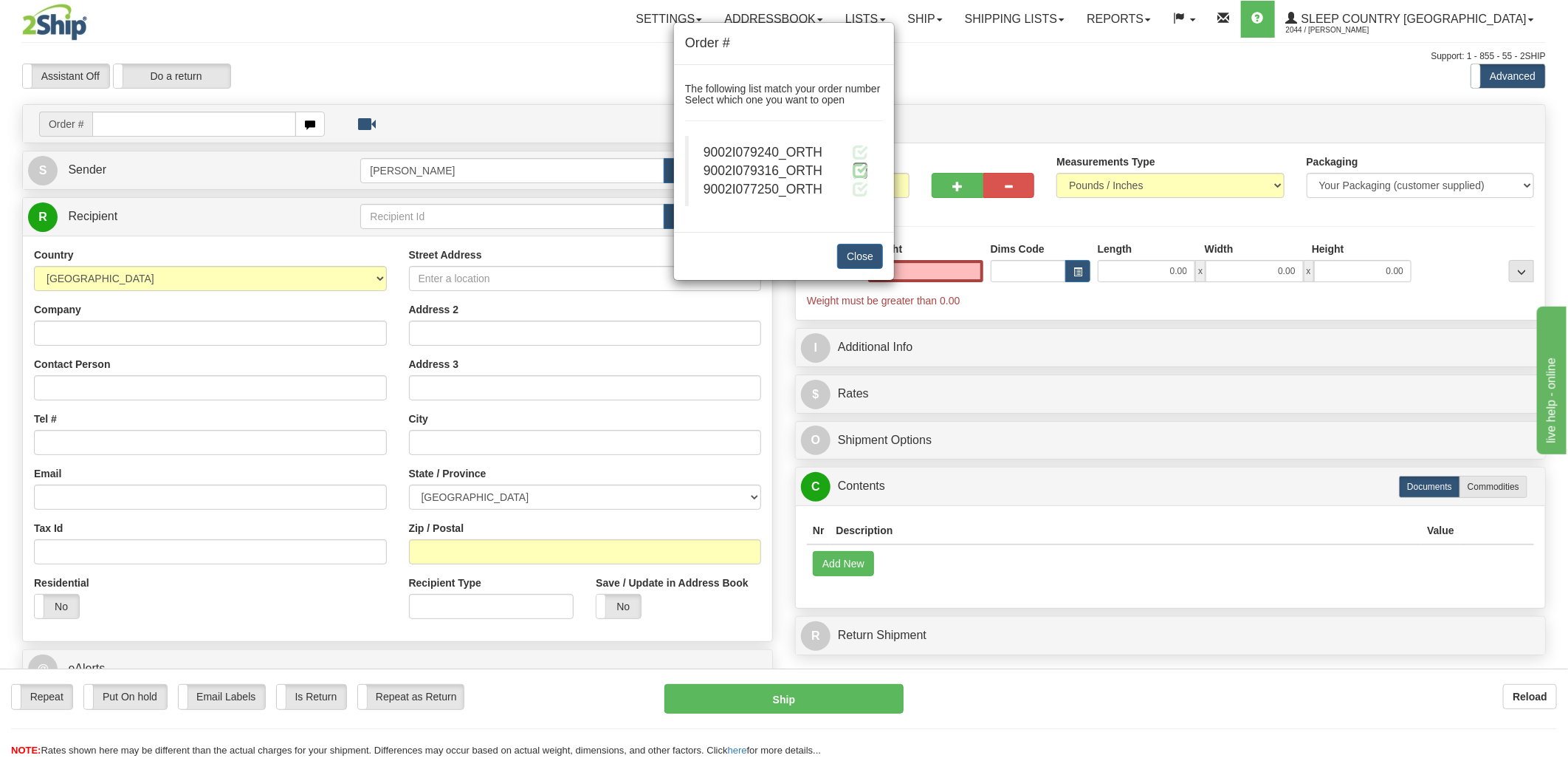
type input "0.00"
click at [863, 171] on span at bounding box center [860, 170] width 16 height 16
click at [860, 171] on span at bounding box center [860, 170] width 16 height 16
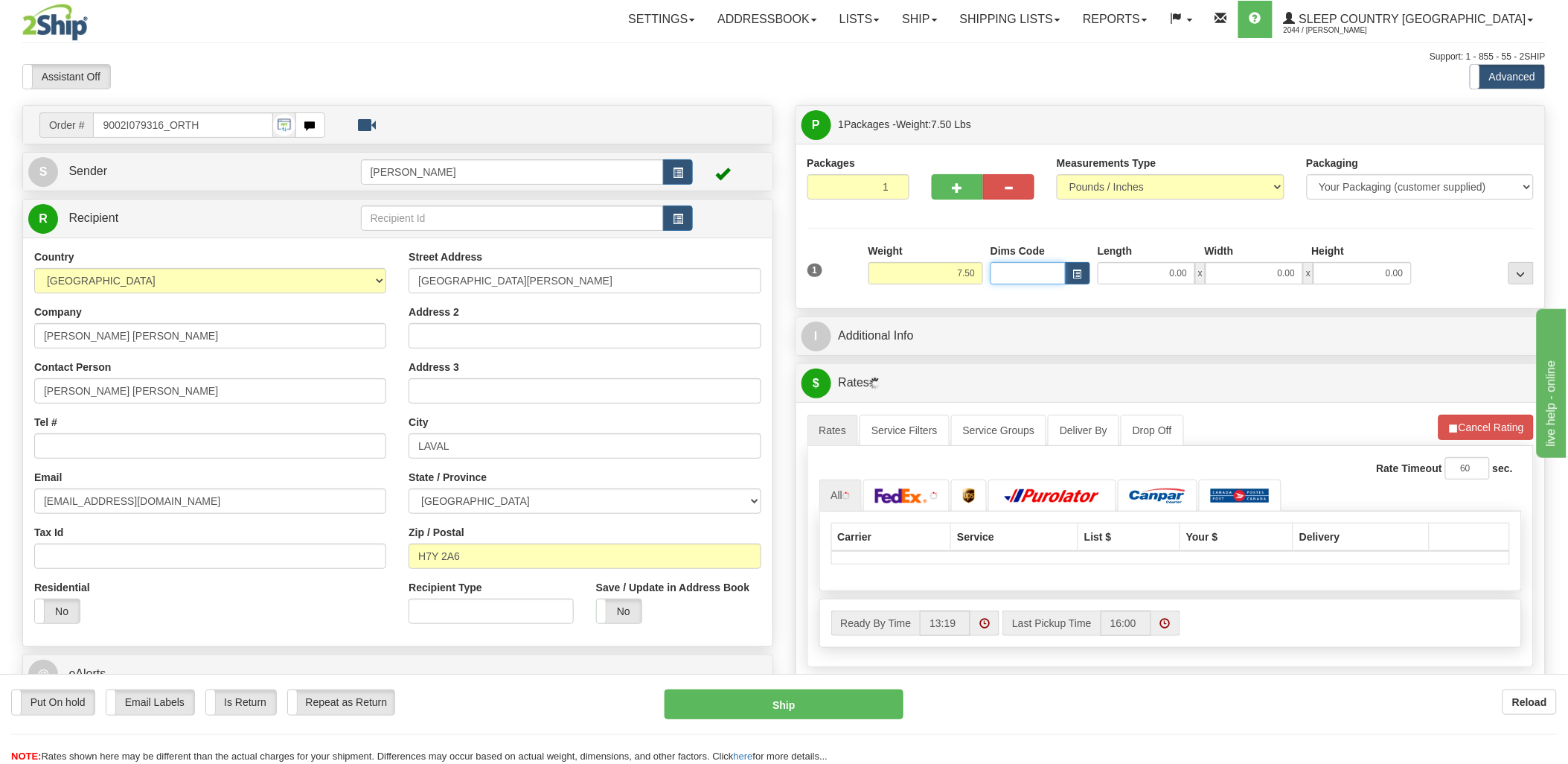
click at [1009, 278] on input "Dims Code" at bounding box center [1028, 274] width 75 height 23
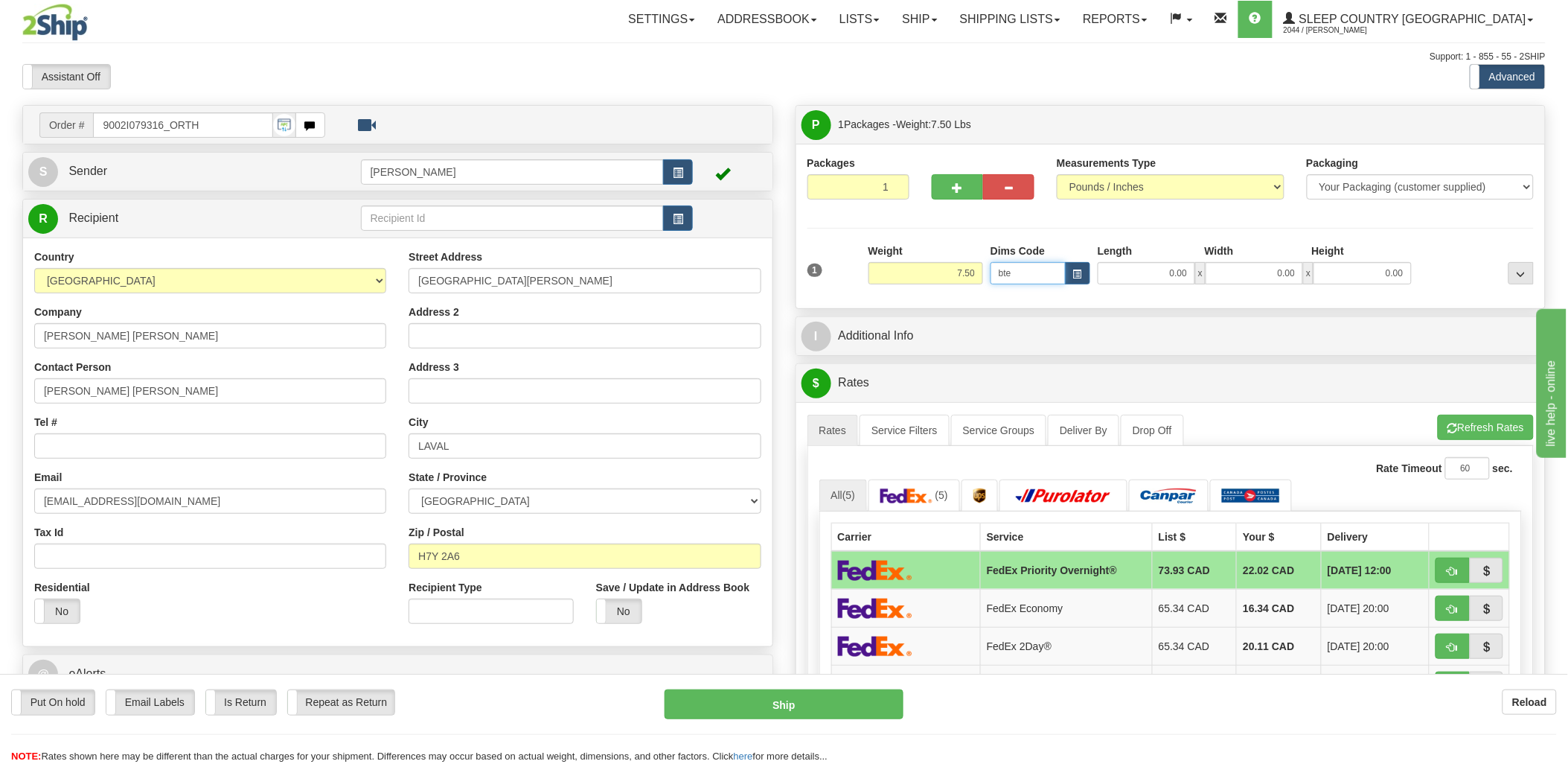
type input "bte"
click button "Delete" at bounding box center [0, 0] width 0 height 0
type input "'"
type input "15.00"
type input "5.00"
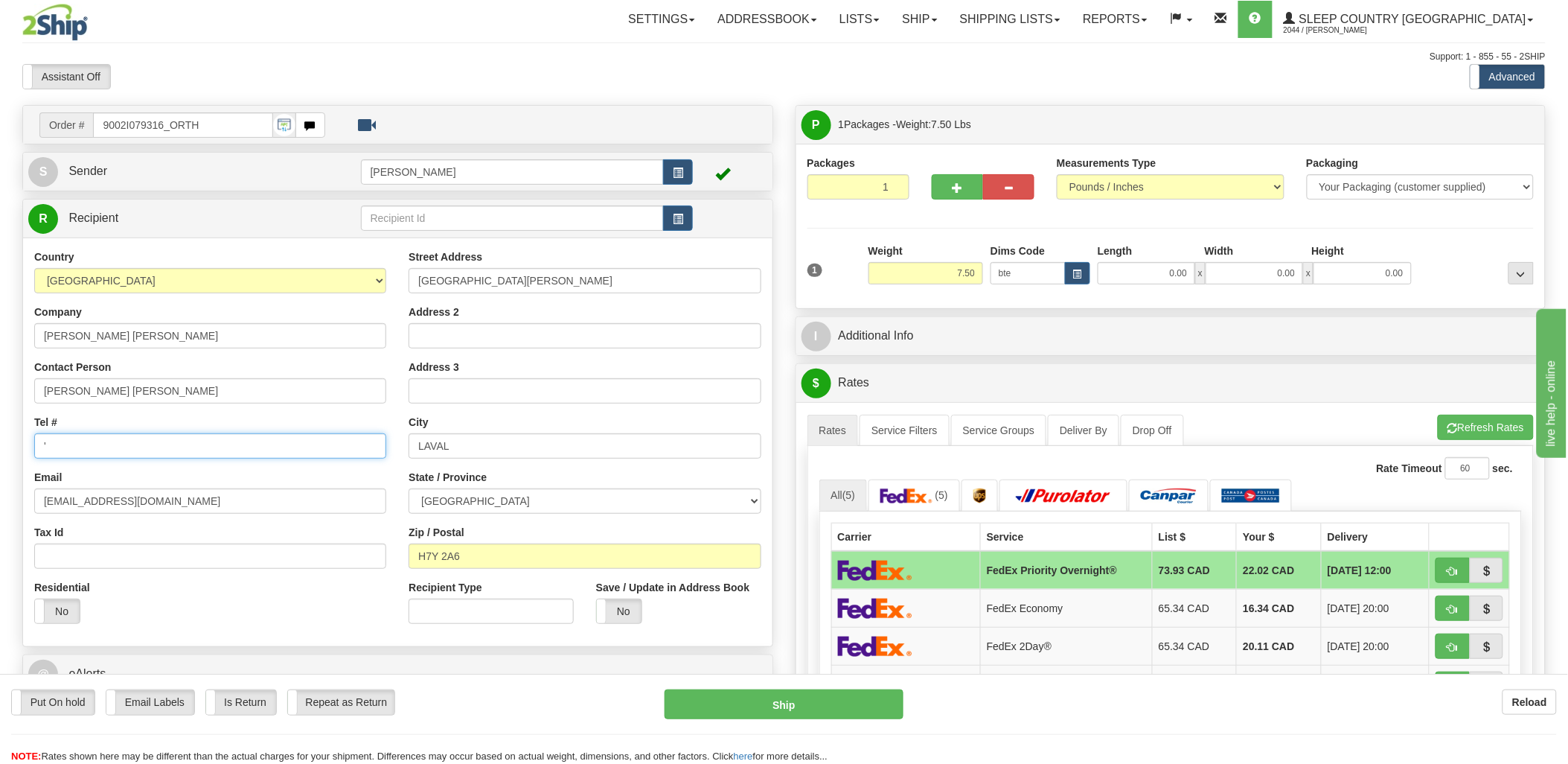
type input "25.00"
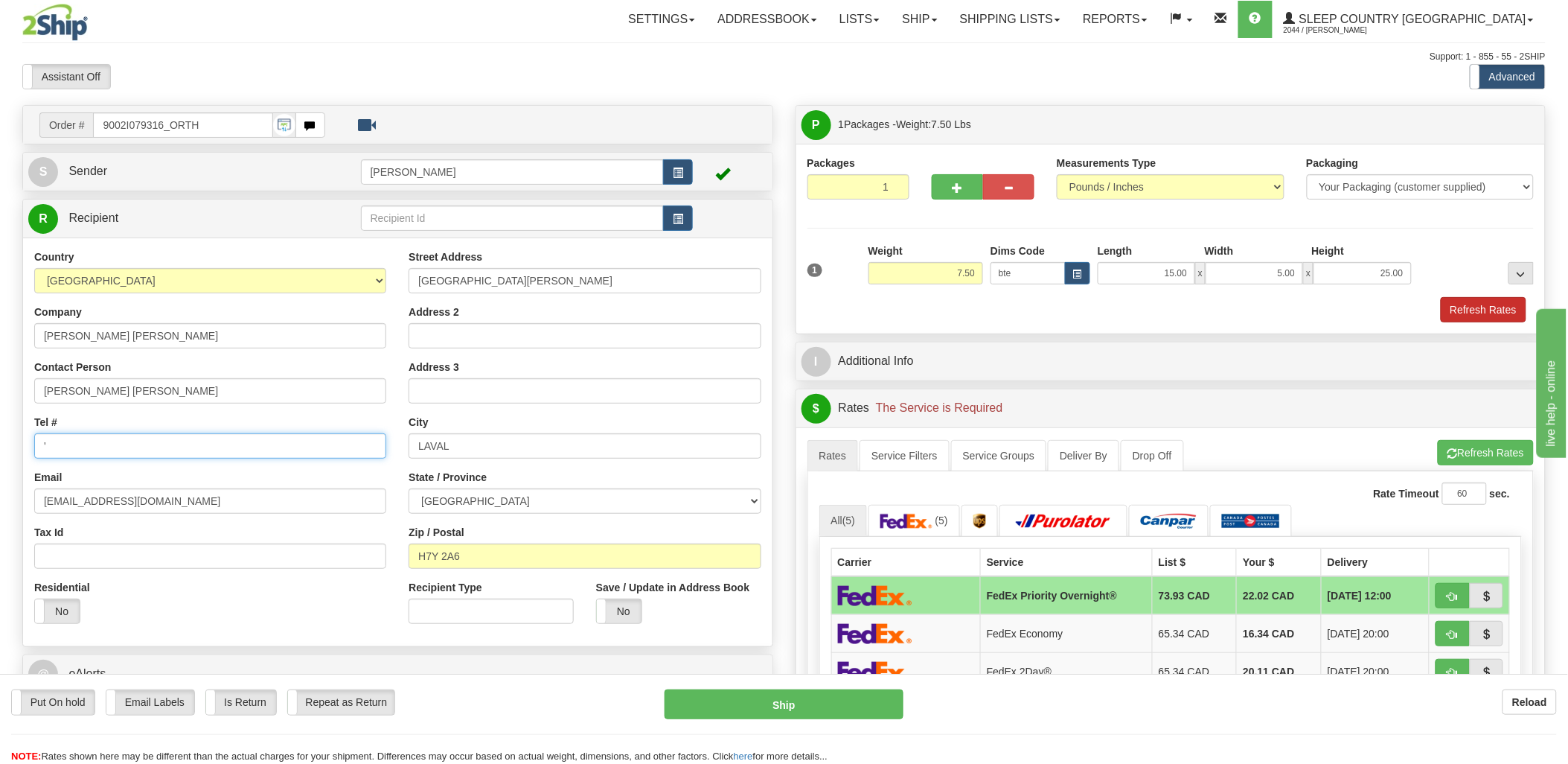
type input "'"
click at [1462, 306] on button "Refresh Rates" at bounding box center [1483, 309] width 85 height 25
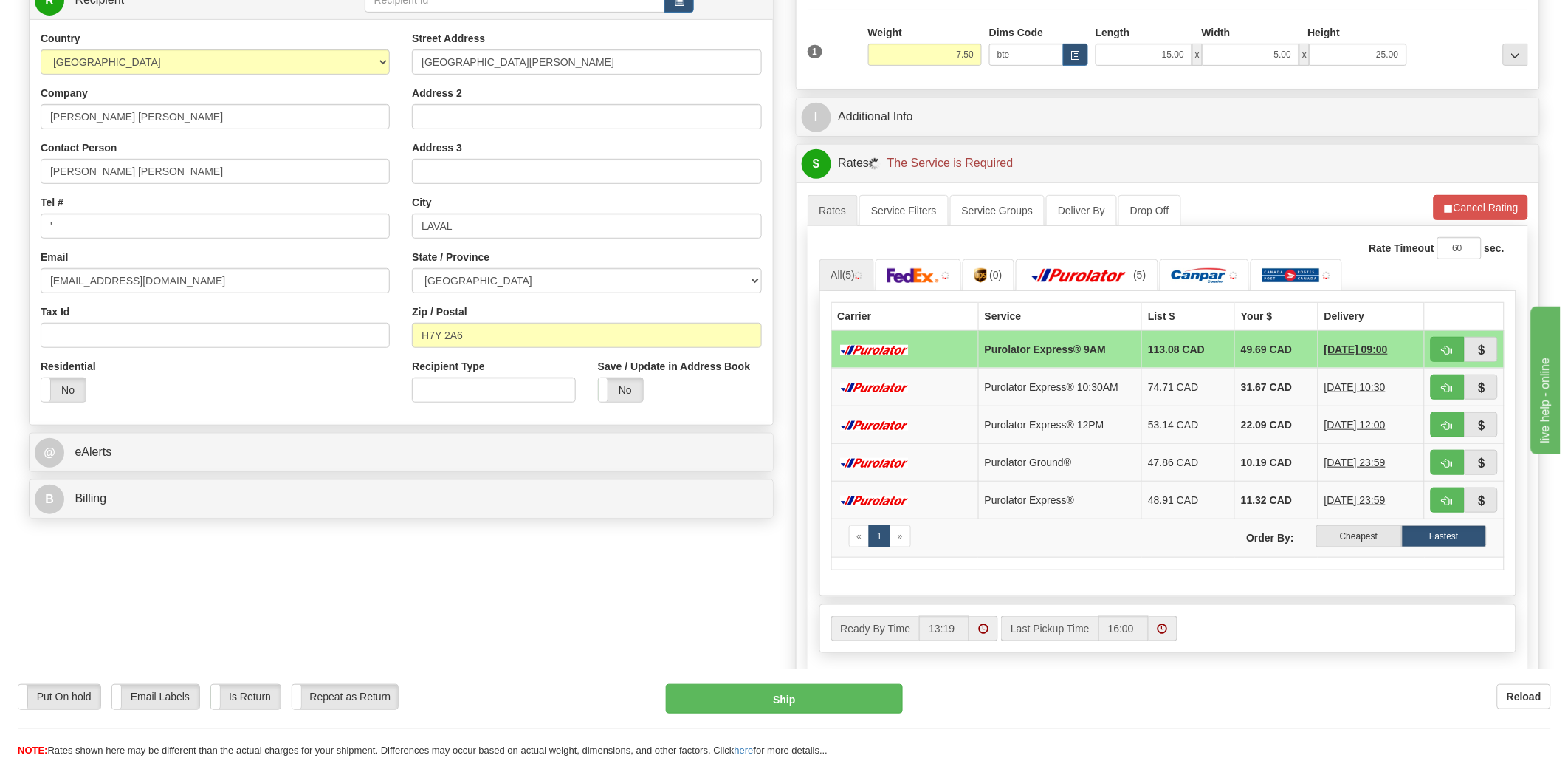
scroll to position [246, 0]
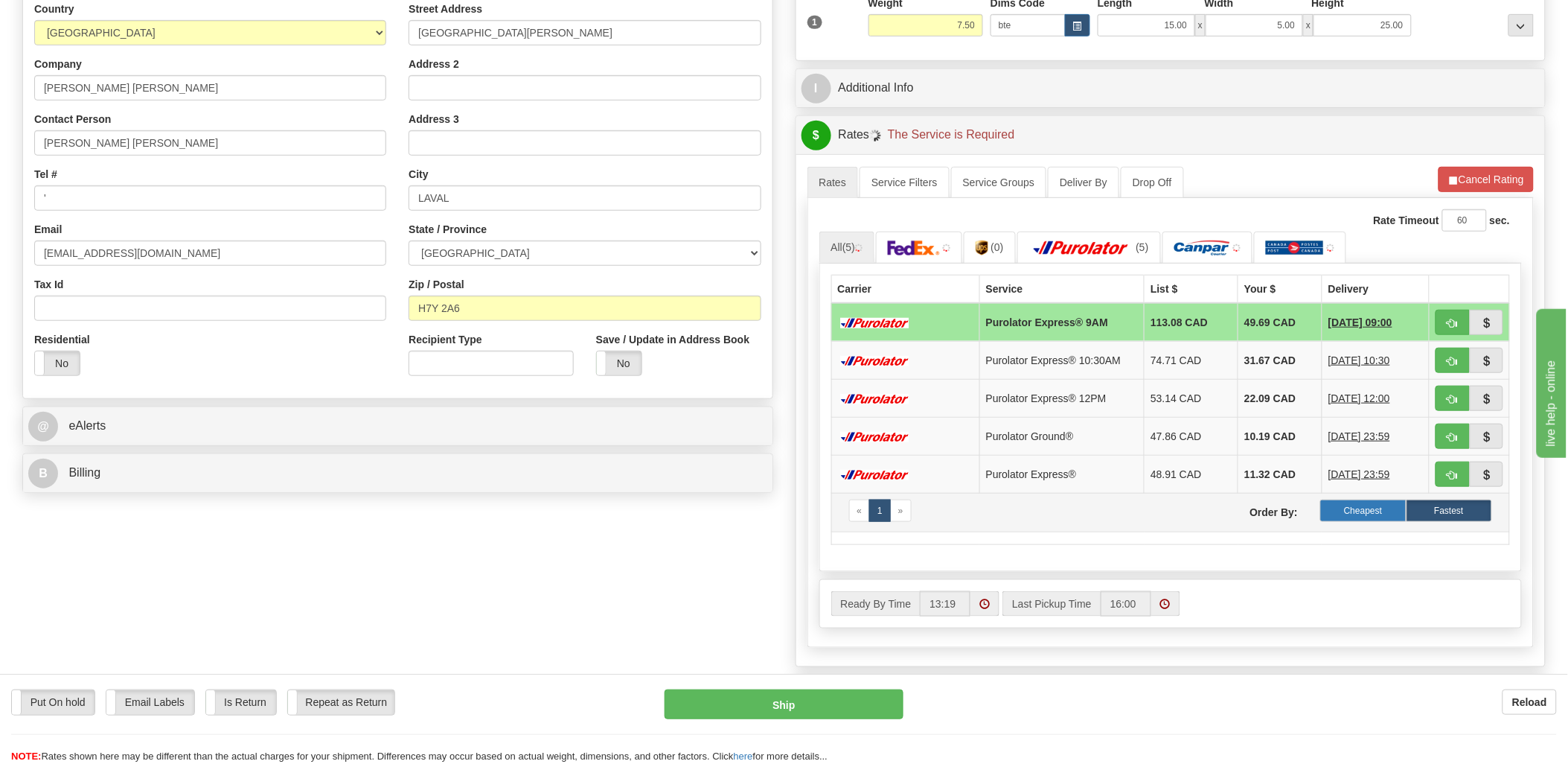
click at [1365, 518] on label "Cheapest" at bounding box center [1362, 511] width 85 height 23
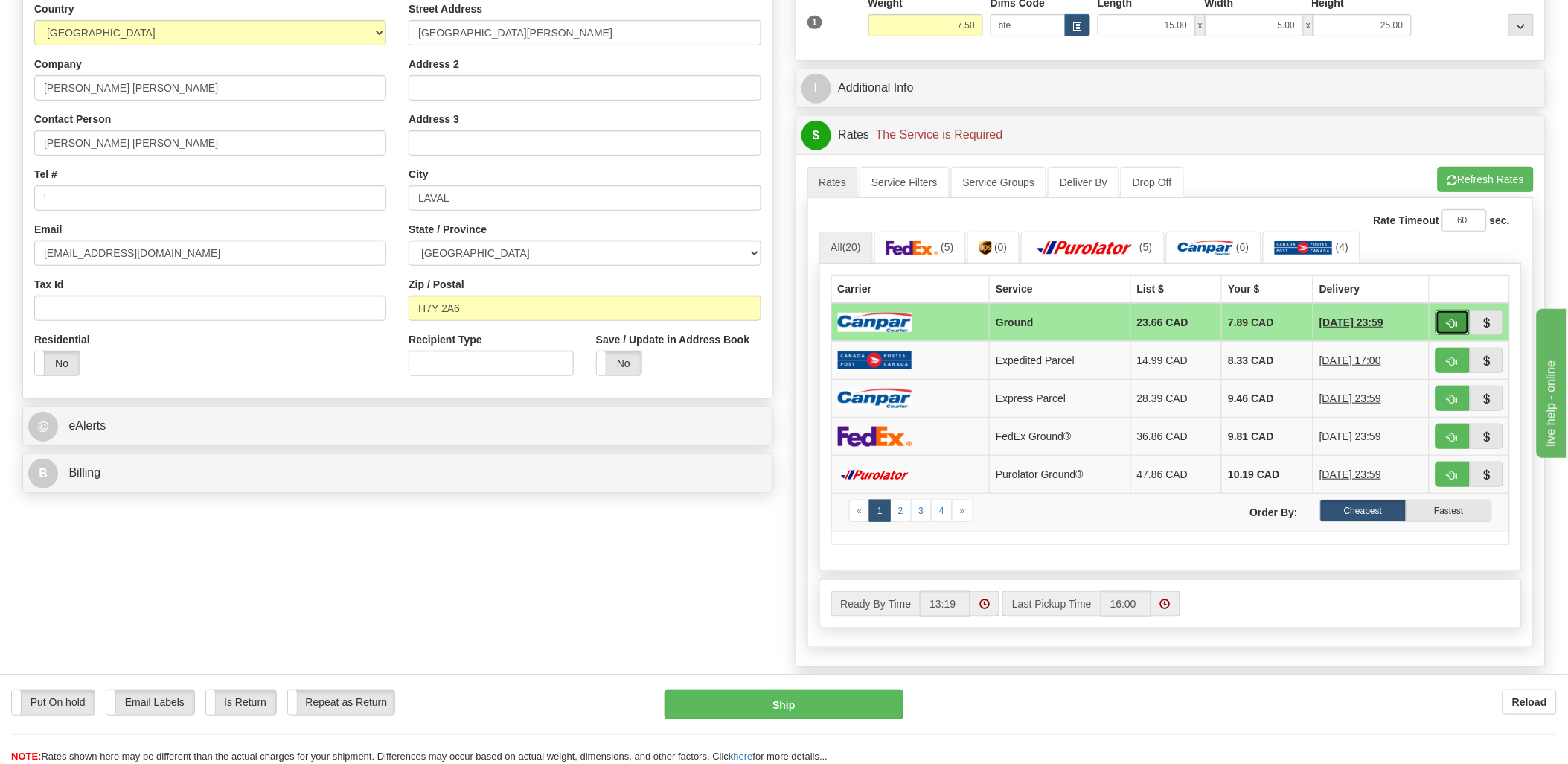
click at [1457, 317] on button "button" at bounding box center [1452, 322] width 34 height 25
type input "1"
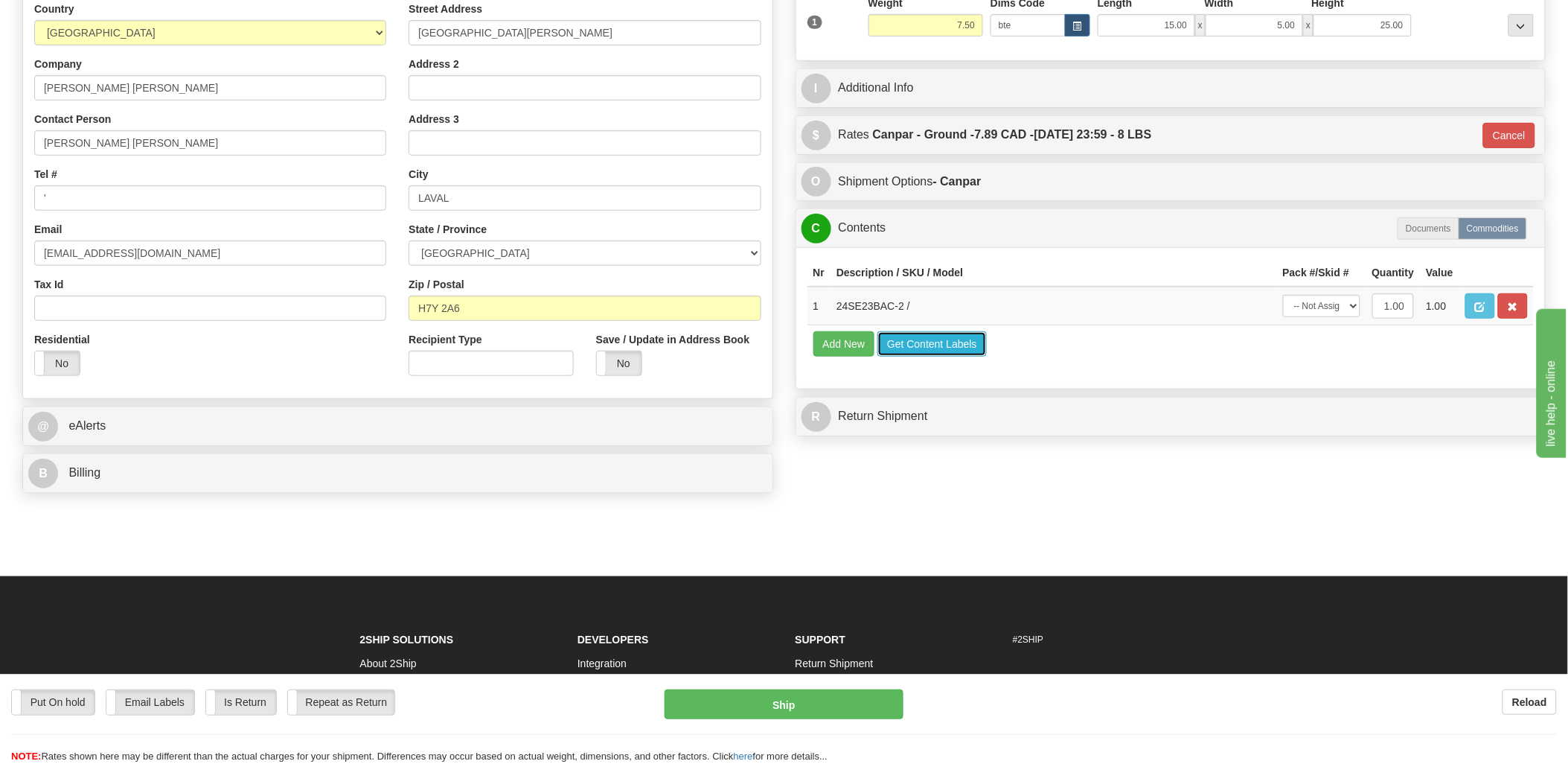
click at [970, 357] on button "Get Content Labels" at bounding box center [932, 343] width 110 height 25
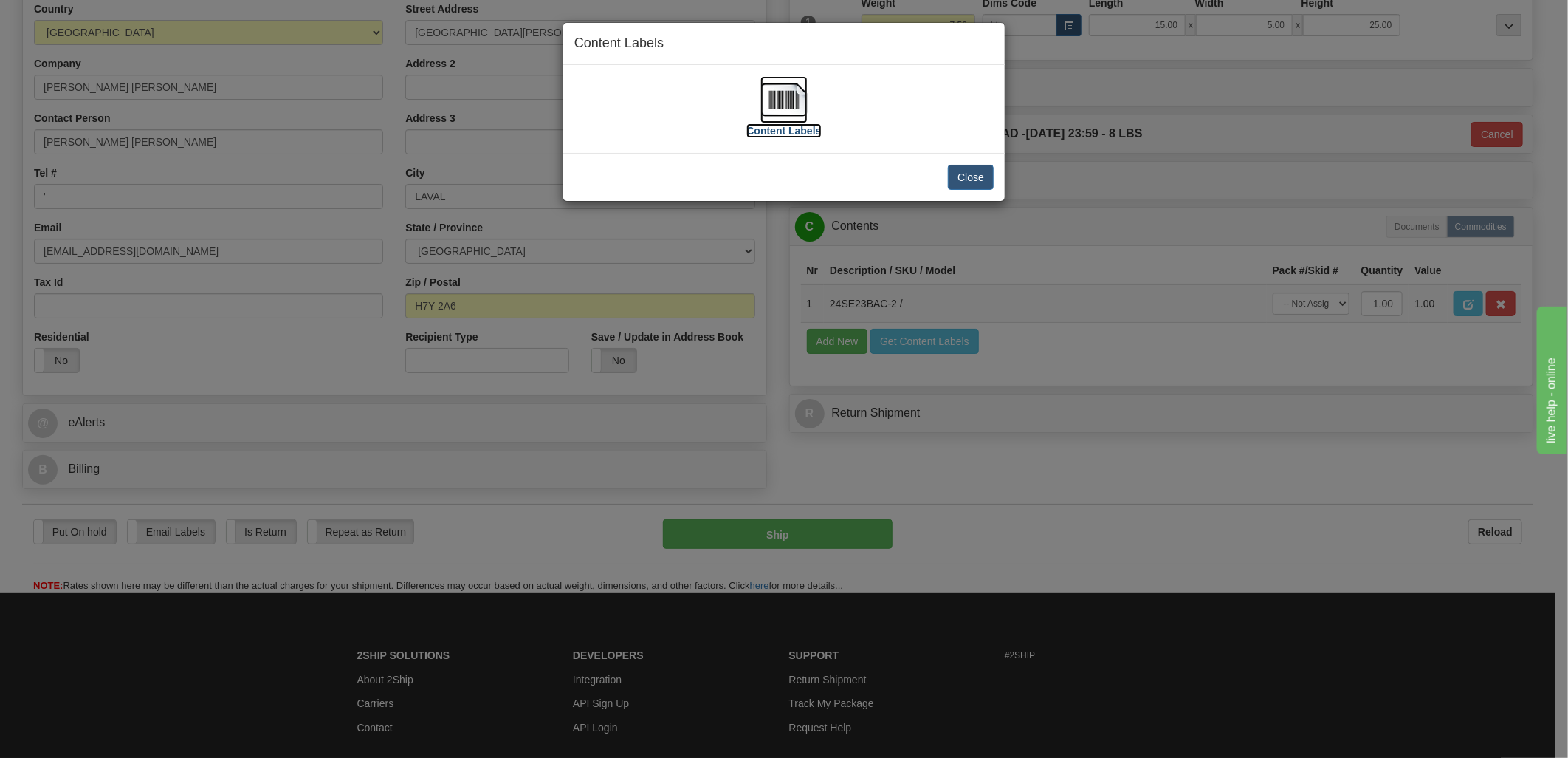
click at [781, 102] on img at bounding box center [783, 99] width 47 height 47
click at [995, 181] on div "Close" at bounding box center [783, 177] width 441 height 48
click at [982, 180] on button "Close" at bounding box center [971, 177] width 46 height 25
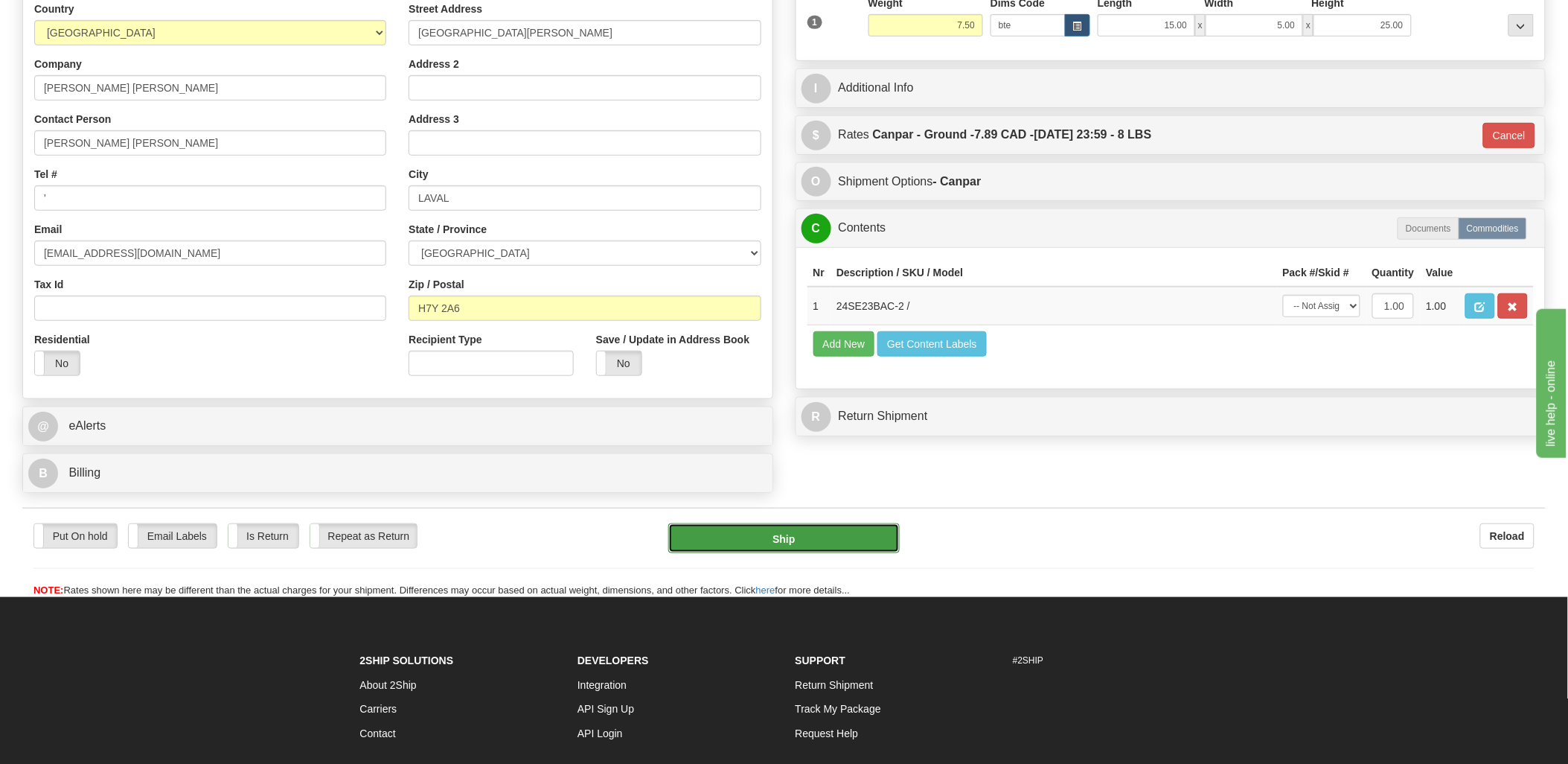
click at [843, 539] on button "Ship" at bounding box center [784, 537] width 231 height 29
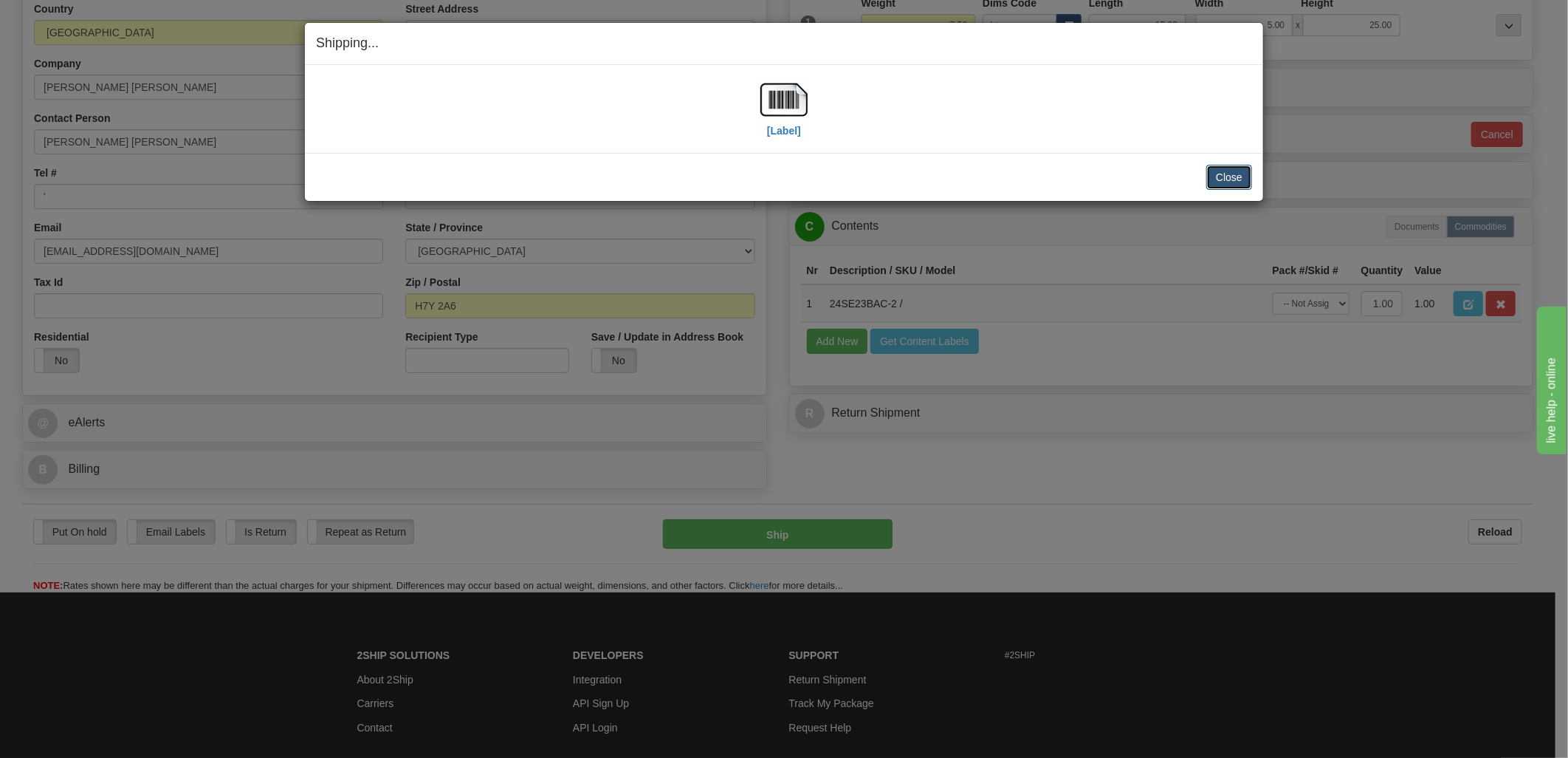
click at [1231, 183] on button "Close" at bounding box center [1228, 177] width 46 height 25
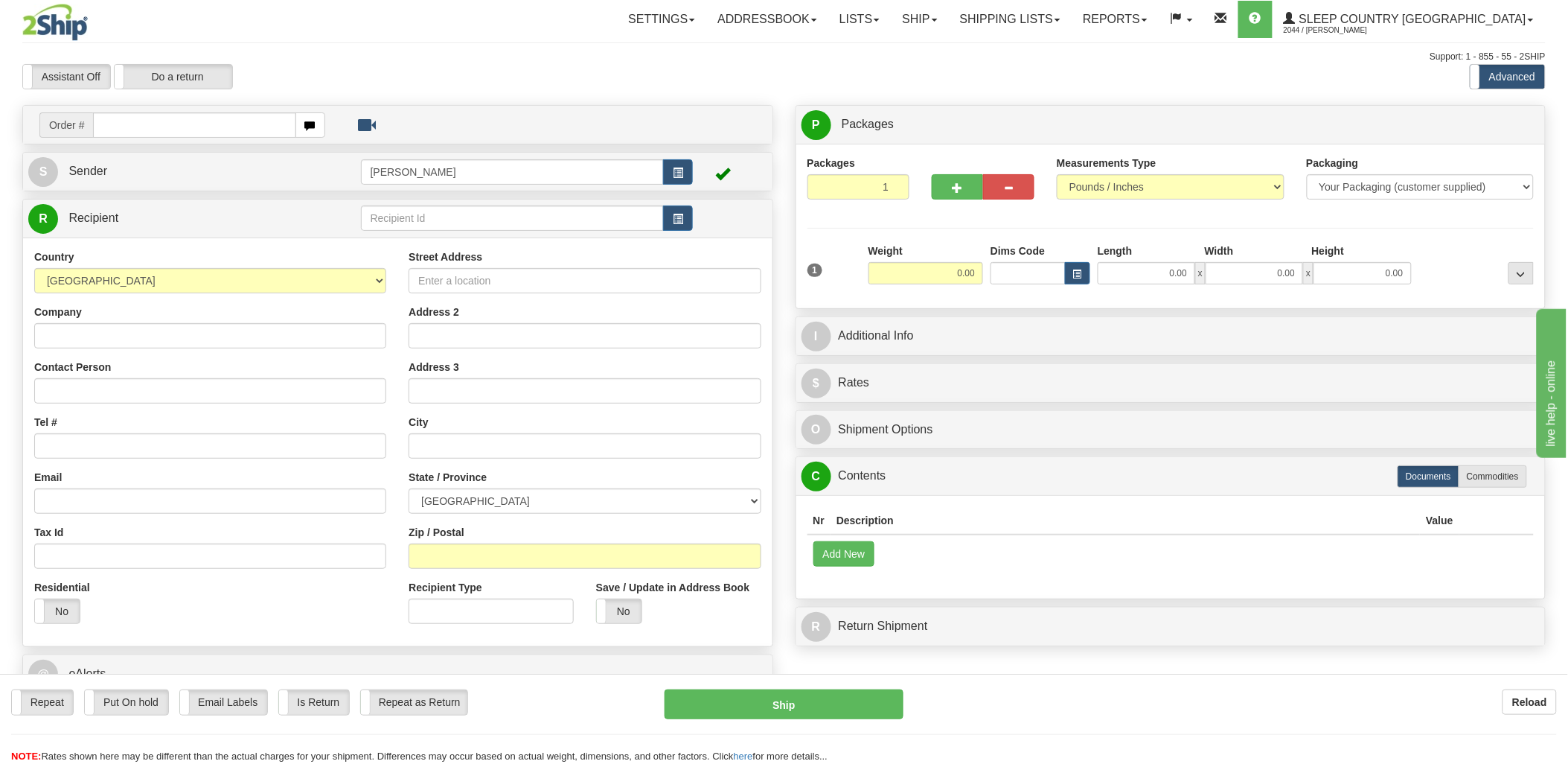
click at [240, 124] on input "text" at bounding box center [194, 125] width 203 height 25
type input "90002i07"
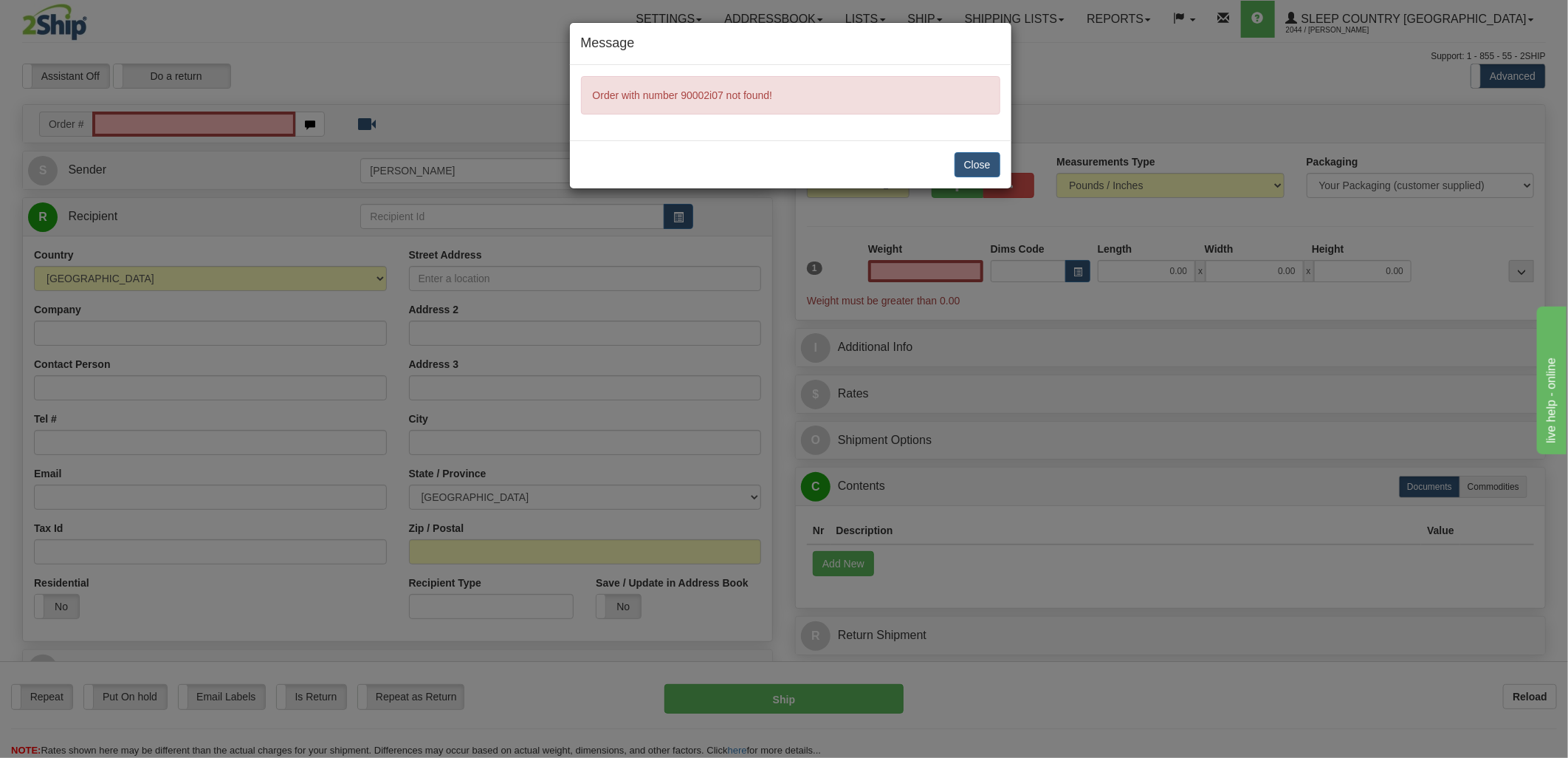
type input "0.00"
click at [965, 157] on button "Close" at bounding box center [977, 164] width 46 height 25
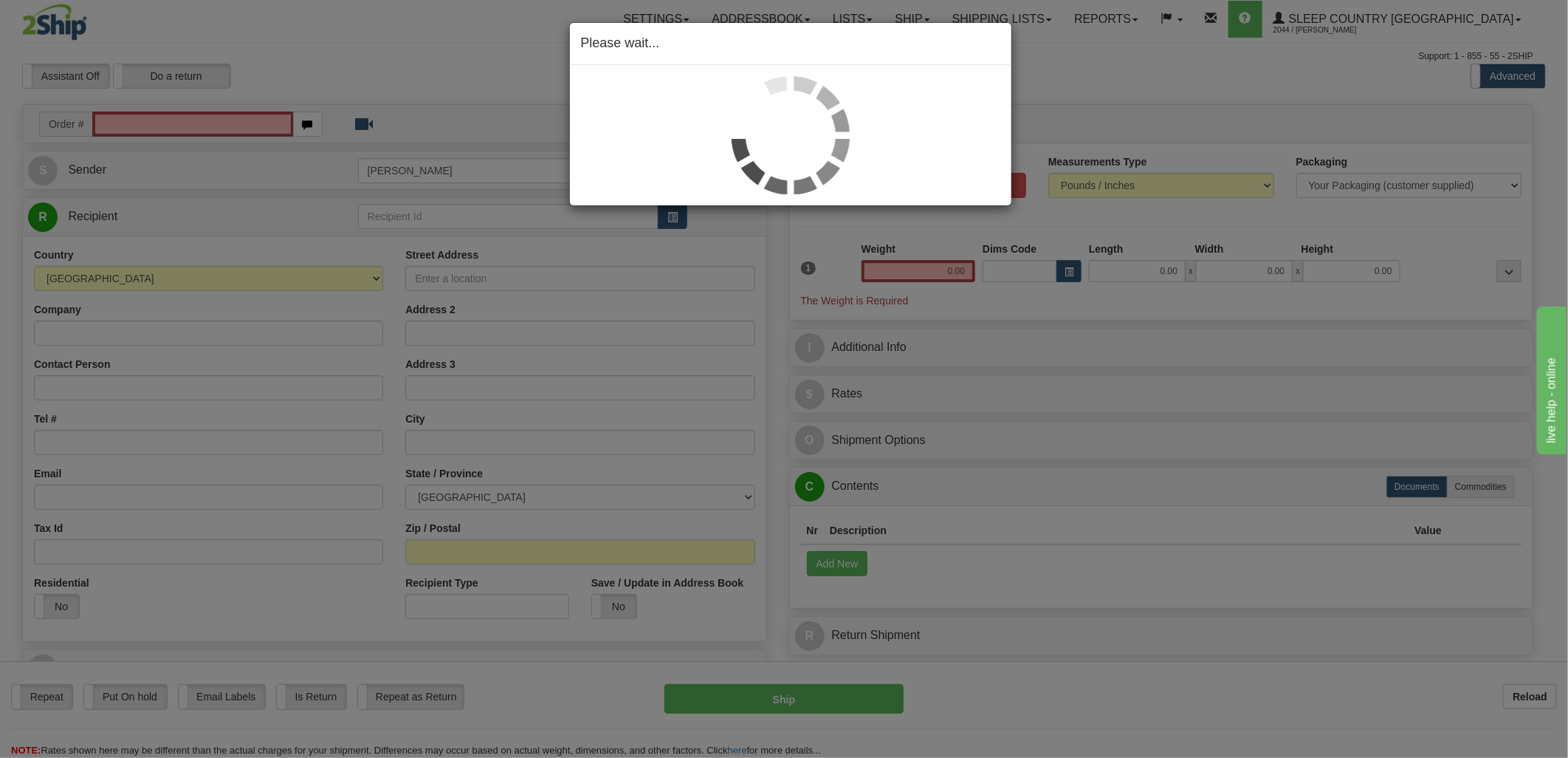
click at [178, 122] on div "Please wait..." at bounding box center [784, 379] width 1568 height 758
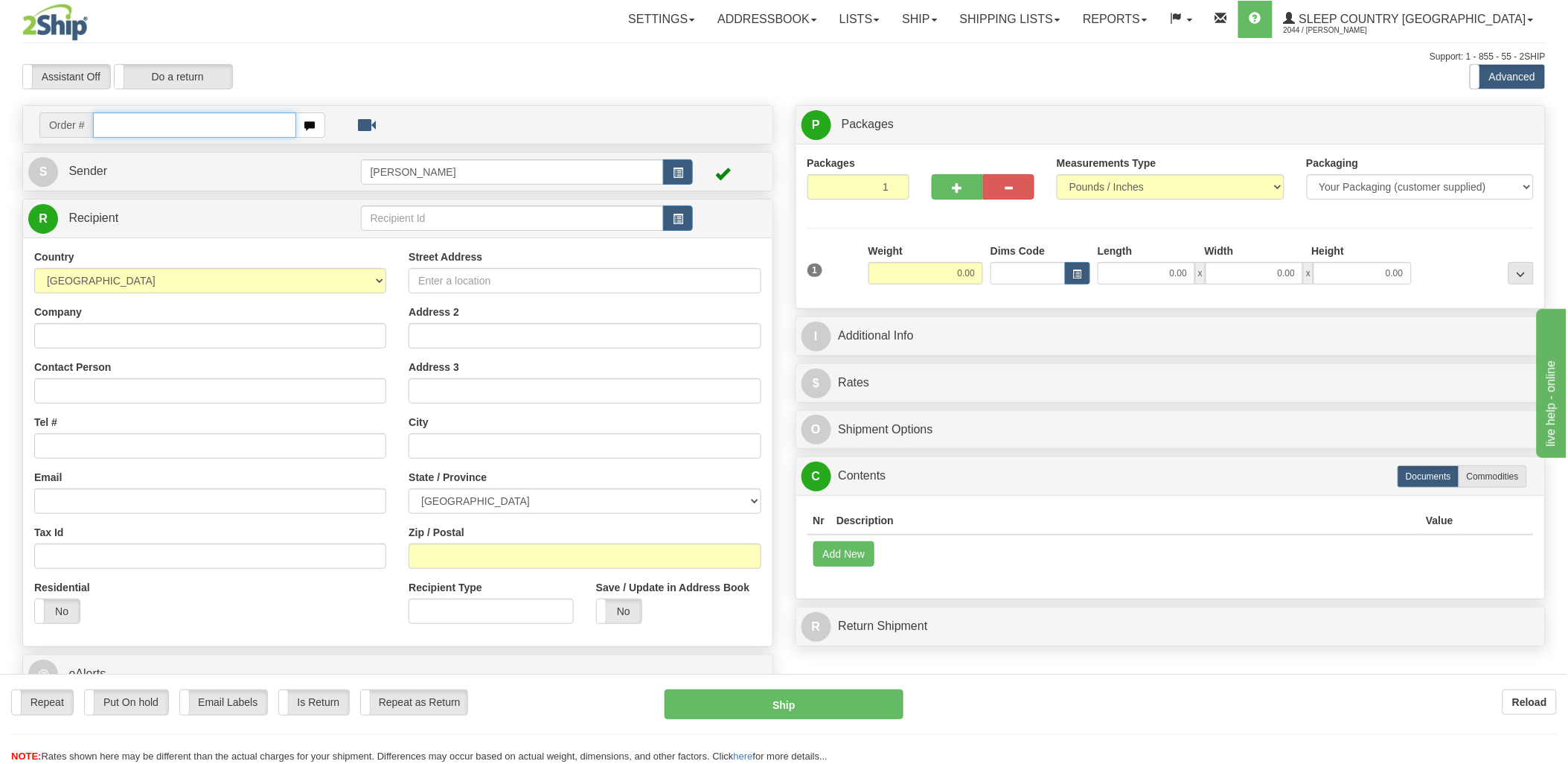
drag, startPoint x: 190, startPoint y: 122, endPoint x: 210, endPoint y: 121, distance: 20.0
click at [190, 122] on div "Toggle navigation Settings Shipping Preferences Fields Preferences New" at bounding box center [784, 412] width 1568 height 824
click at [209, 123] on input "text" at bounding box center [194, 125] width 203 height 25
type input "9002"
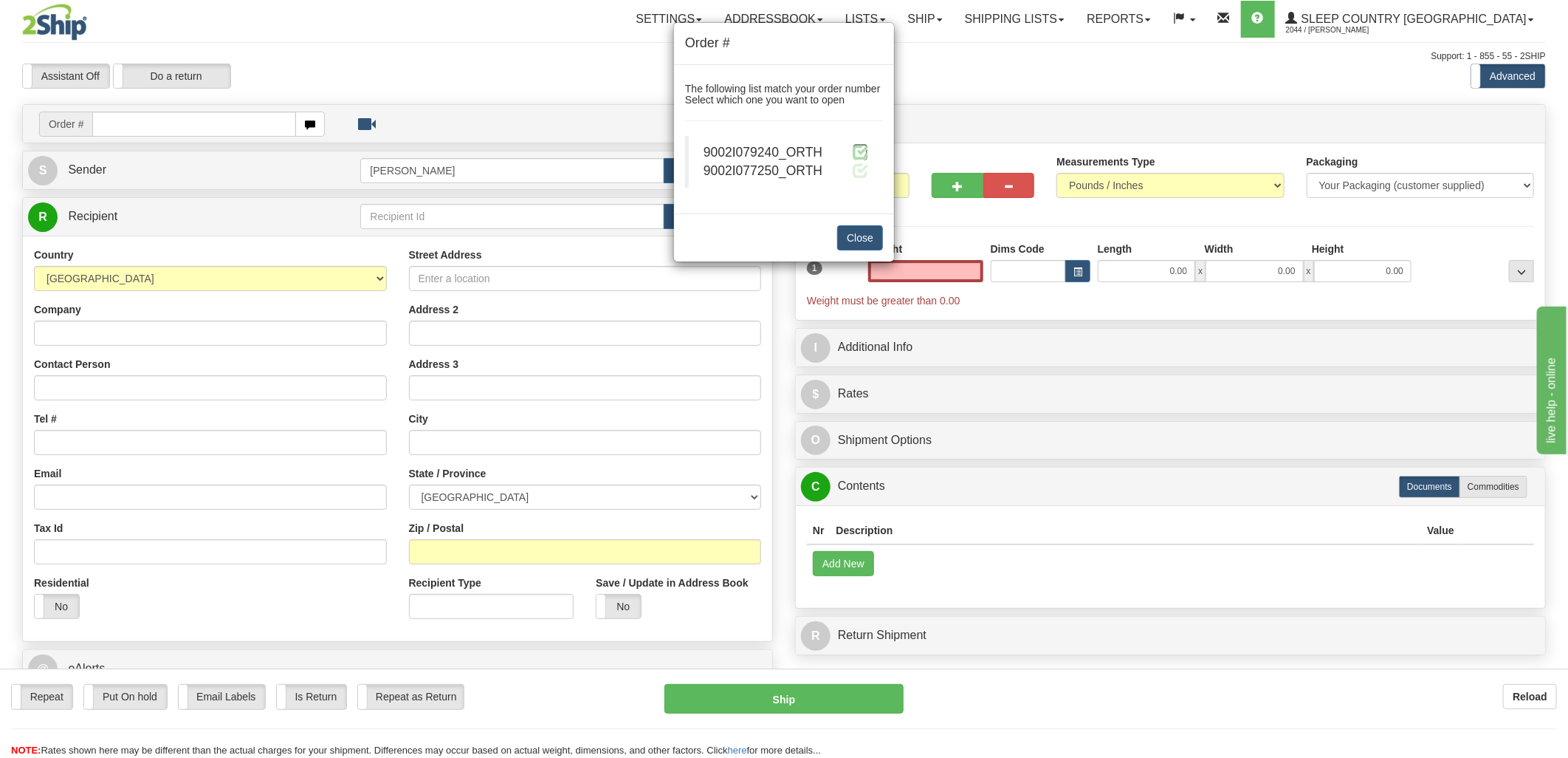
type input "0.00"
click at [863, 144] on span at bounding box center [860, 151] width 16 height 16
click at [864, 149] on span at bounding box center [860, 151] width 16 height 16
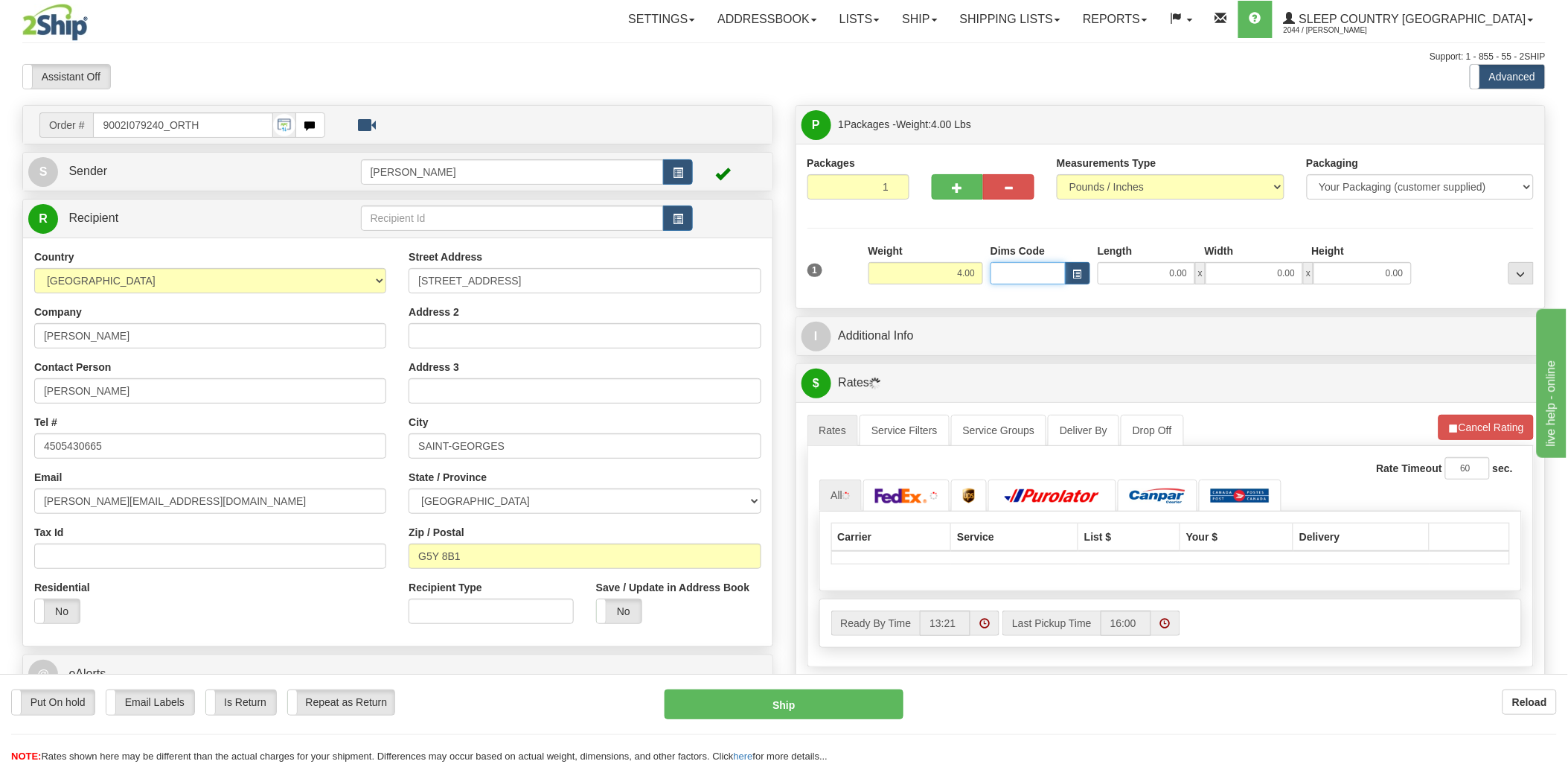
click at [1008, 274] on div "Toggle navigation Settings Shipping Preferences Fields Preferences New" at bounding box center [784, 525] width 1568 height 1051
click at [1008, 274] on input "Dims Code" at bounding box center [1028, 274] width 75 height 23
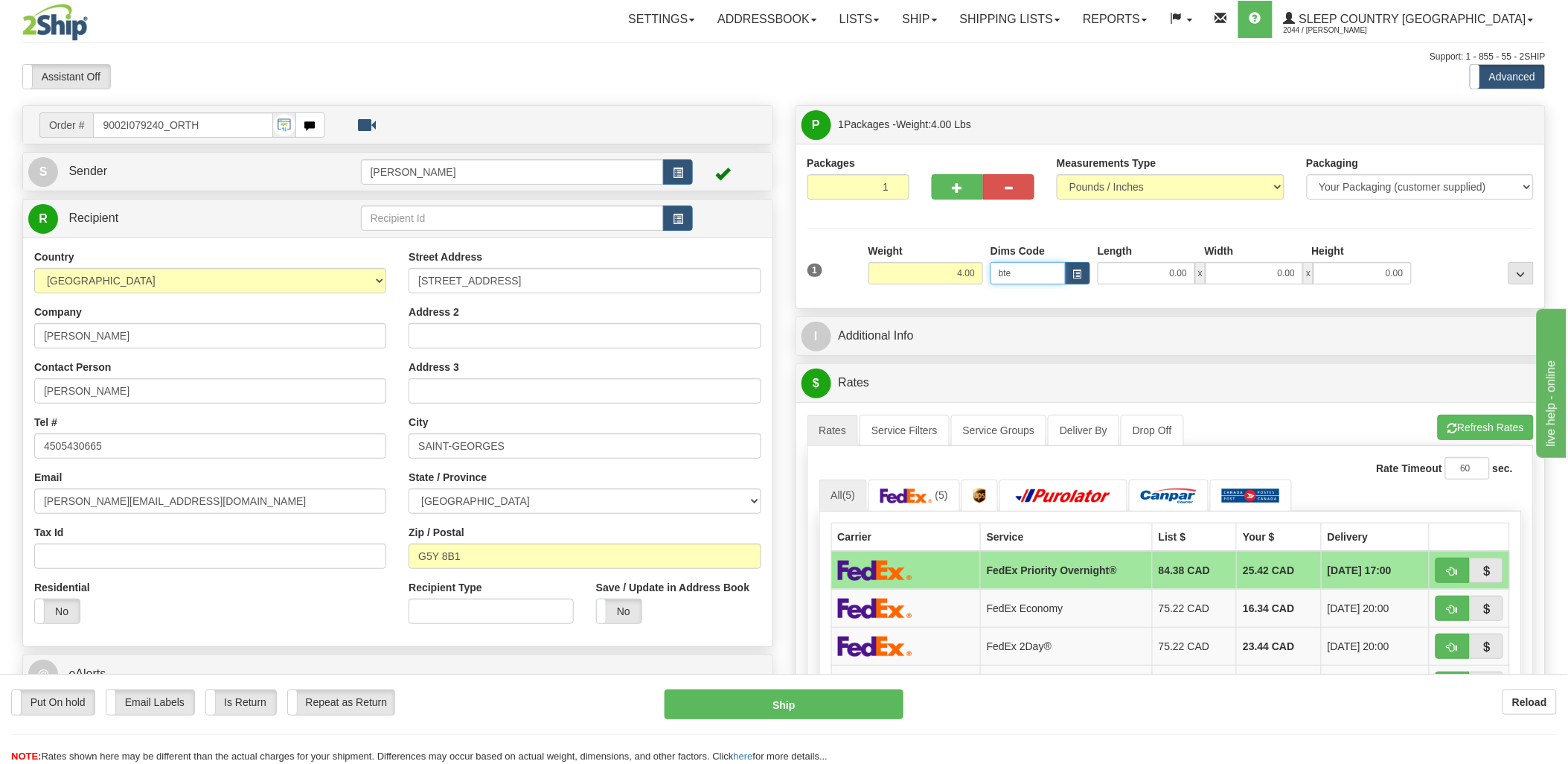
type input "bte"
click button "Delete" at bounding box center [0, 0] width 0 height 0
type input "15.00"
type input "5.00"
type input "25.00"
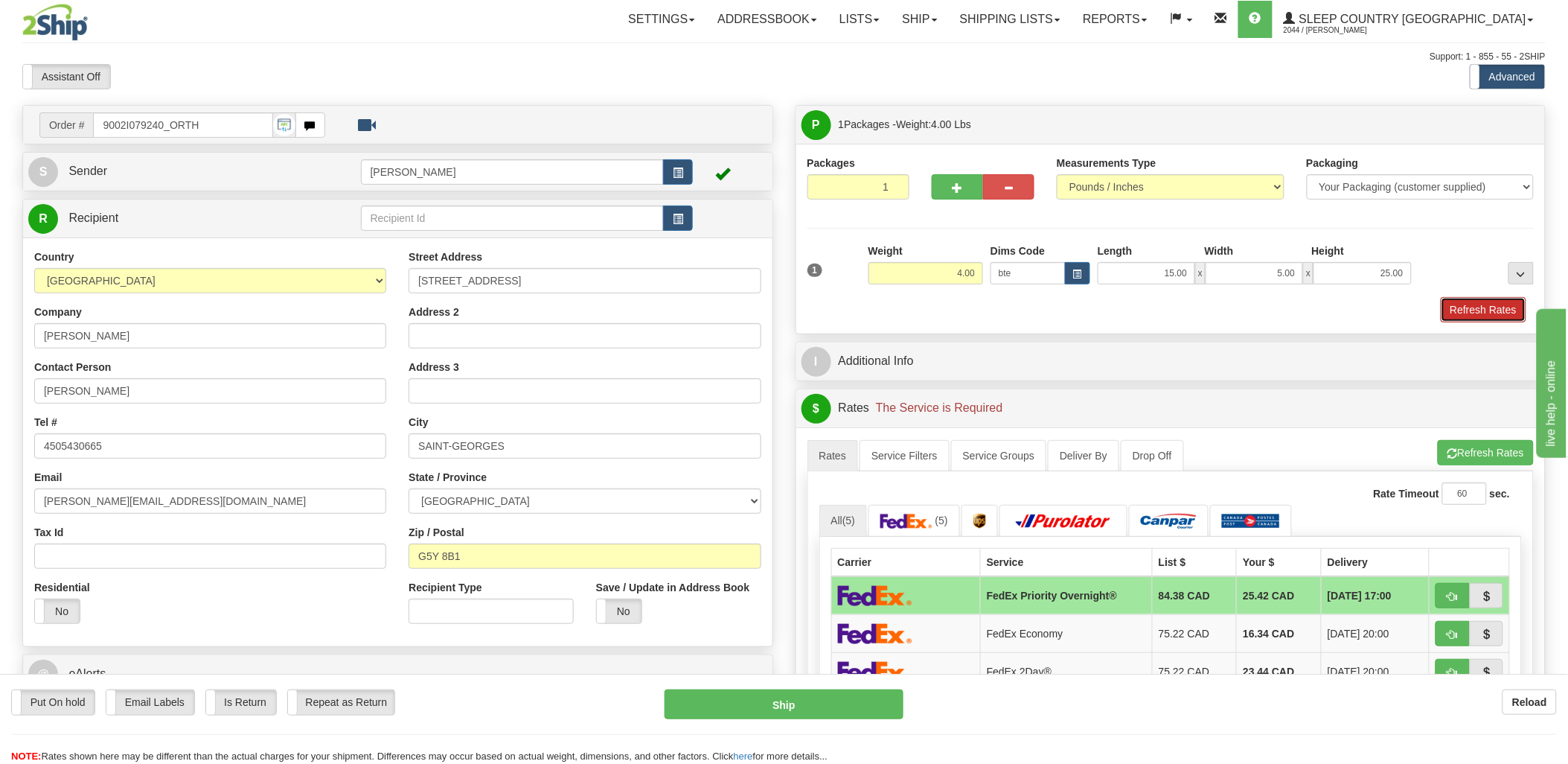
click at [1481, 302] on button "Refresh Rates" at bounding box center [1483, 309] width 85 height 25
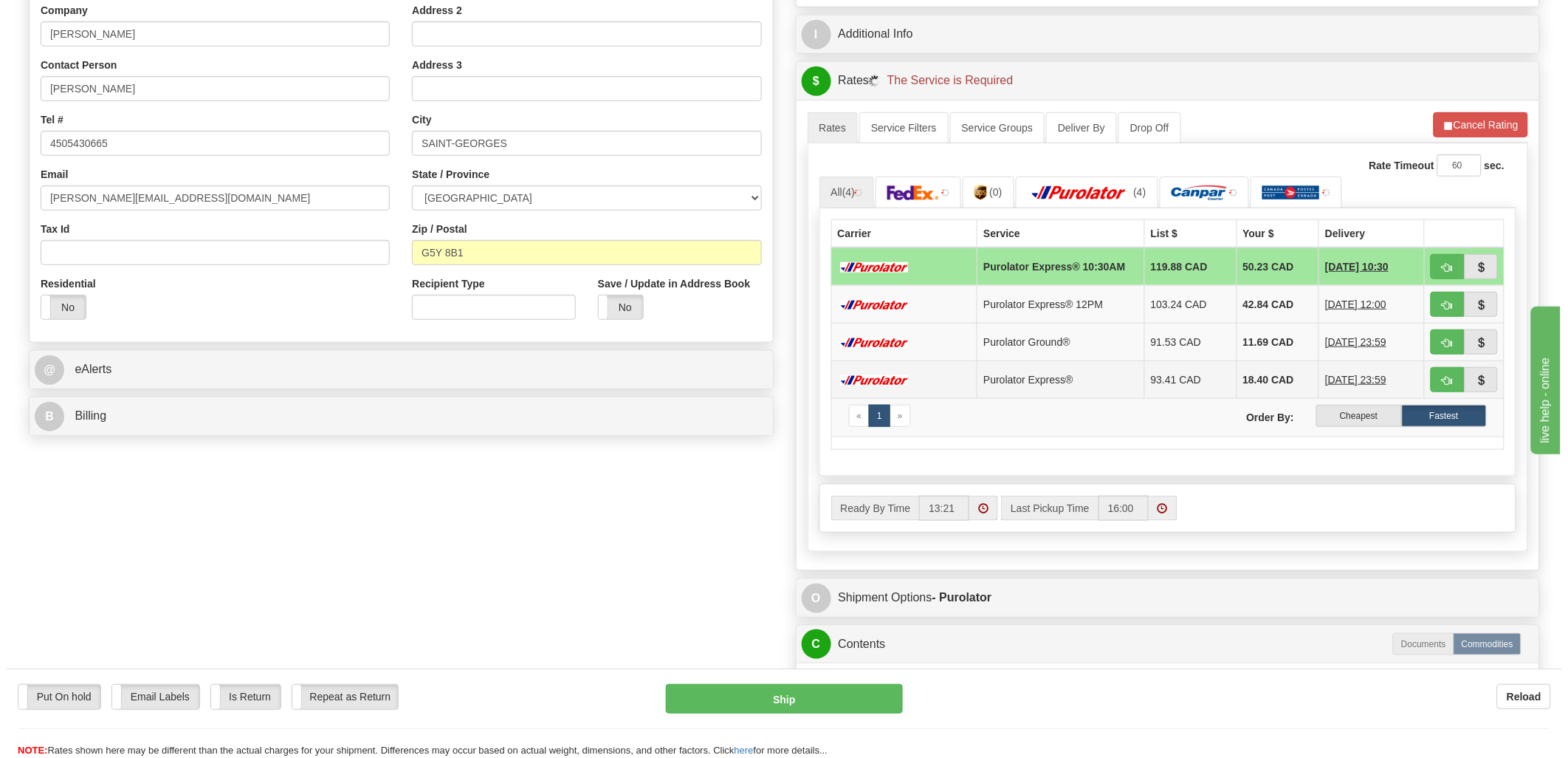
scroll to position [328, 0]
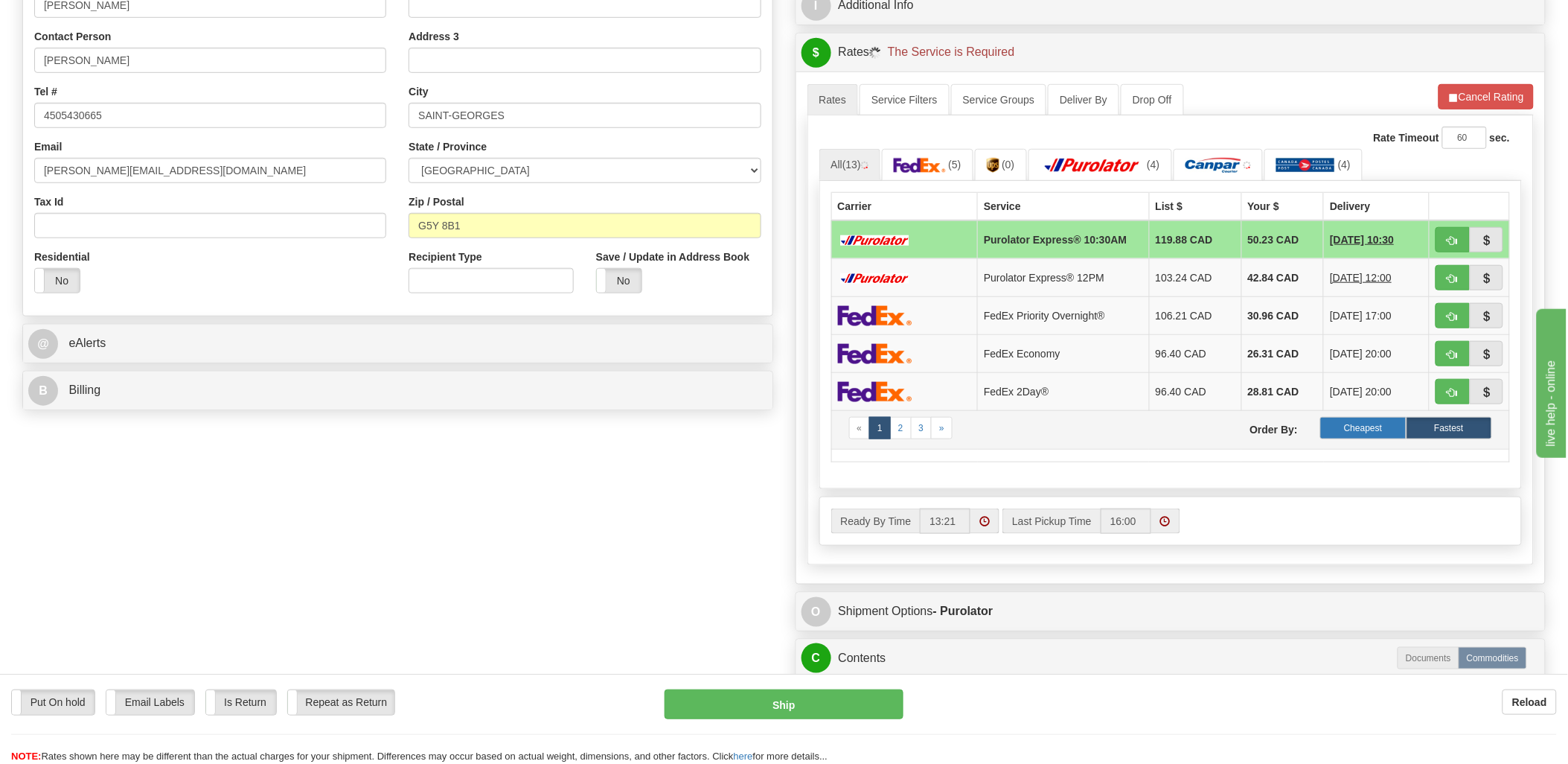
click at [1375, 419] on label "Cheapest" at bounding box center [1362, 428] width 85 height 23
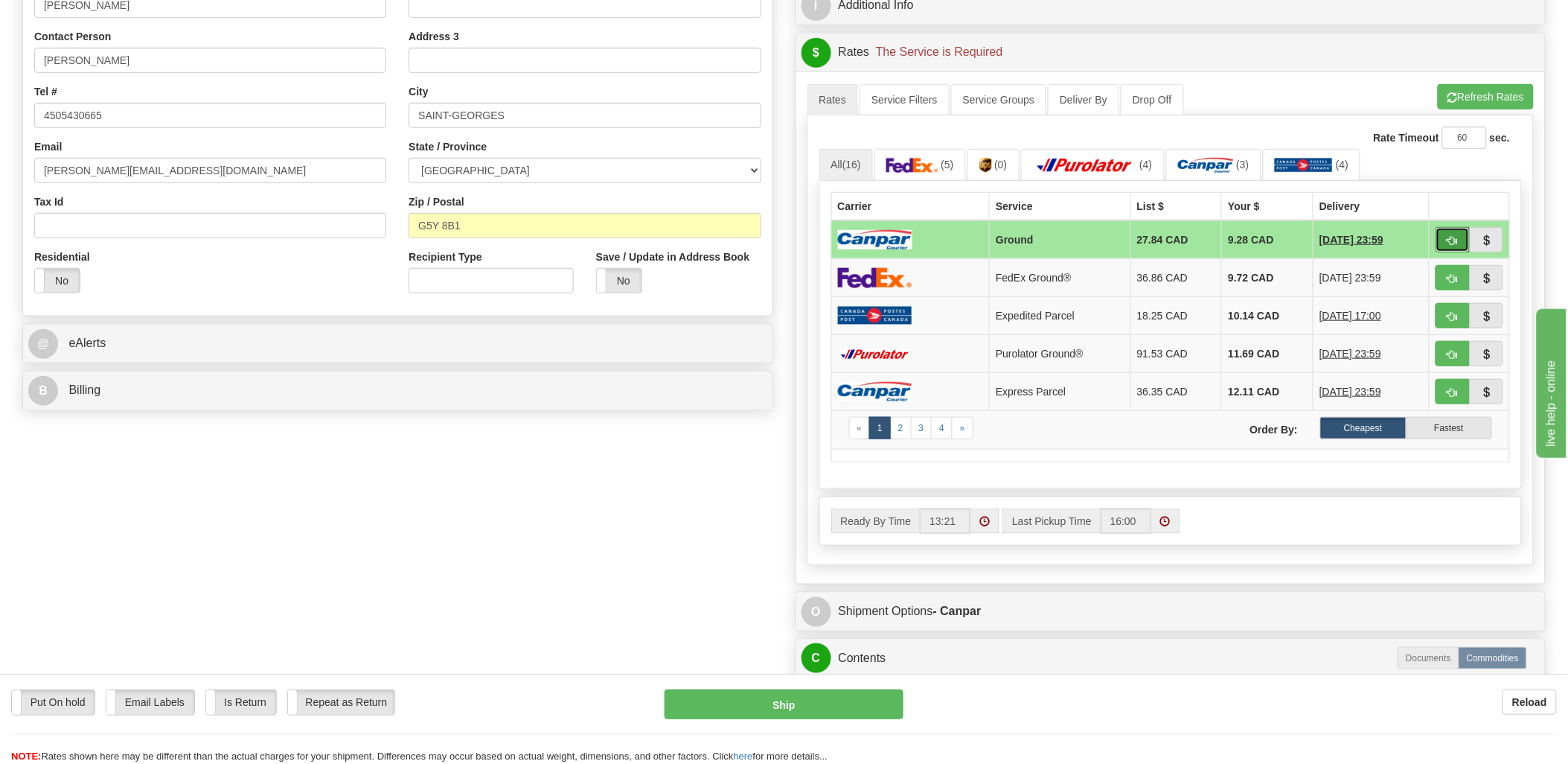
click at [1448, 237] on span "button" at bounding box center [1453, 240] width 11 height 10
type input "1"
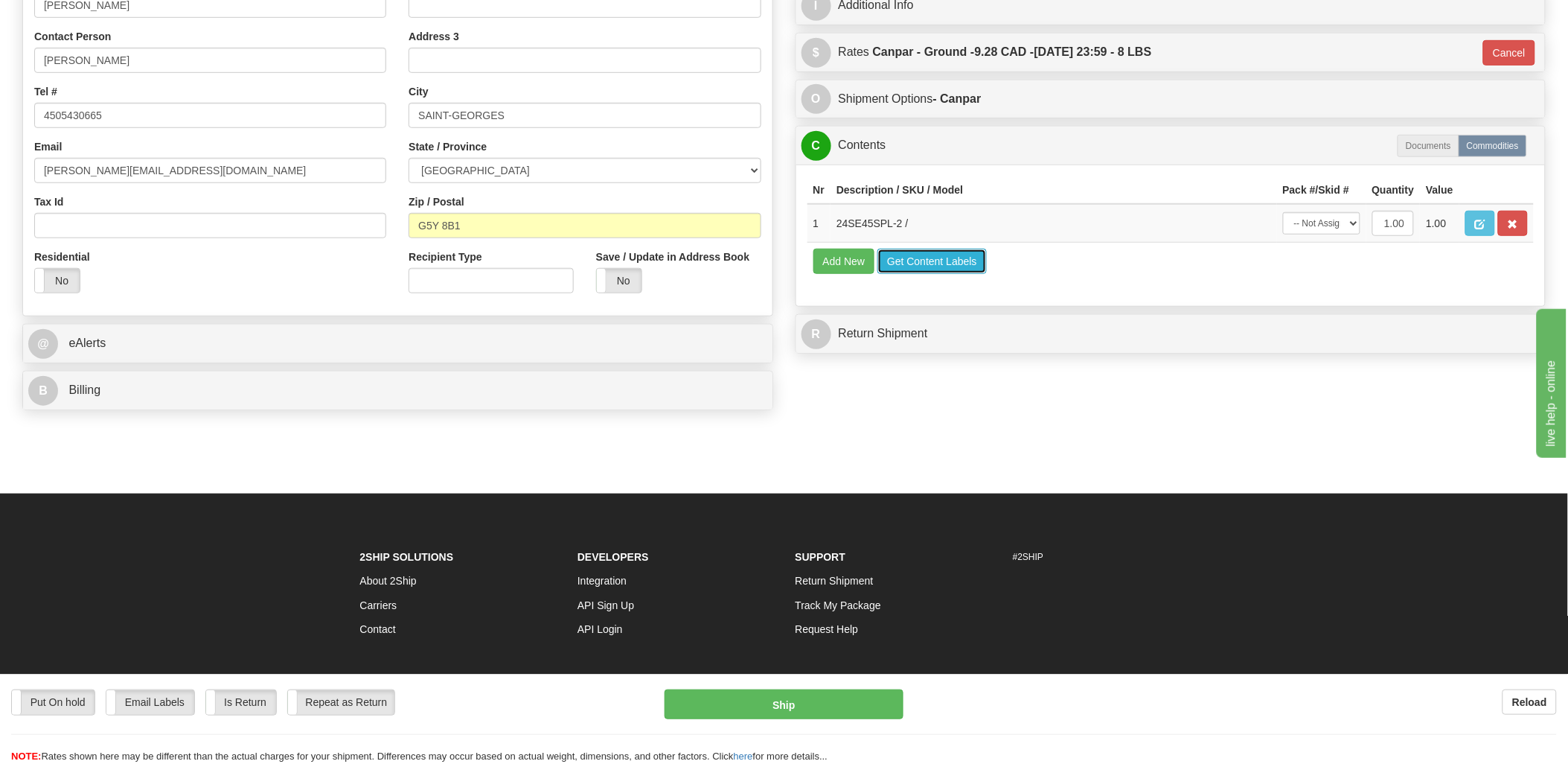
click at [925, 274] on button "Get Content Labels" at bounding box center [932, 261] width 110 height 25
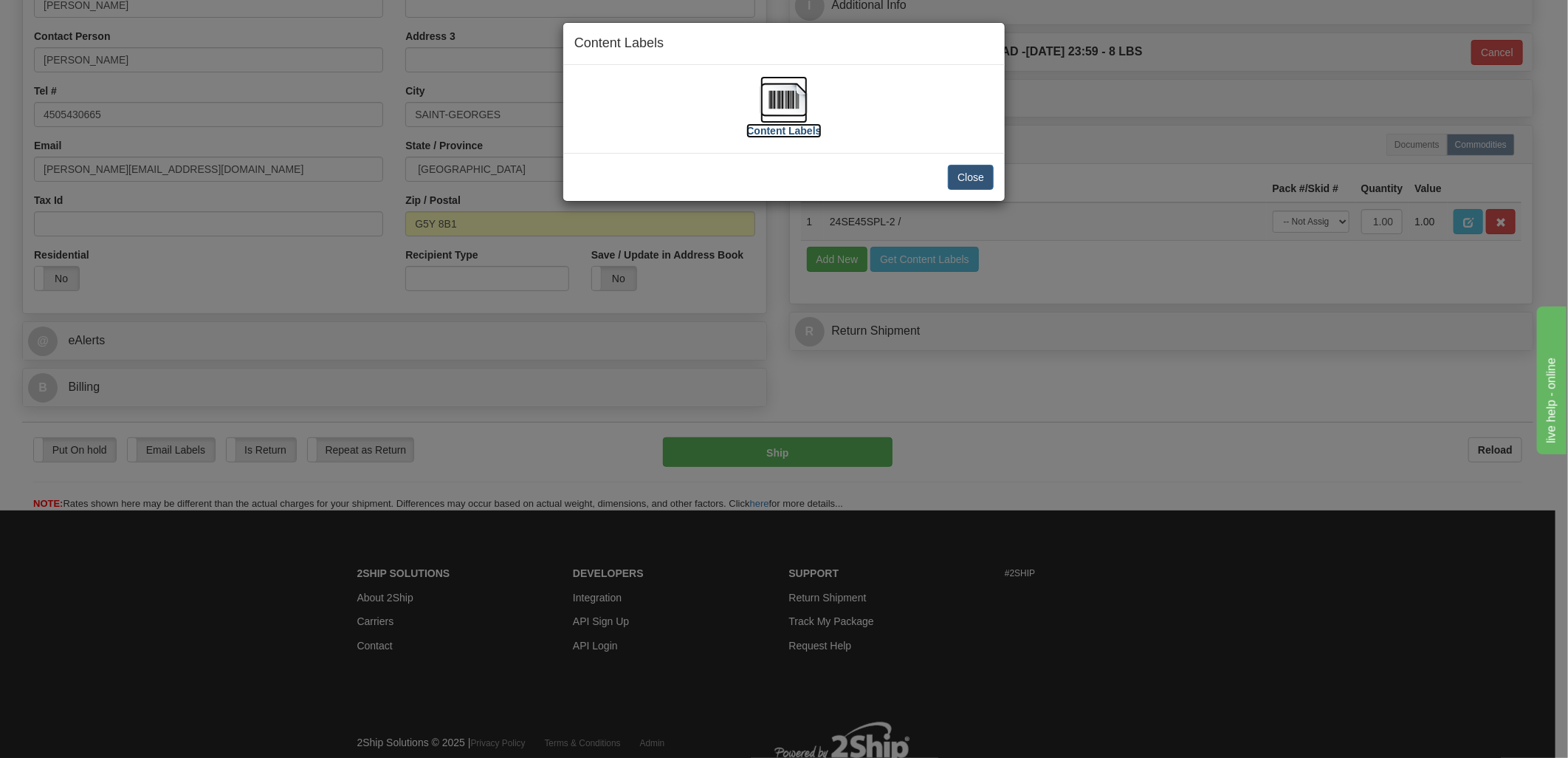
click at [797, 100] on img at bounding box center [783, 99] width 47 height 47
click at [964, 174] on button "Close" at bounding box center [971, 177] width 46 height 25
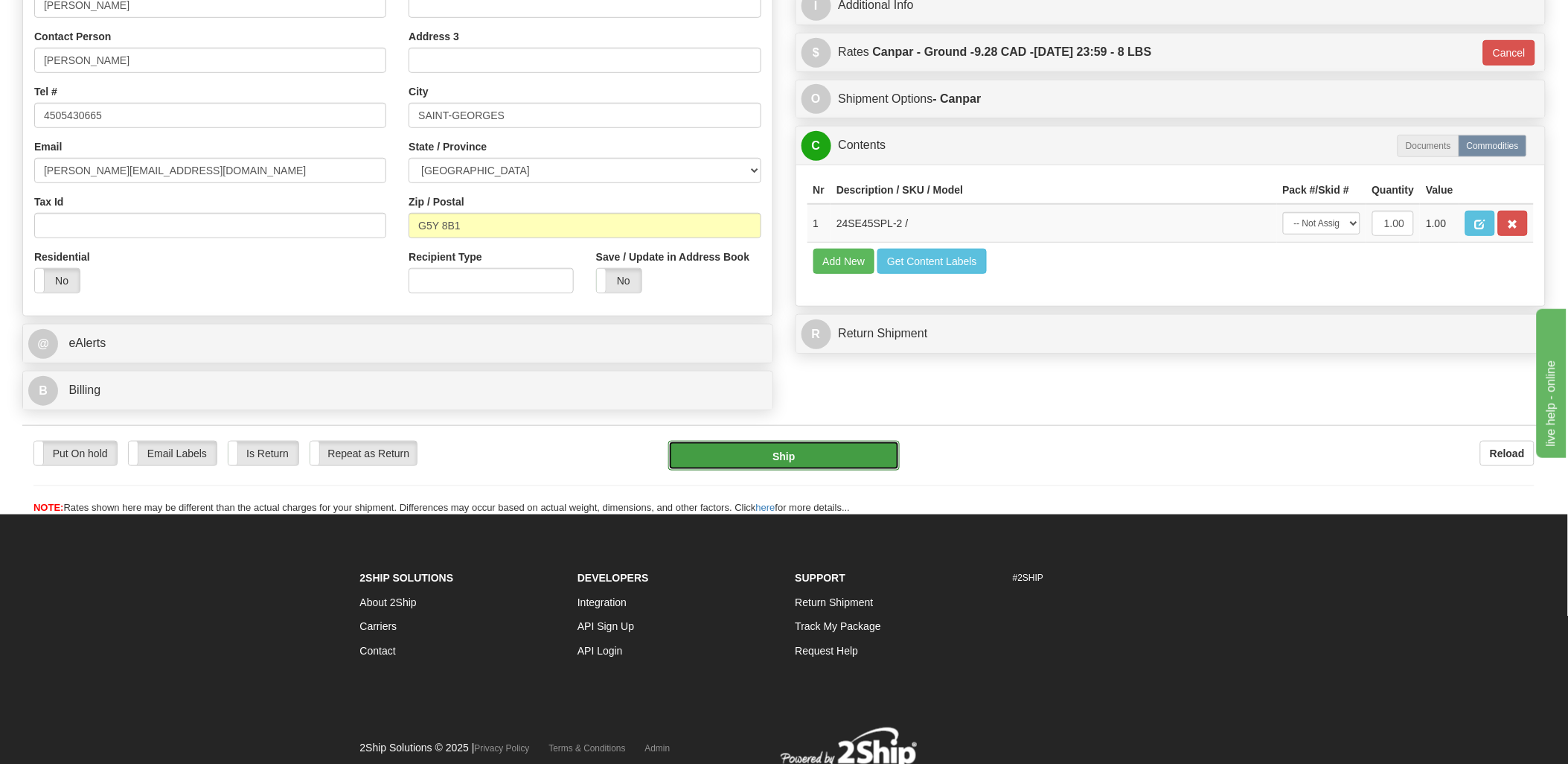
click at [775, 456] on button "Ship" at bounding box center [784, 455] width 231 height 29
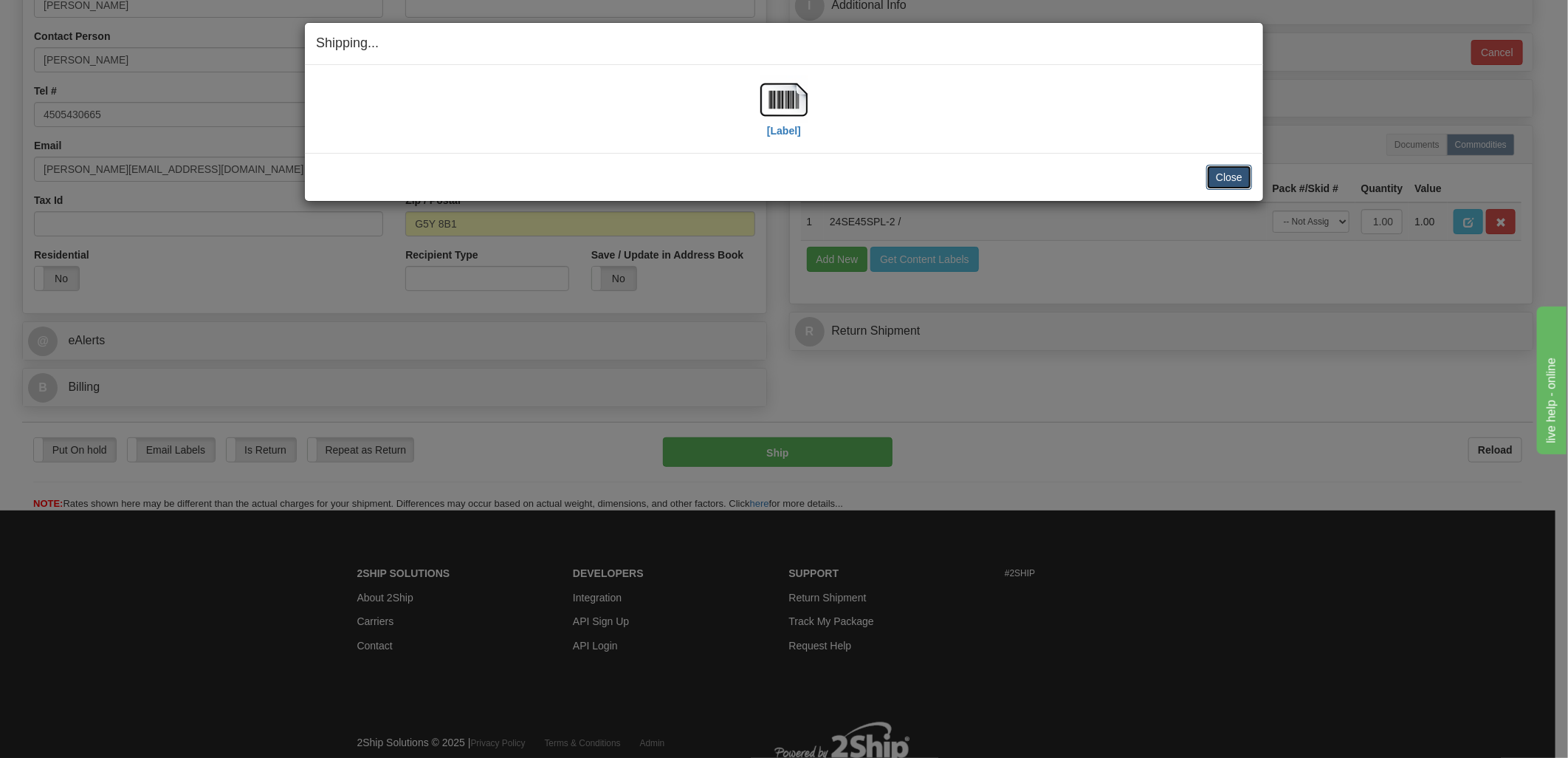
click at [1243, 179] on button "Close" at bounding box center [1228, 177] width 46 height 25
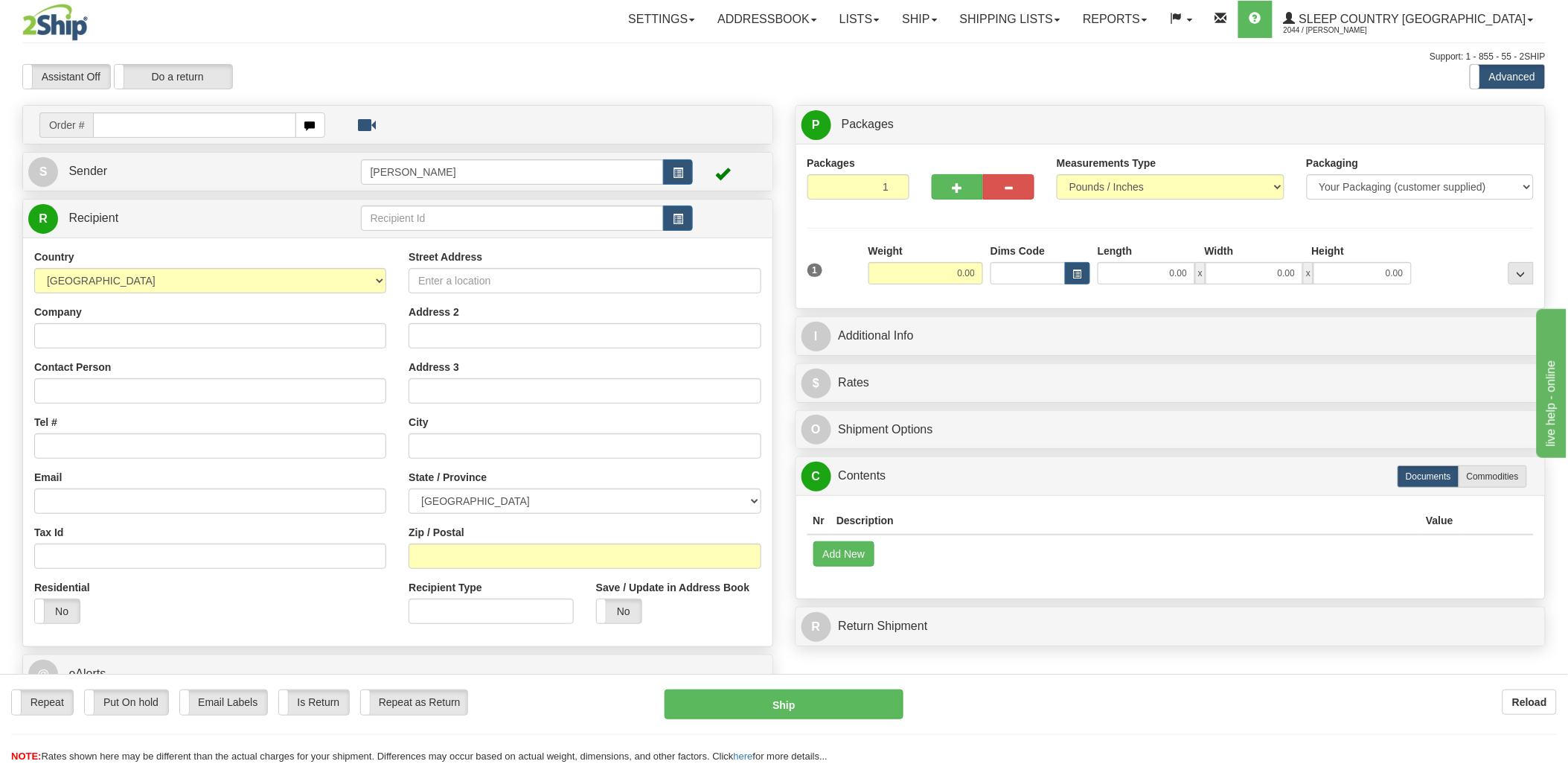
drag, startPoint x: 172, startPoint y: 124, endPoint x: 179, endPoint y: 123, distance: 7.1
click at [172, 124] on input "text" at bounding box center [194, 125] width 203 height 25
type input "9000i"
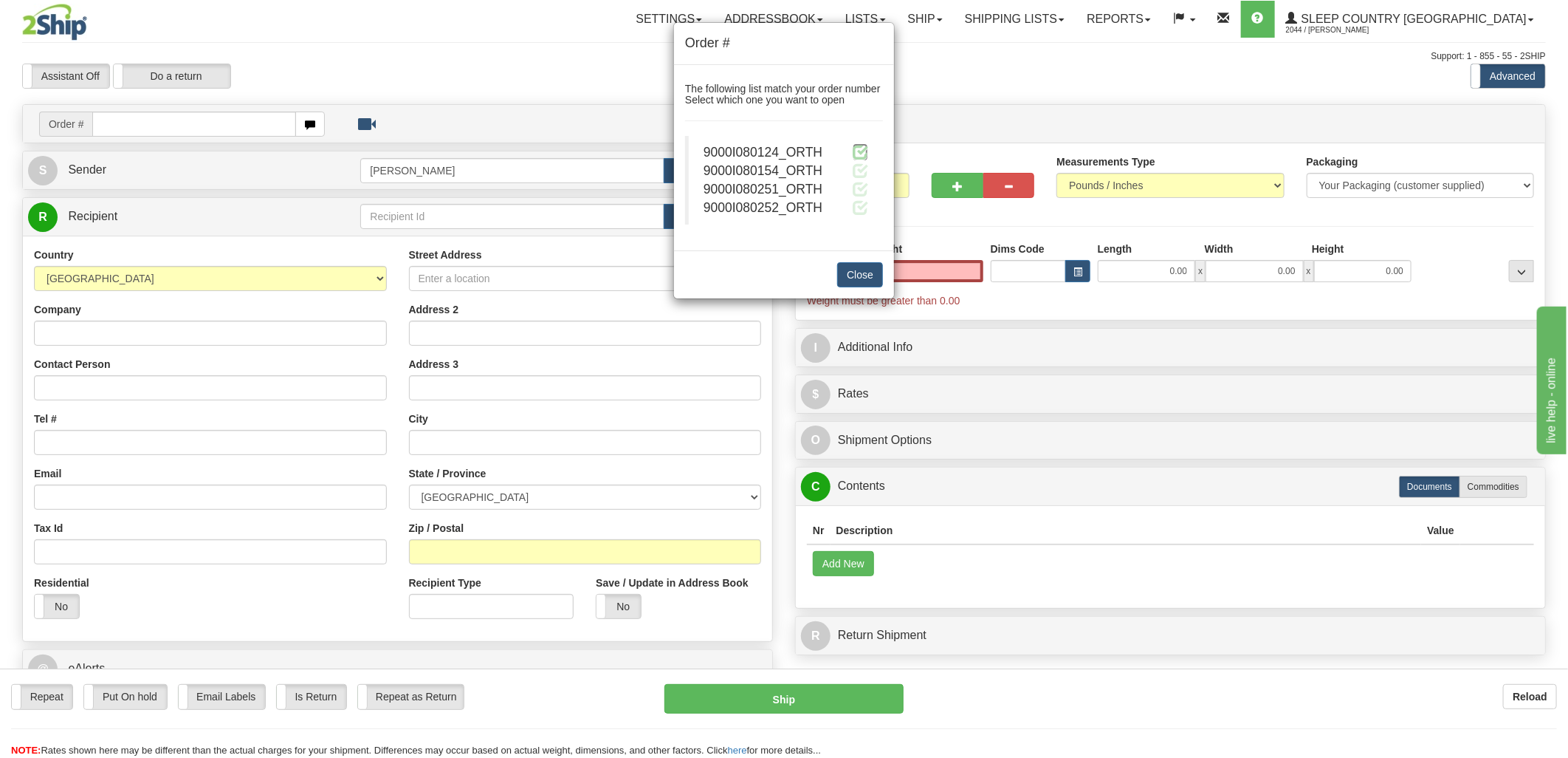
type input "0.00"
click at [856, 152] on span at bounding box center [860, 151] width 16 height 16
click at [519, 61] on div "Order # The following list match your order number Select which one you want to…" at bounding box center [784, 379] width 1568 height 758
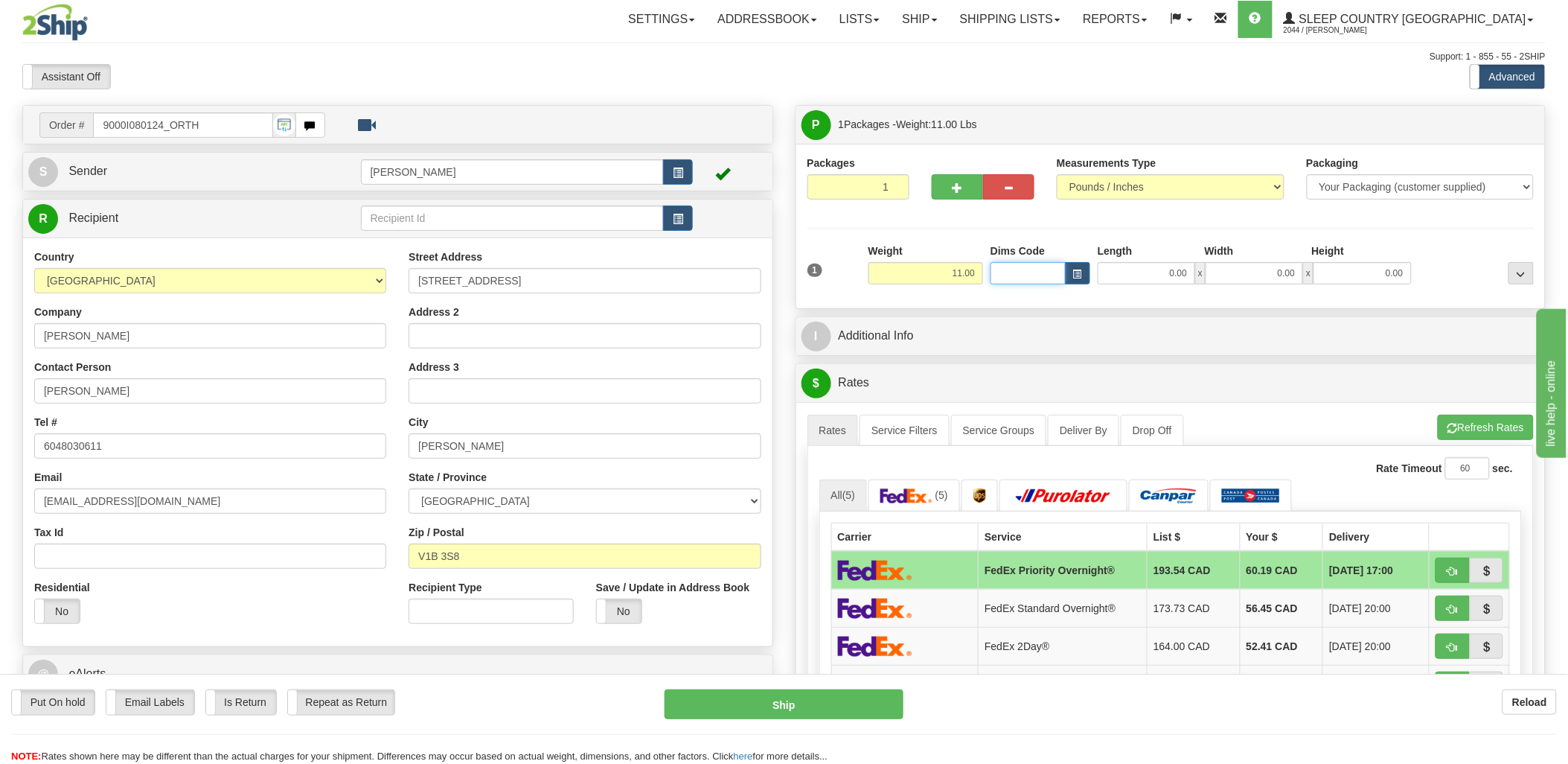
click at [1025, 273] on input "Dims Code" at bounding box center [1028, 274] width 75 height 23
type input "bte"
click button "Delete" at bounding box center [0, 0] width 0 height 0
type input "15.00"
type input "5.00"
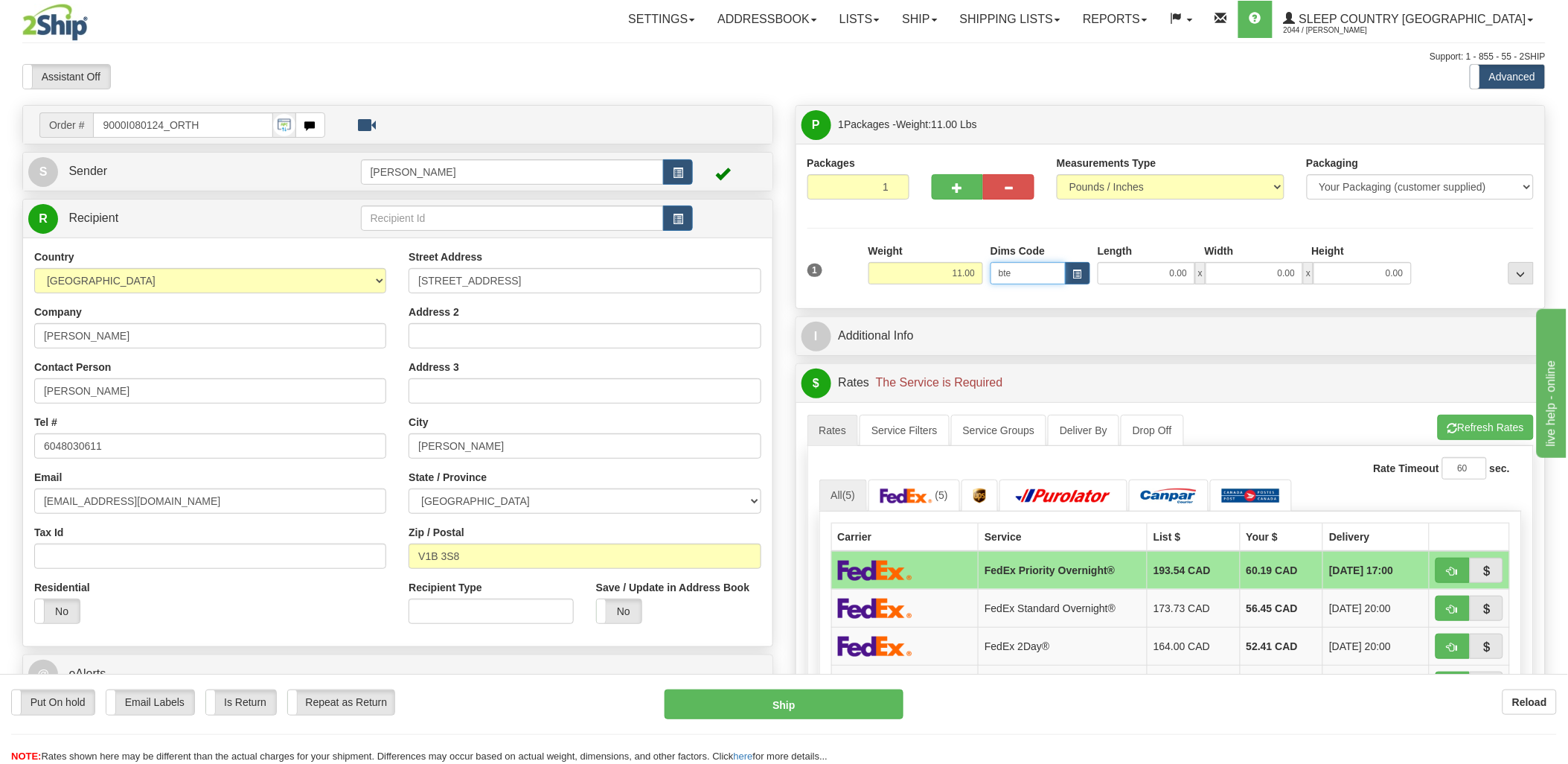
type input "25.00"
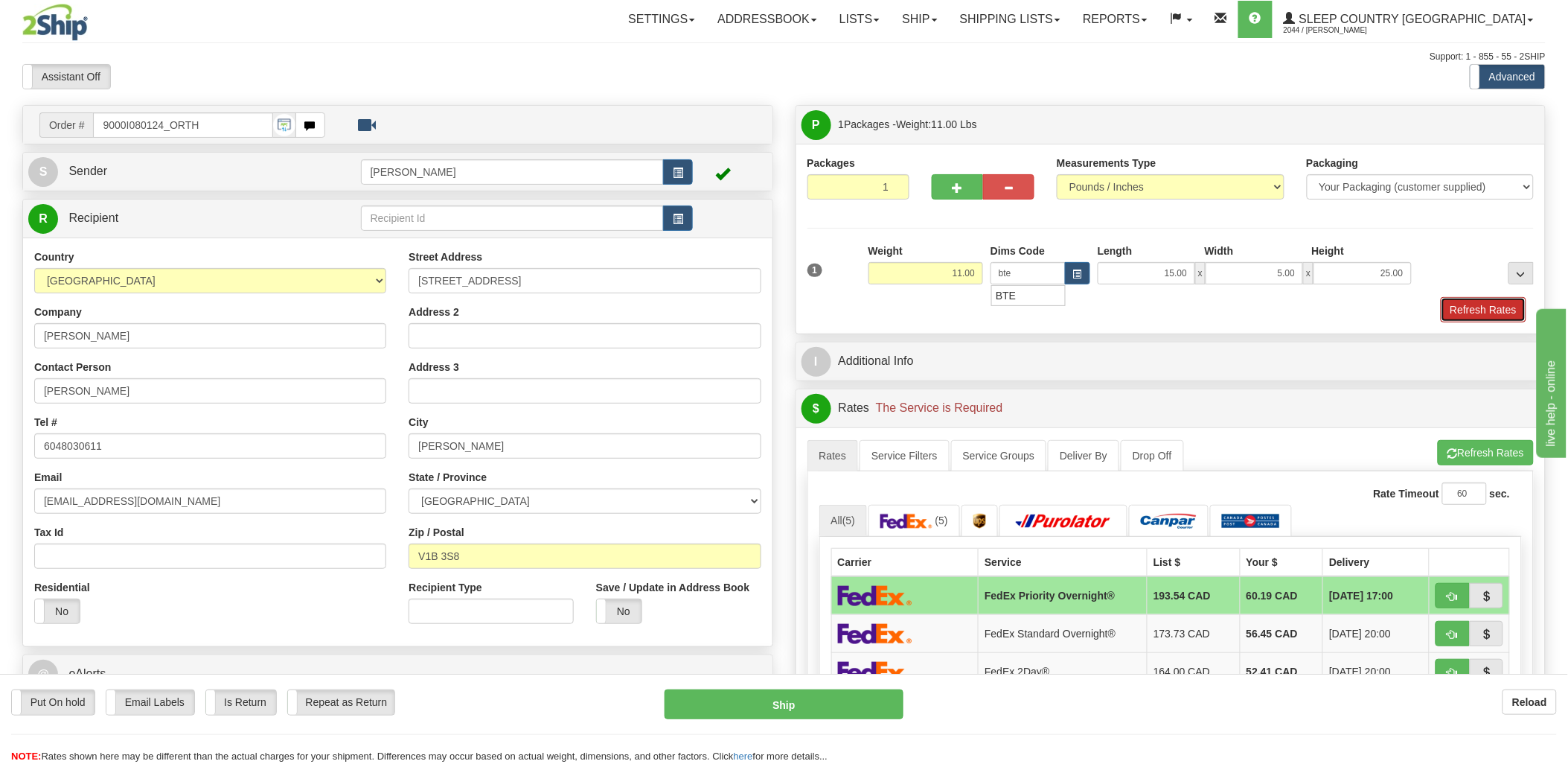
click at [1490, 308] on button "Refresh Rates" at bounding box center [1483, 309] width 85 height 25
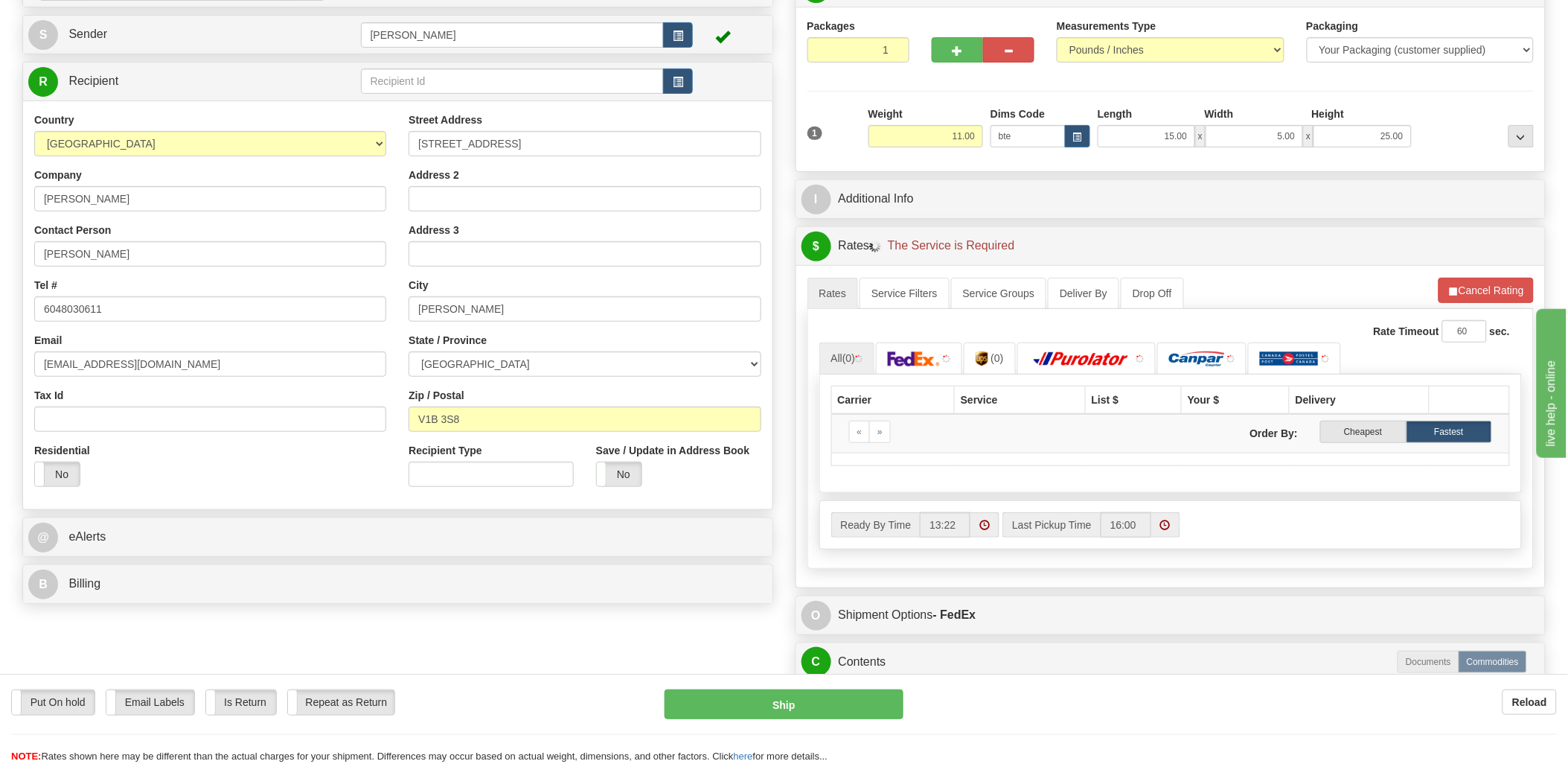
scroll to position [248, 0]
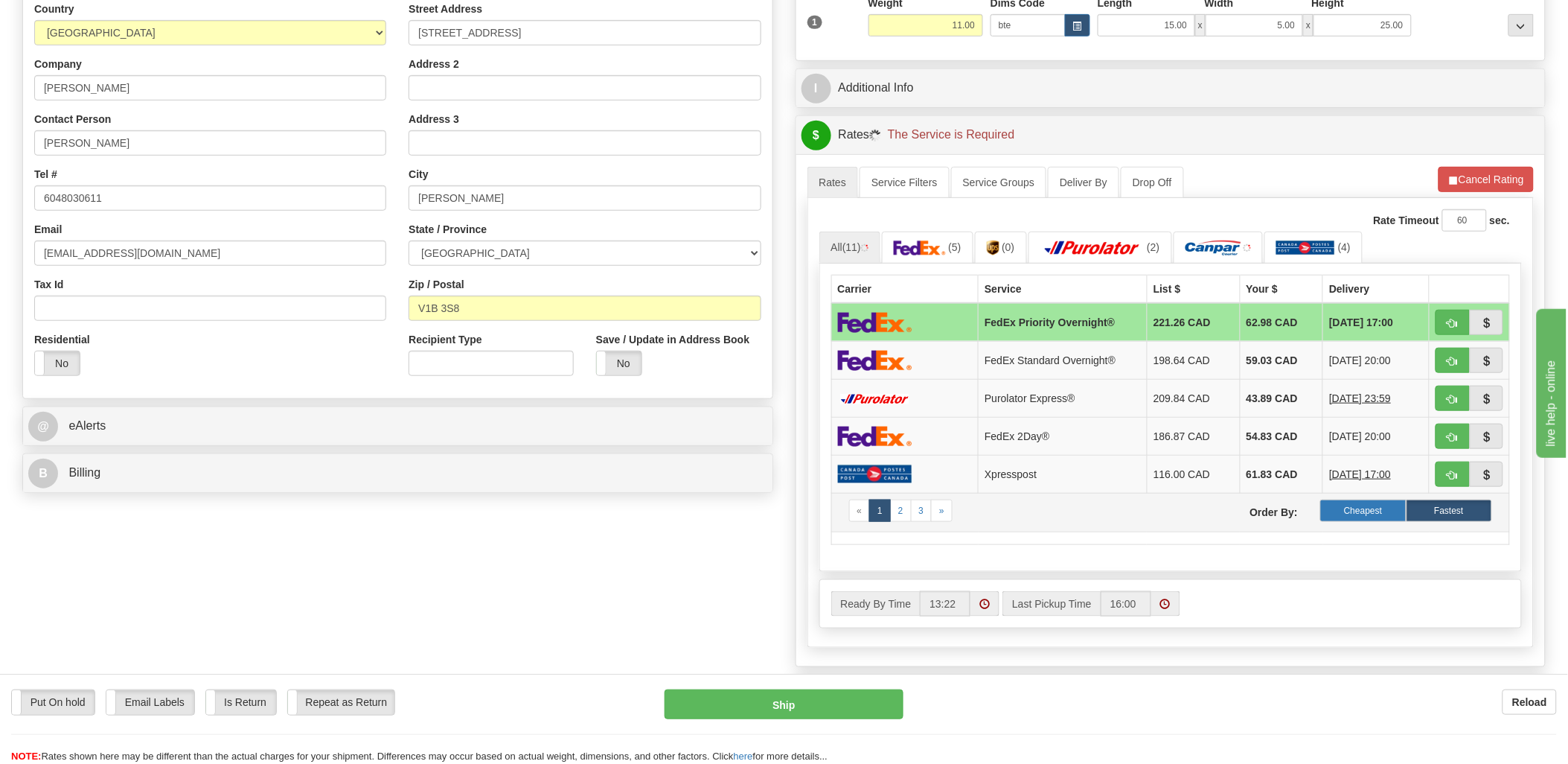
click at [1370, 507] on label "Cheapest" at bounding box center [1362, 511] width 85 height 23
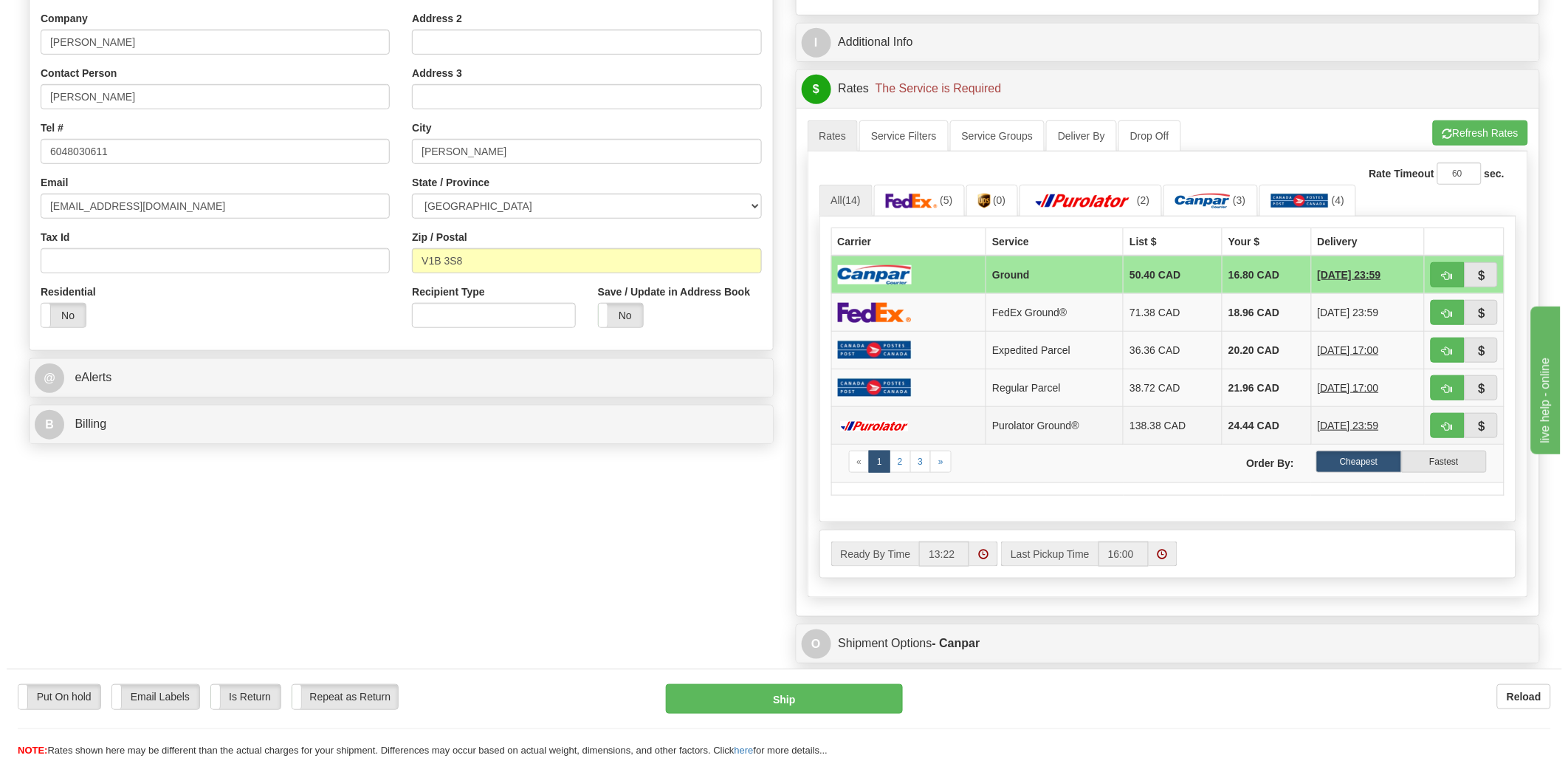
scroll to position [328, 0]
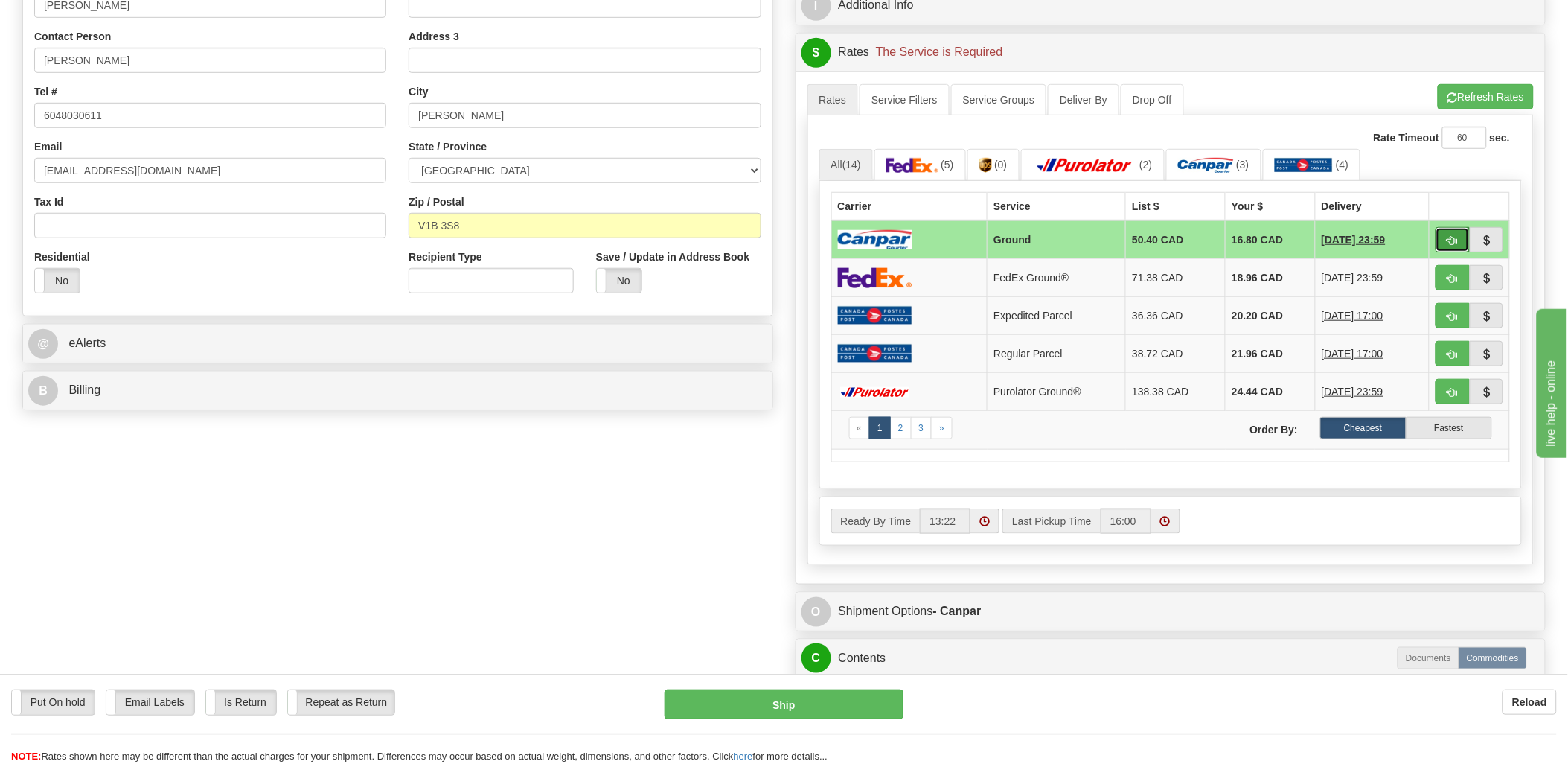
click at [1452, 240] on span "button" at bounding box center [1453, 240] width 11 height 10
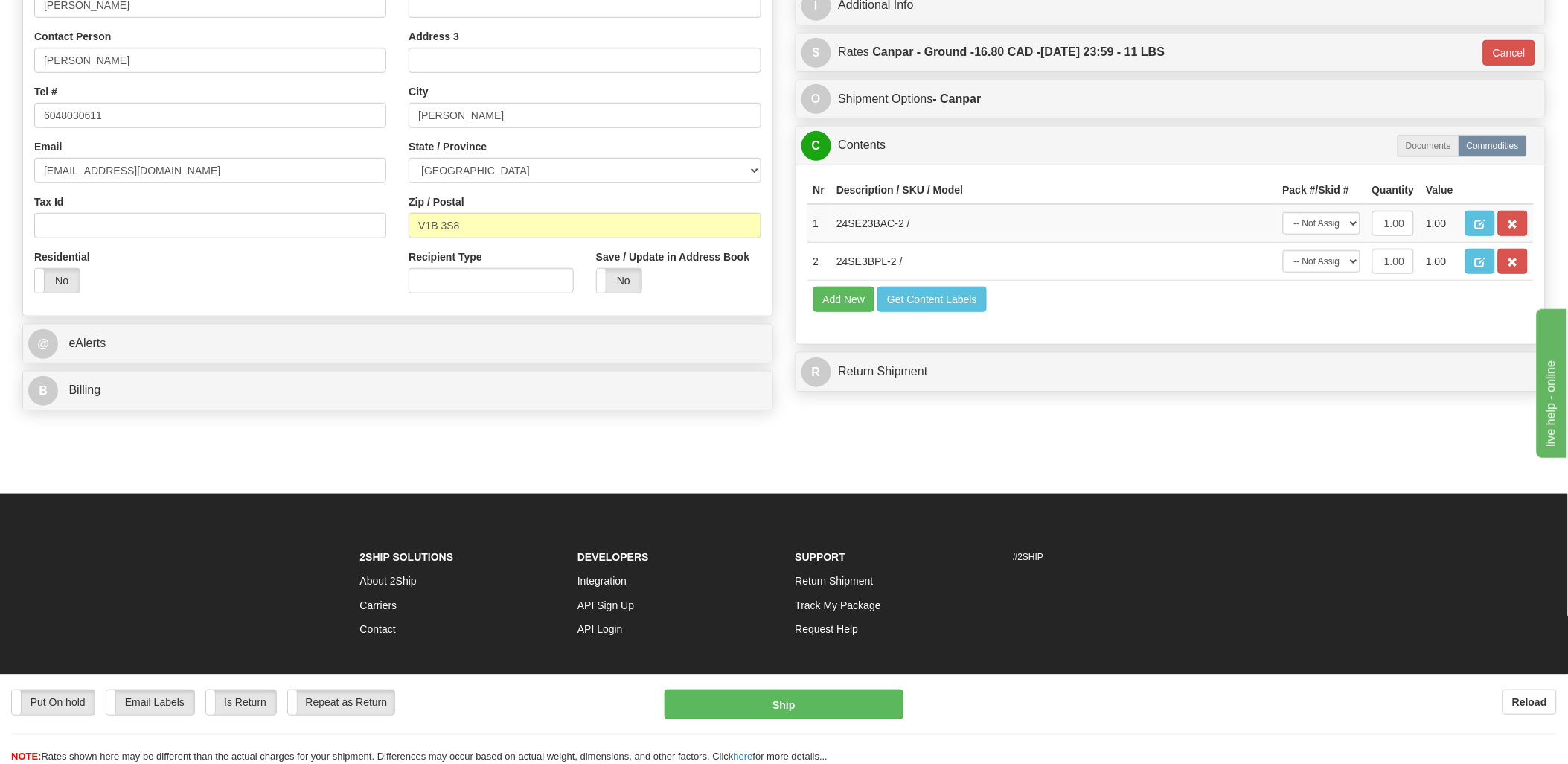
type input "1"
click at [926, 312] on button "Get Content Labels" at bounding box center [932, 298] width 110 height 25
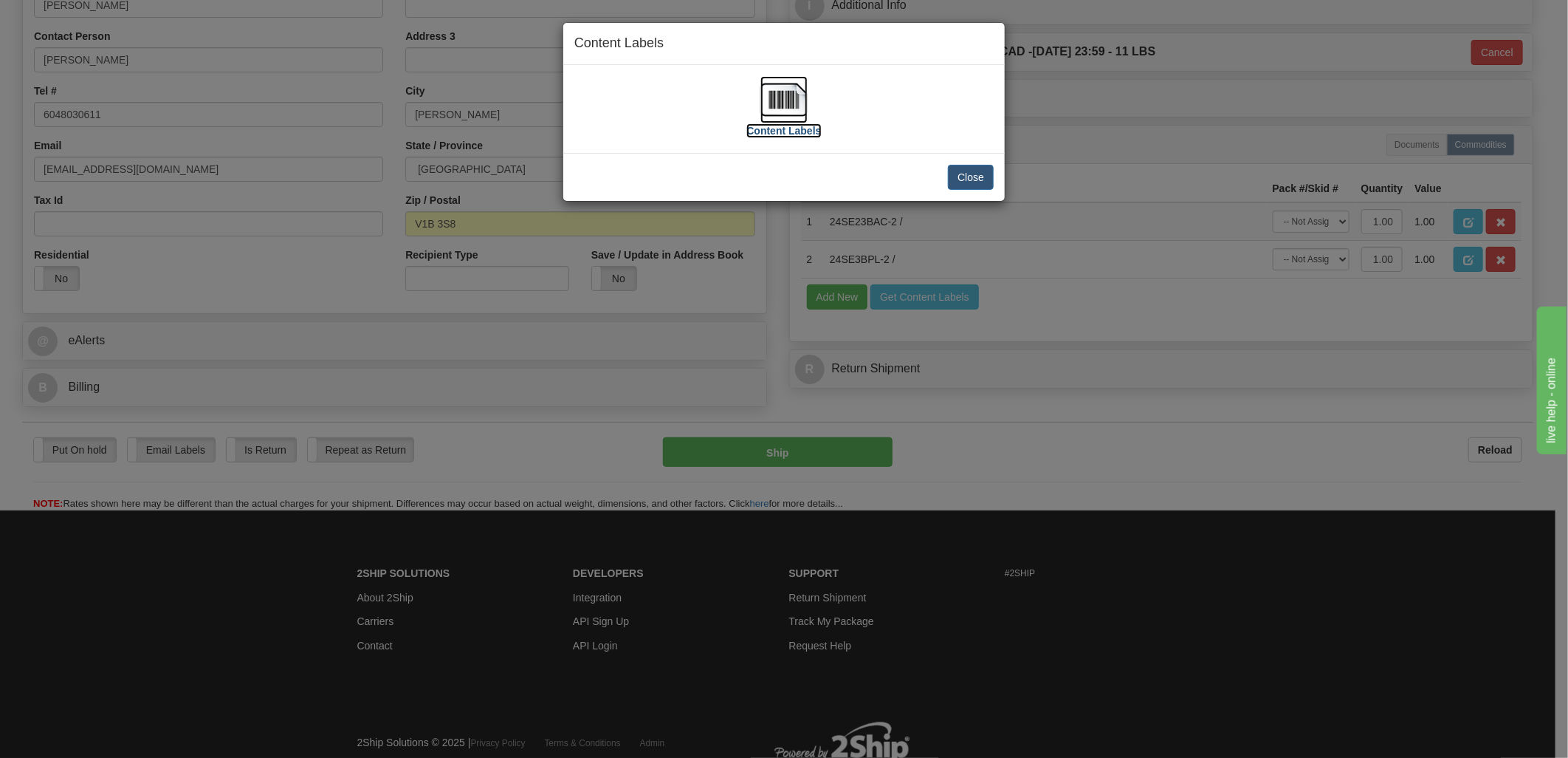
click at [779, 91] on img at bounding box center [783, 99] width 47 height 47
click at [986, 181] on button "Close" at bounding box center [971, 177] width 46 height 25
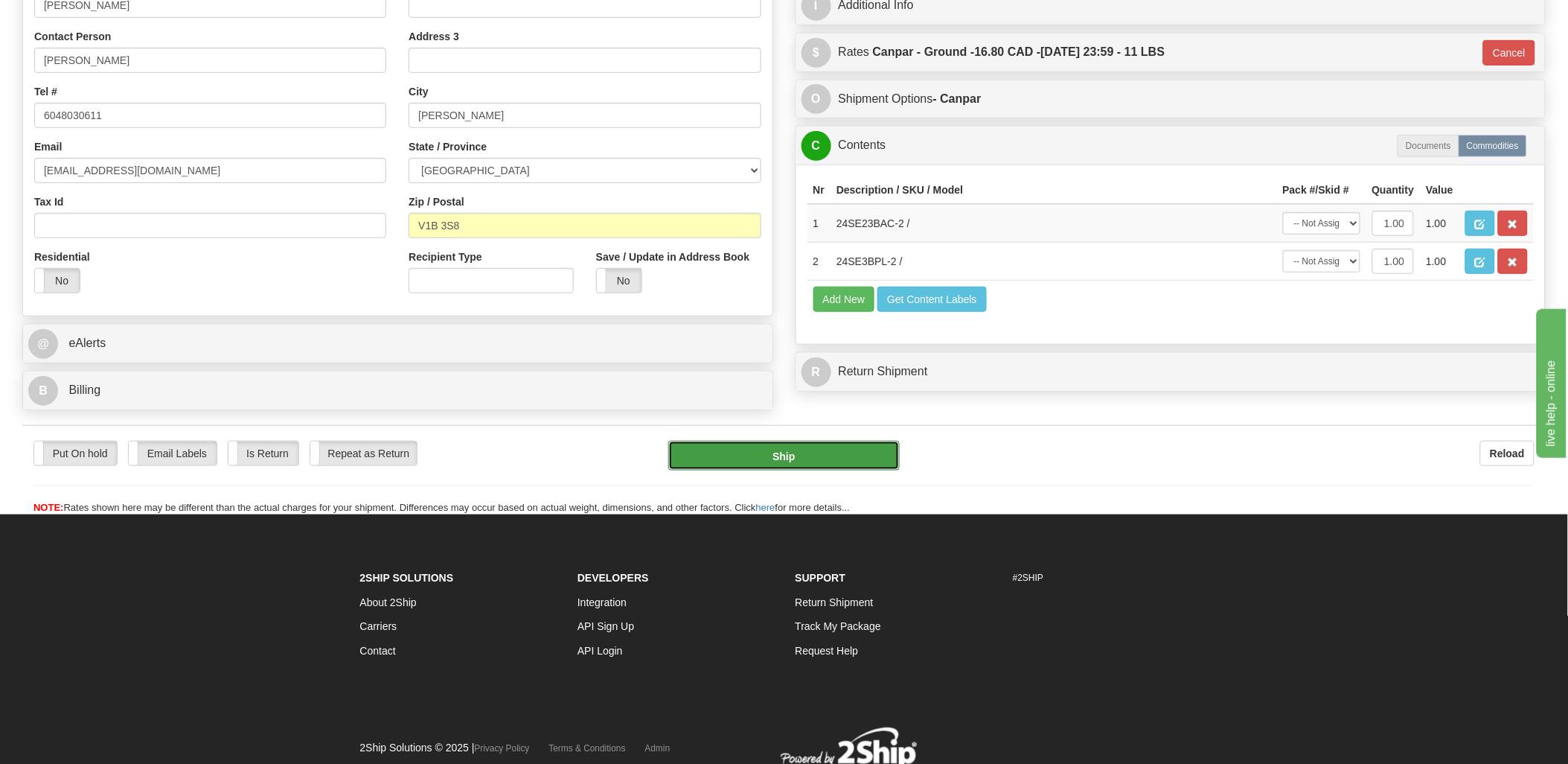
click at [821, 470] on button "Ship" at bounding box center [784, 455] width 231 height 29
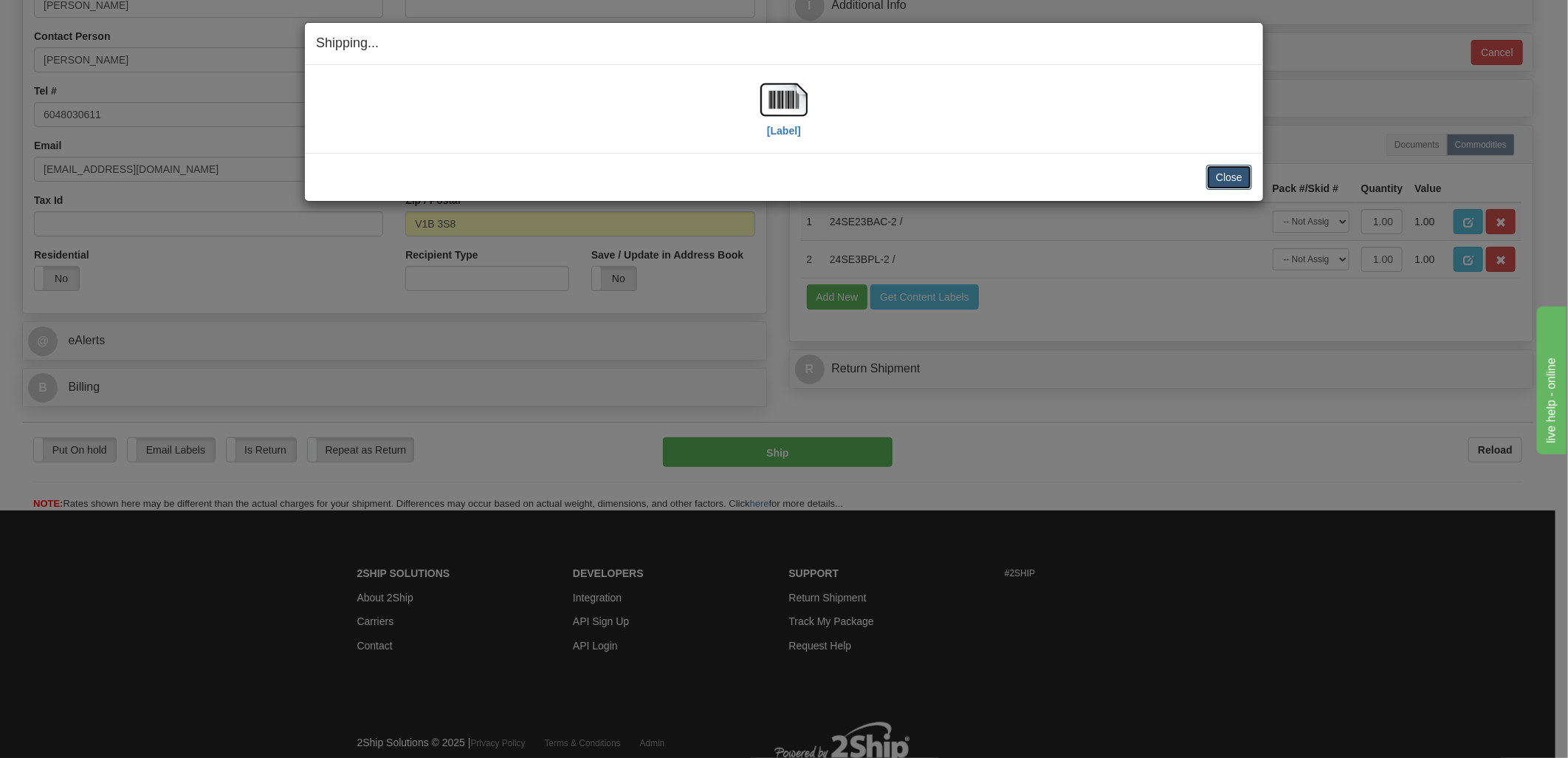
click at [1222, 175] on button "Close" at bounding box center [1228, 177] width 46 height 25
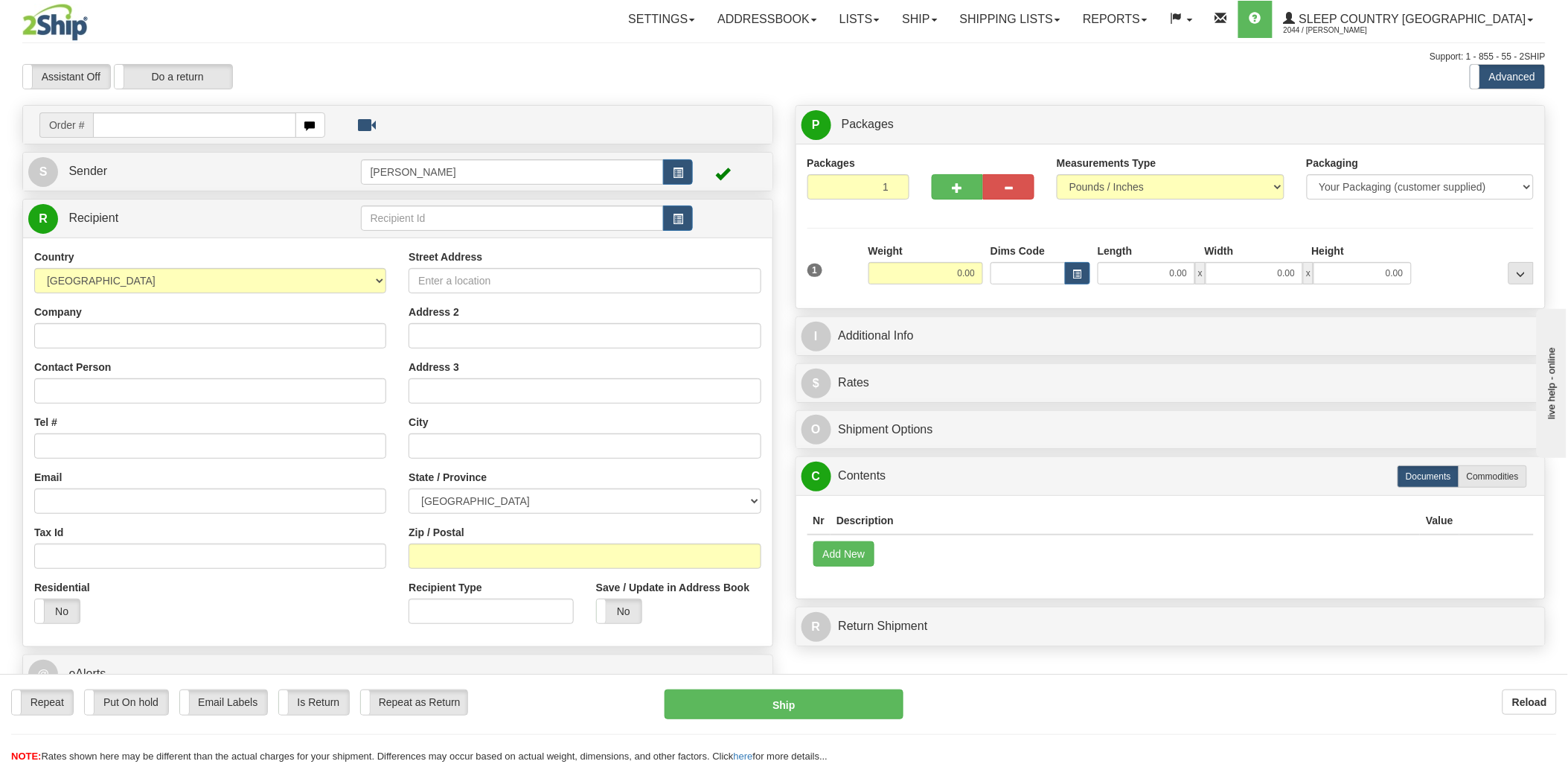
click at [182, 126] on input "text" at bounding box center [194, 125] width 203 height 25
type input "9000i"
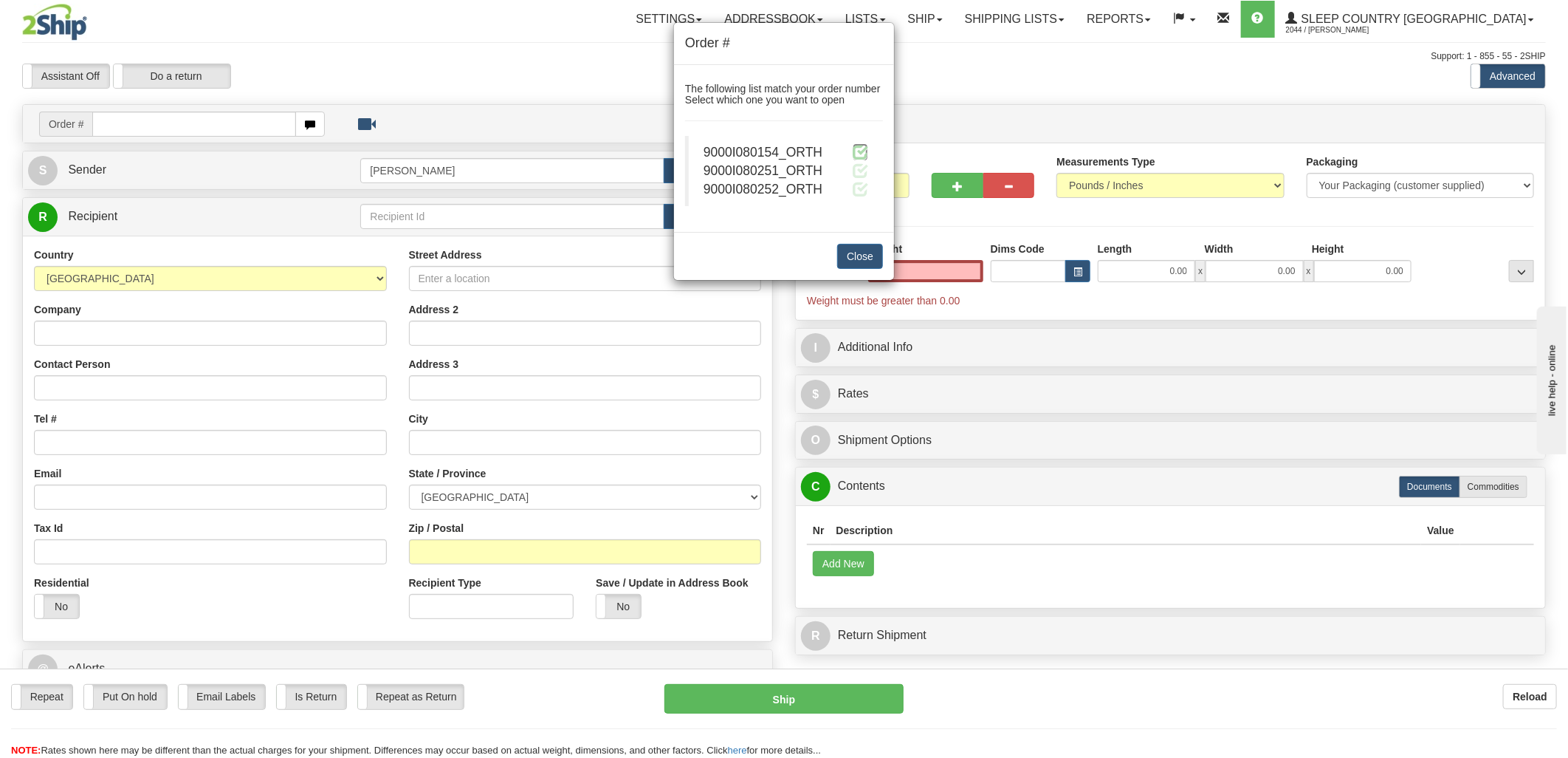
type input "0.00"
click at [861, 146] on span at bounding box center [860, 151] width 16 height 16
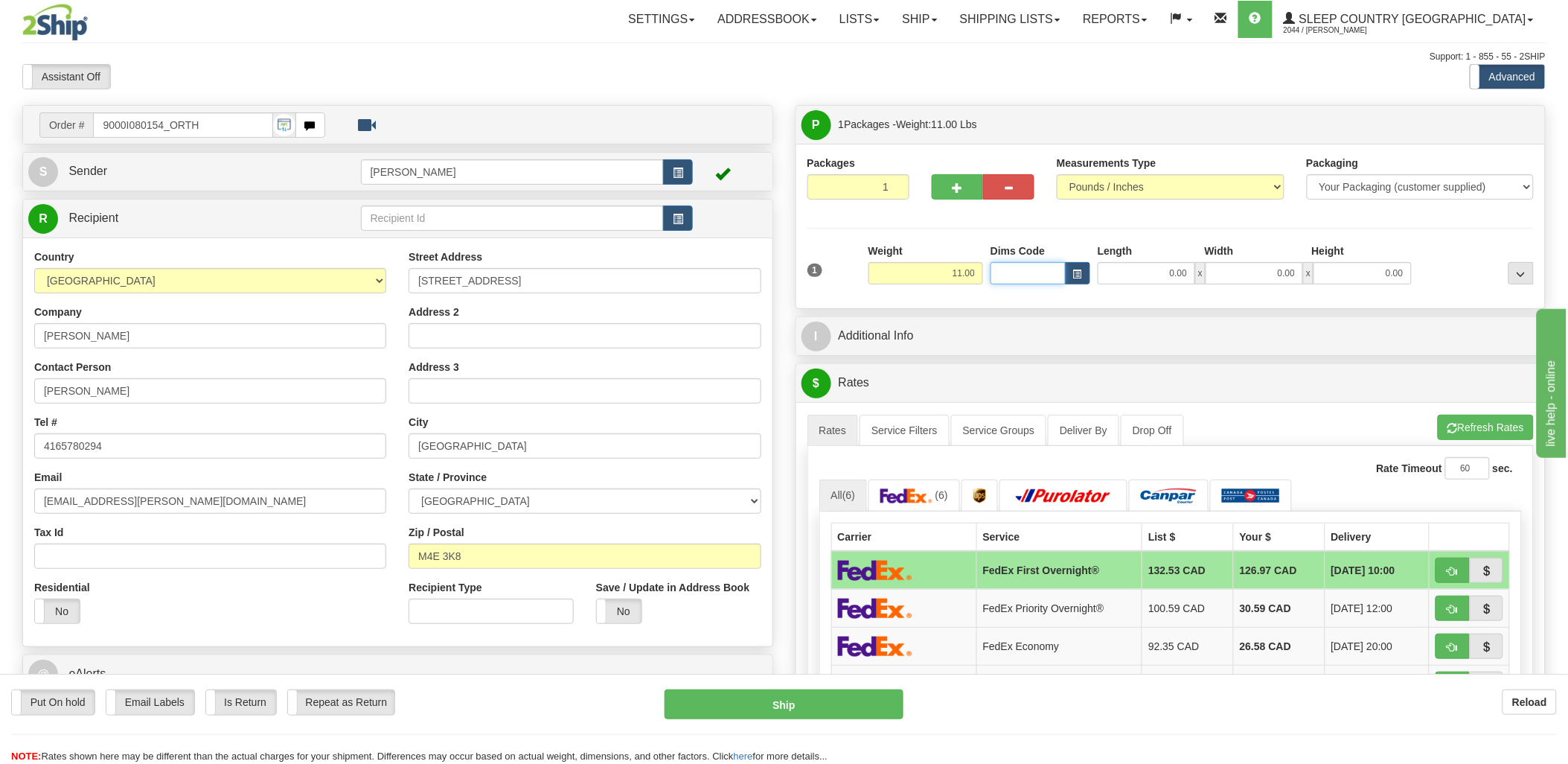
click at [1033, 266] on input "Dims Code" at bounding box center [1028, 274] width 75 height 23
type input "bte"
click button "Delete" at bounding box center [0, 0] width 0 height 0
type input "15.00"
type input "5.00"
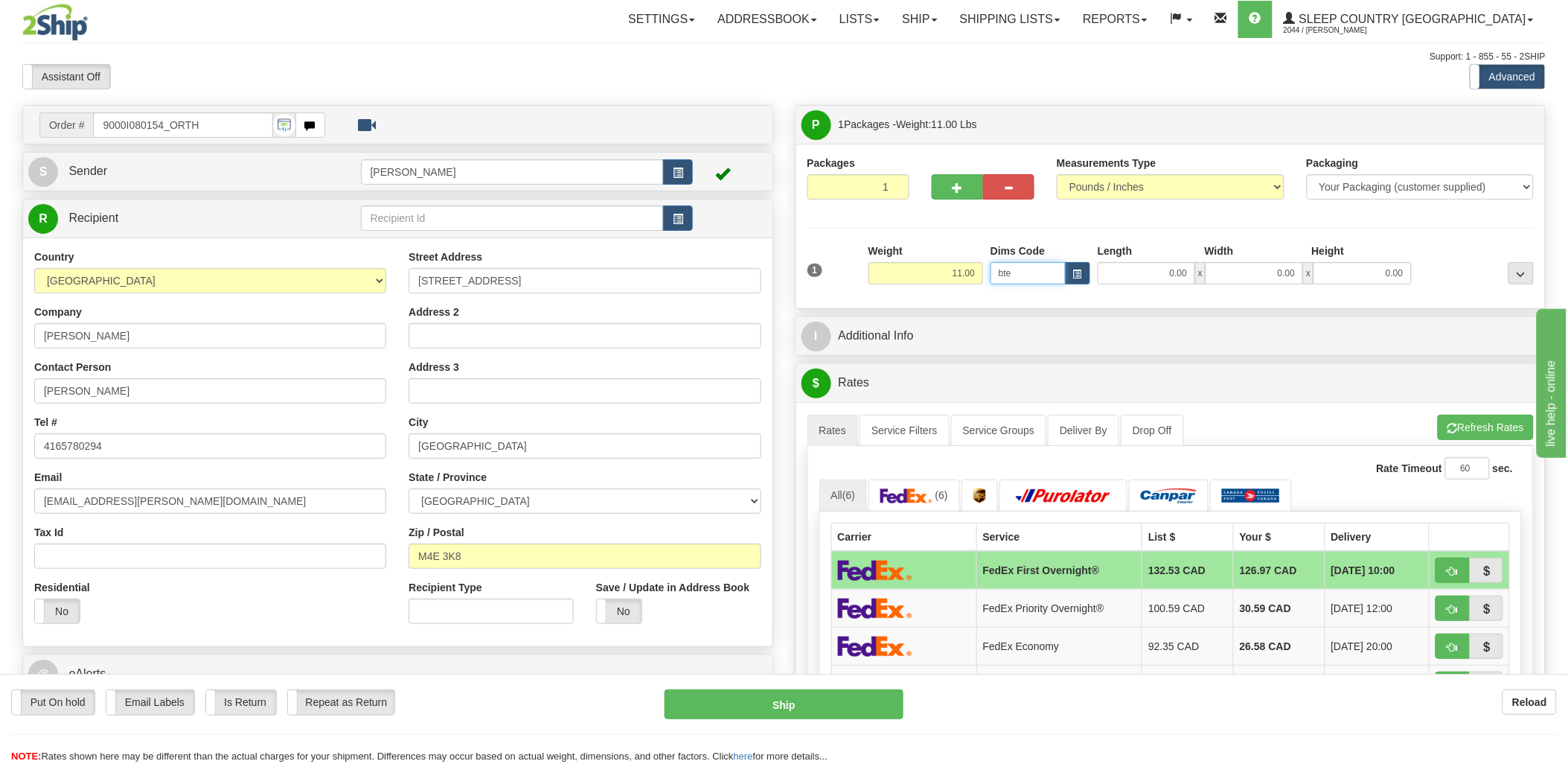
type input "25.00"
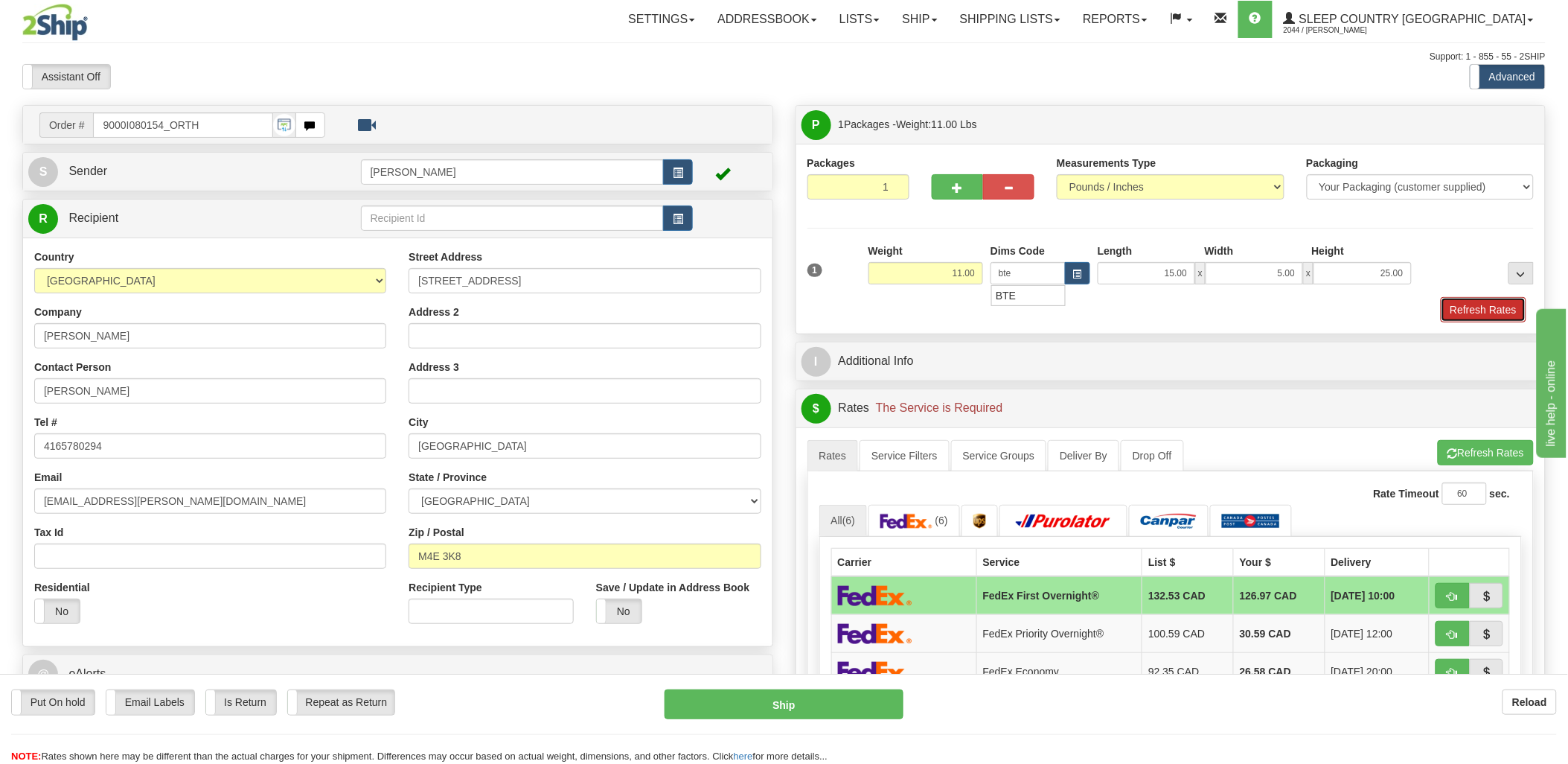
click at [1504, 302] on button "Refresh Rates" at bounding box center [1483, 309] width 85 height 25
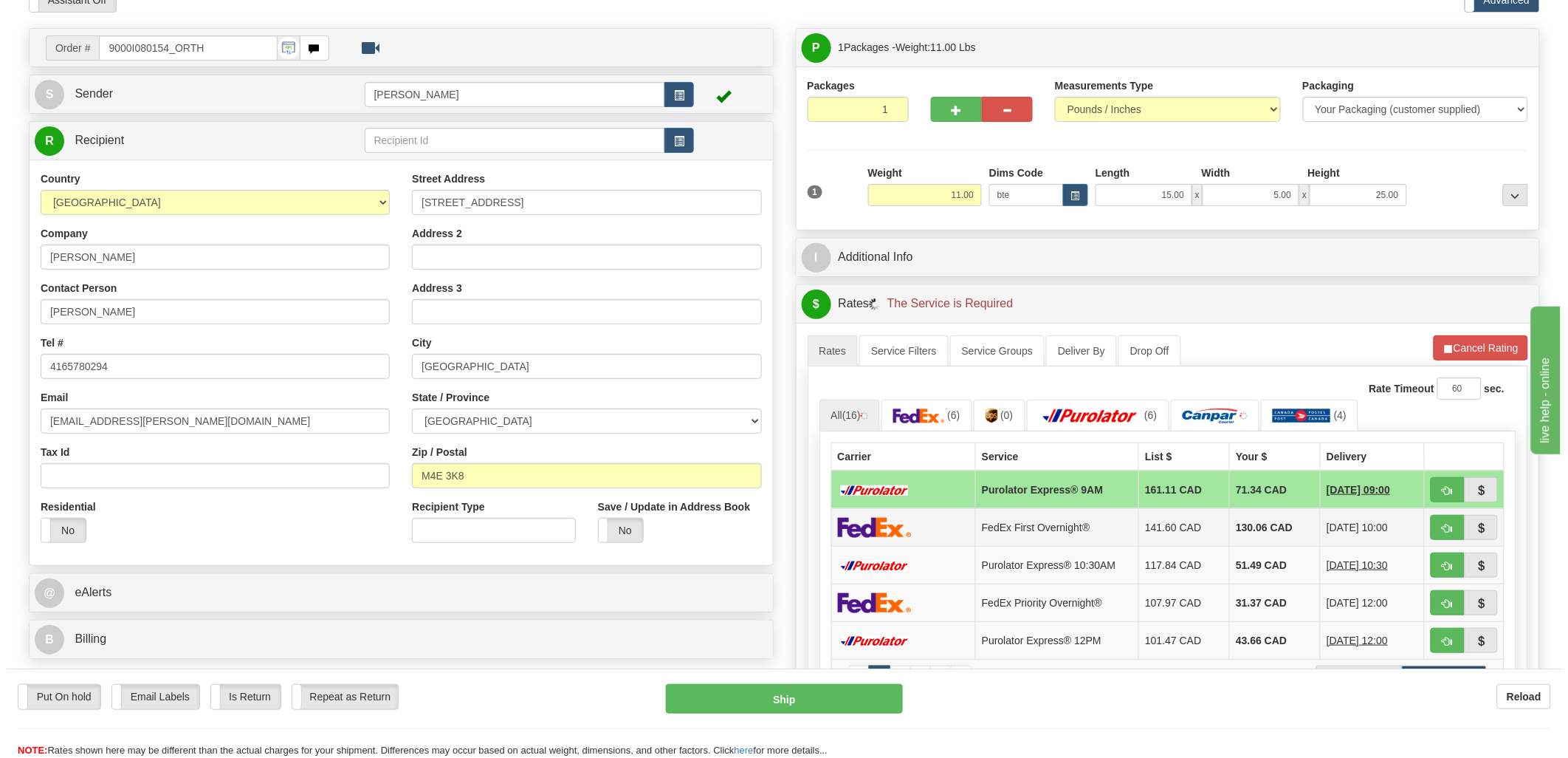
scroll to position [164, 0]
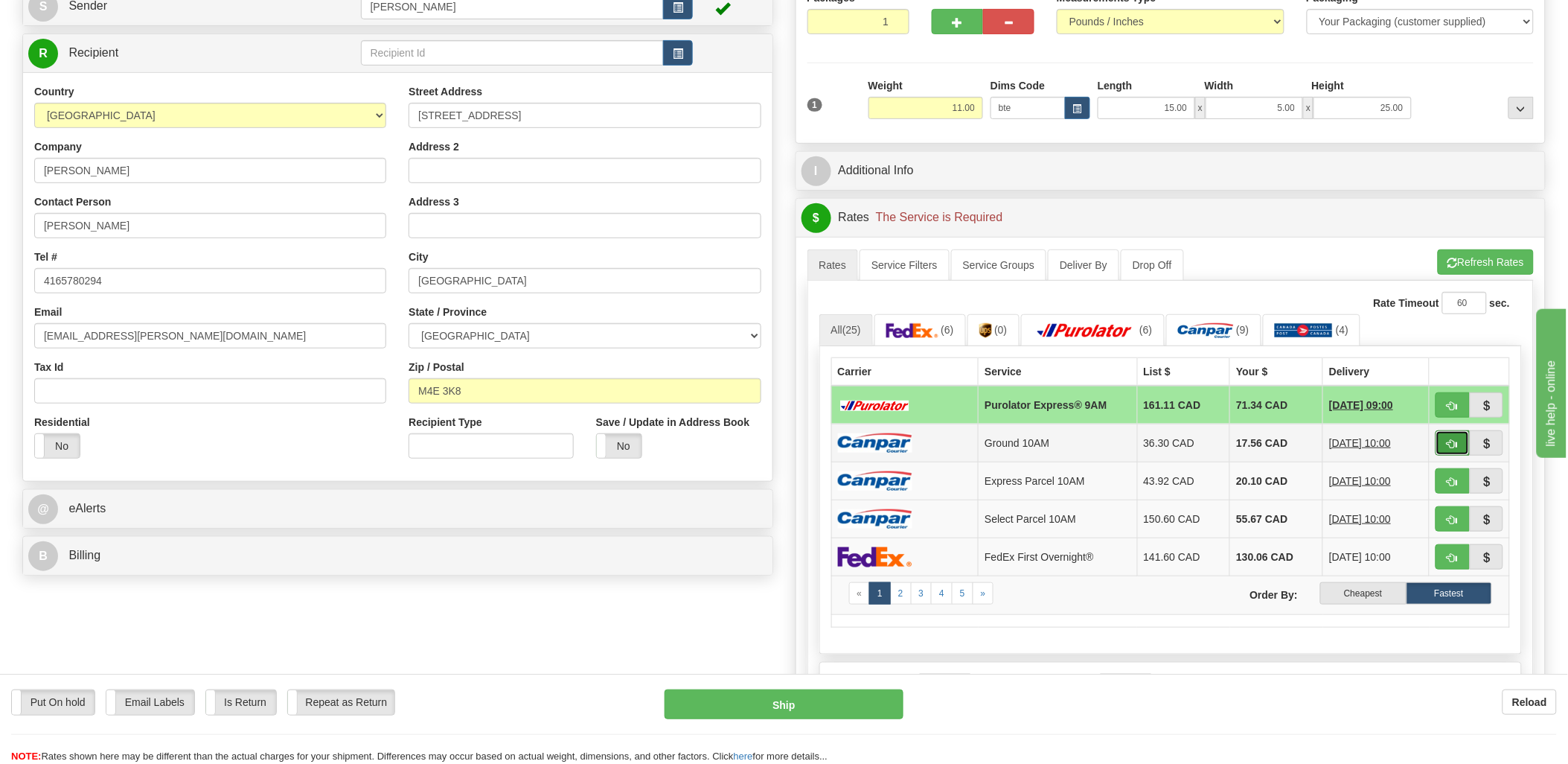
click at [1442, 447] on button "button" at bounding box center [1452, 442] width 34 height 25
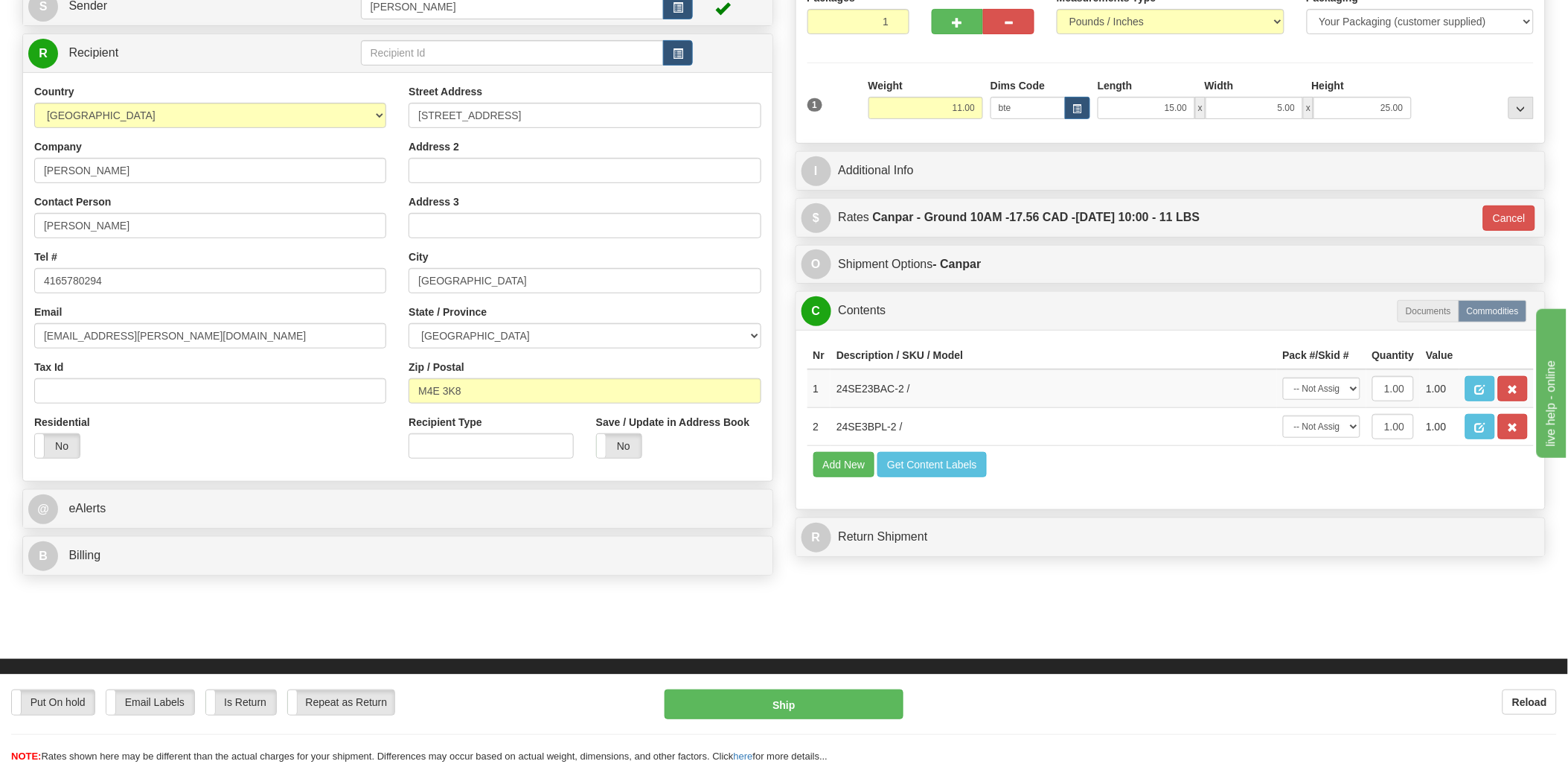
type input "10"
click at [925, 477] on button "Get Content Labels" at bounding box center [932, 464] width 110 height 25
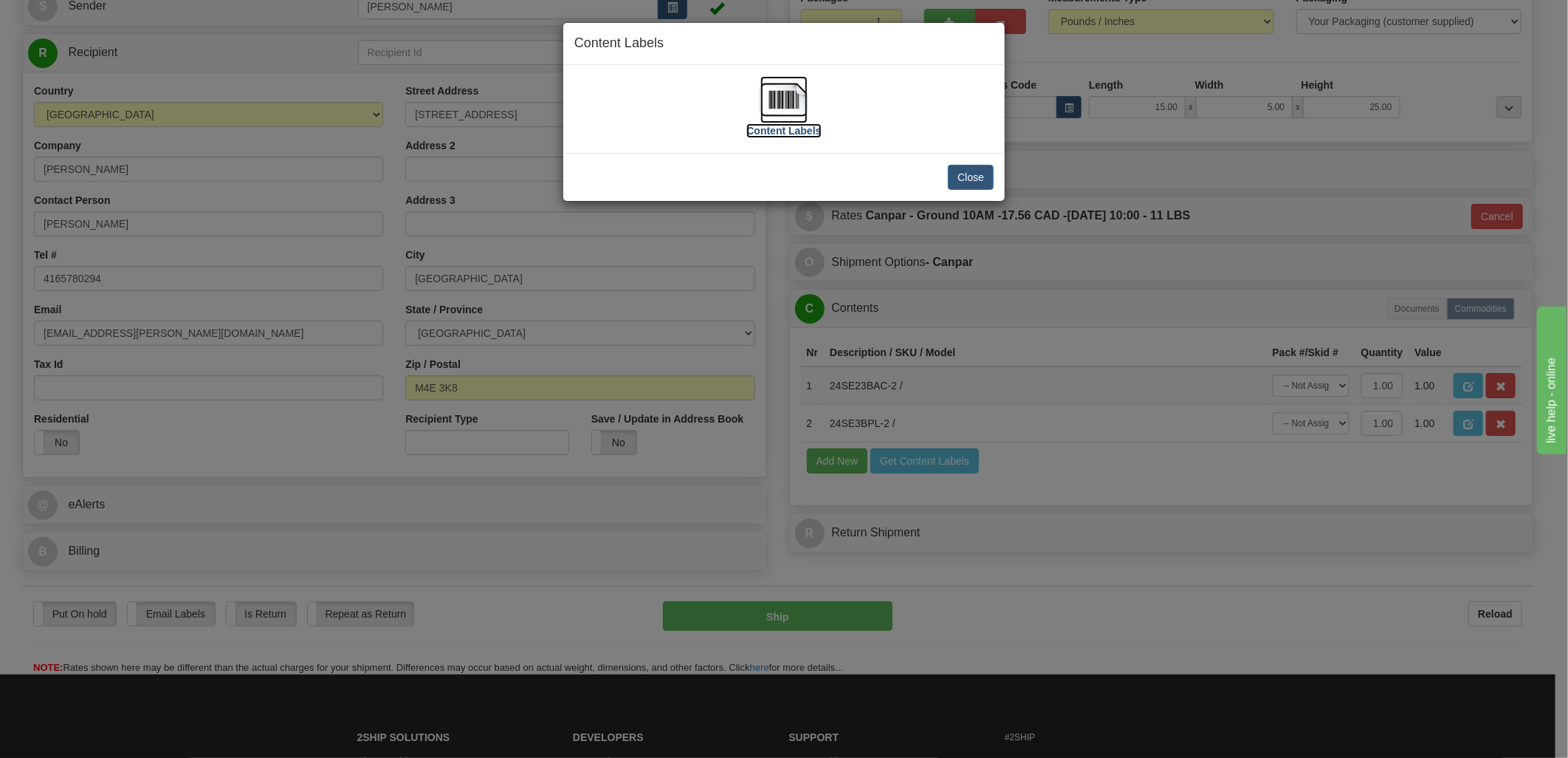
click at [792, 106] on img at bounding box center [783, 99] width 47 height 47
click at [973, 174] on button "Close" at bounding box center [971, 177] width 46 height 25
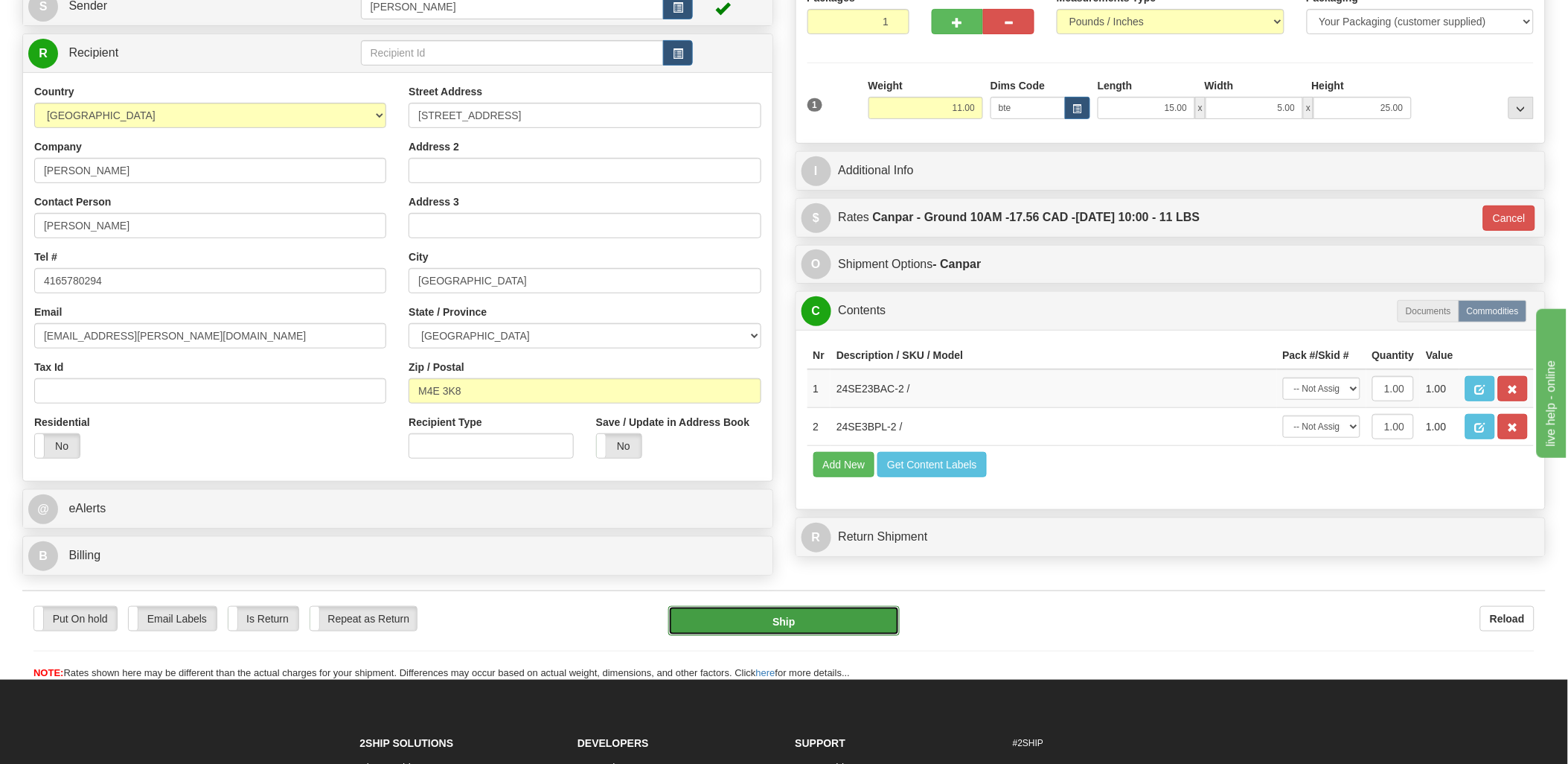
click at [843, 636] on button "Ship" at bounding box center [784, 620] width 231 height 29
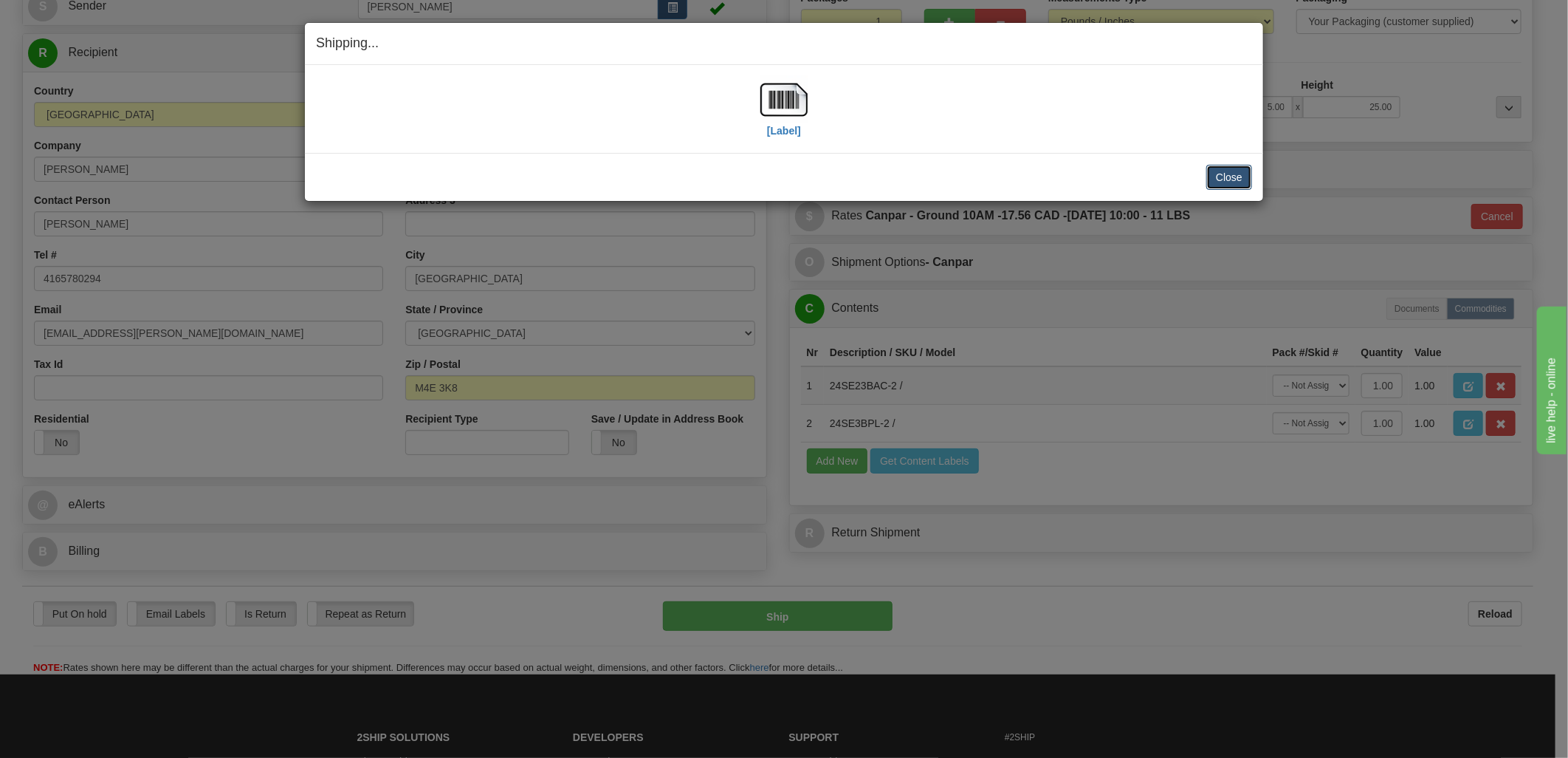
click at [1227, 178] on button "Close" at bounding box center [1228, 177] width 46 height 25
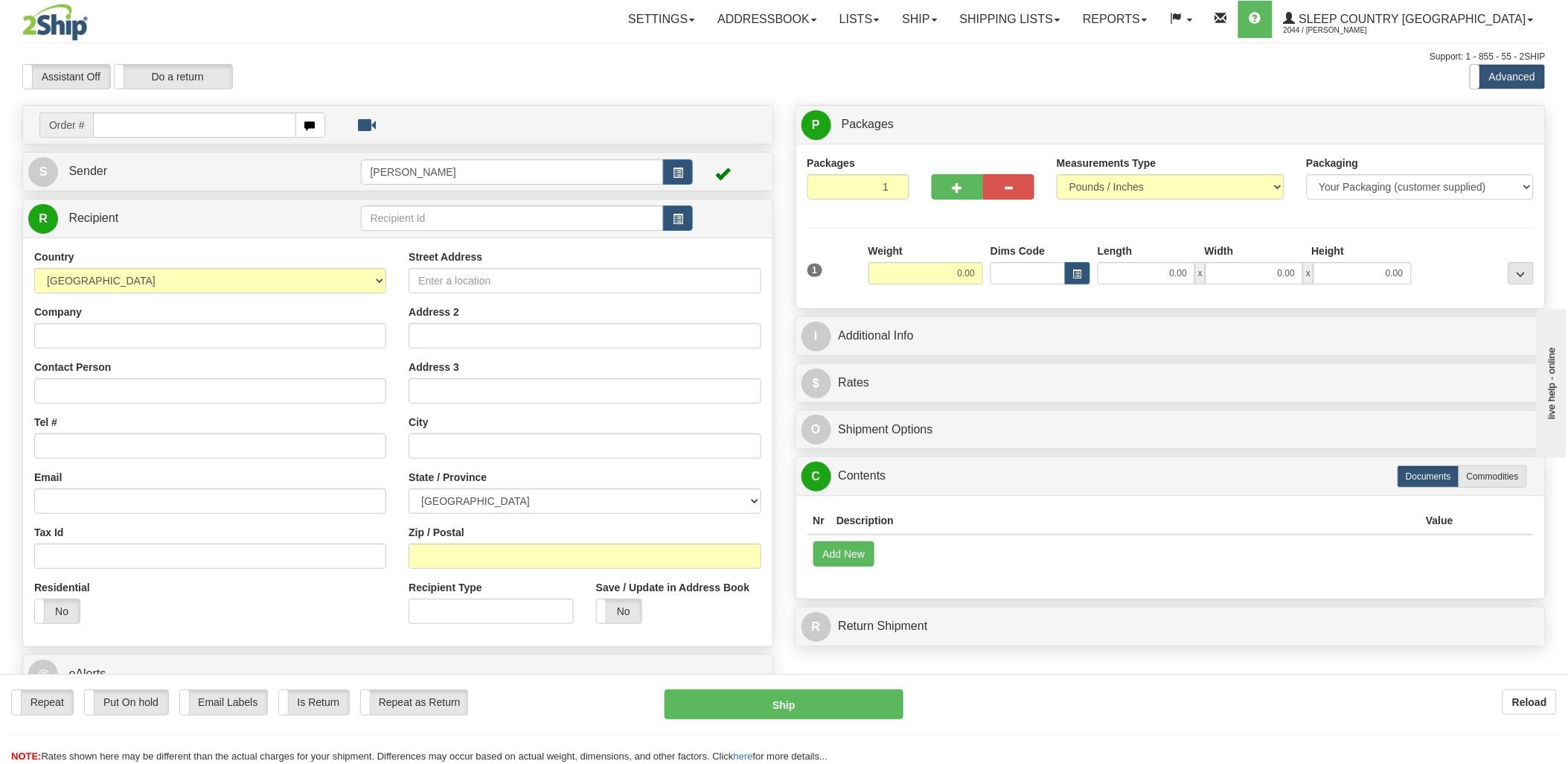
click at [138, 124] on input "text" at bounding box center [194, 125] width 203 height 25
type input "9000i"
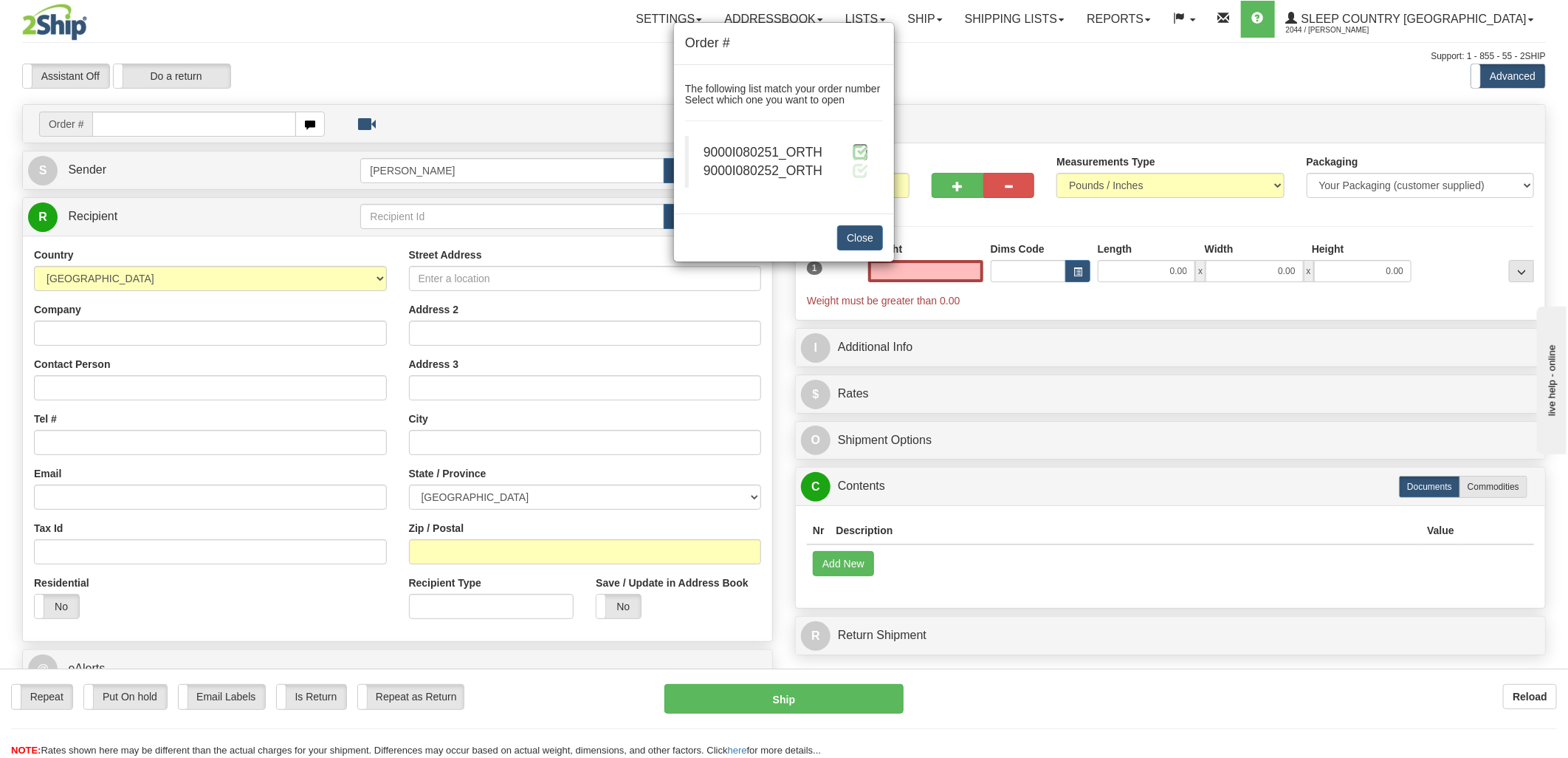
type input "0.00"
click at [857, 151] on span at bounding box center [860, 151] width 16 height 16
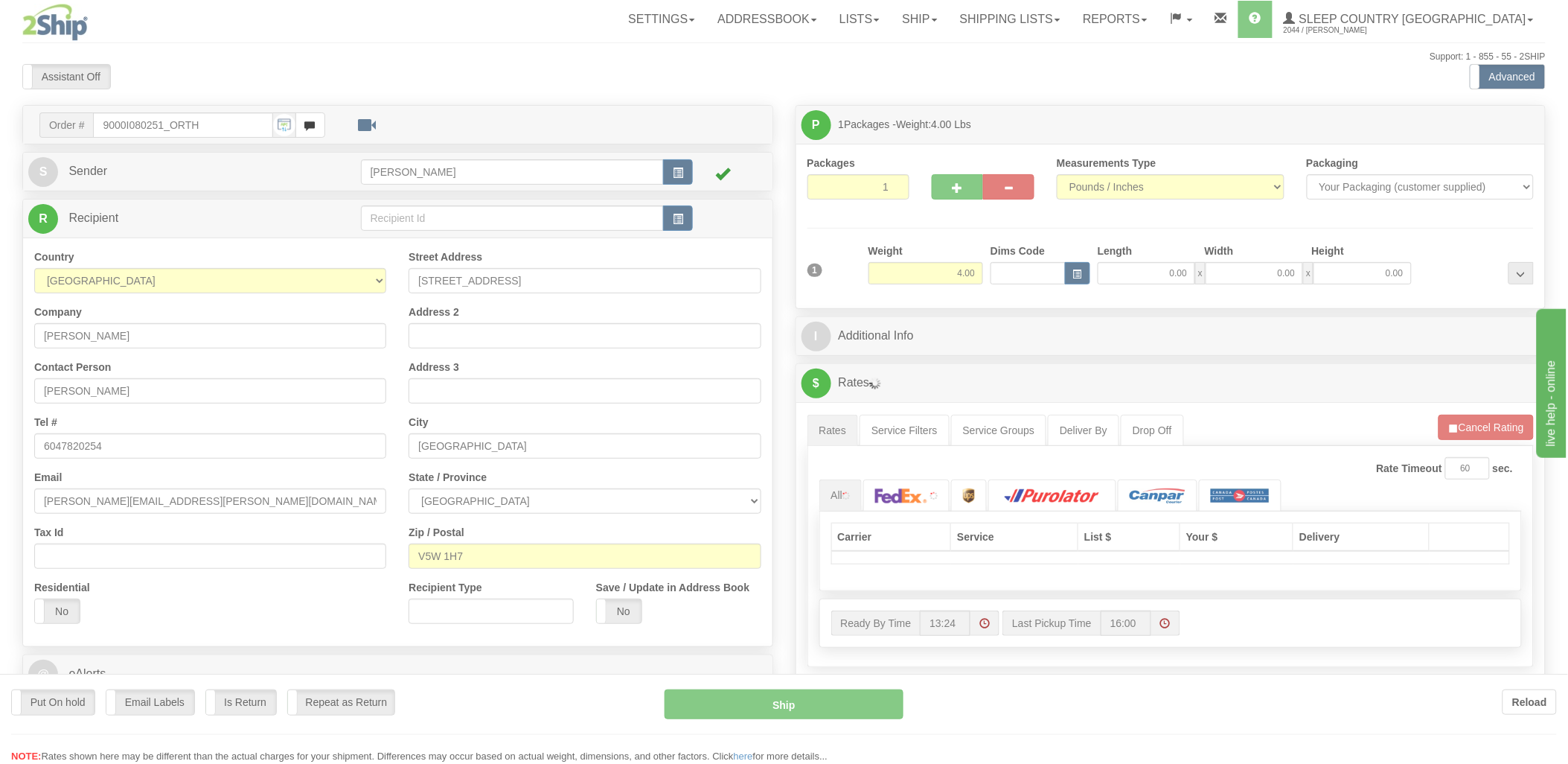
click at [1024, 276] on div at bounding box center [784, 382] width 1568 height 764
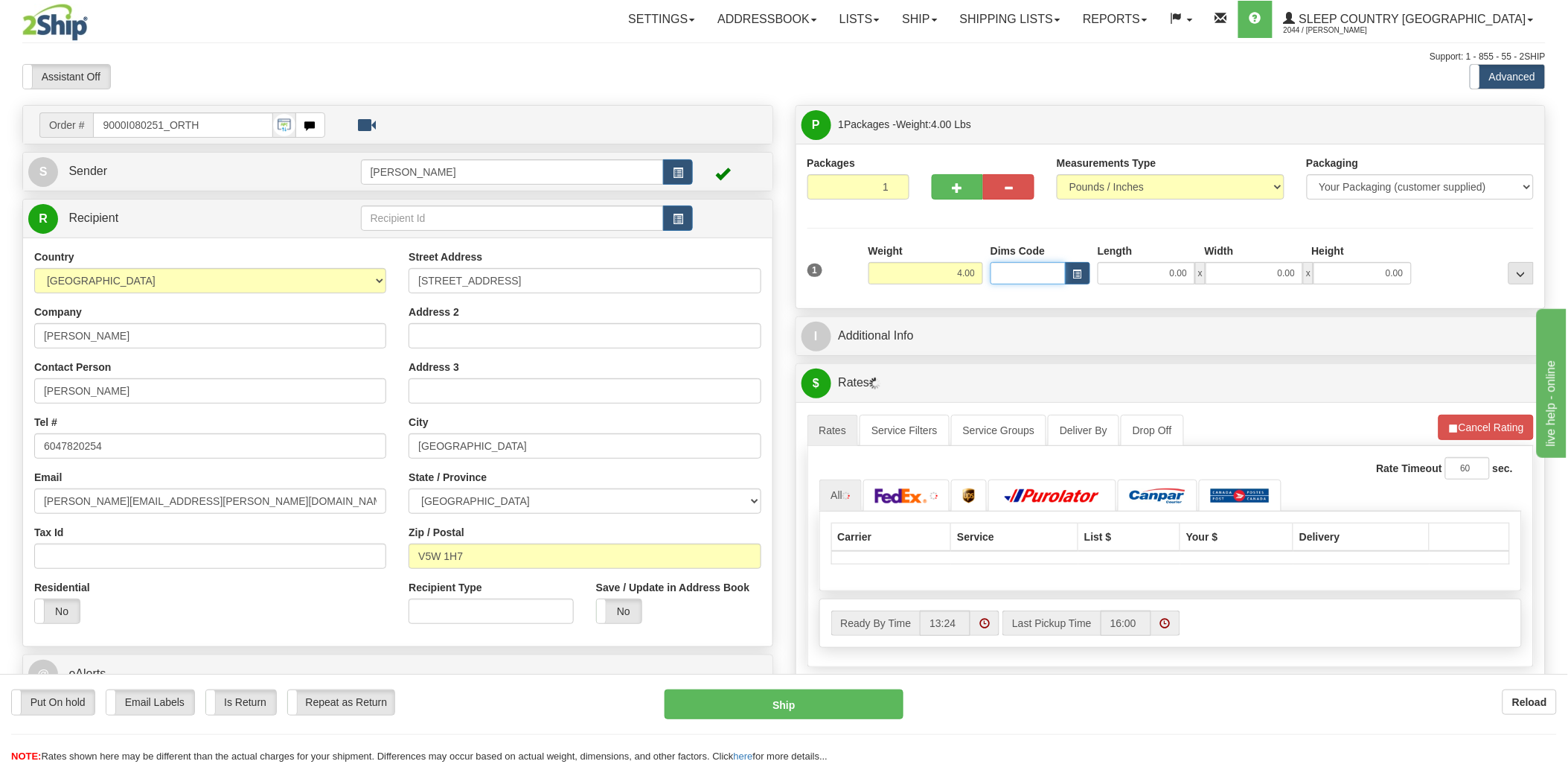
click at [1022, 276] on input "Dims Code" at bounding box center [1028, 274] width 75 height 23
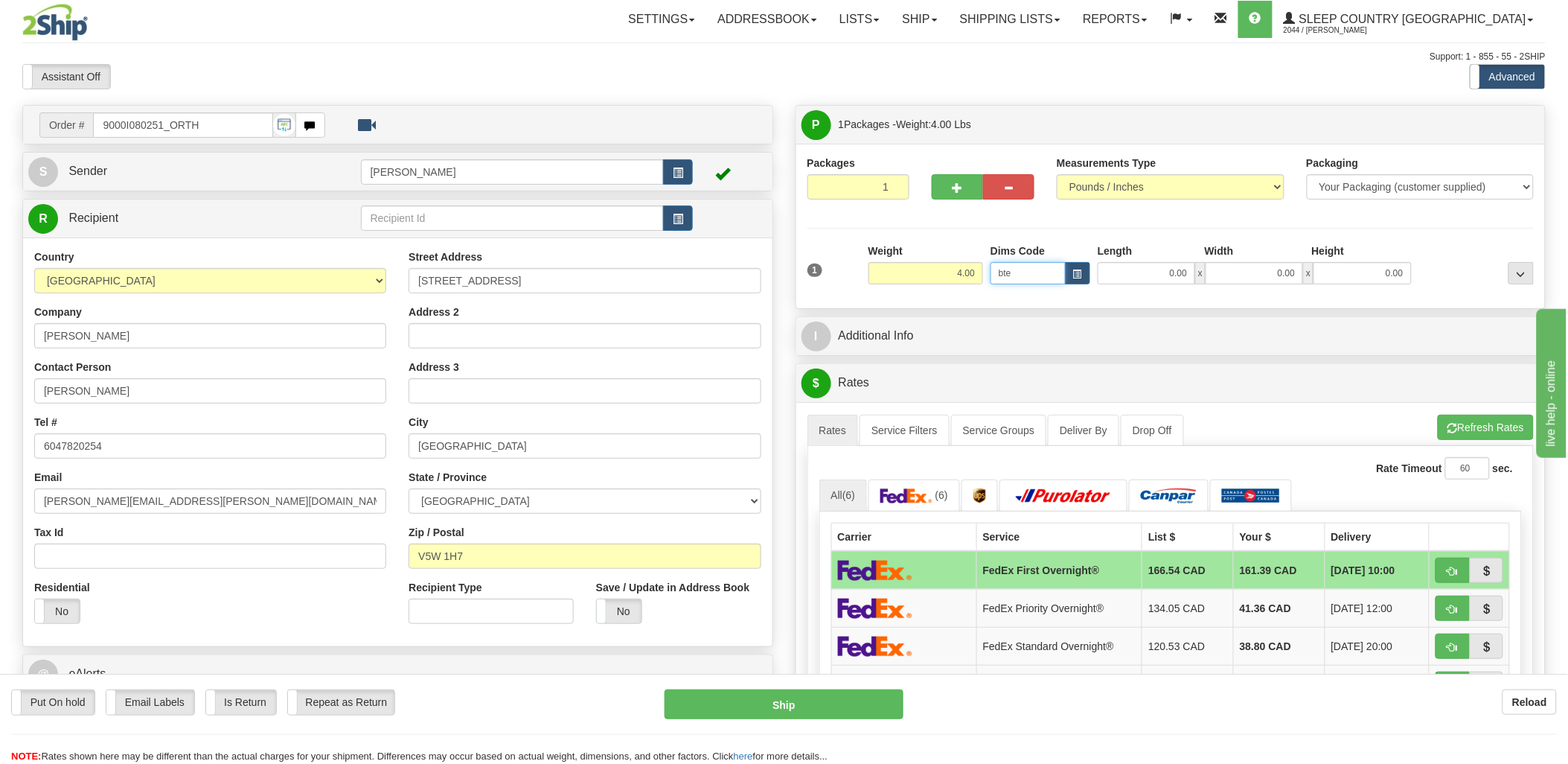
type input "bte"
click button "Delete" at bounding box center [0, 0] width 0 height 0
type input "15.00"
type input "5.00"
type input "25.00"
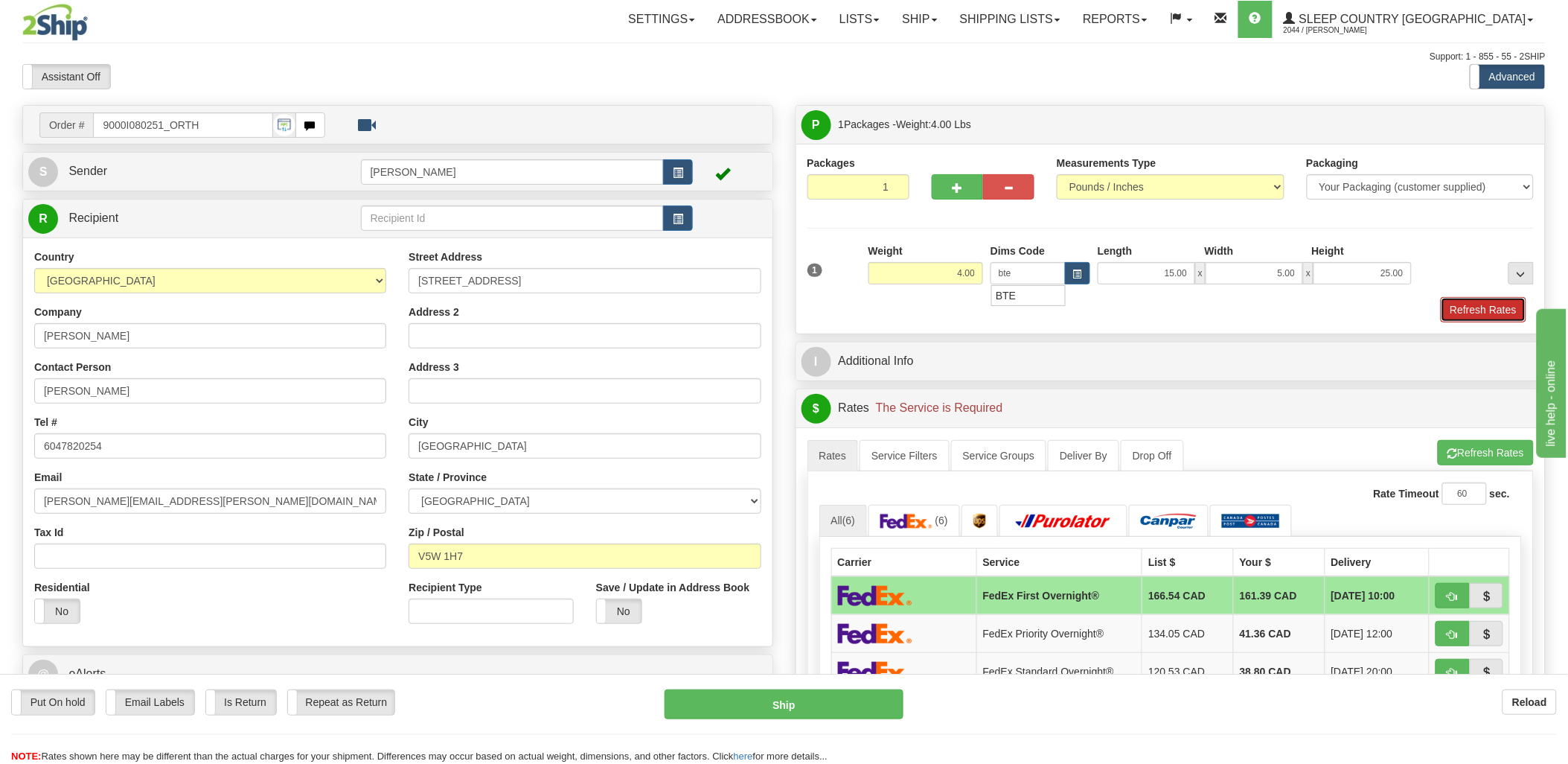
click at [1490, 311] on button "Refresh Rates" at bounding box center [1483, 309] width 85 height 25
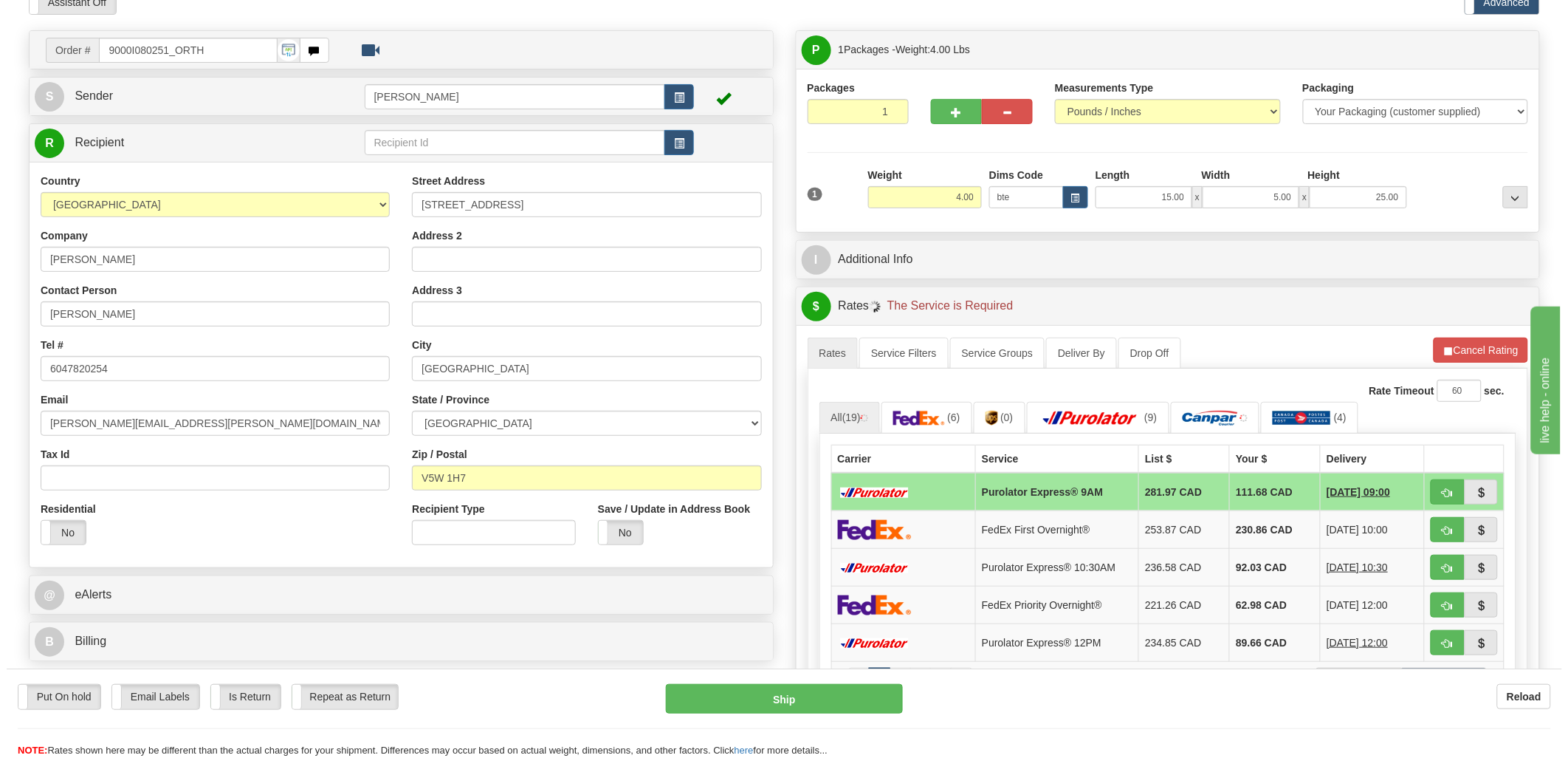
scroll to position [246, 0]
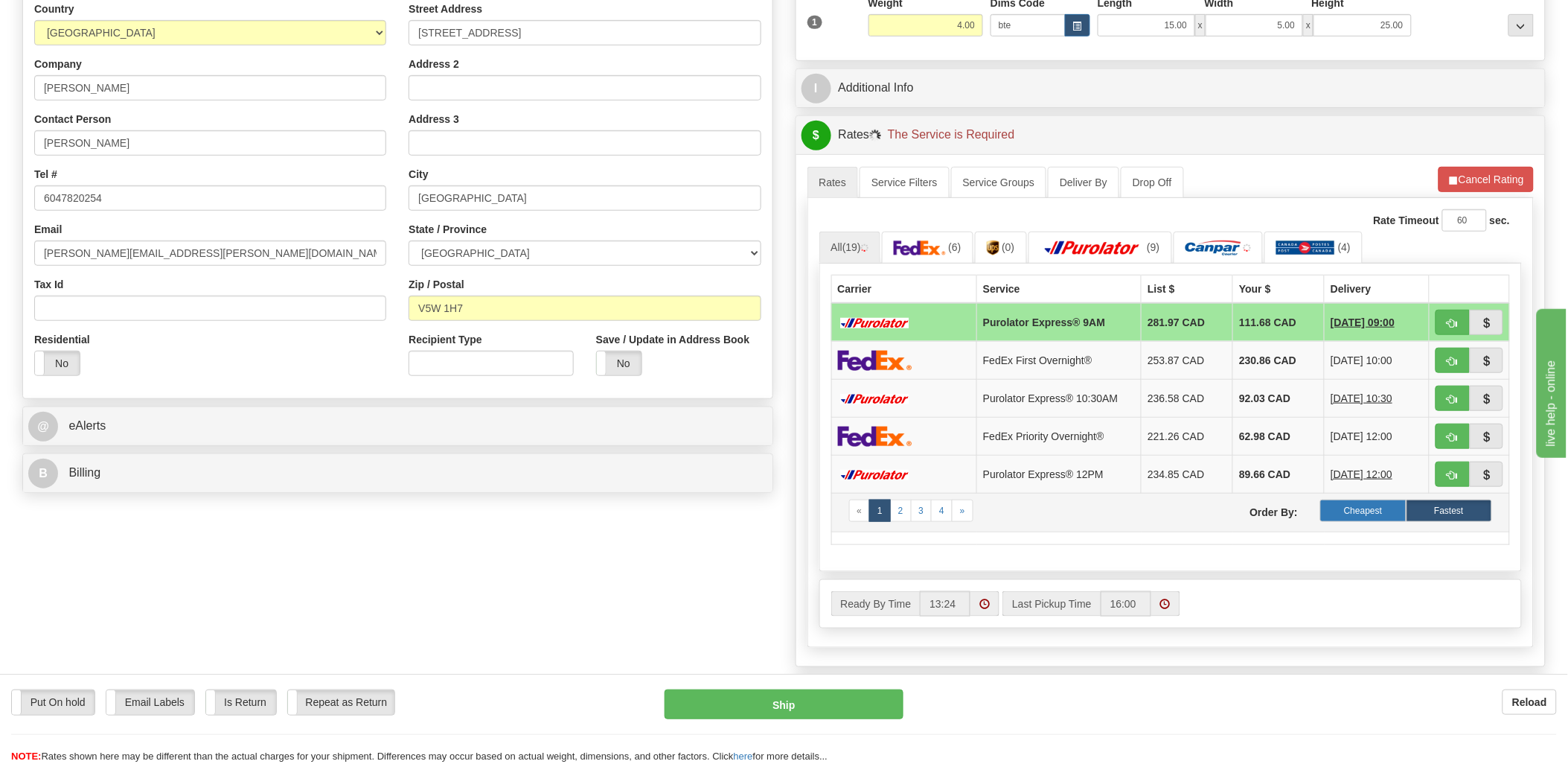
click at [1370, 519] on label "Cheapest" at bounding box center [1362, 511] width 85 height 23
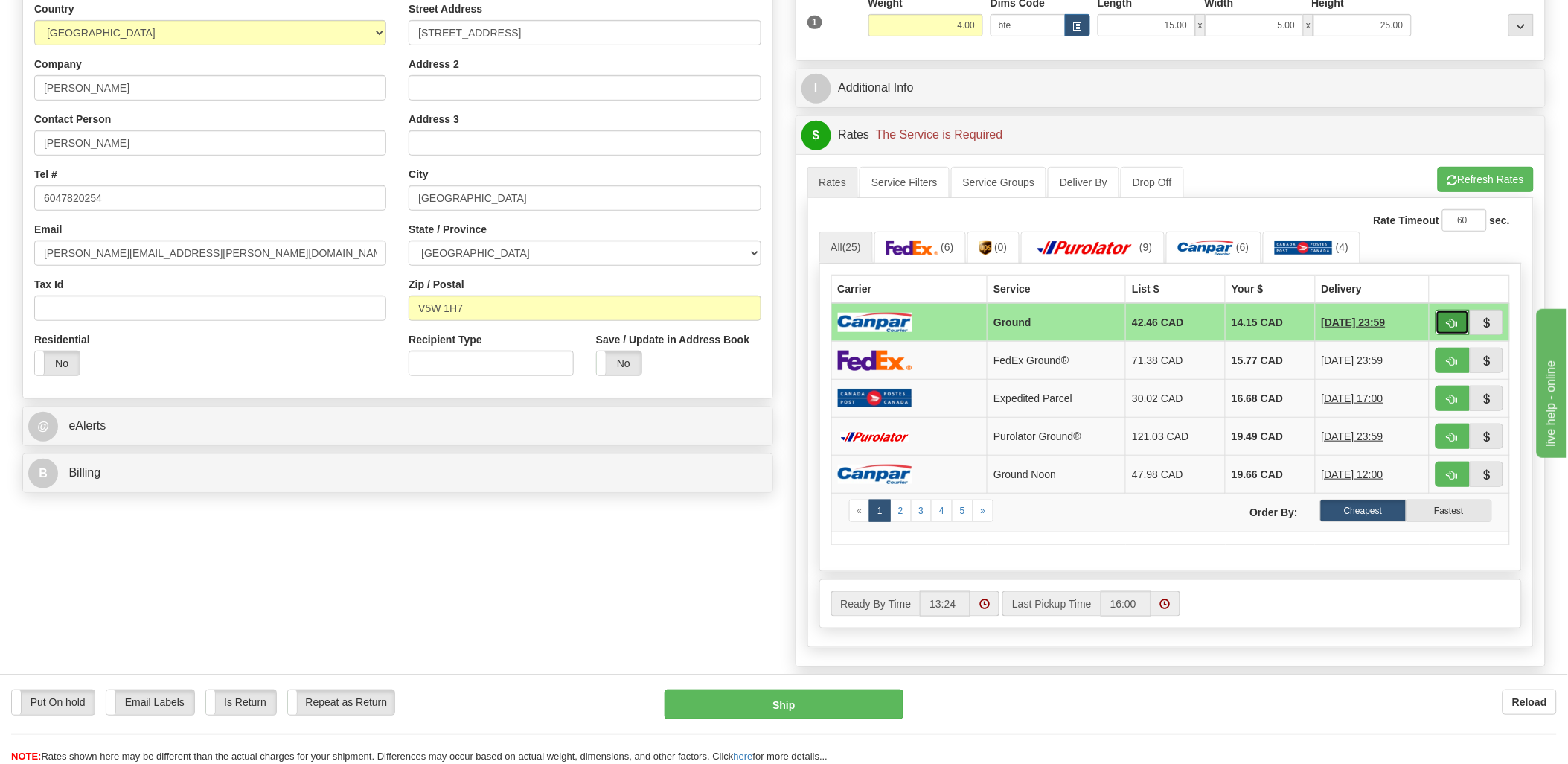
click at [1450, 322] on span "button" at bounding box center [1453, 323] width 11 height 10
type input "1"
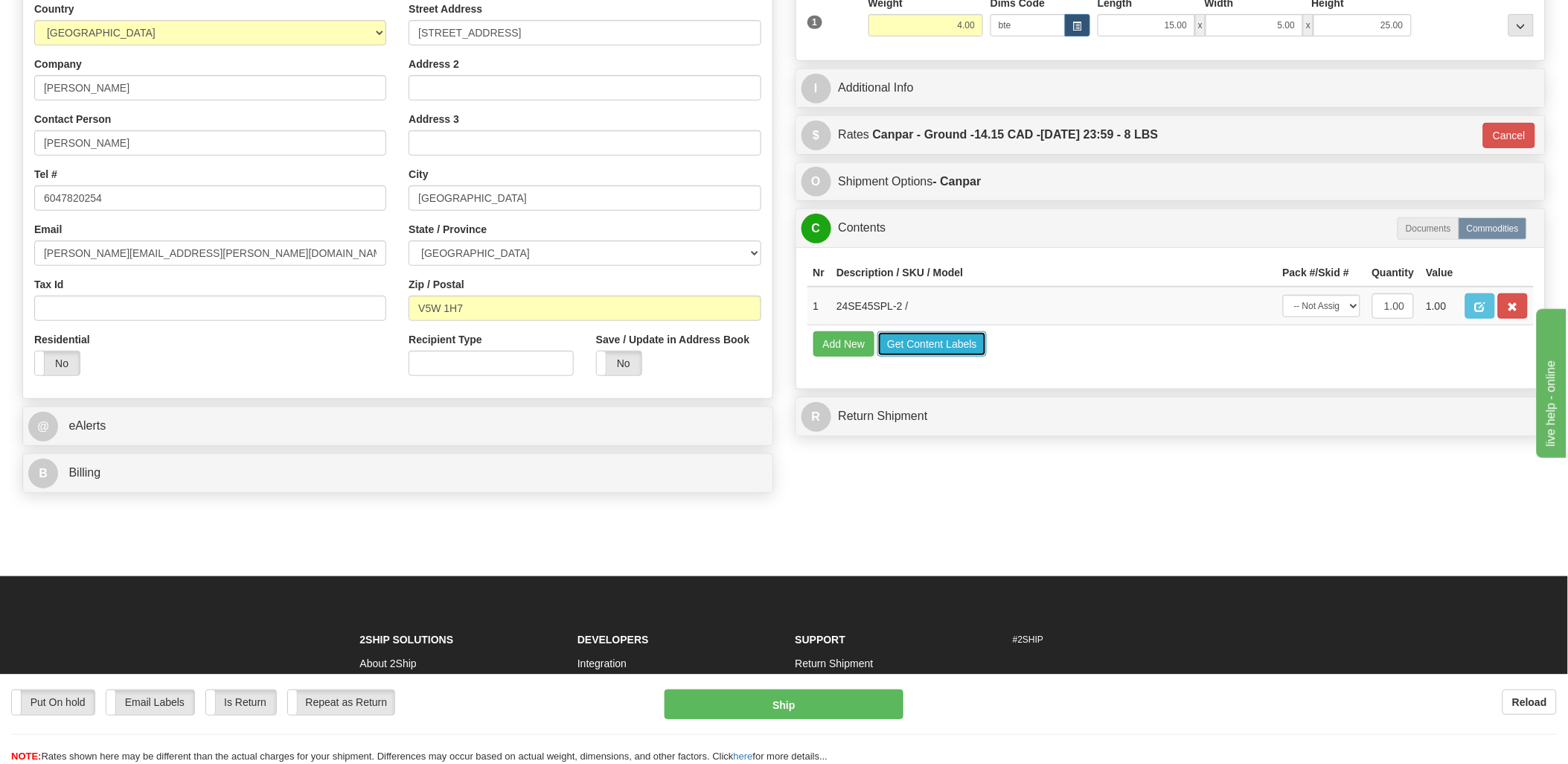
click at [929, 357] on button "Get Content Labels" at bounding box center [932, 343] width 110 height 25
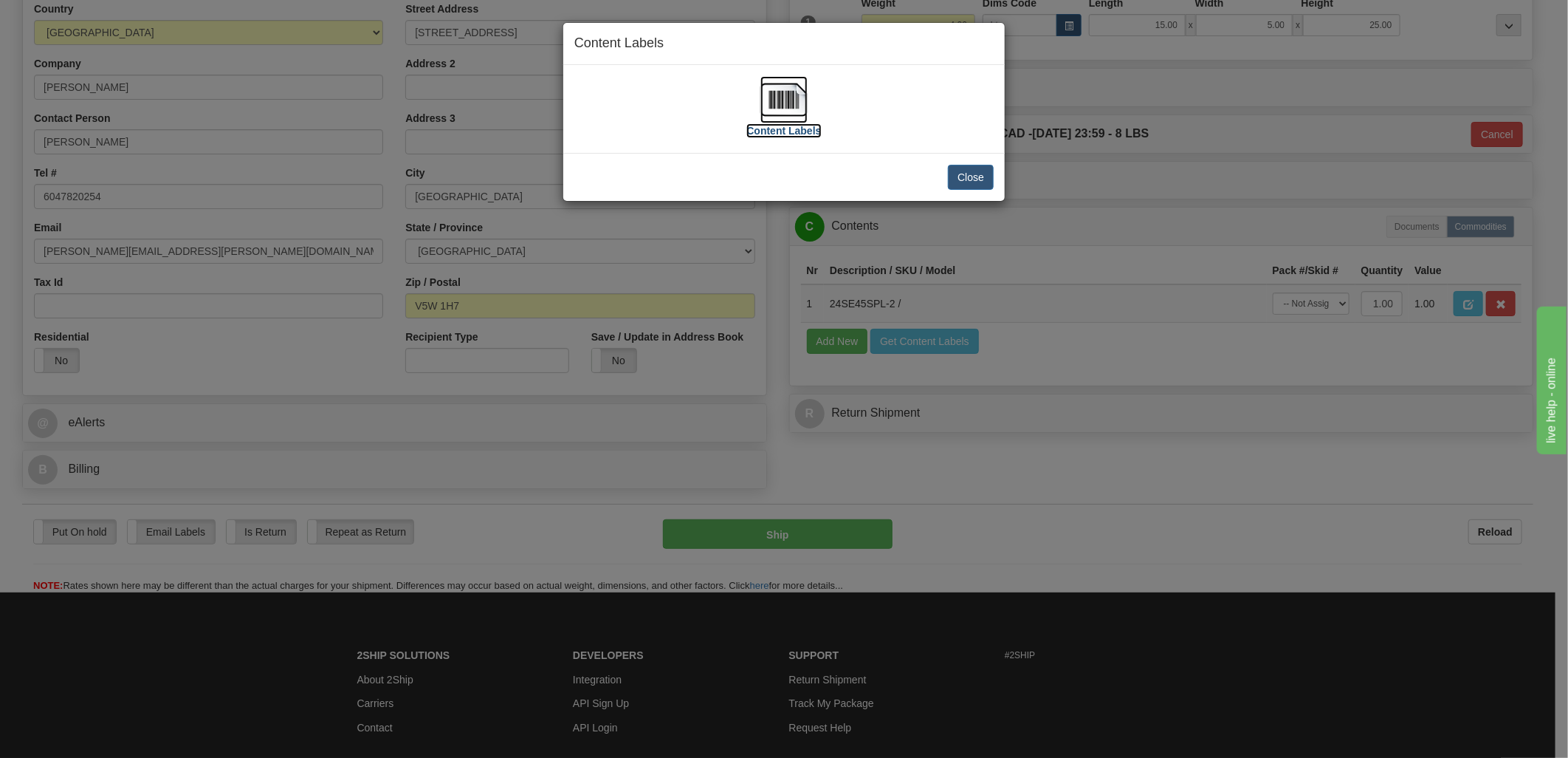
click at [788, 99] on img at bounding box center [783, 99] width 47 height 47
click at [980, 175] on button "Close" at bounding box center [971, 177] width 46 height 25
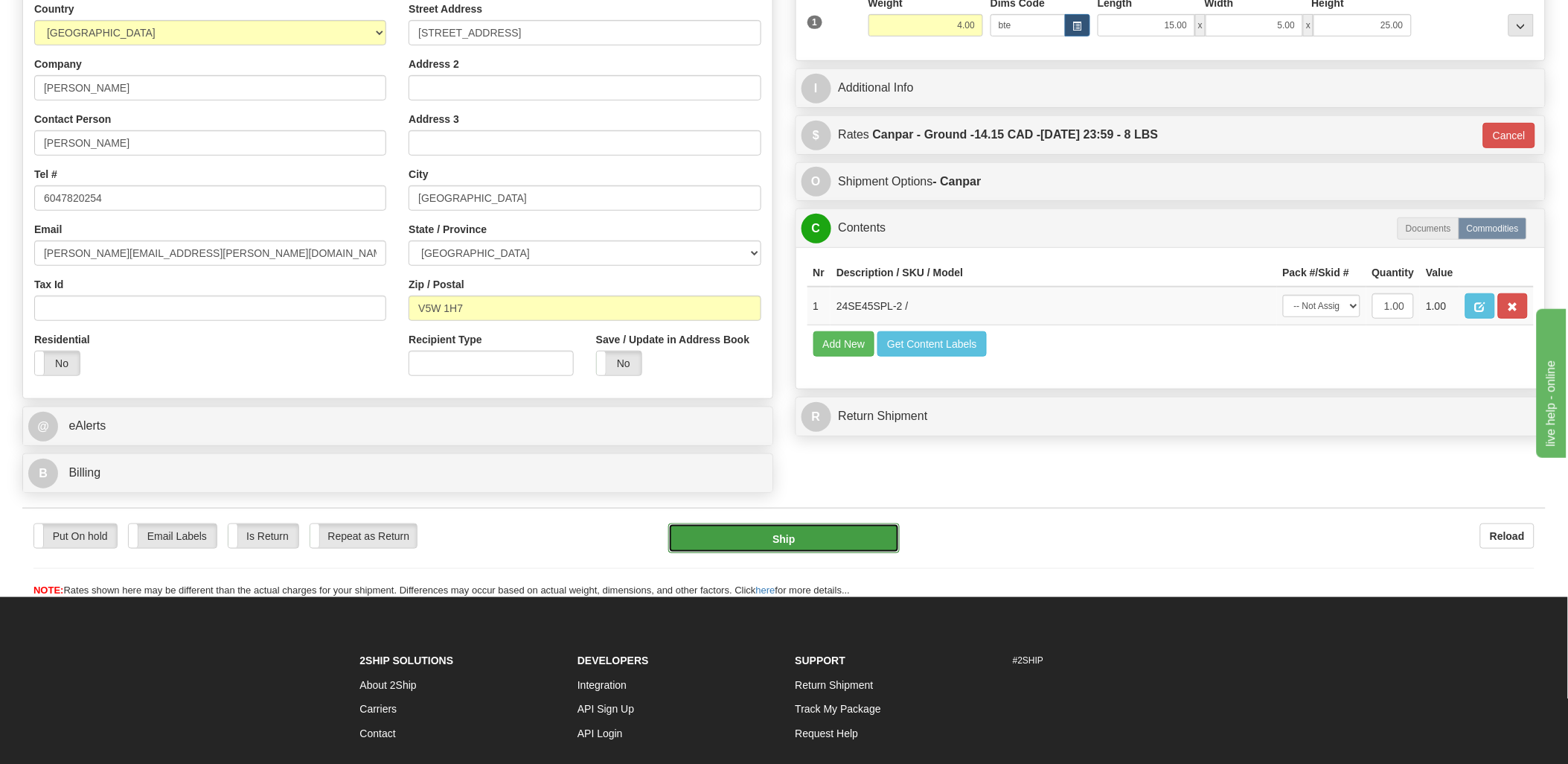
click at [792, 541] on button "Ship" at bounding box center [784, 537] width 231 height 29
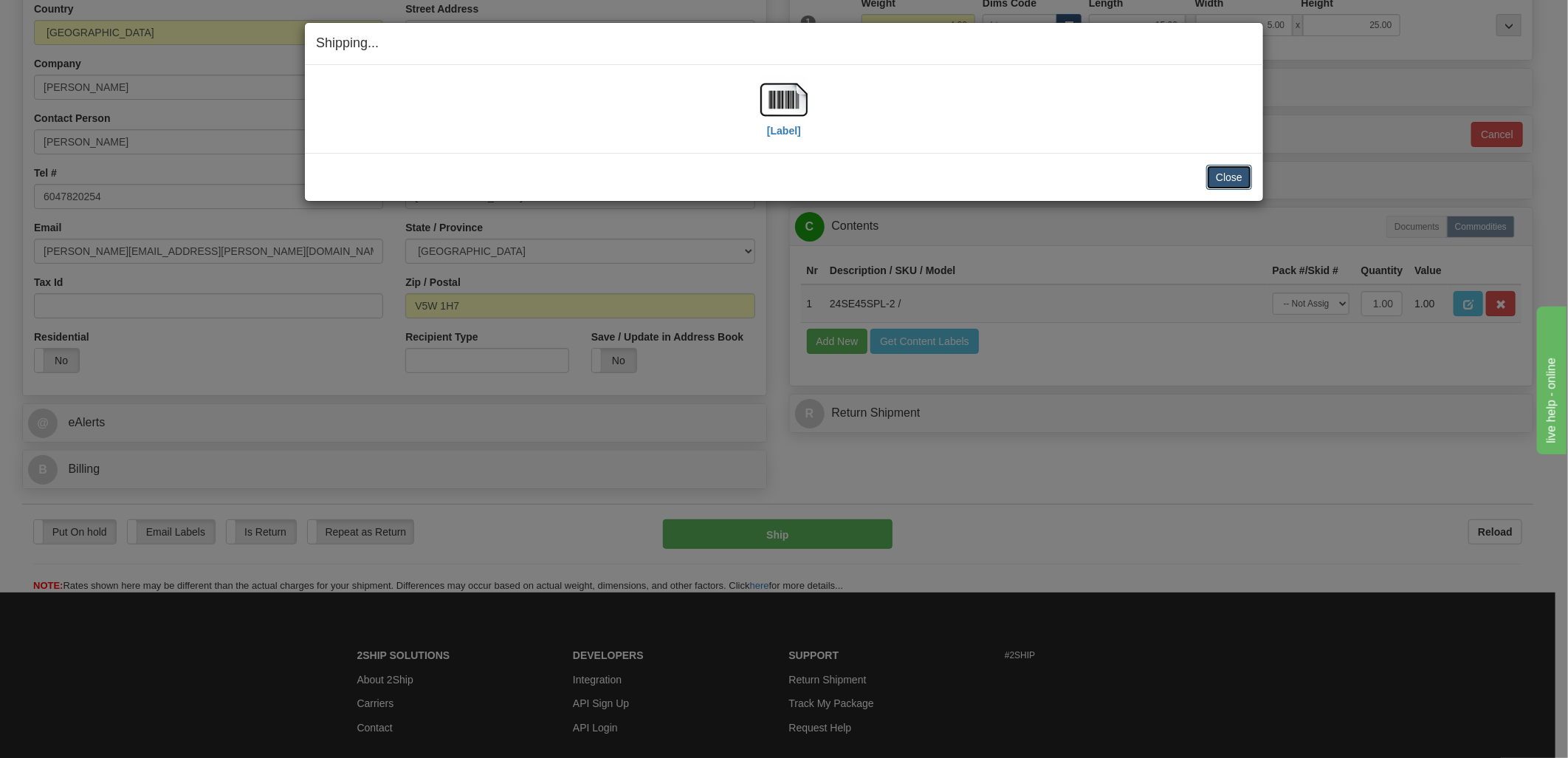
click at [1241, 180] on button "Close" at bounding box center [1228, 177] width 46 height 25
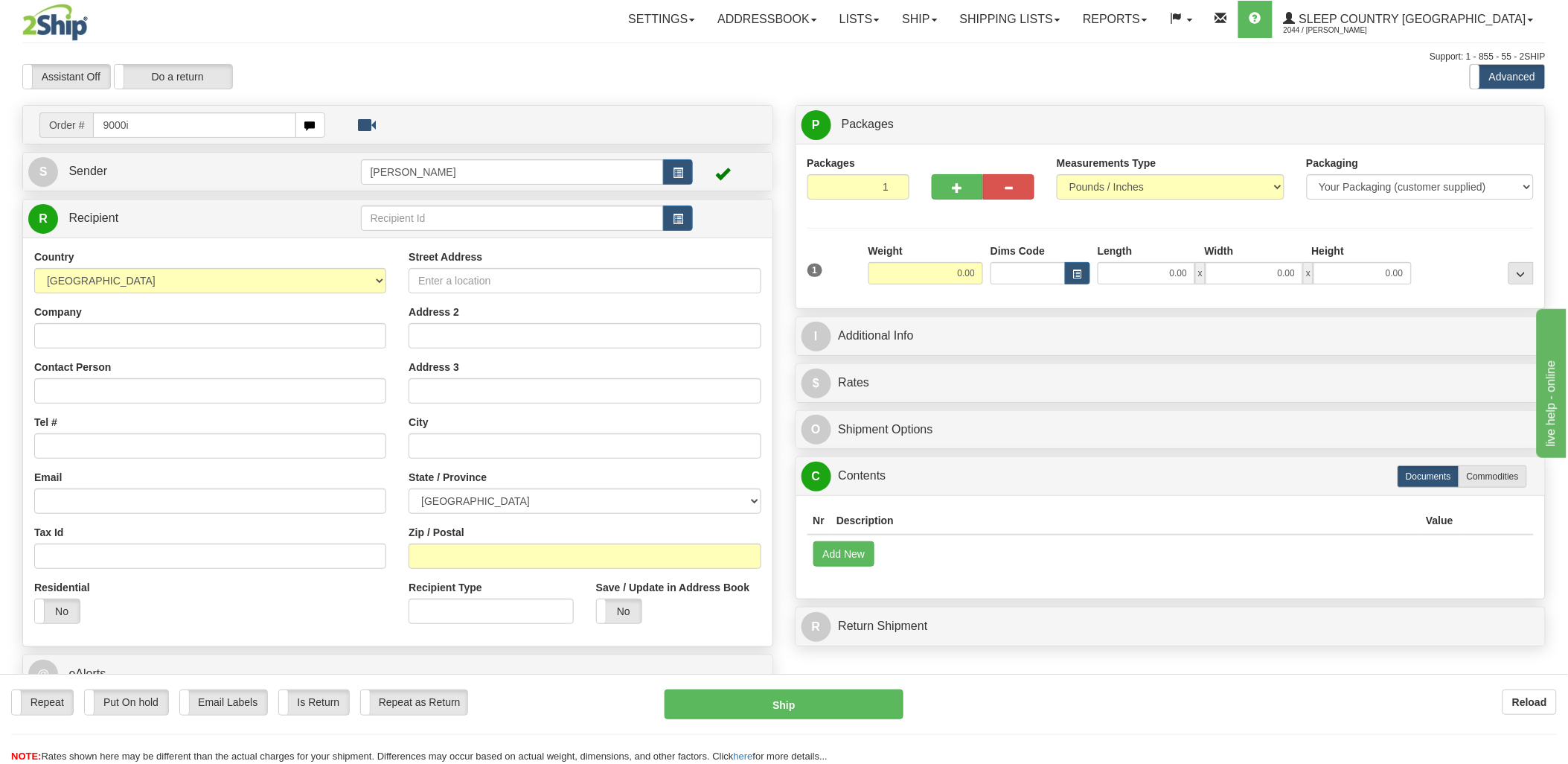
type input "9000i"
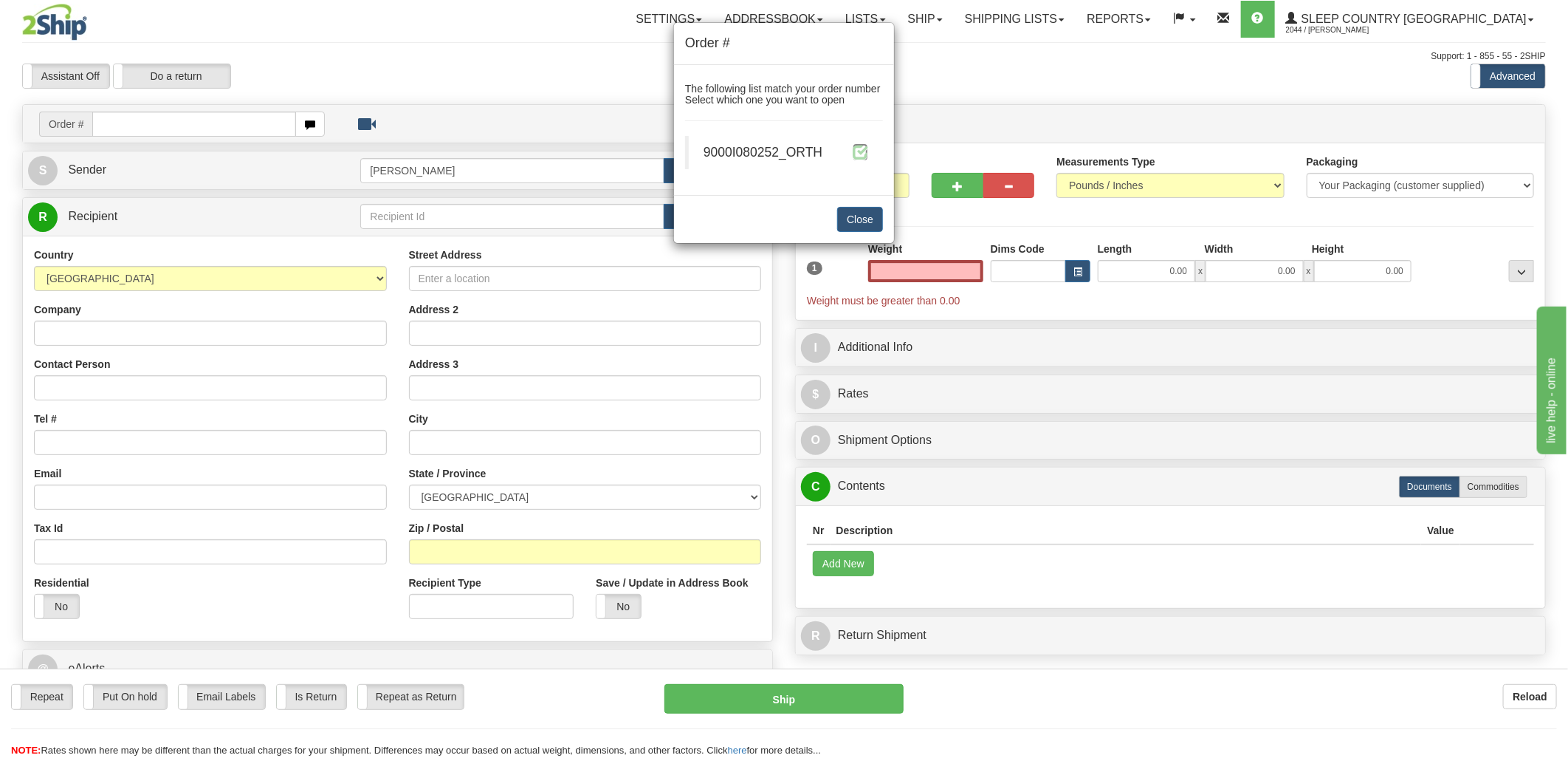
type input "0.00"
click at [860, 145] on span at bounding box center [860, 151] width 16 height 16
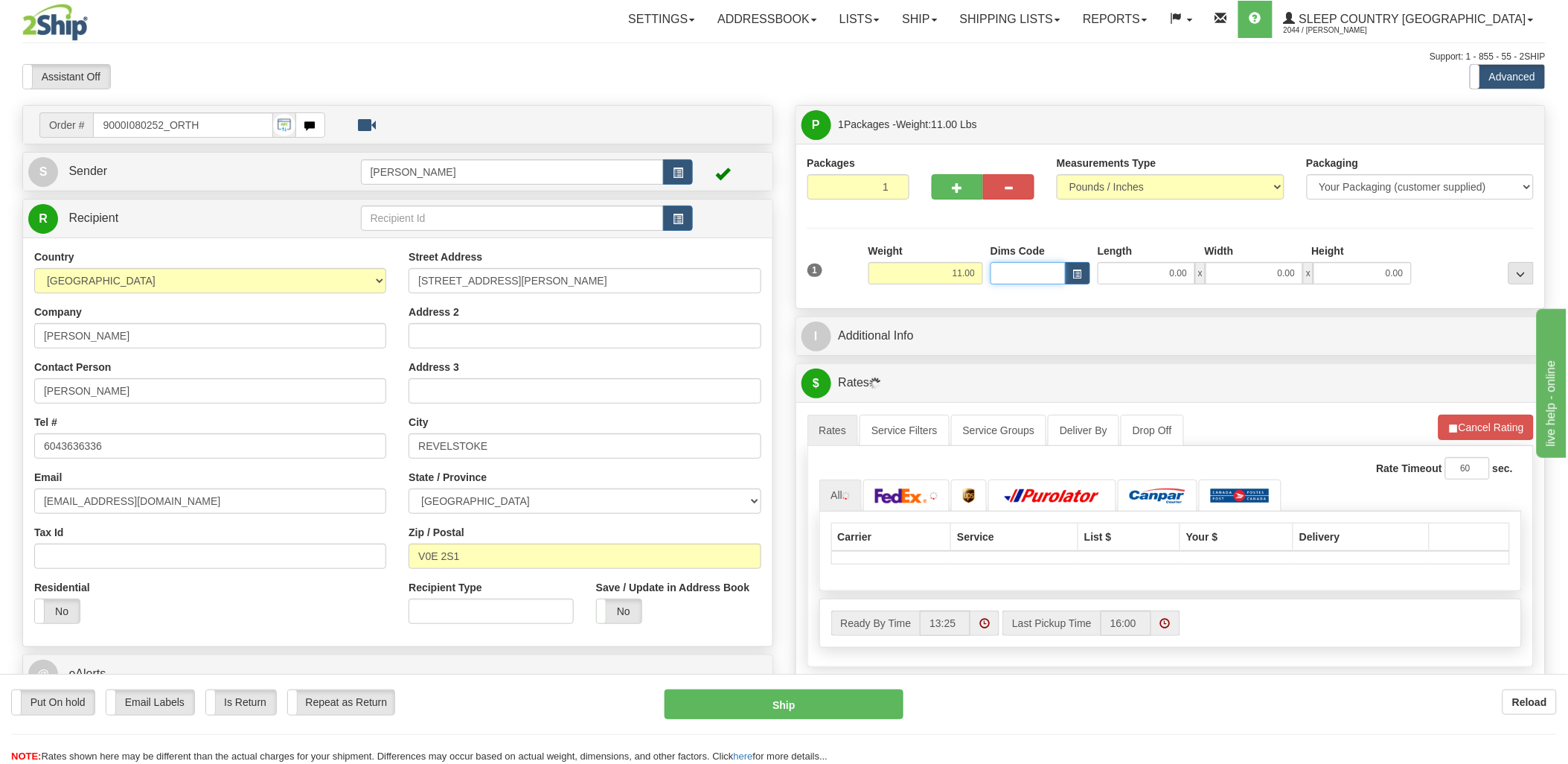
click at [1018, 278] on input "Dims Code" at bounding box center [1028, 274] width 75 height 23
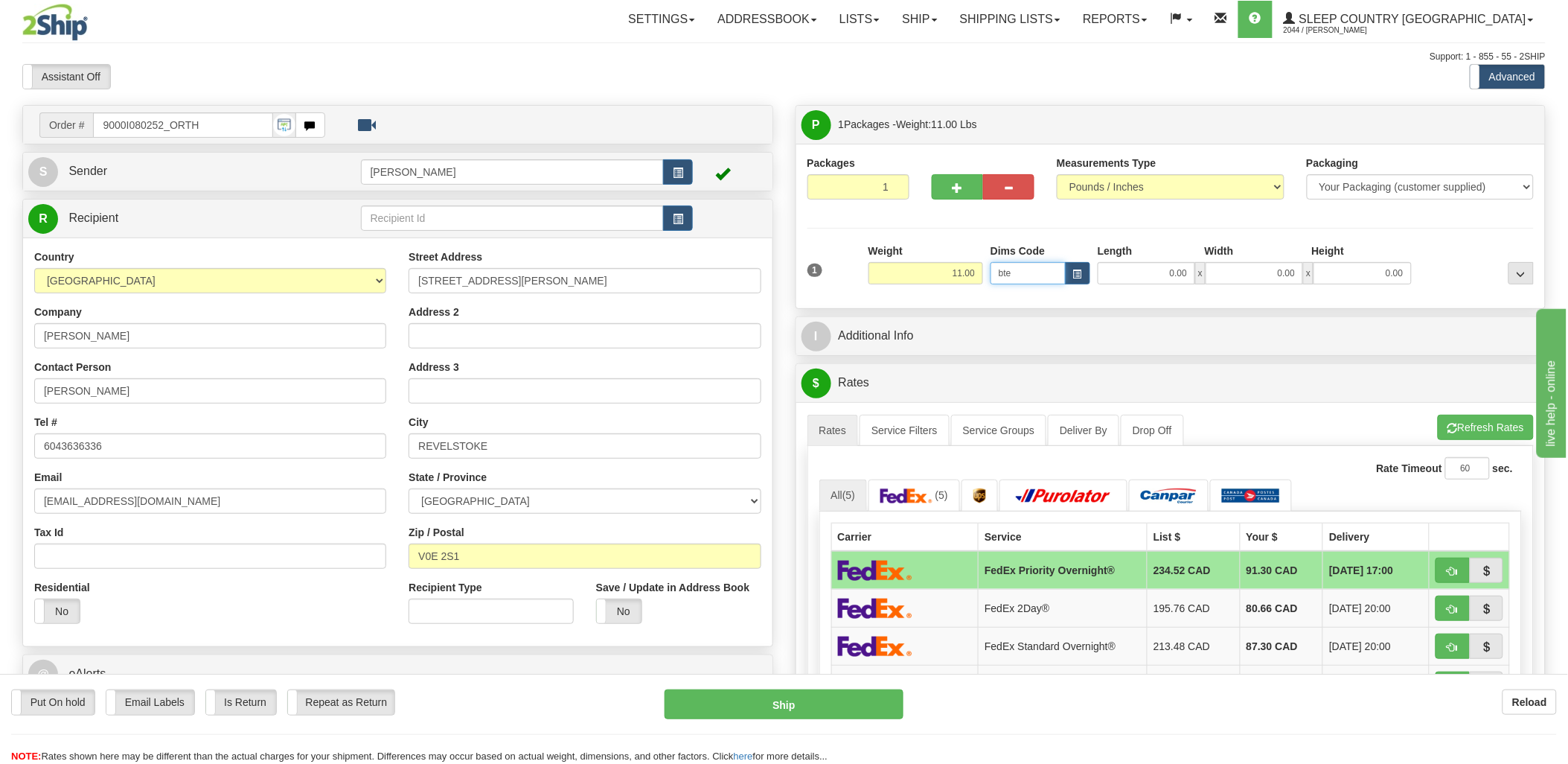
type input "bte"
click button "Delete" at bounding box center [0, 0] width 0 height 0
type input "15.00"
type input "5.00"
type input "25.00"
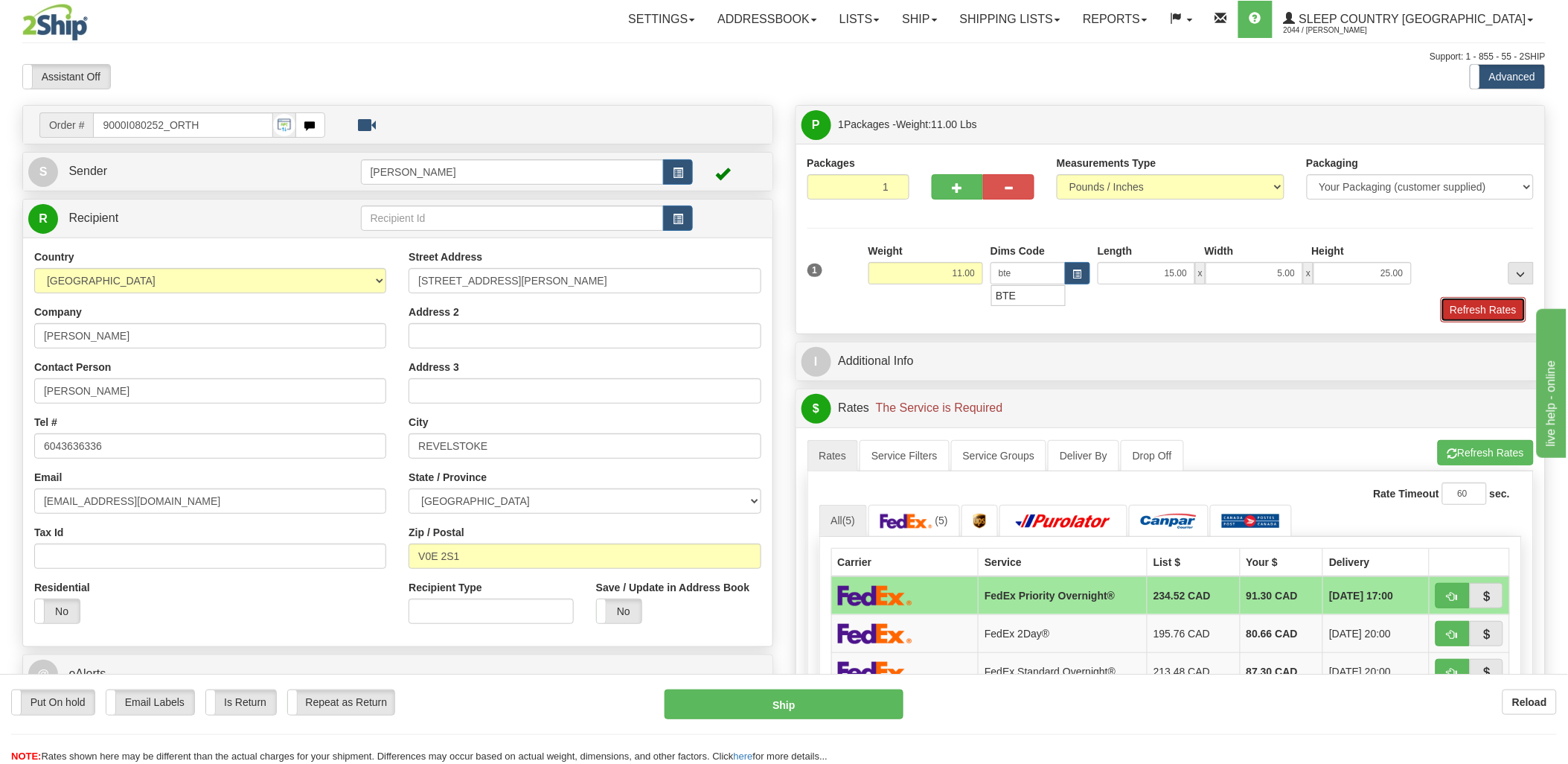
click at [1505, 304] on button "Refresh Rates" at bounding box center [1483, 309] width 85 height 25
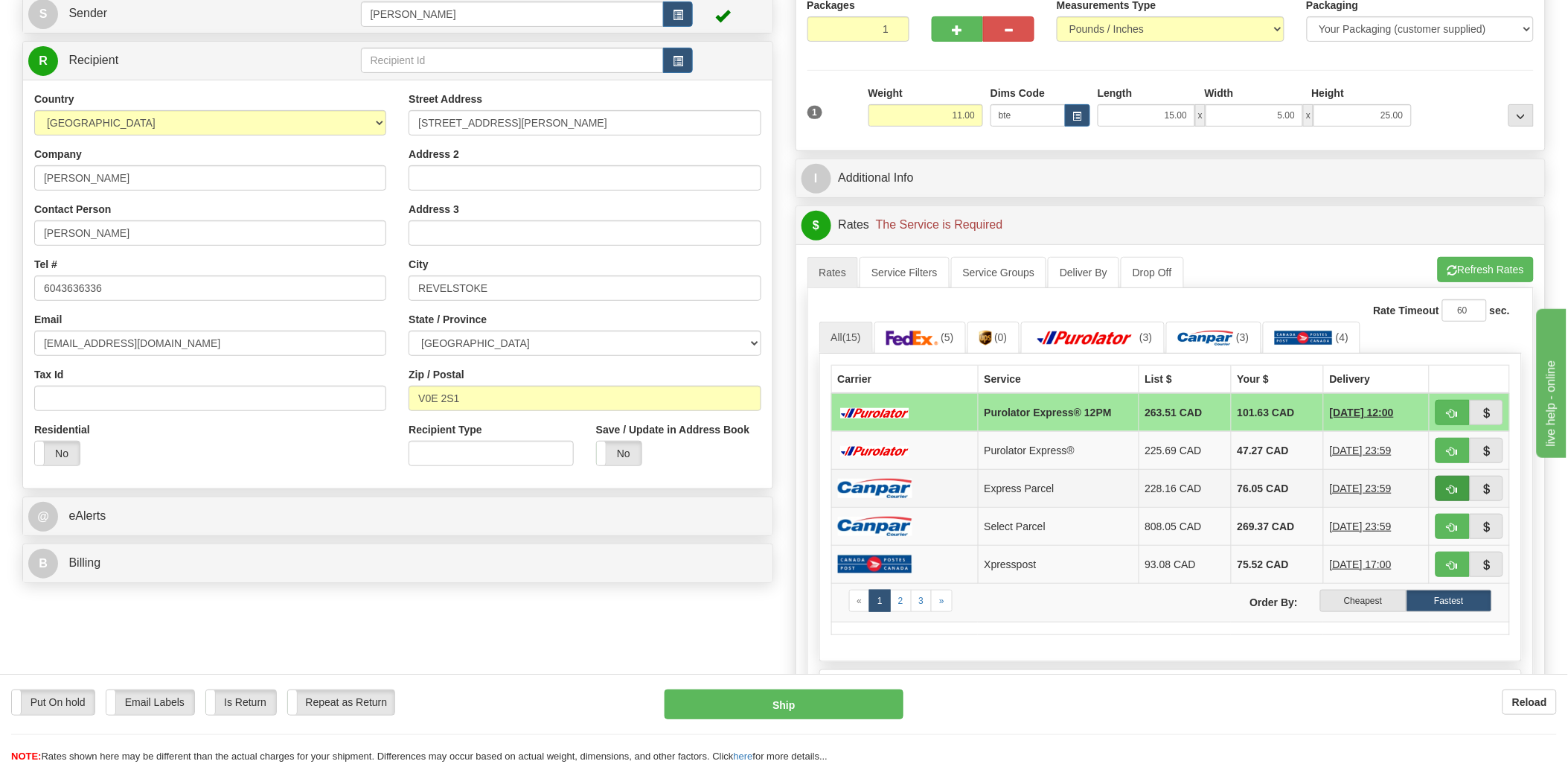
scroll to position [165, 0]
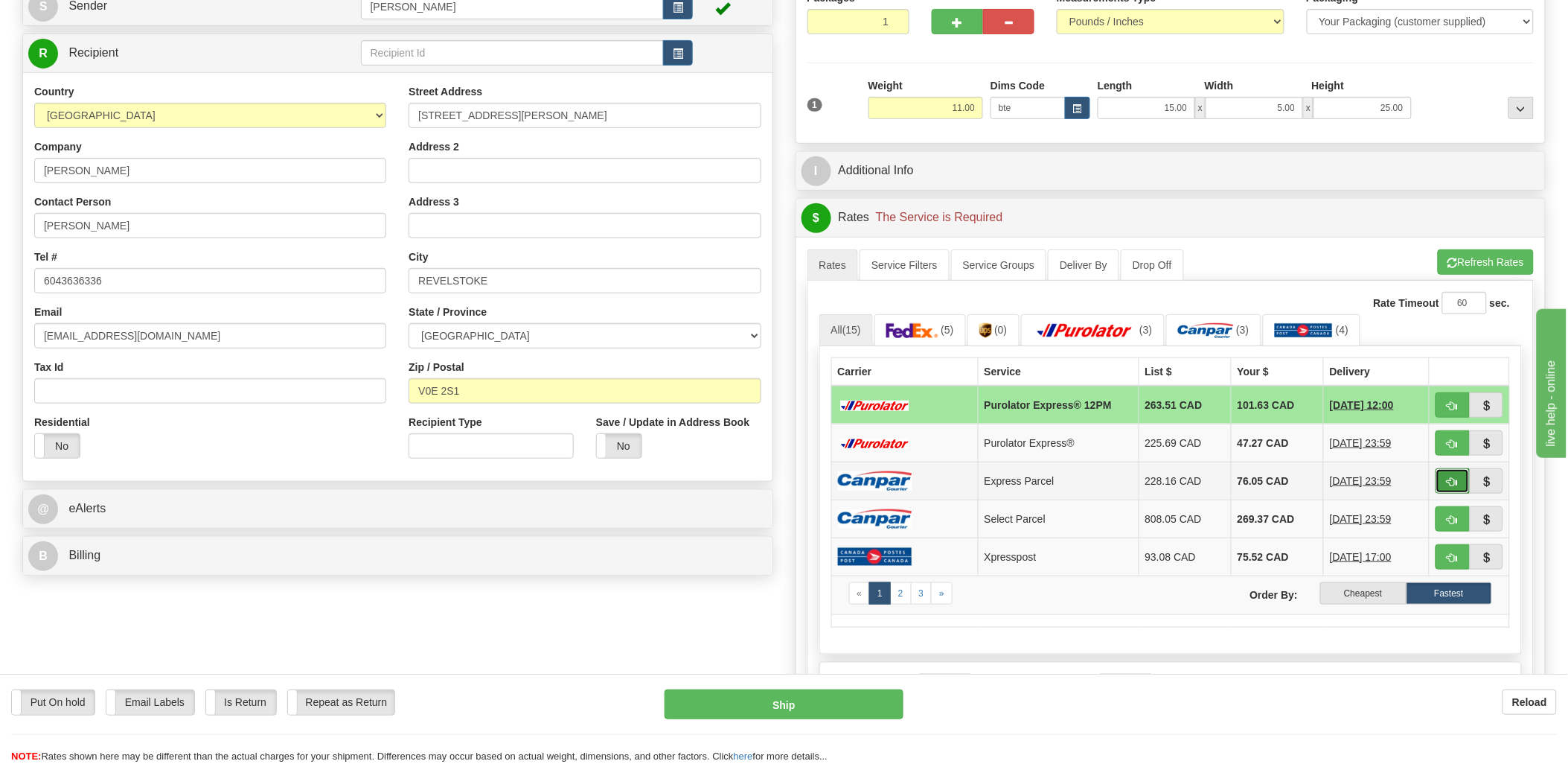
click at [1459, 479] on button "button" at bounding box center [1452, 481] width 34 height 25
type input "E"
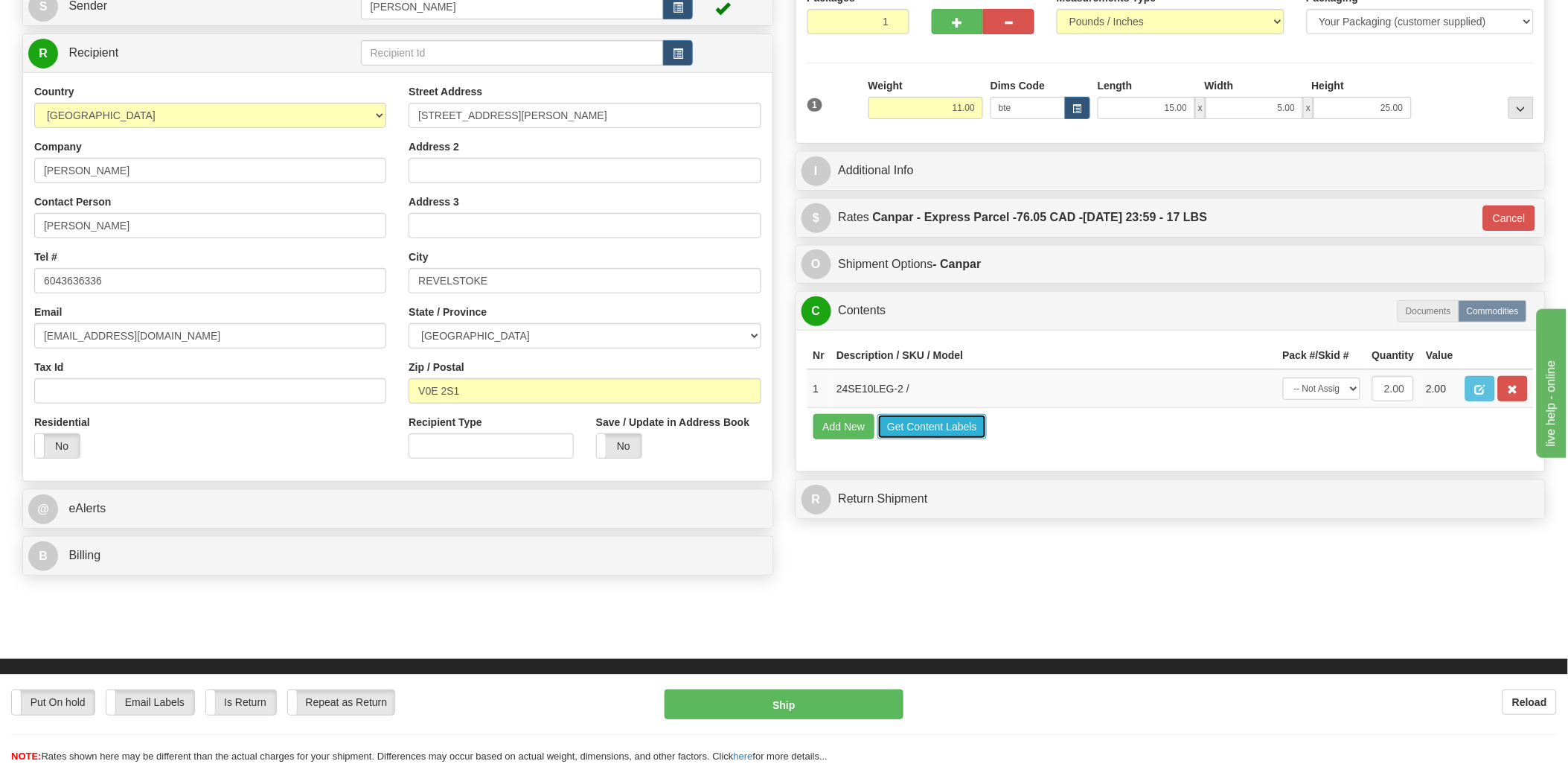
click at [939, 439] on button "Get Content Labels" at bounding box center [932, 426] width 110 height 25
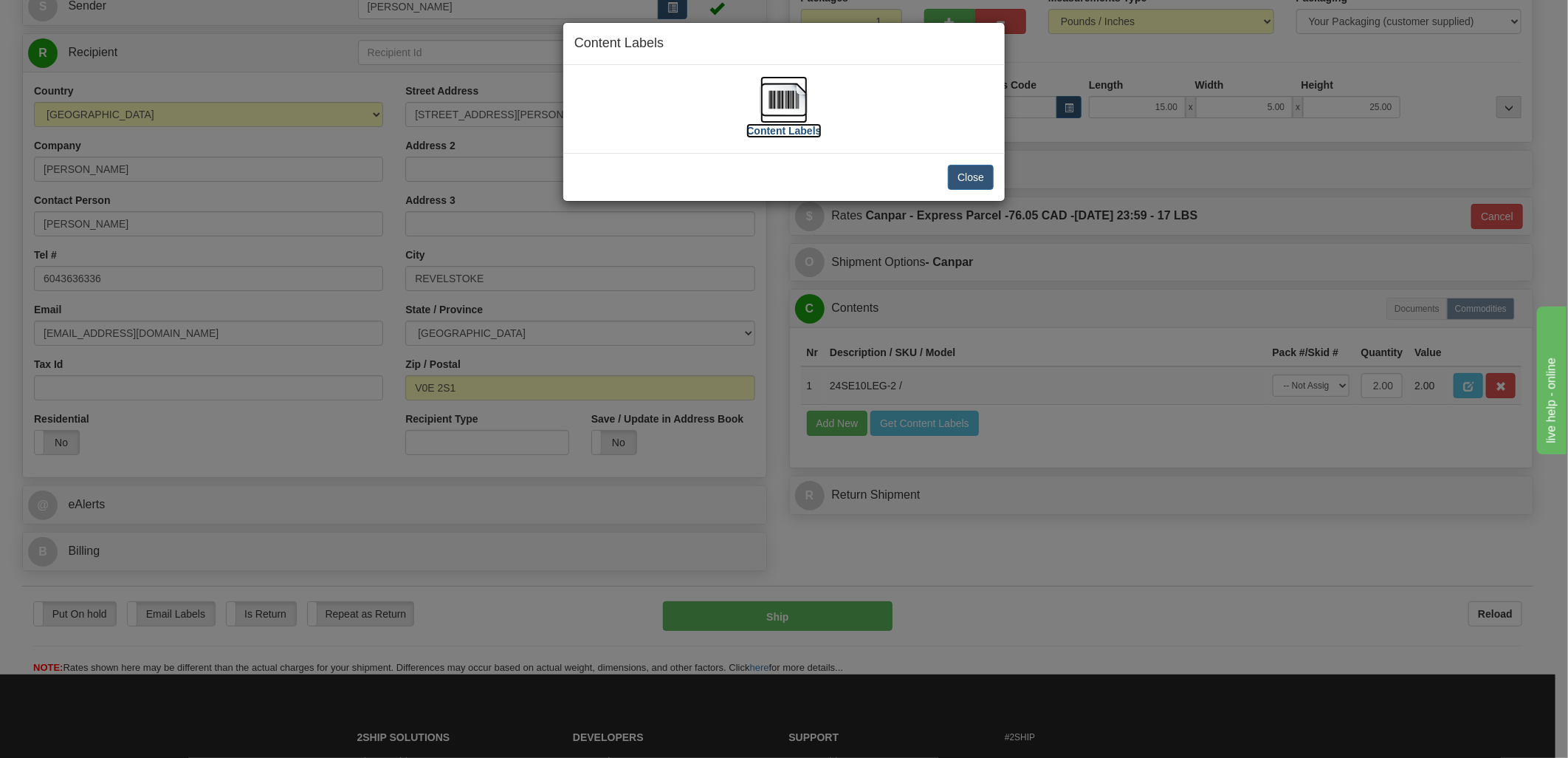
click at [796, 106] on img at bounding box center [783, 99] width 47 height 47
click at [983, 181] on button "Close" at bounding box center [971, 177] width 46 height 25
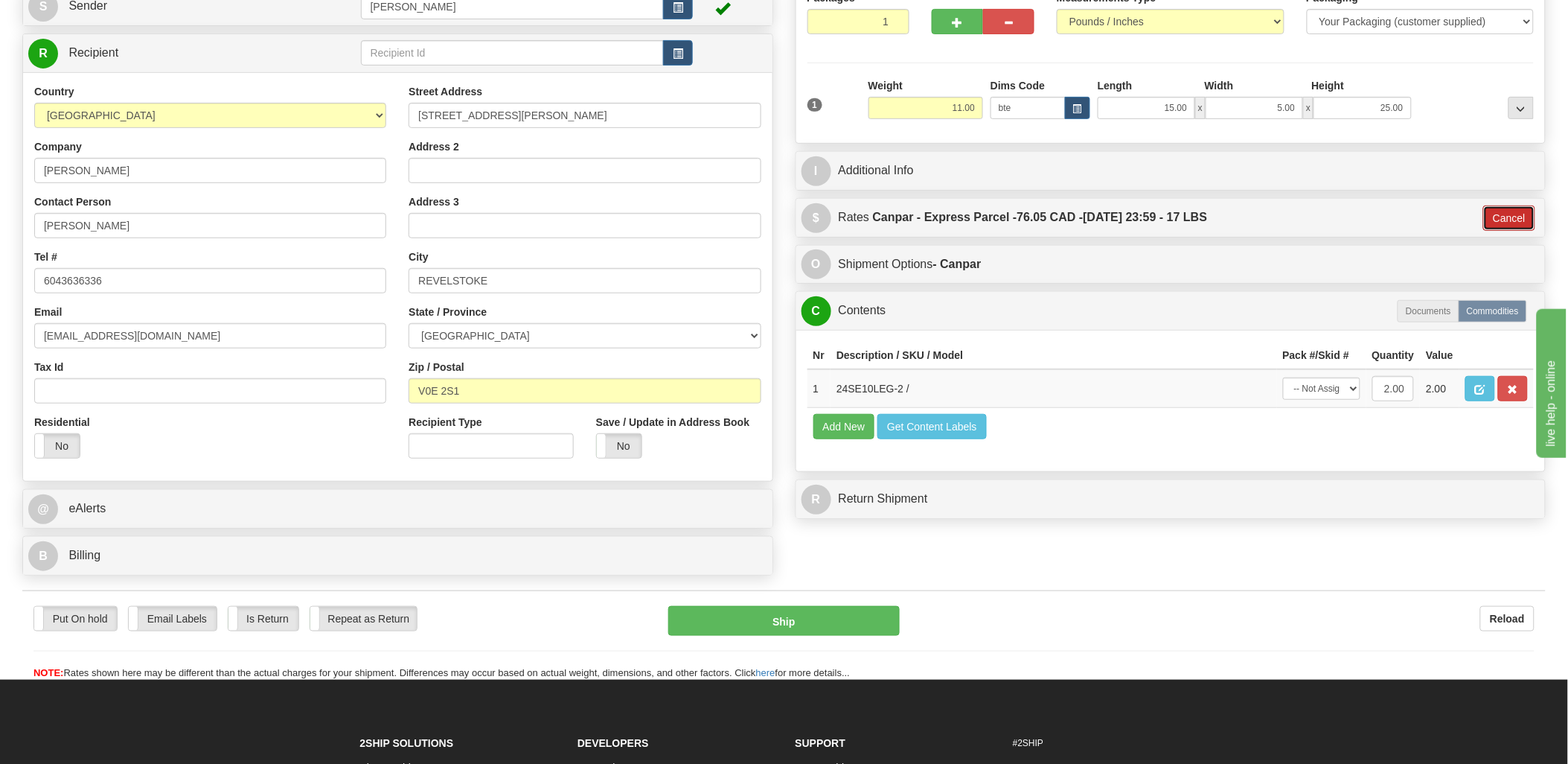
click at [1508, 218] on button "Cancel" at bounding box center [1509, 218] width 52 height 25
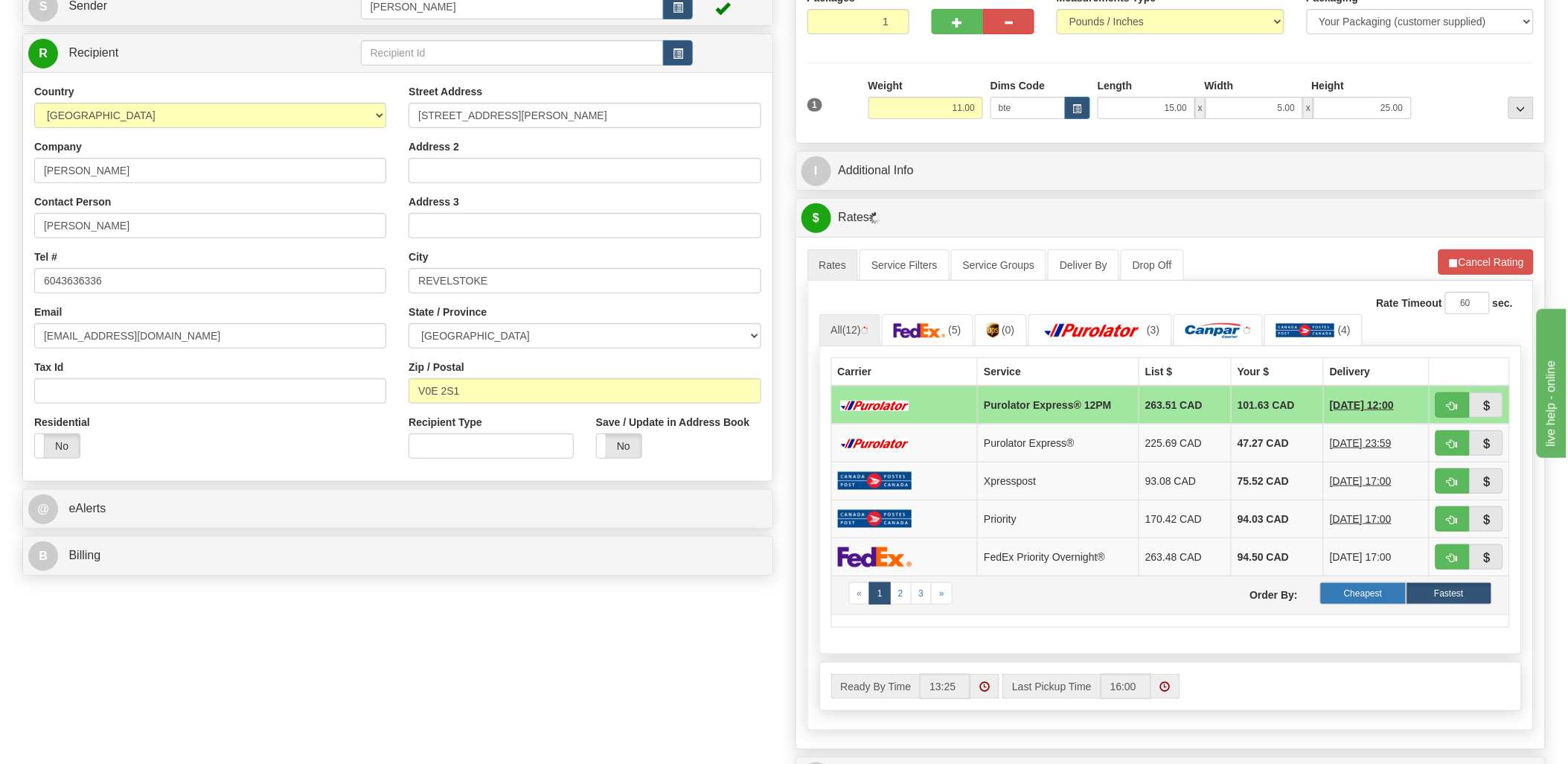
click at [1386, 592] on label "Cheapest" at bounding box center [1362, 593] width 85 height 23
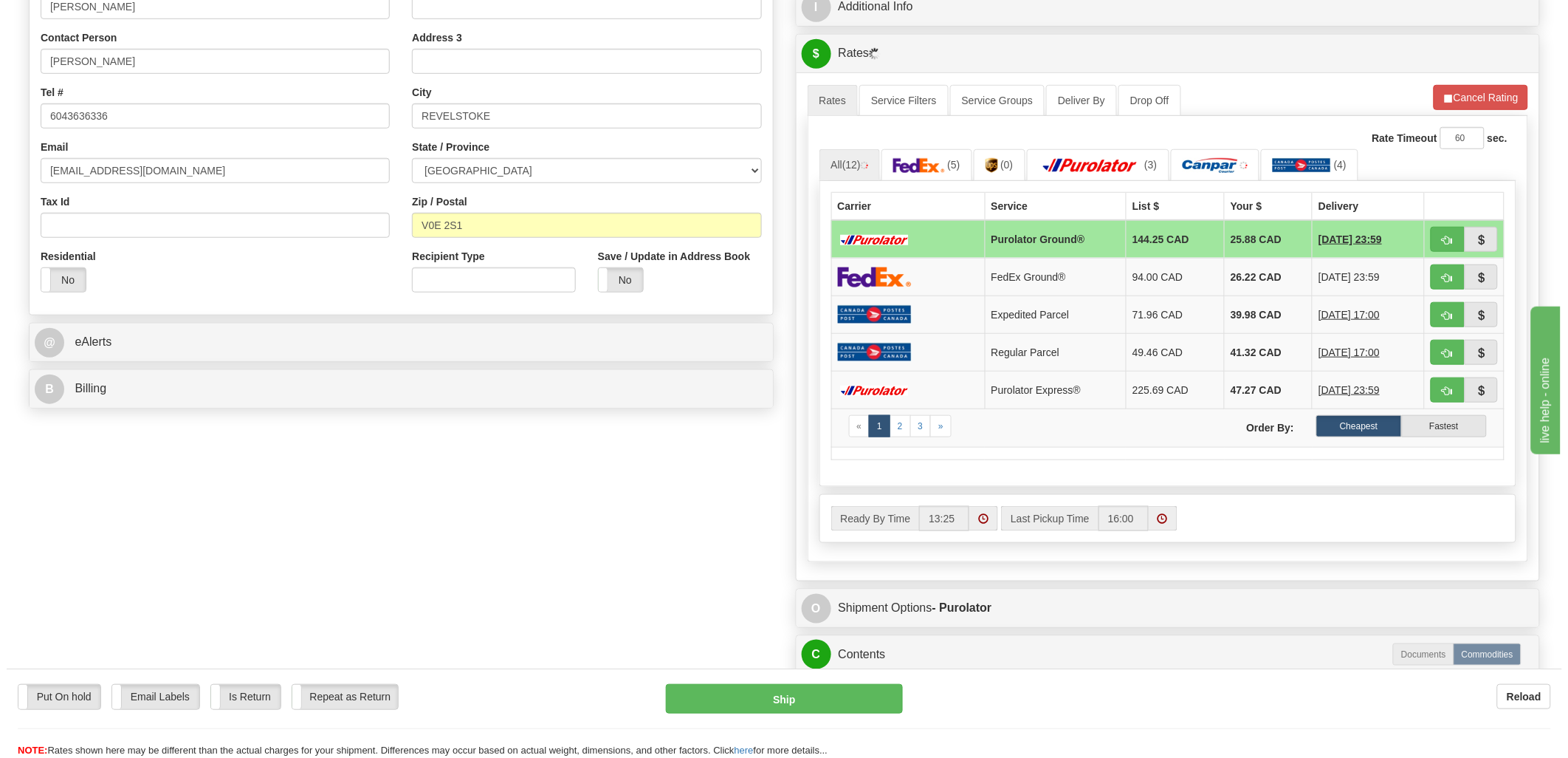
scroll to position [328, 0]
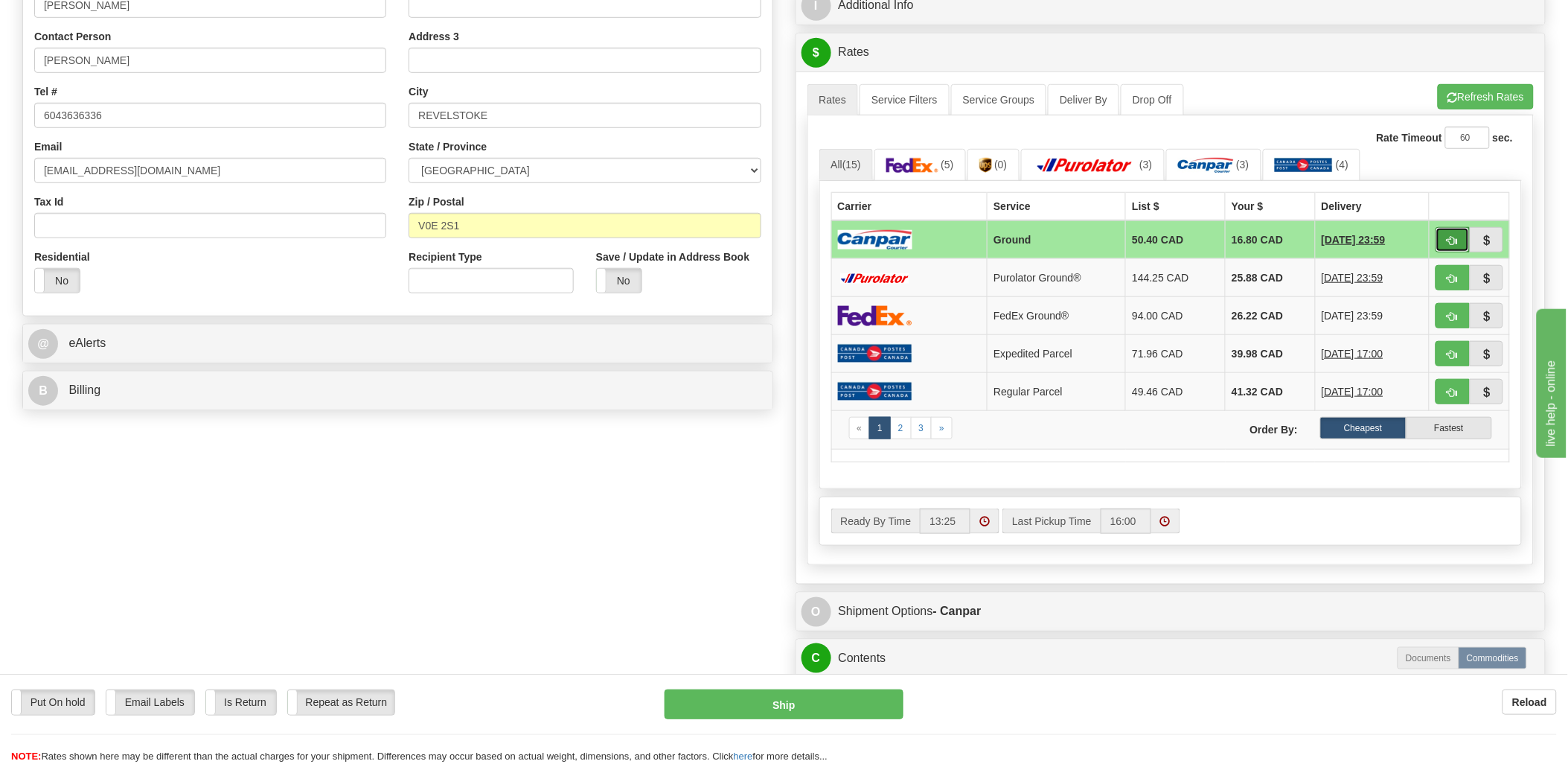
click at [1460, 237] on button "button" at bounding box center [1452, 239] width 34 height 25
type input "1"
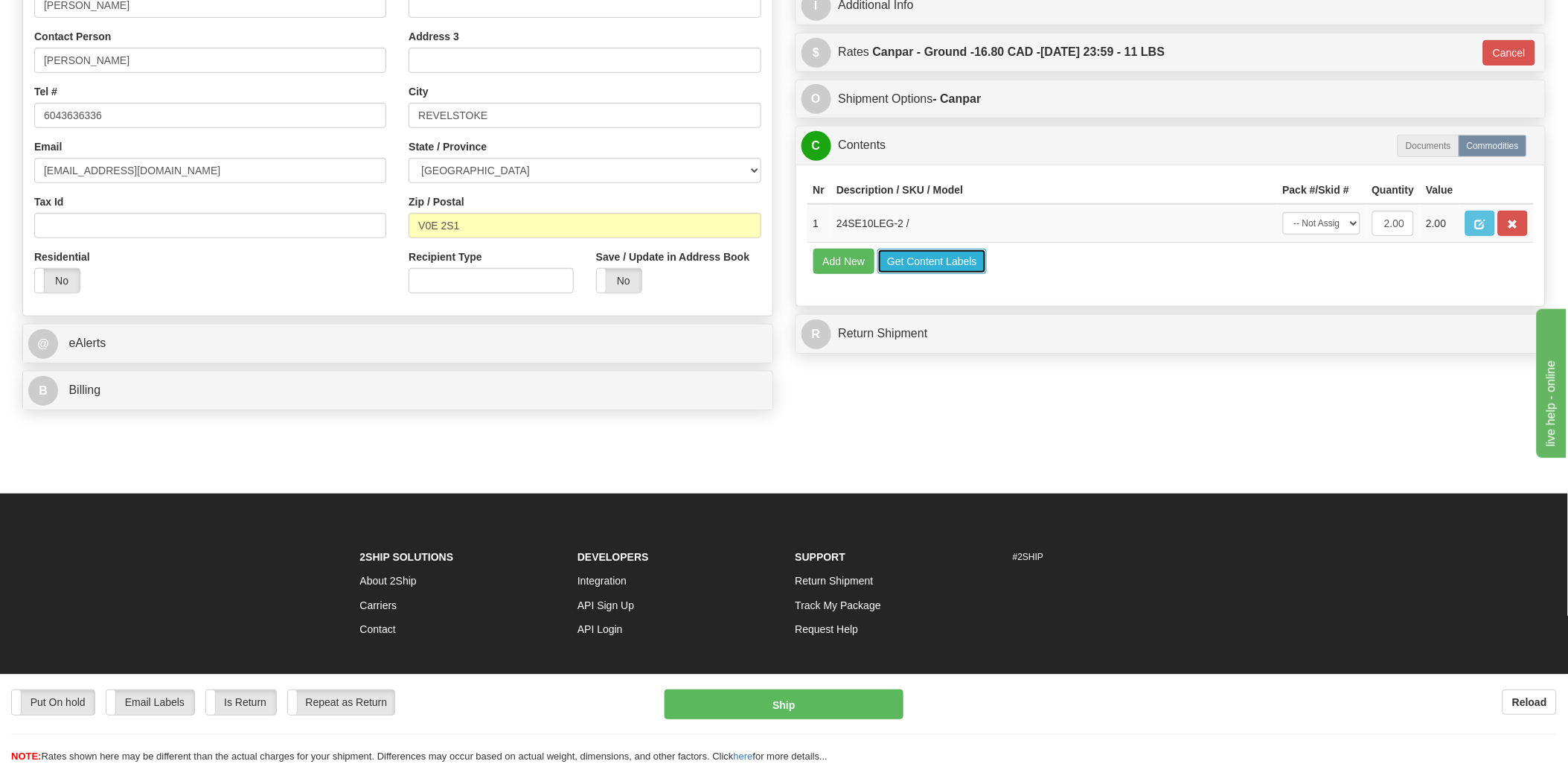
click at [948, 274] on button "Get Content Labels" at bounding box center [932, 261] width 110 height 25
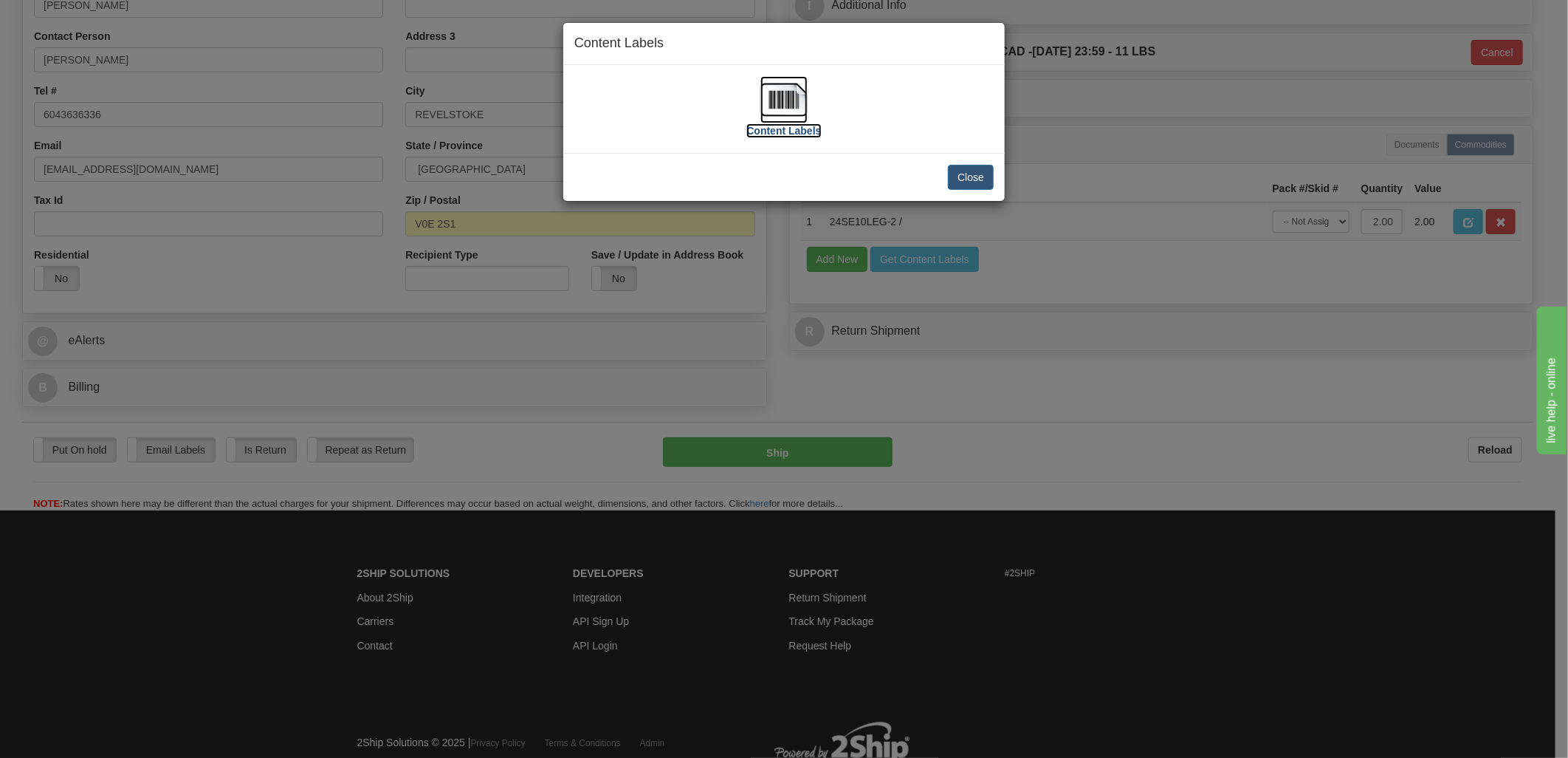
click at [799, 103] on img at bounding box center [783, 99] width 47 height 47
click at [975, 174] on button "Close" at bounding box center [971, 177] width 46 height 25
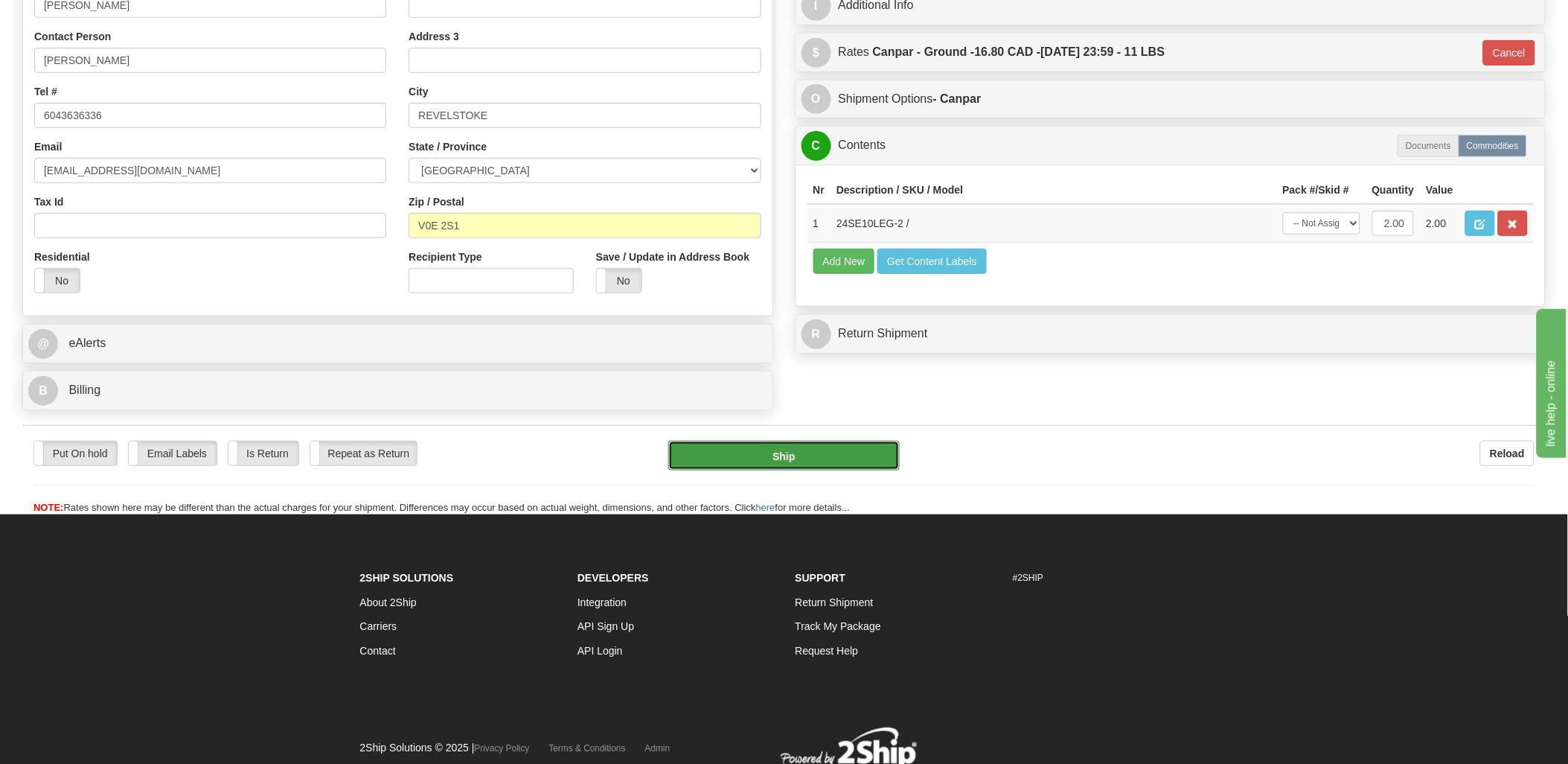
click at [866, 453] on button "Ship" at bounding box center [784, 455] width 231 height 29
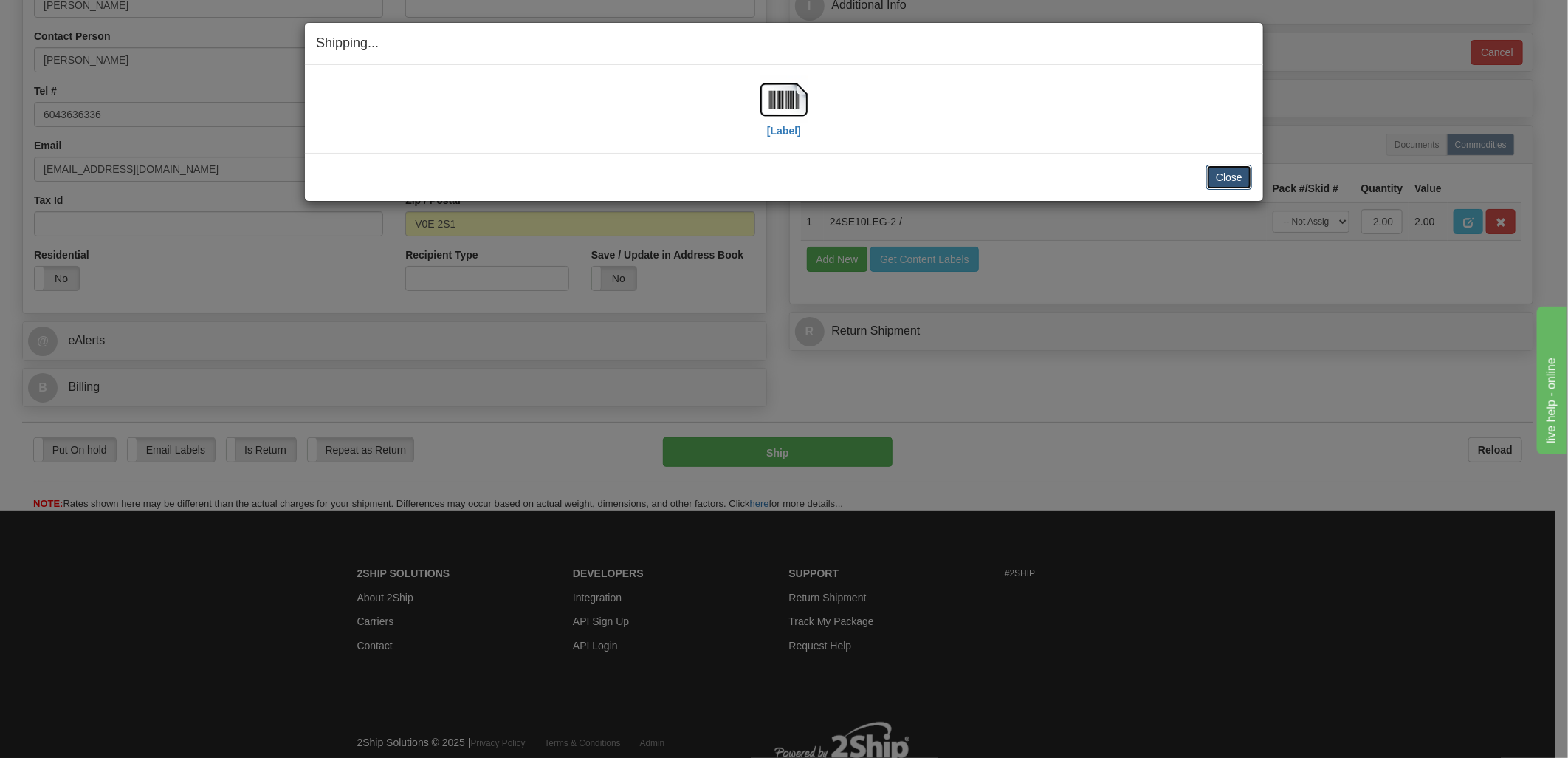
click at [1234, 175] on button "Close" at bounding box center [1228, 177] width 46 height 25
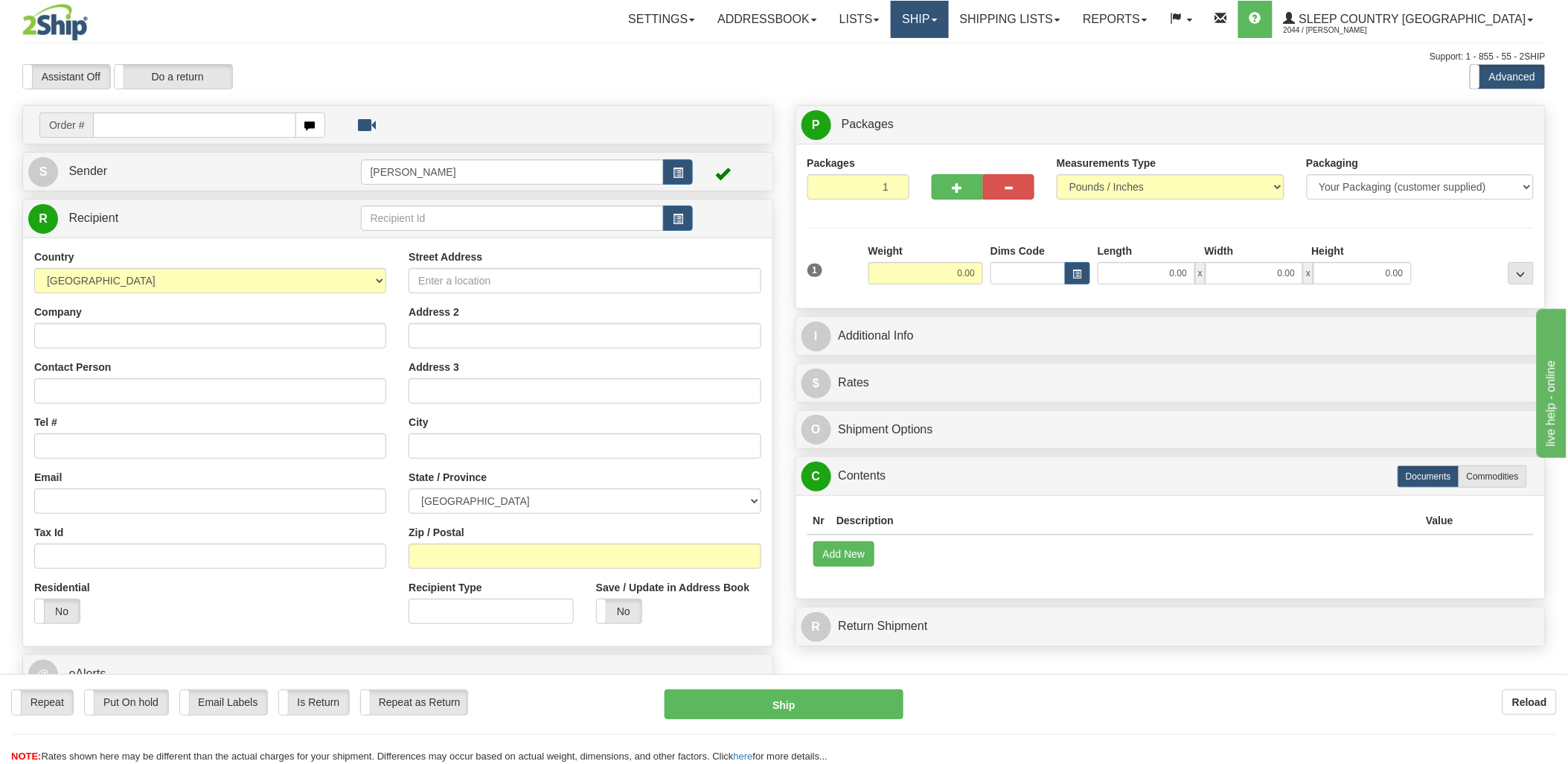
click at [948, 17] on link "Ship" at bounding box center [920, 19] width 57 height 37
click at [1072, 25] on link "Shipping lists" at bounding box center [1010, 19] width 123 height 37
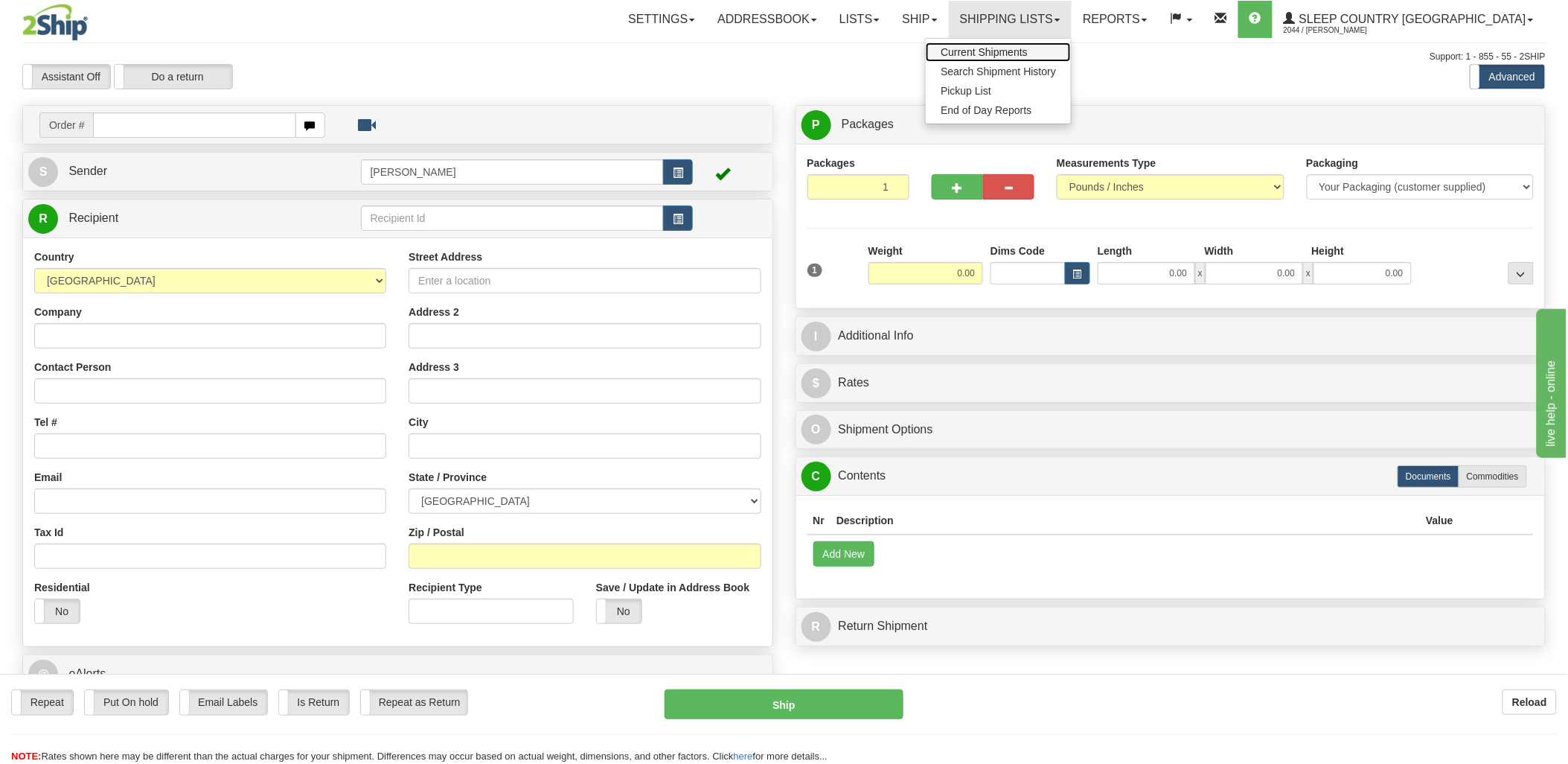
click at [1028, 52] on span "Current Shipments" at bounding box center [984, 52] width 87 height 12
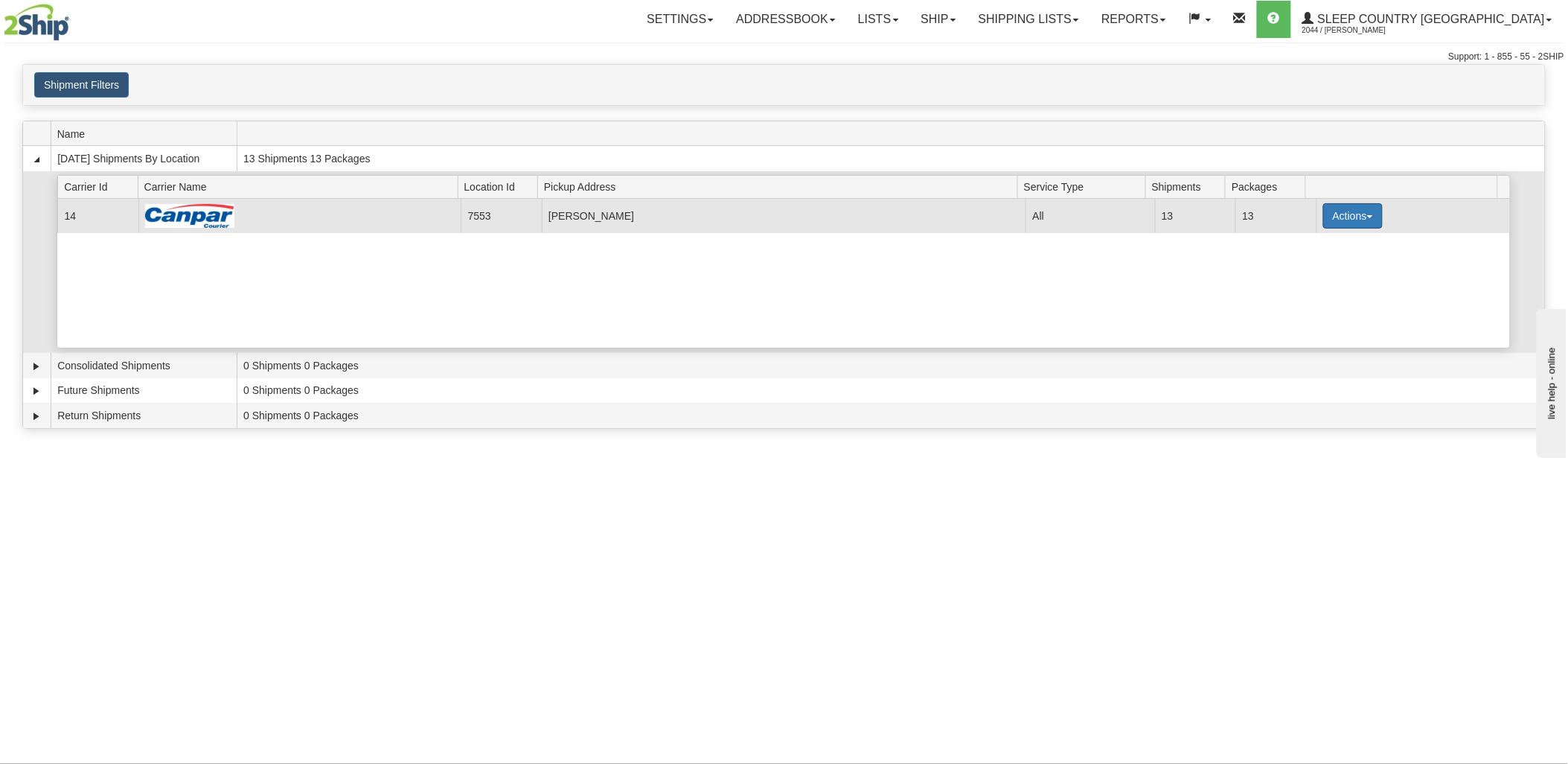
click at [1342, 216] on button "Actions" at bounding box center [1353, 215] width 60 height 25
click at [1320, 321] on link "Print" at bounding box center [1322, 322] width 119 height 20
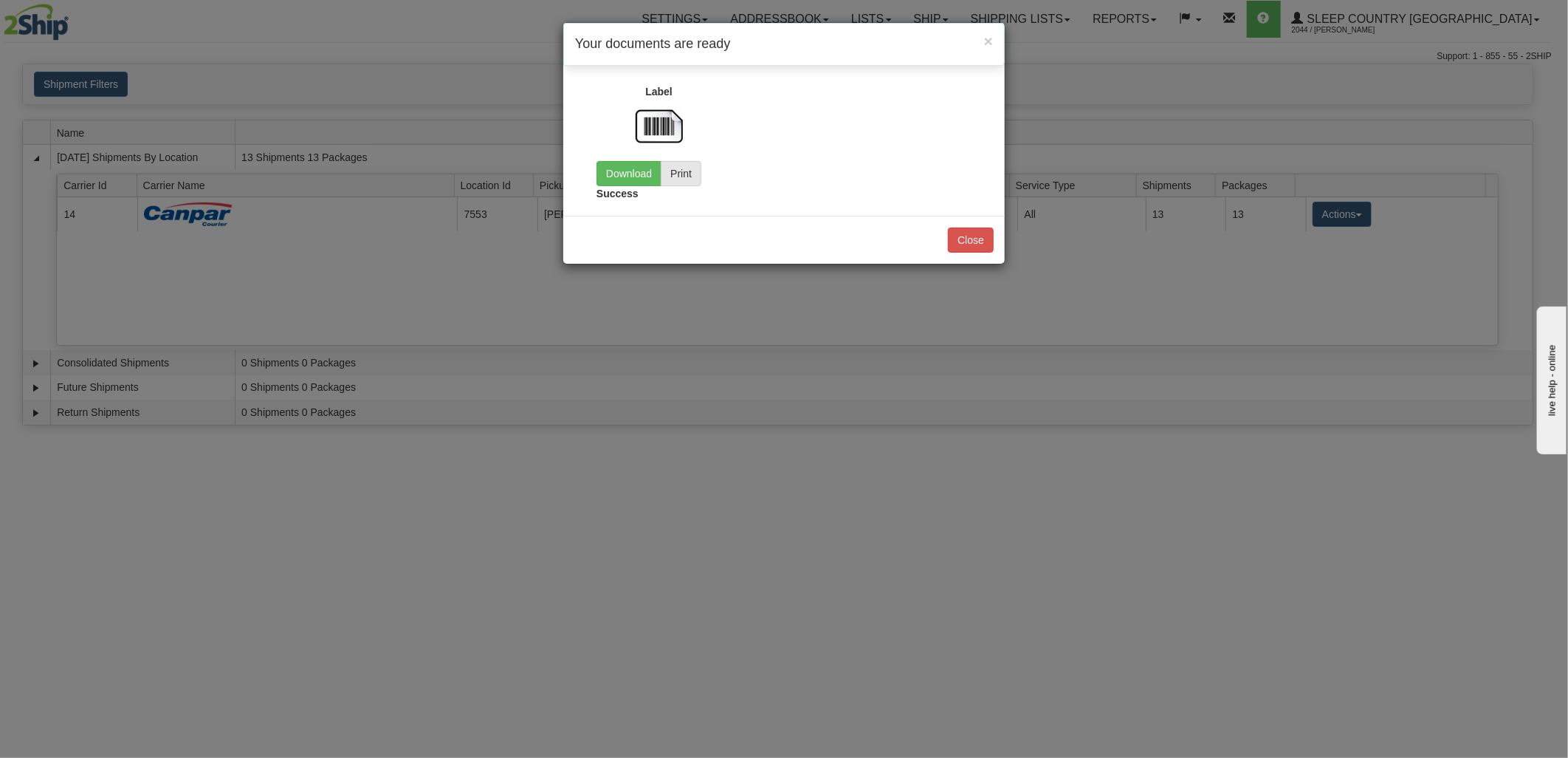
click at [651, 133] on img at bounding box center [659, 126] width 47 height 47
click at [666, 123] on img at bounding box center [659, 126] width 47 height 47
click at [636, 171] on link "Download" at bounding box center [629, 173] width 65 height 25
click at [967, 245] on button "Close" at bounding box center [971, 239] width 46 height 25
